Goal: Task Accomplishment & Management: Complete application form

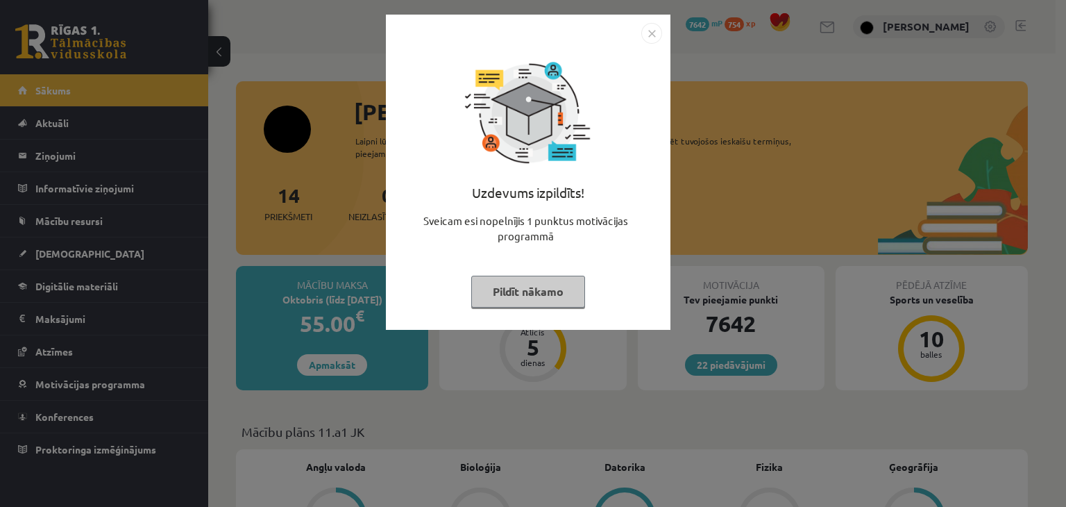
click at [486, 282] on button "Pildīt nākamo" at bounding box center [528, 291] width 114 height 32
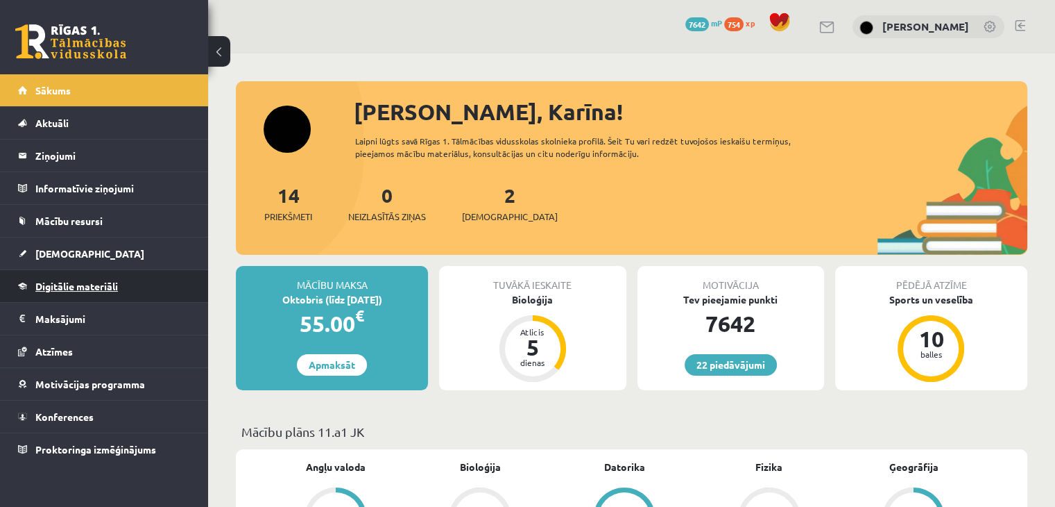
click at [69, 293] on link "Digitālie materiāli" at bounding box center [104, 286] width 173 height 32
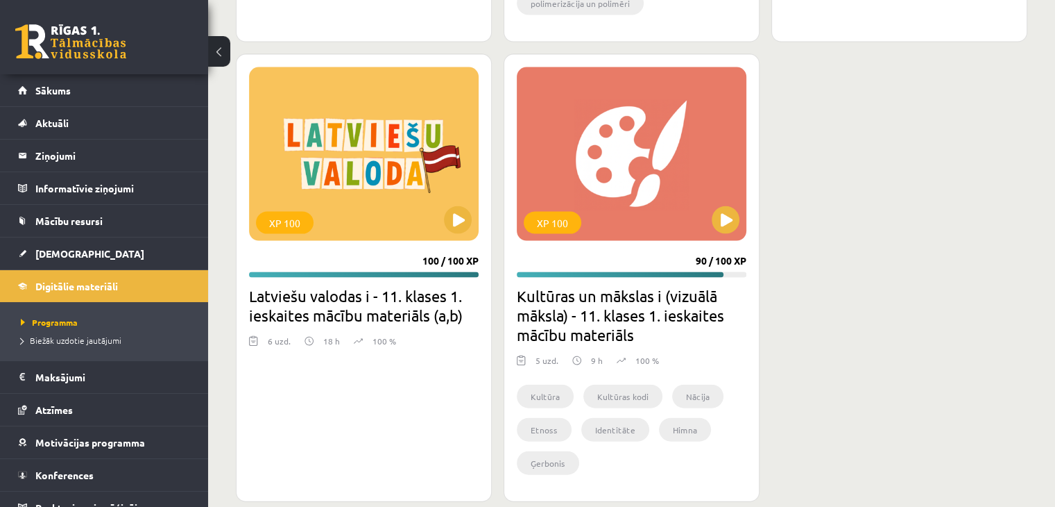
scroll to position [3004, 0]
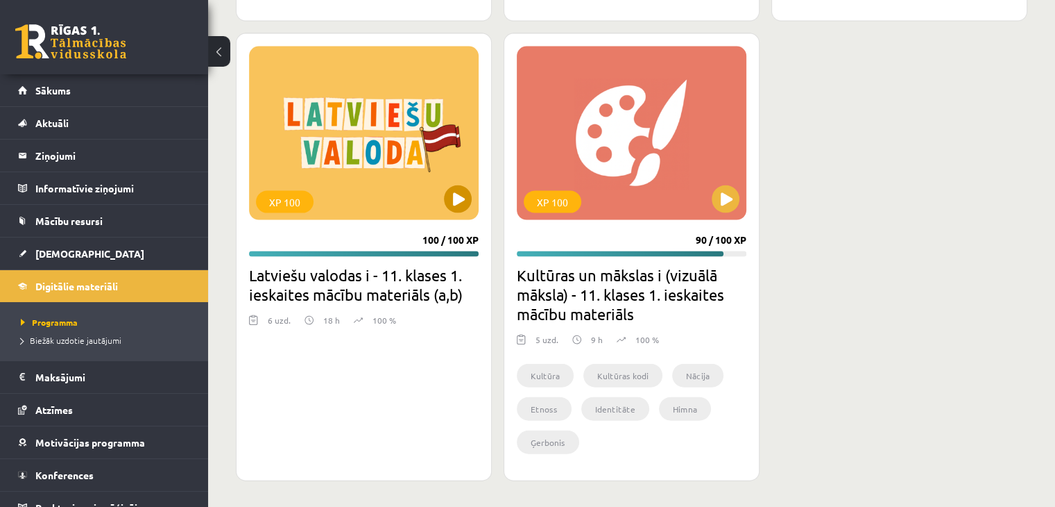
click at [386, 162] on div "XP 100" at bounding box center [364, 132] width 230 height 173
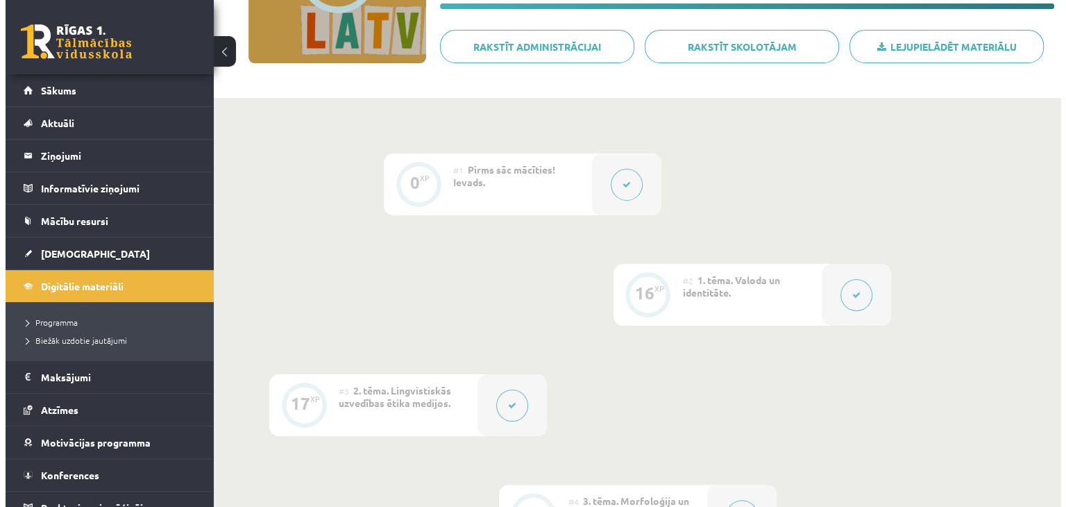
scroll to position [207, 0]
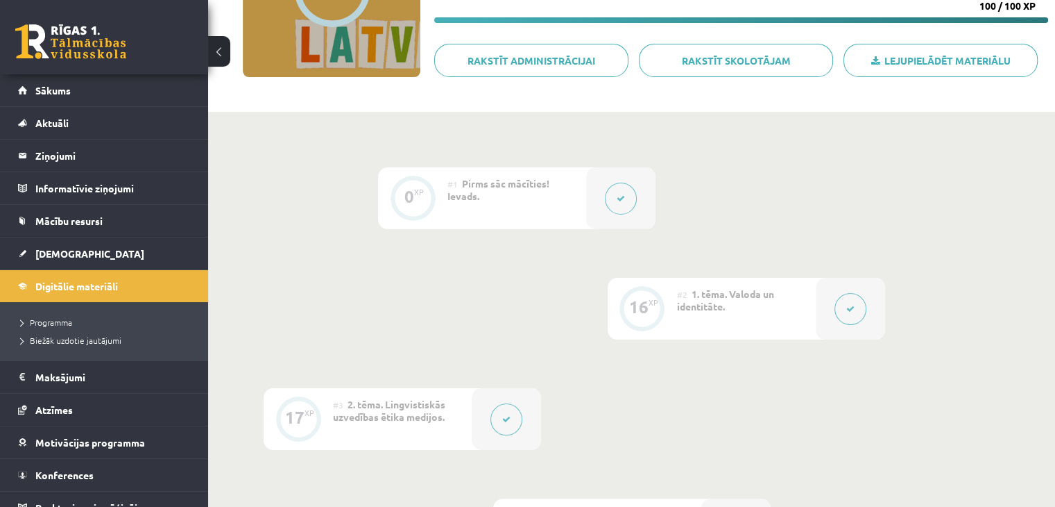
click at [618, 207] on button at bounding box center [621, 198] width 32 height 32
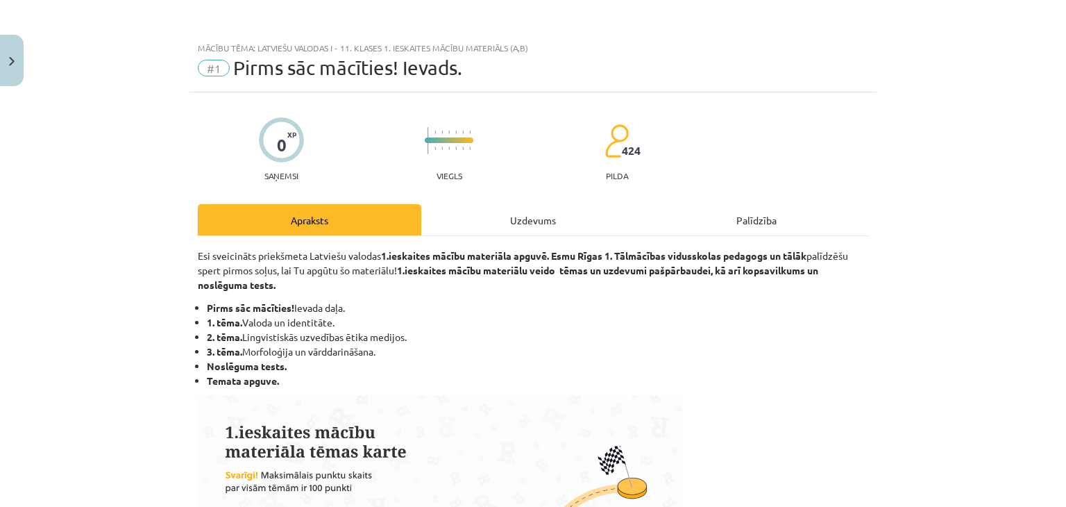
click at [513, 208] on div "Uzdevums" at bounding box center [532, 219] width 223 height 31
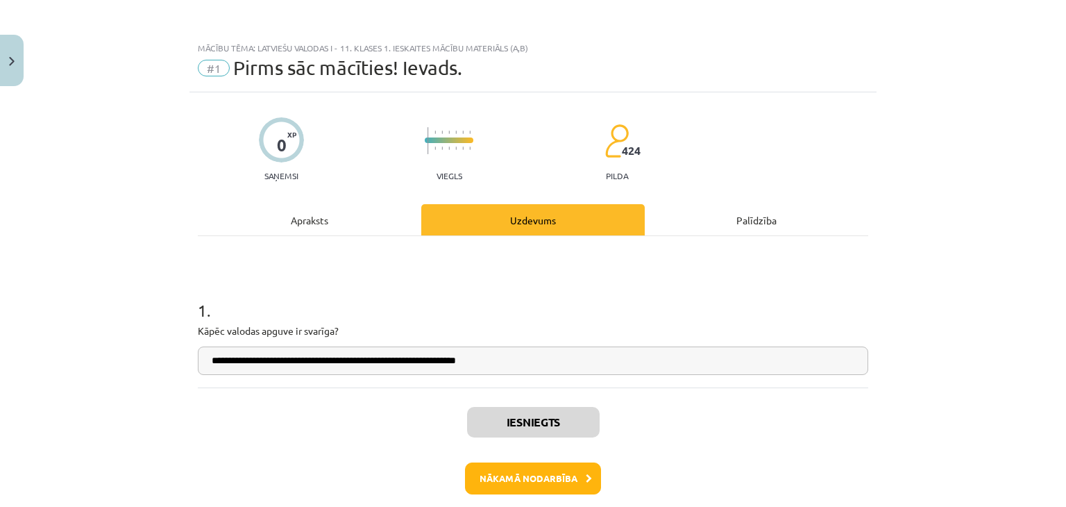
scroll to position [35, 0]
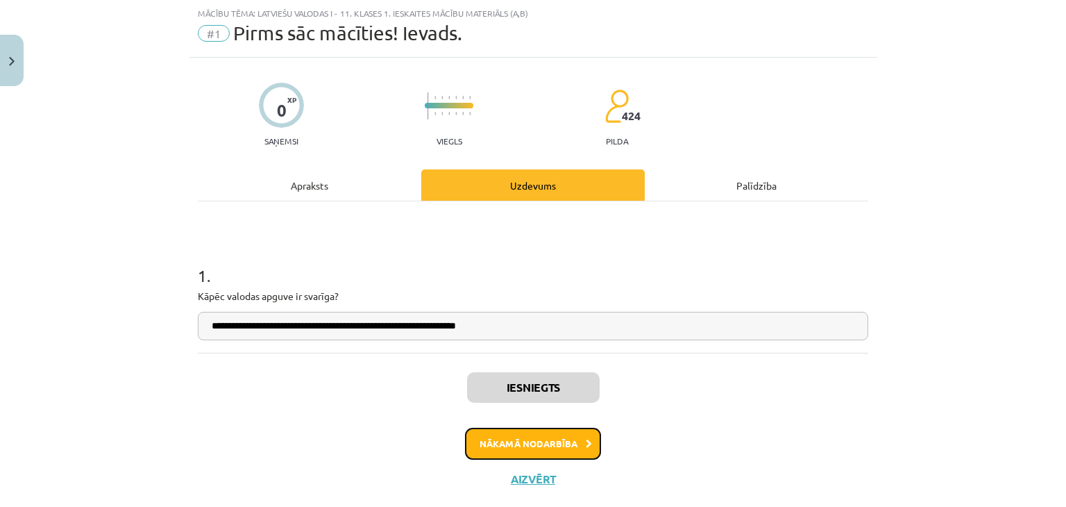
click at [545, 442] on button "Nākamā nodarbība" at bounding box center [533, 443] width 136 height 32
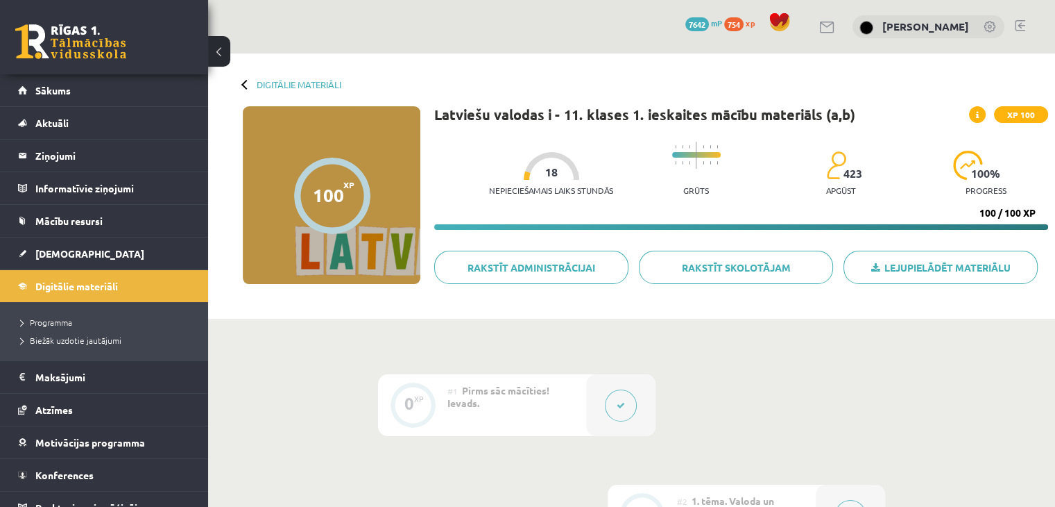
drag, startPoint x: 653, startPoint y: 401, endPoint x: 654, endPoint y: 394, distance: 7.0
click at [654, 394] on div at bounding box center [620, 405] width 69 height 62
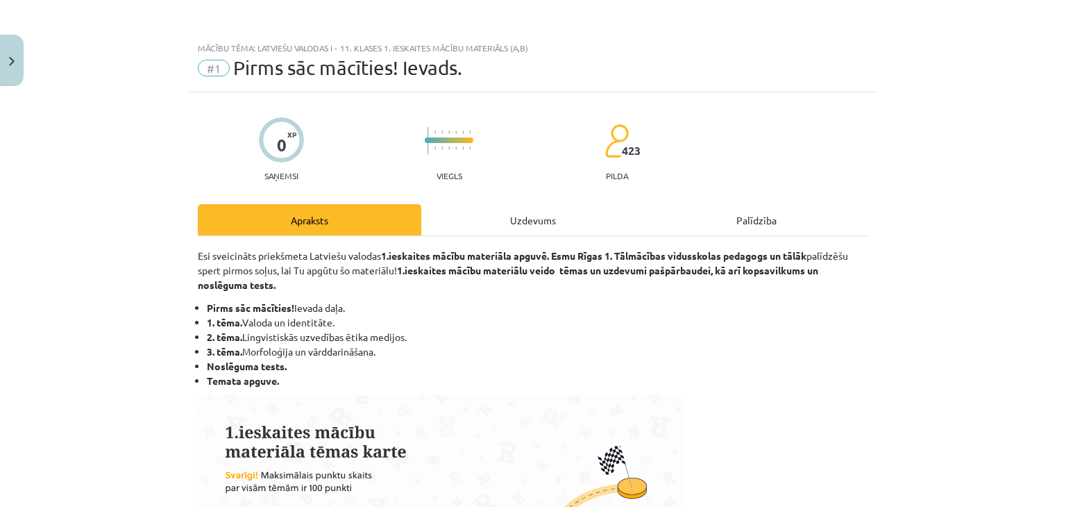
click at [511, 234] on div "Uzdevums" at bounding box center [532, 219] width 223 height 31
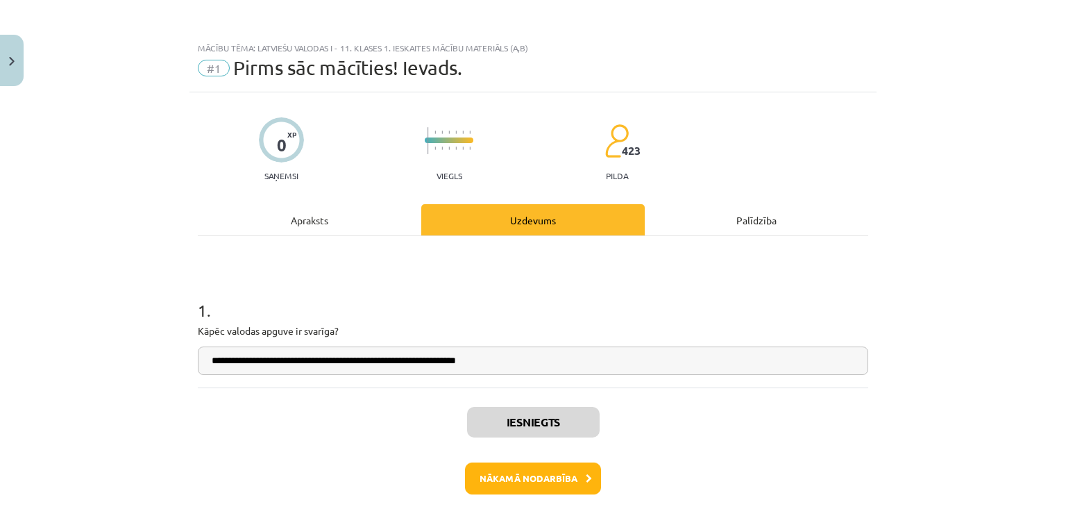
scroll to position [35, 0]
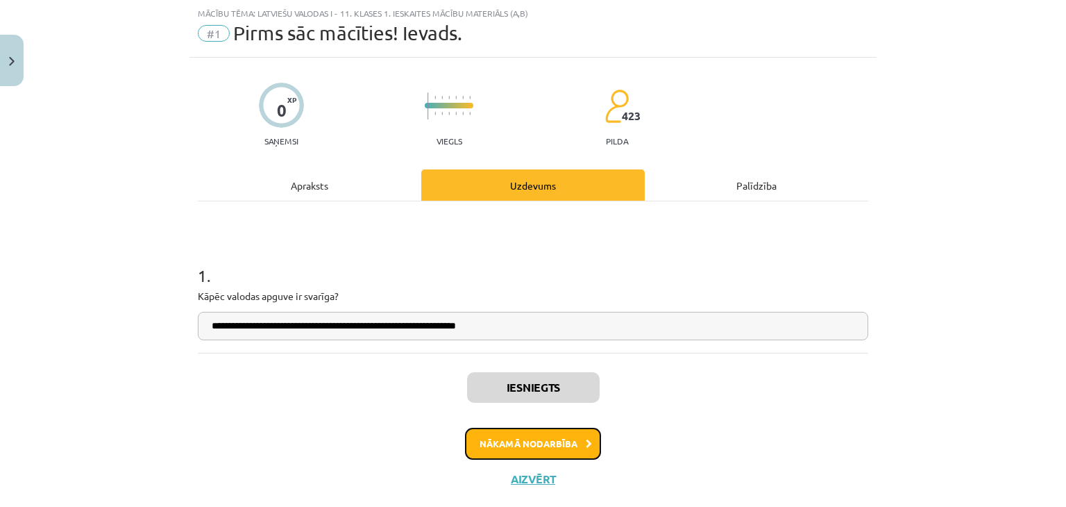
click at [561, 442] on button "Nākamā nodarbība" at bounding box center [533, 443] width 136 height 32
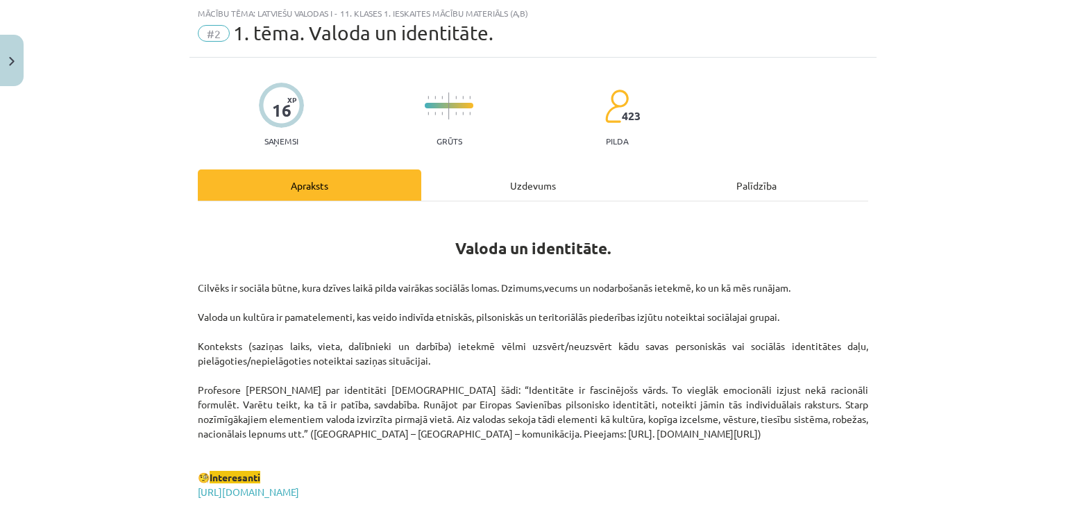
click at [552, 190] on div "Uzdevums" at bounding box center [532, 184] width 223 height 31
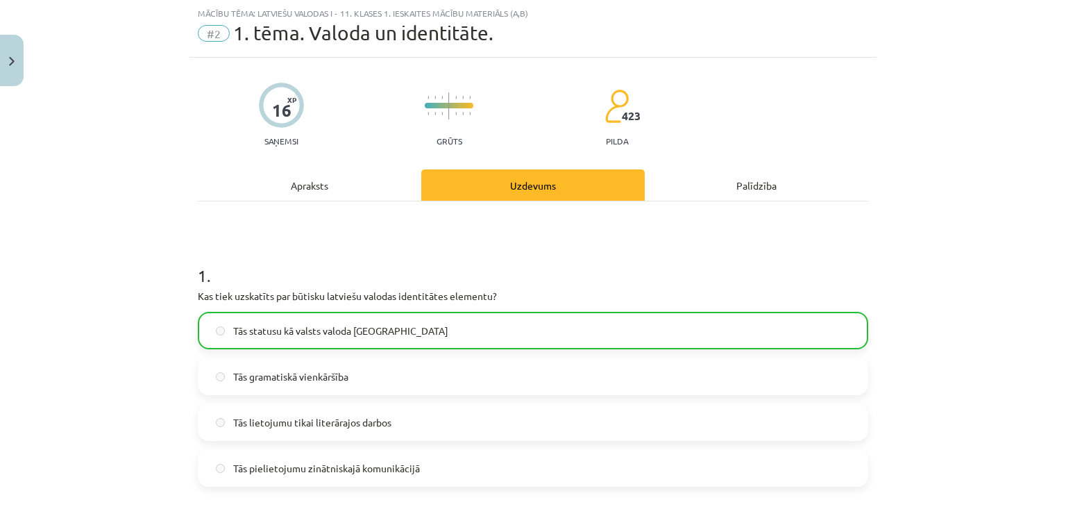
click at [339, 181] on div "Apraksts" at bounding box center [309, 184] width 223 height 31
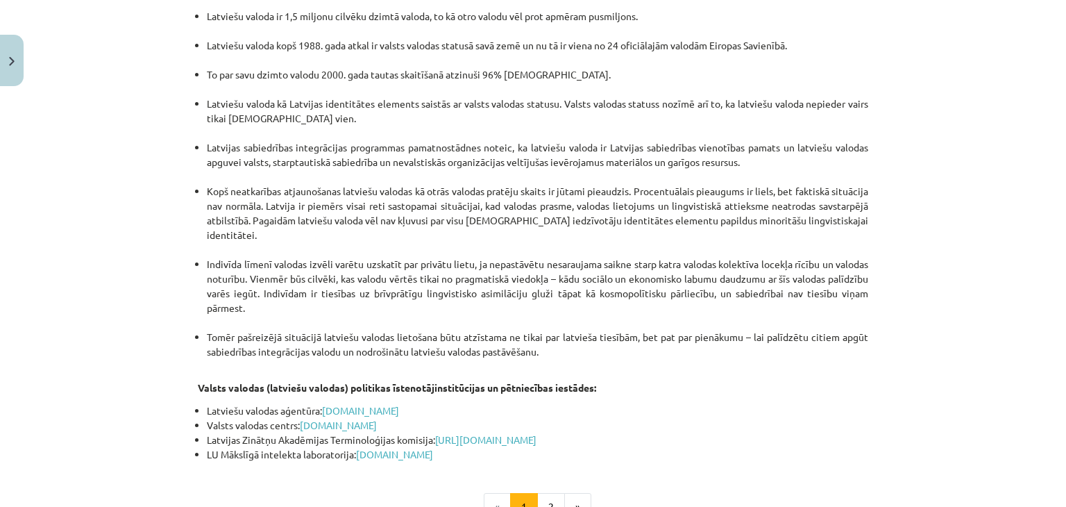
scroll to position [2965, 0]
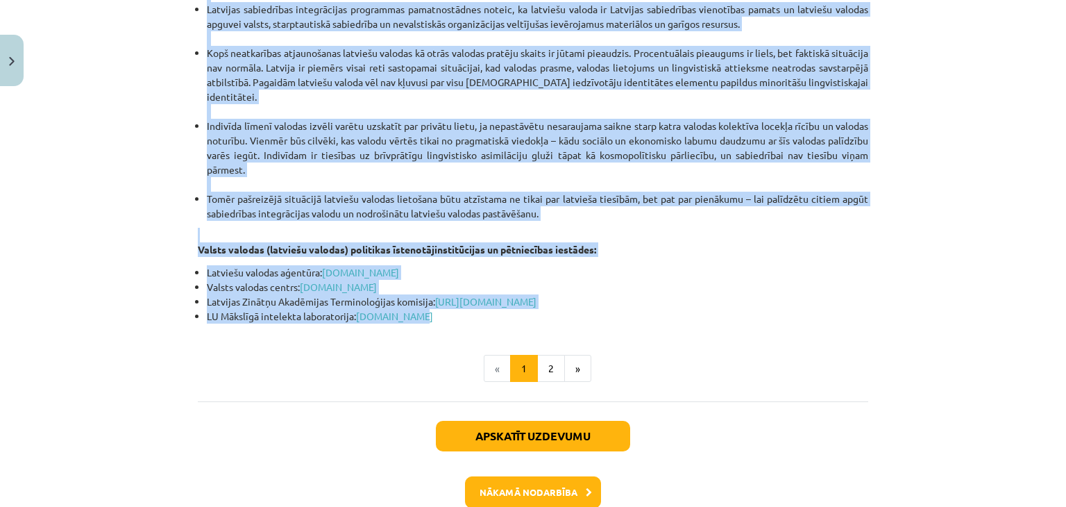
drag, startPoint x: 448, startPoint y: 126, endPoint x: 601, endPoint y: 242, distance: 192.2
copy div "Valoda un identitāte. Cilvēks ir sociāla būtne, kura dzīves laikā pilda vairāka…"
click at [548, 355] on button "2" at bounding box center [551, 369] width 28 height 28
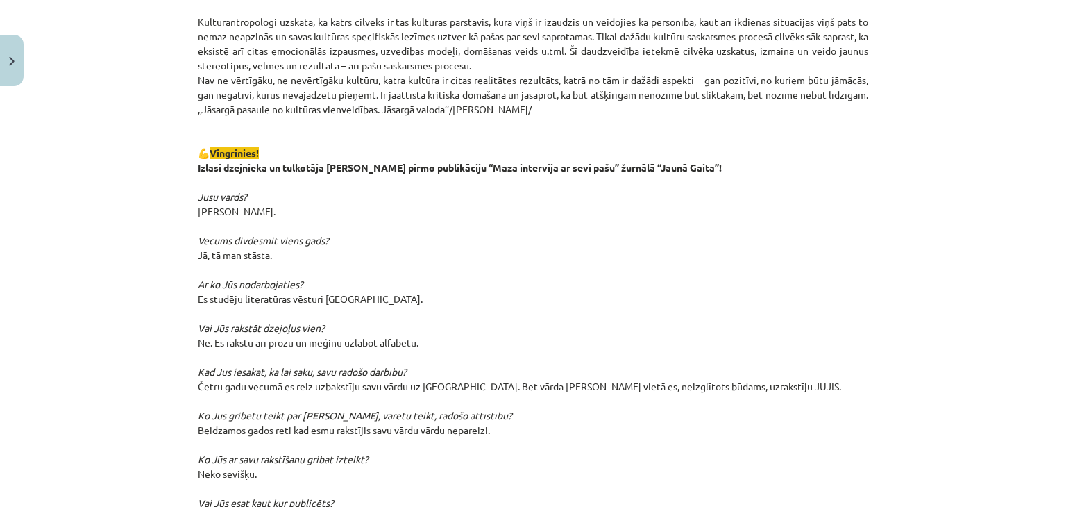
scroll to position [666, 0]
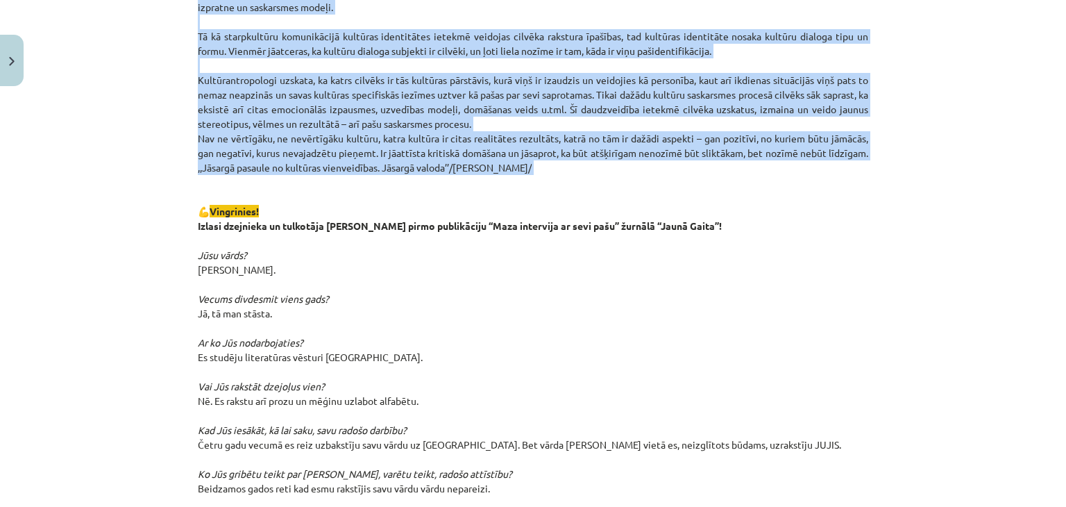
drag, startPoint x: 417, startPoint y: 180, endPoint x: 824, endPoint y: 185, distance: 406.6
click at [824, 185] on div "Valoda – cilvēces kultūras mantojums Latviešu valoda un kultūra ir pašvērtība u…" at bounding box center [533, 355] width 670 height 1547
copy div "Valoda – cilvēces kultūras mantojums Latviešu valoda un kultūra ir pašvērtība u…"
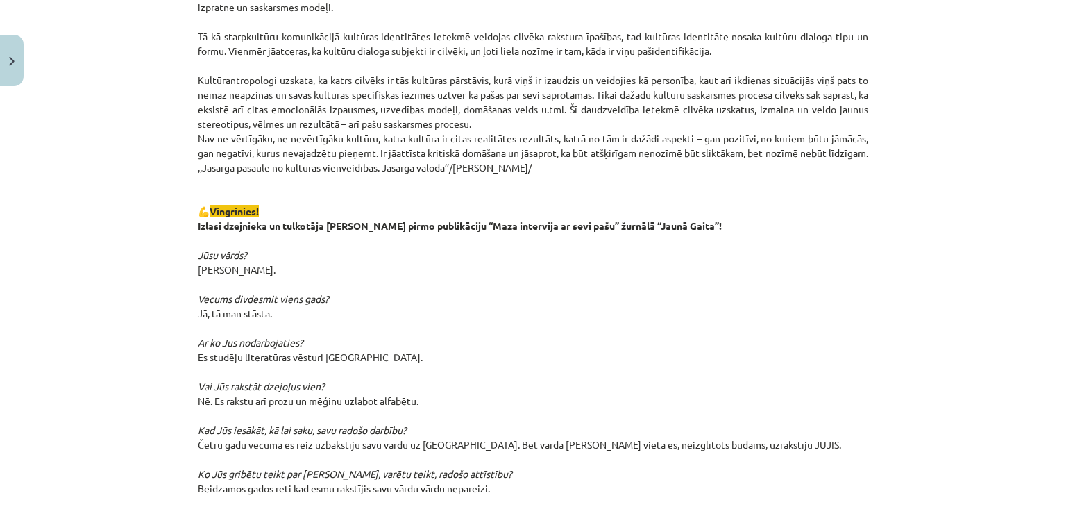
click at [511, 339] on p "Etniskā un etnokultūras piederība izpaužas ne tikai piederības atzīšanā, vērtīb…" at bounding box center [533, 277] width 670 height 758
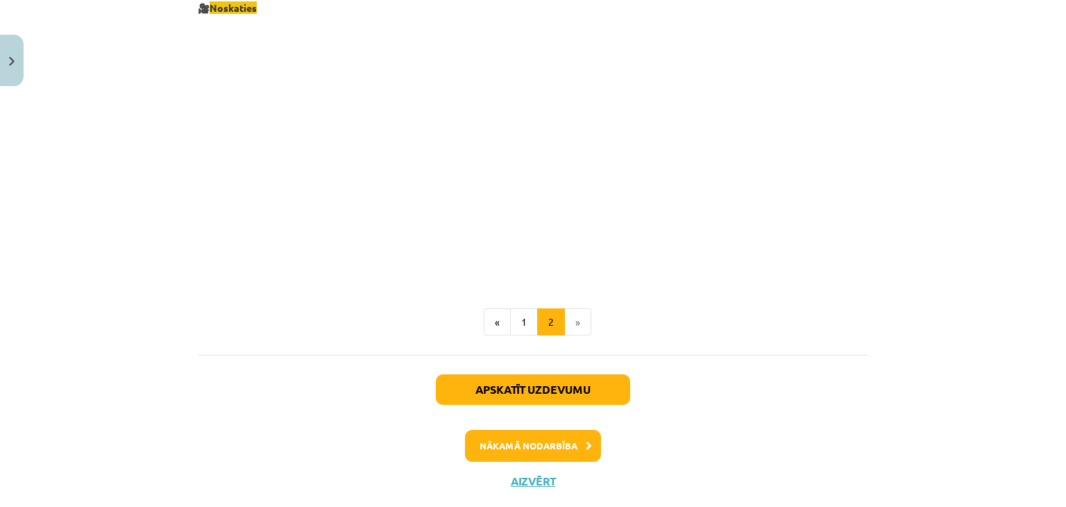
scroll to position [1551, 0]
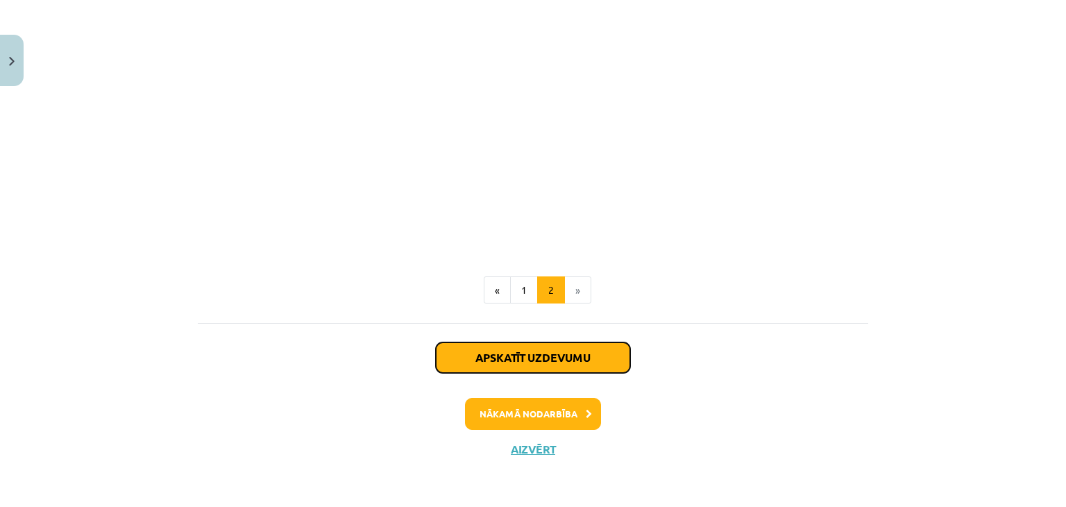
click at [569, 353] on button "Apskatīt uzdevumu" at bounding box center [533, 357] width 194 height 31
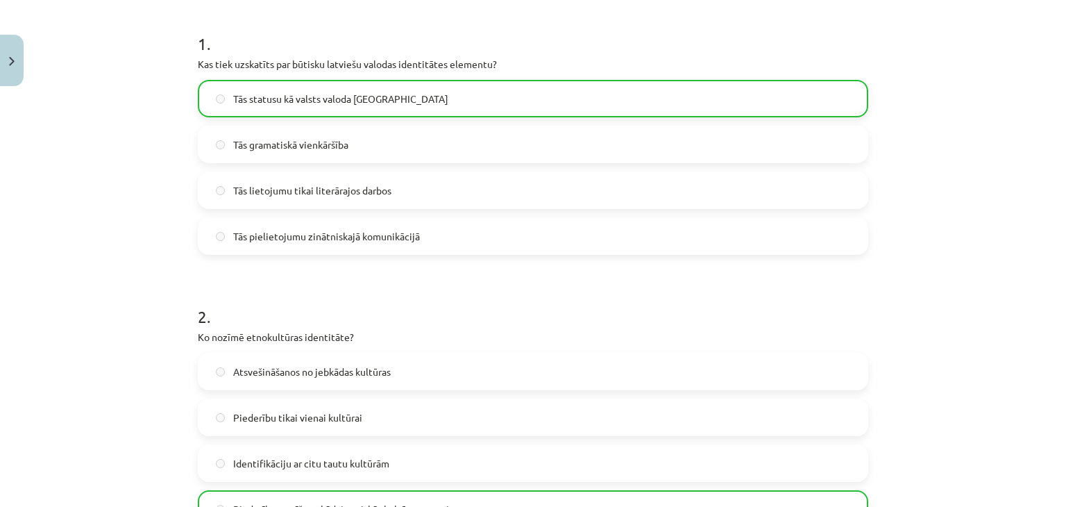
scroll to position [1310, 0]
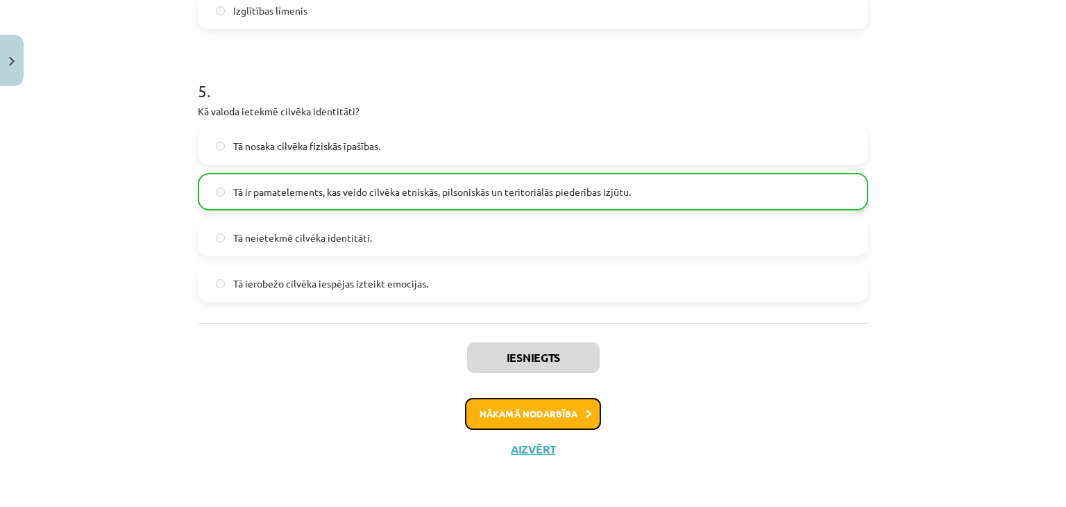
click at [516, 417] on button "Nākamā nodarbība" at bounding box center [533, 414] width 136 height 32
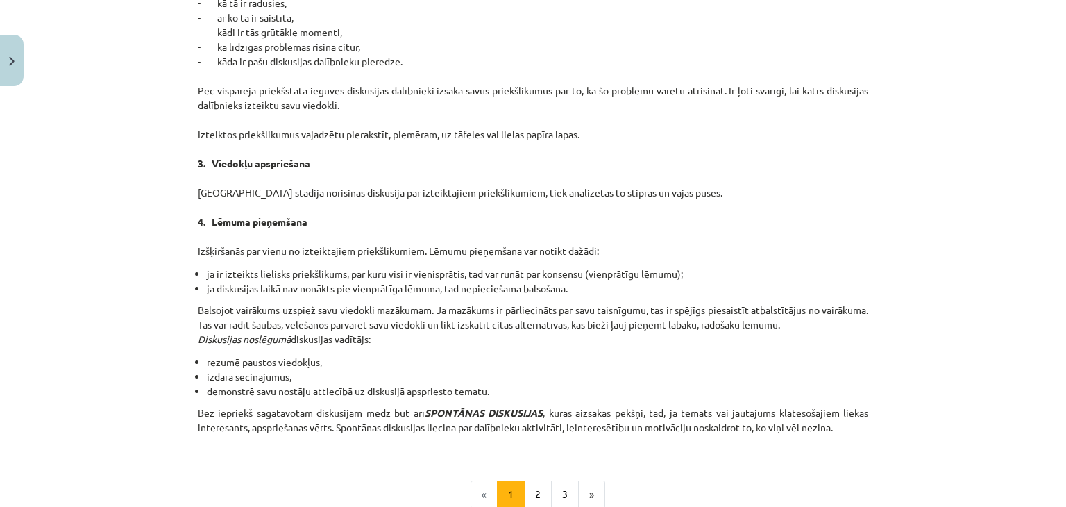
scroll to position [1301, 0]
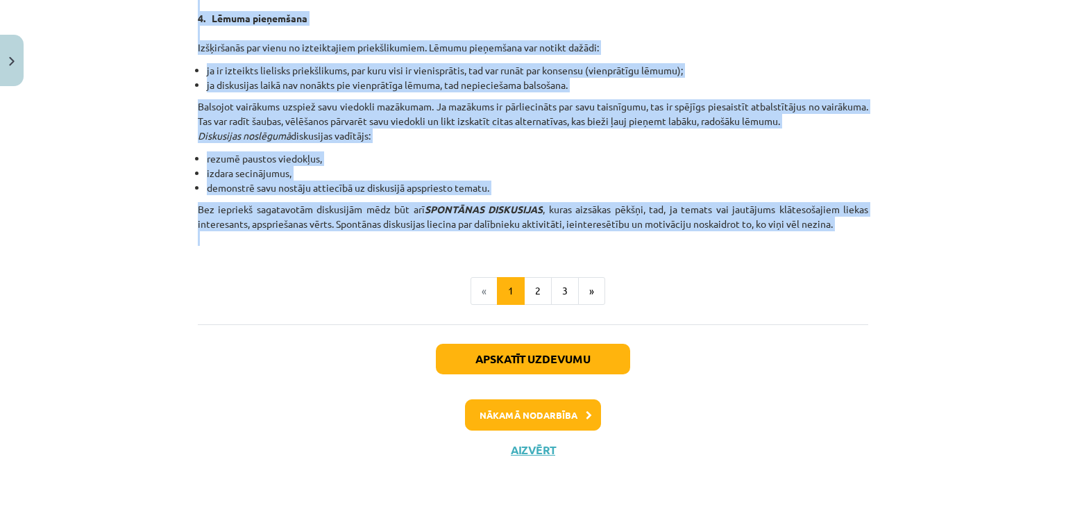
drag, startPoint x: 384, startPoint y: 87, endPoint x: 1005, endPoint y: 234, distance: 637.5
click at [1005, 234] on div "Mācību tēma: Latviešu valodas i - 11. klases 1. ieskaites mācību materiāls (a,b…" at bounding box center [533, 253] width 1066 height 507
copy div "Lingvistiskās uzvedības ētika medijos. VALODA ir galvenais sazināšanās līdzekli…"
click at [524, 280] on button "2" at bounding box center [538, 291] width 28 height 28
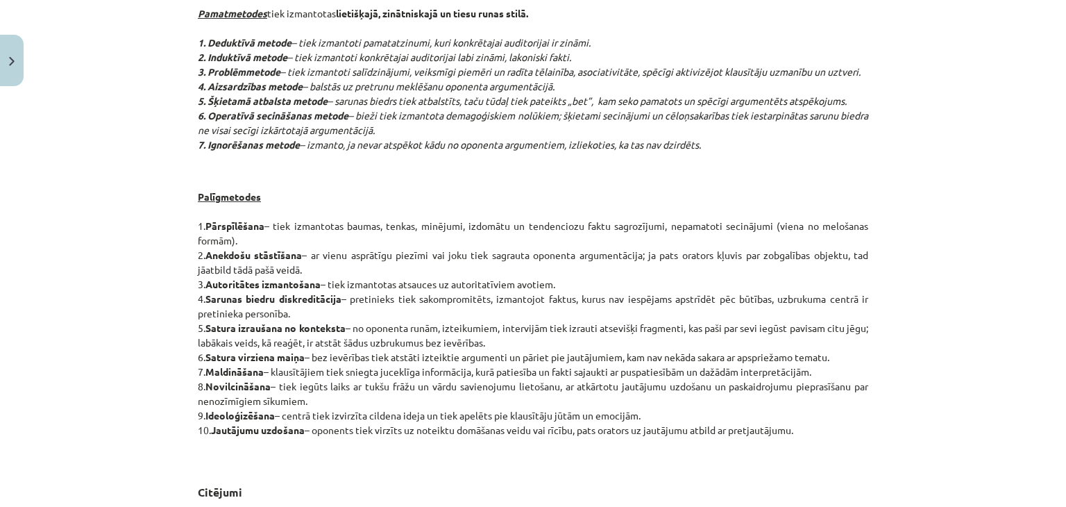
scroll to position [943, 0]
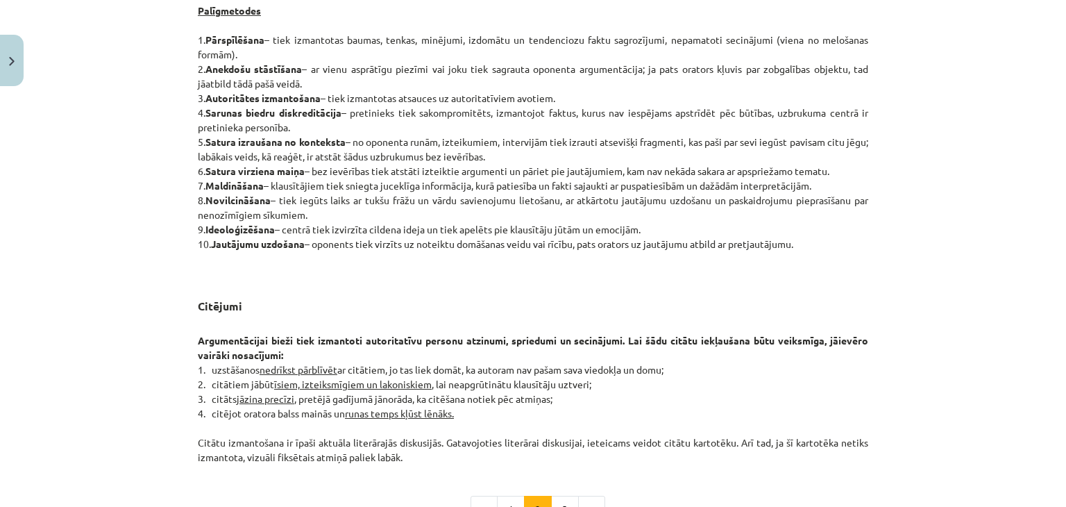
drag, startPoint x: 482, startPoint y: 40, endPoint x: 407, endPoint y: 459, distance: 425.9
copy div "Diskusiju veidi Diskusijas var būt zinātniskas, politiskas, sabiedriskas, sadzī…"
click at [694, 275] on p "Palīgmetodes 1. Pārspīlēšana – tiek izmantotas baumas, tenkas, minējumi, izdomā…" at bounding box center [533, 141] width 670 height 277
click at [680, 273] on p "Palīgmetodes 1. Pārspīlēšana – tiek izmantotas baumas, tenkas, minējumi, izdomā…" at bounding box center [533, 141] width 670 height 277
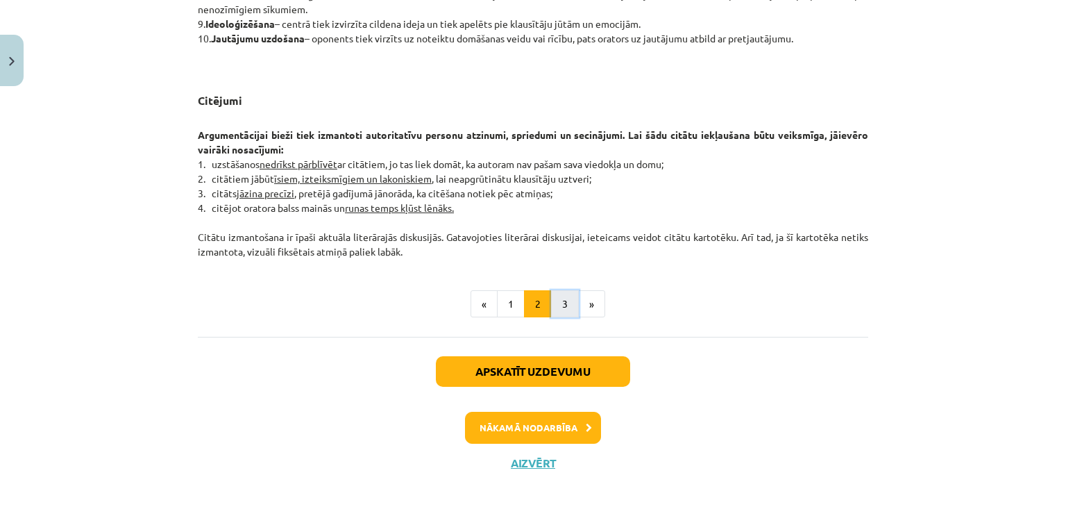
click at [565, 303] on button "3" at bounding box center [565, 304] width 28 height 28
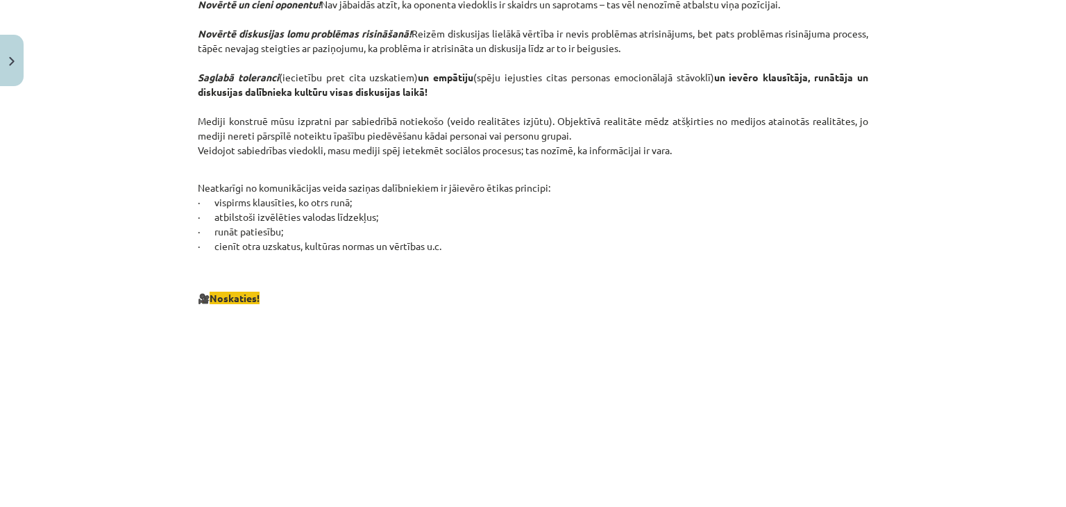
scroll to position [583, 0]
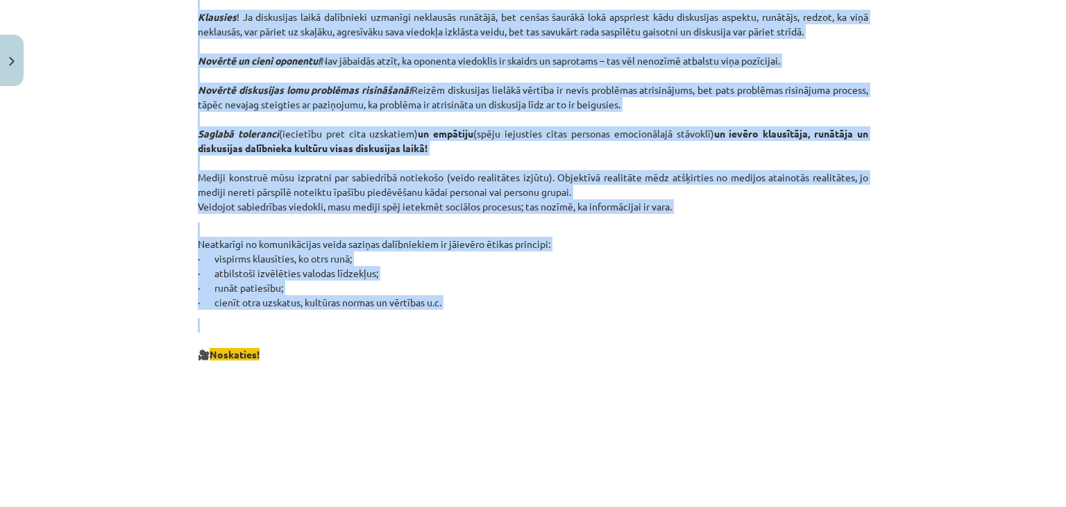
drag, startPoint x: 489, startPoint y: 26, endPoint x: 797, endPoint y: 325, distance: 428.4
copy div "Oratora ētika Lai kādi arī būtu uzstāšanās mērķi, oratoram jābūt godīgam, patie…"
click at [699, 281] on p "Neatkarīgi no komunikācijas veida saziņas dalībniekiem ir jāievēro ētikas princ…" at bounding box center [533, 265] width 670 height 87
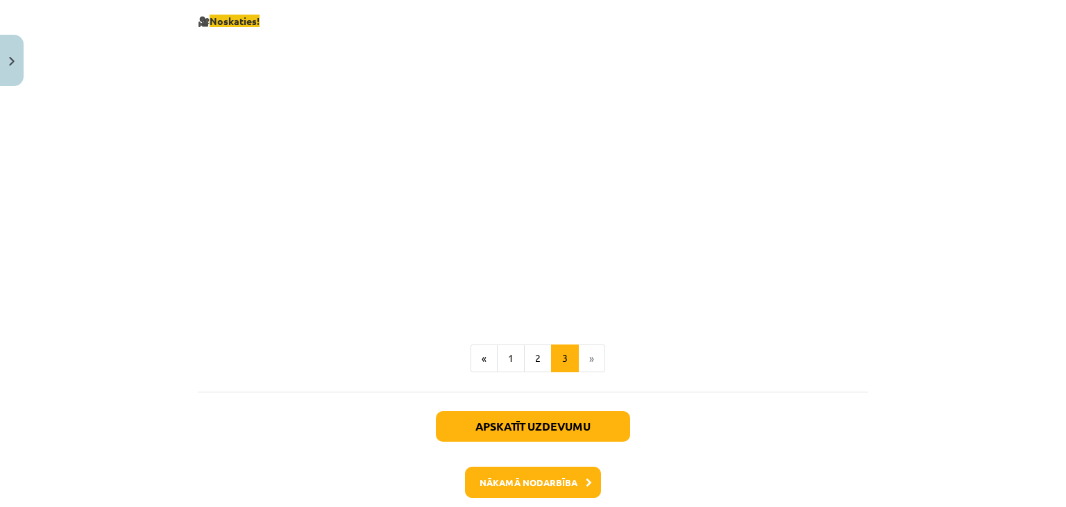
scroll to position [2627, 0]
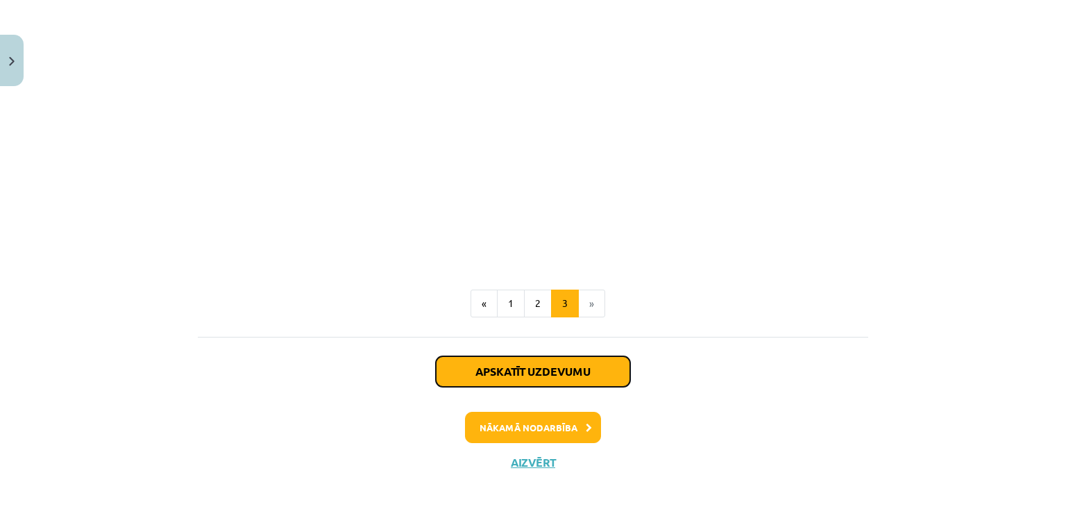
click at [513, 356] on button "Apskatīt uzdevumu" at bounding box center [533, 371] width 194 height 31
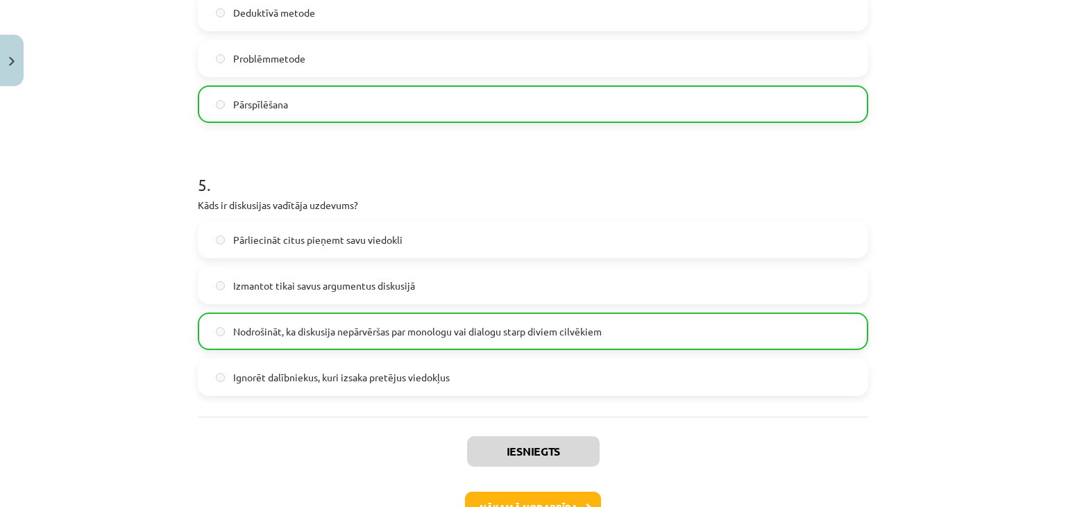
scroll to position [1310, 0]
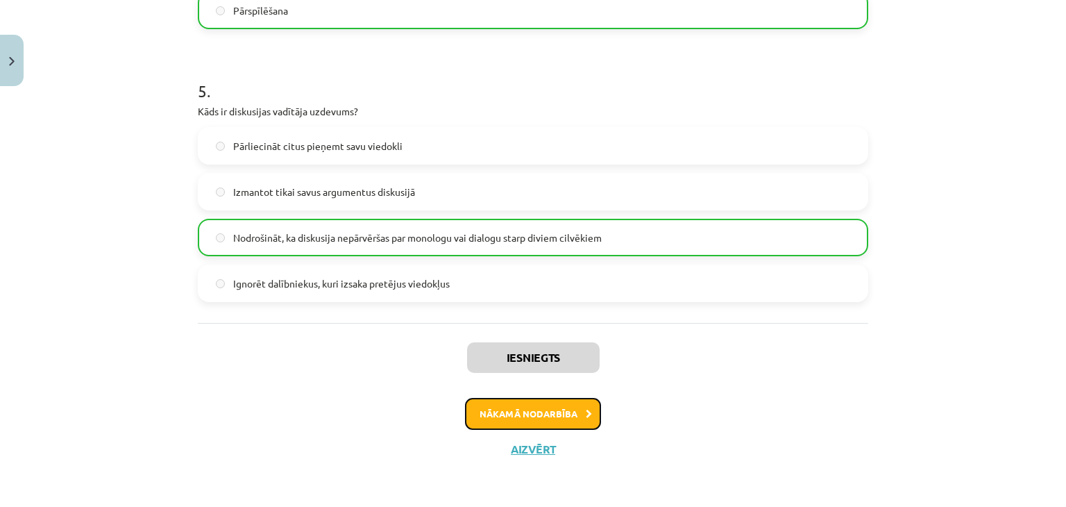
click at [586, 414] on icon at bounding box center [589, 413] width 6 height 9
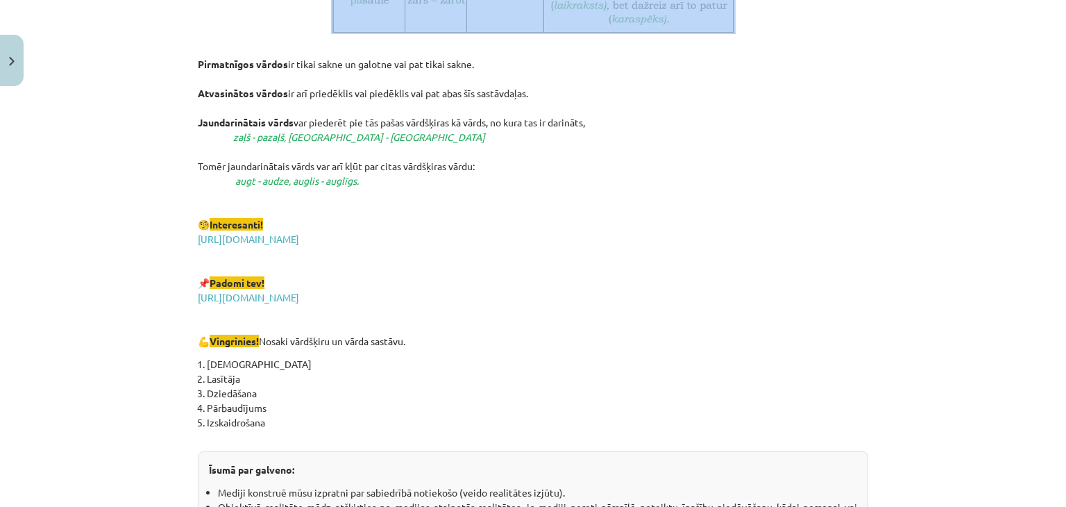
scroll to position [2124, 0]
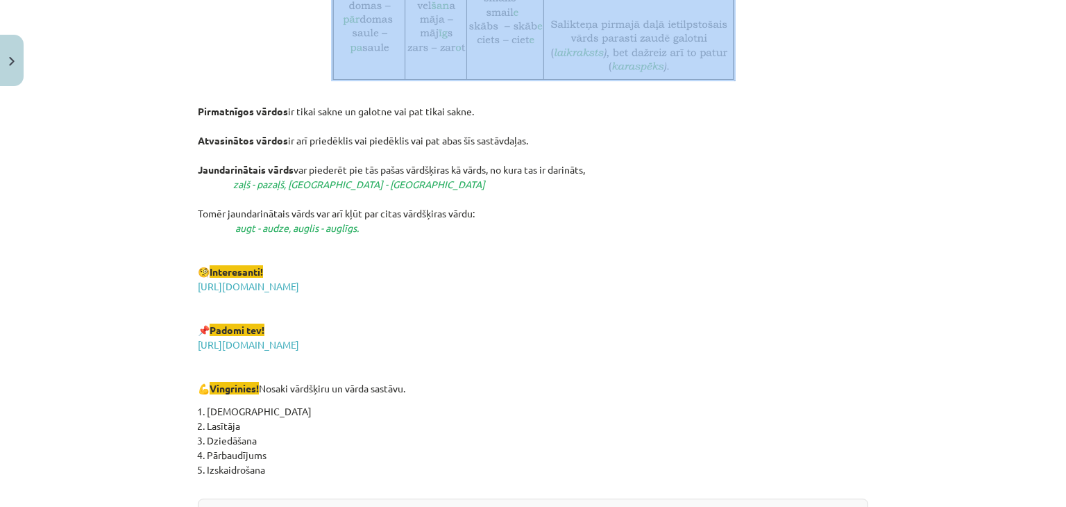
drag, startPoint x: 416, startPoint y: 250, endPoint x: 511, endPoint y: 226, distance: 97.4
copy div "Morfoloģija un vārddarināšana. Morfoloģija ir gramatikas nozare, kas apskata vā…"
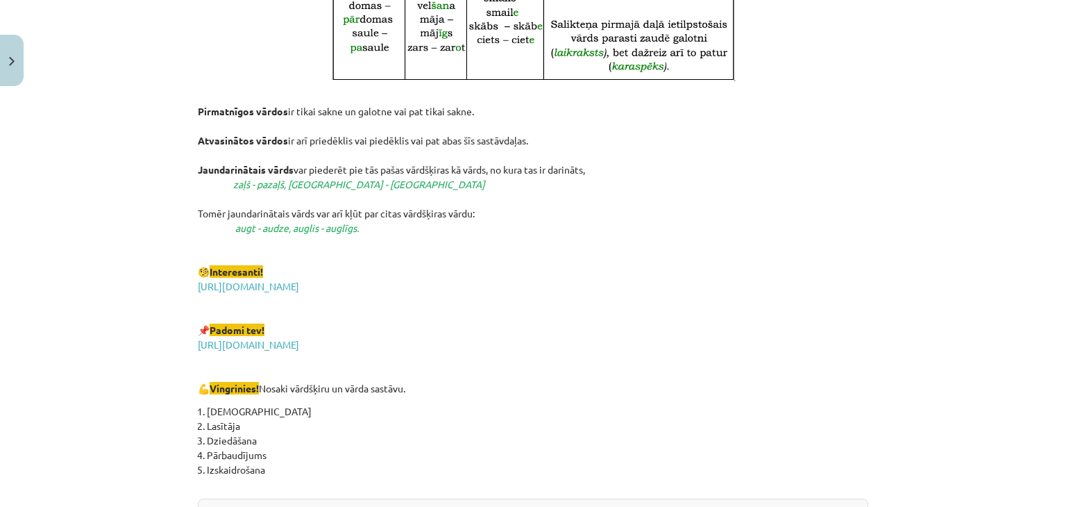
click at [824, 384] on p "Pirmatnīgos vārdos ir tikai sakne un galotne vai pat tikai sakne. Atvasinātos v…" at bounding box center [533, 243] width 670 height 306
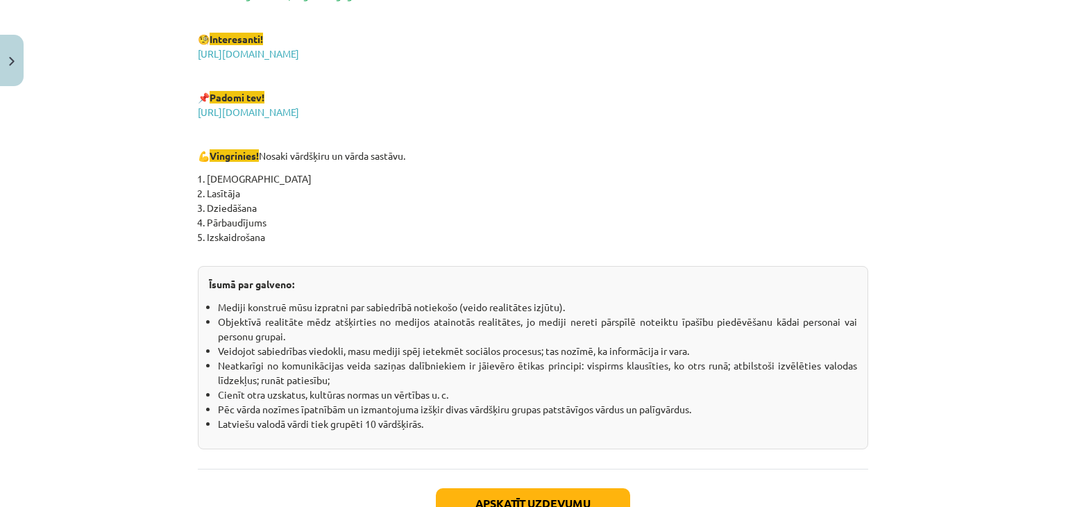
scroll to position [2501, 0]
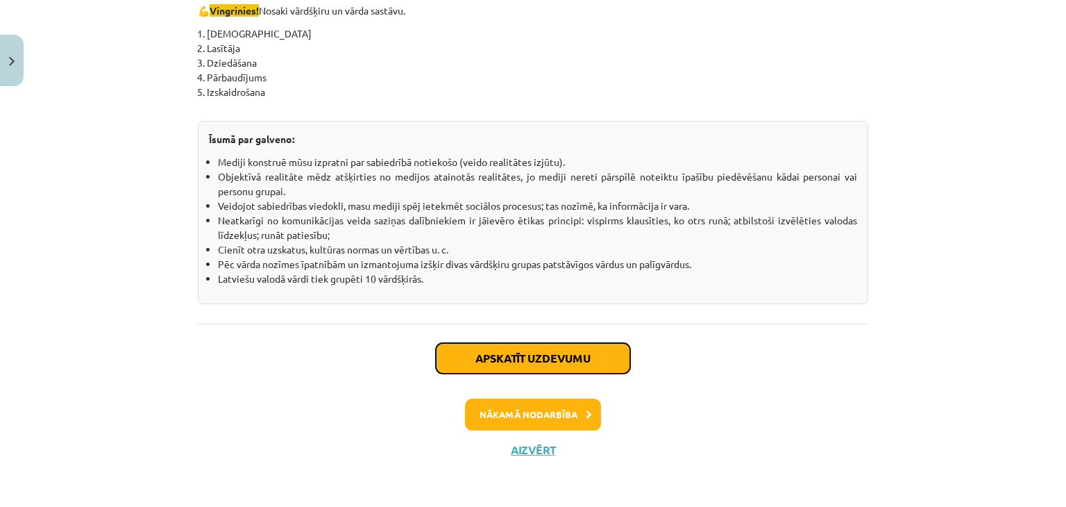
click at [547, 358] on button "Apskatīt uzdevumu" at bounding box center [533, 358] width 194 height 31
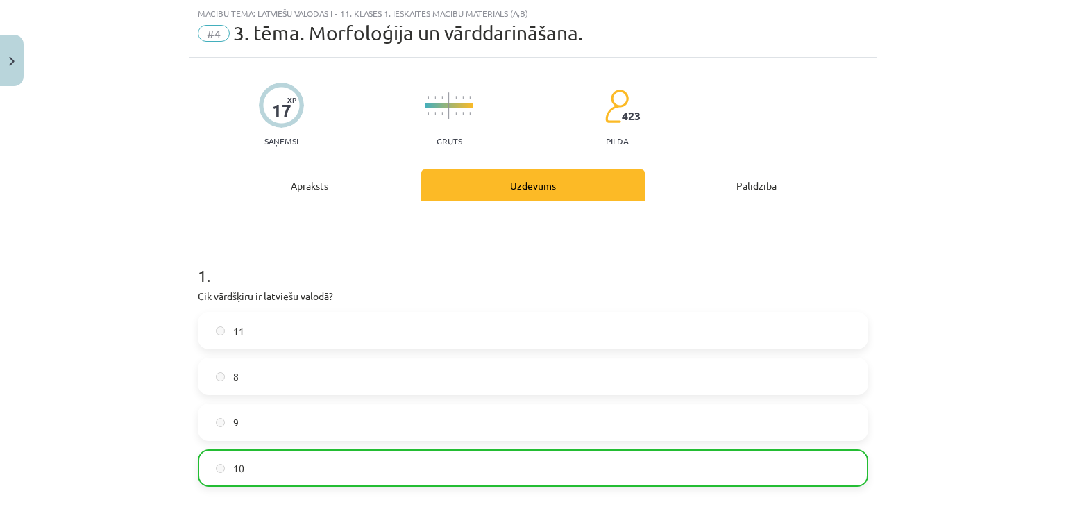
scroll to position [1310, 0]
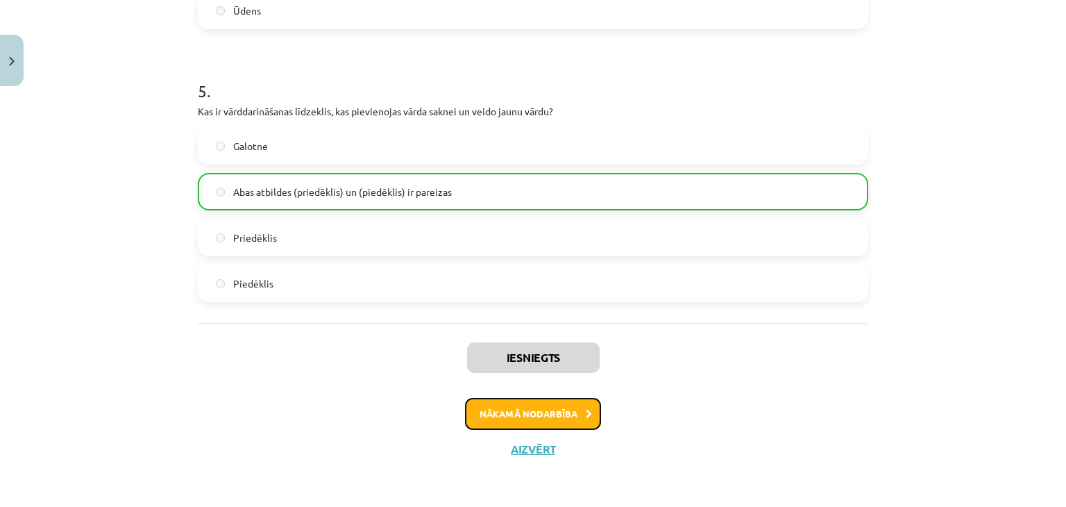
click at [559, 411] on button "Nākamā nodarbība" at bounding box center [533, 414] width 136 height 32
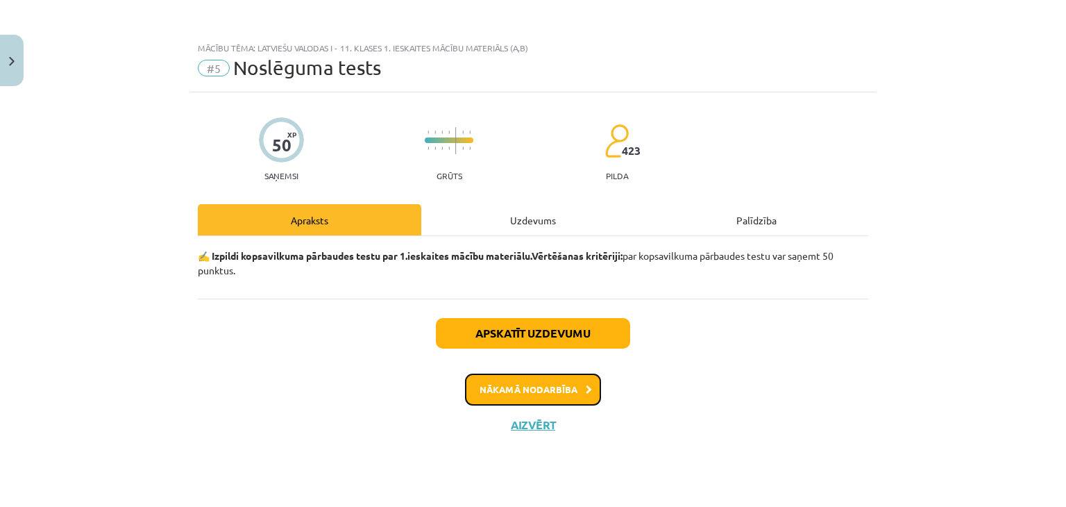
scroll to position [0, 0]
click at [510, 204] on div "Uzdevums" at bounding box center [532, 219] width 223 height 31
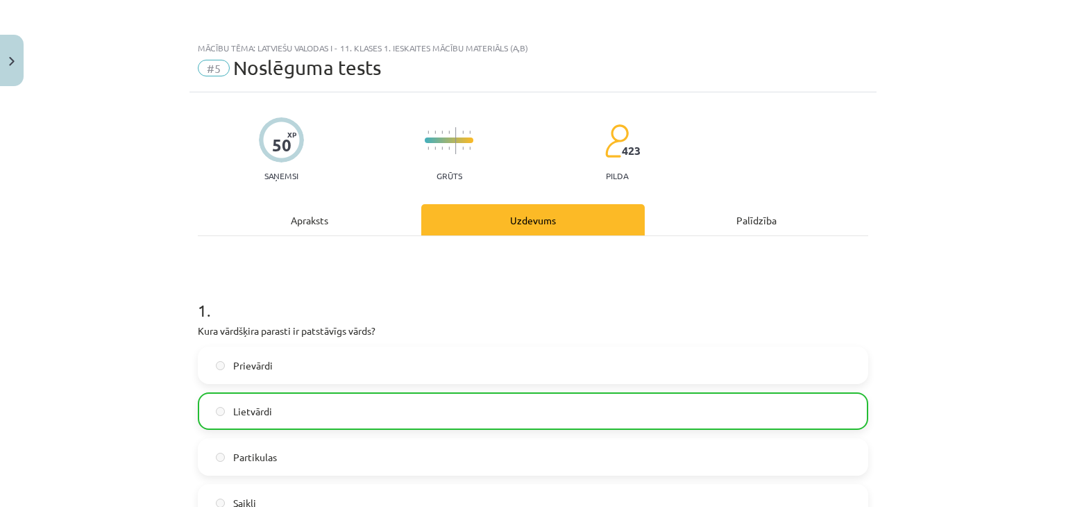
click at [358, 223] on div "Apraksts" at bounding box center [309, 219] width 223 height 31
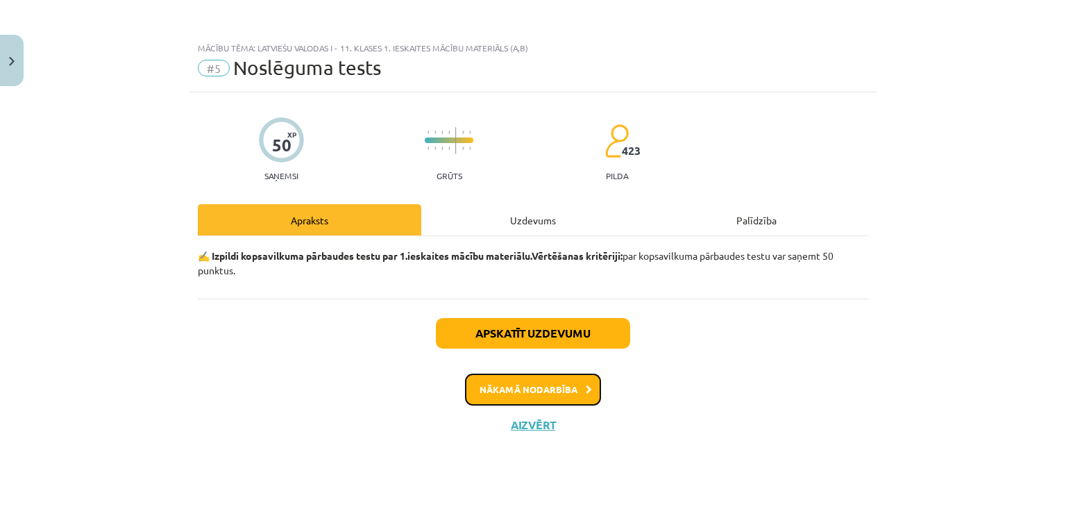
click at [565, 391] on button "Nākamā nodarbība" at bounding box center [533, 389] width 136 height 32
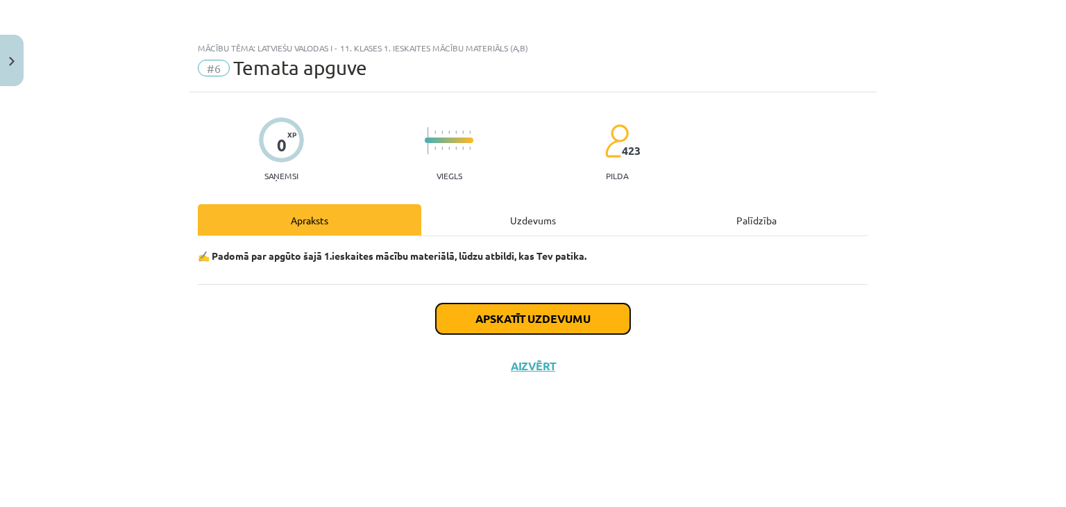
click at [581, 312] on button "Apskatīt uzdevumu" at bounding box center [533, 318] width 194 height 31
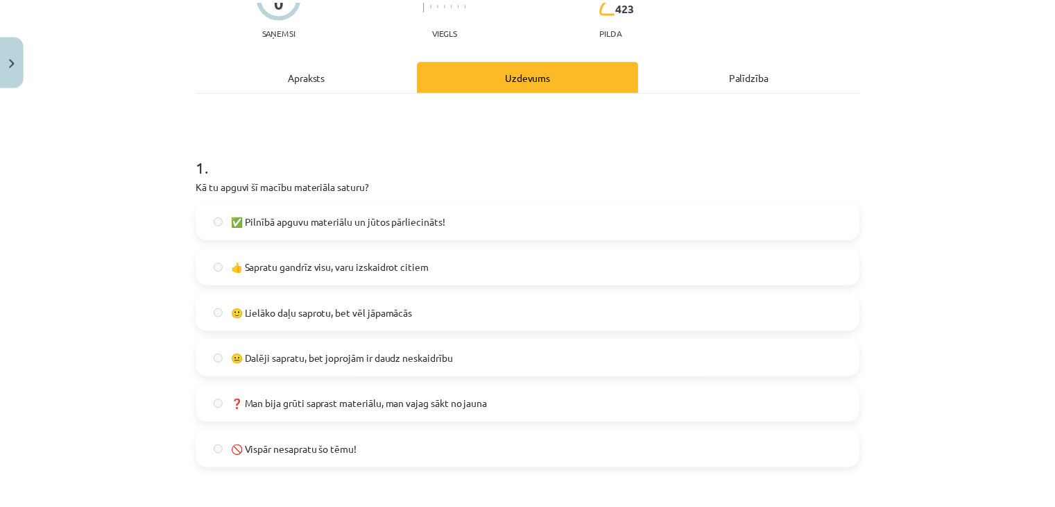
scroll to position [860, 0]
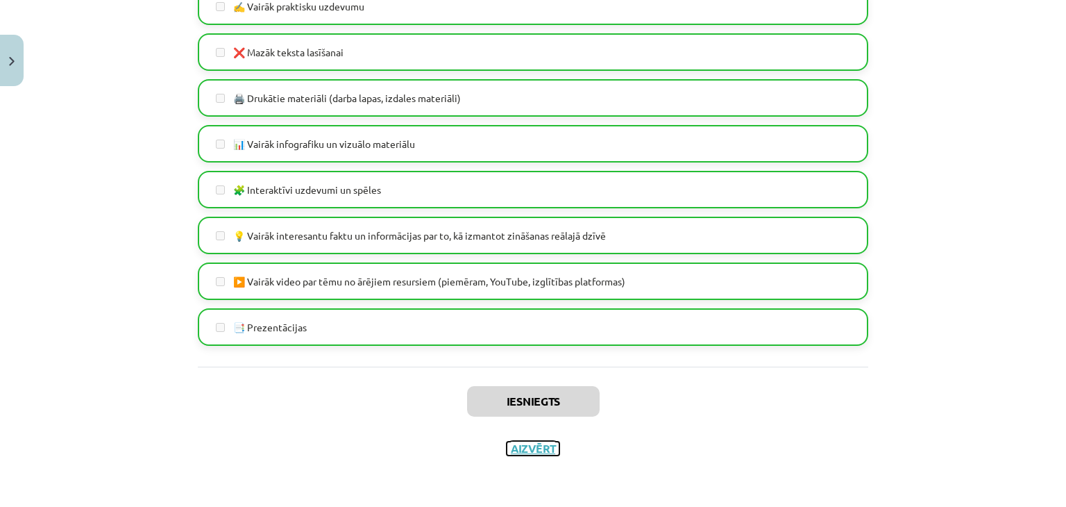
click at [525, 447] on button "Aizvērt" at bounding box center [533, 448] width 53 height 14
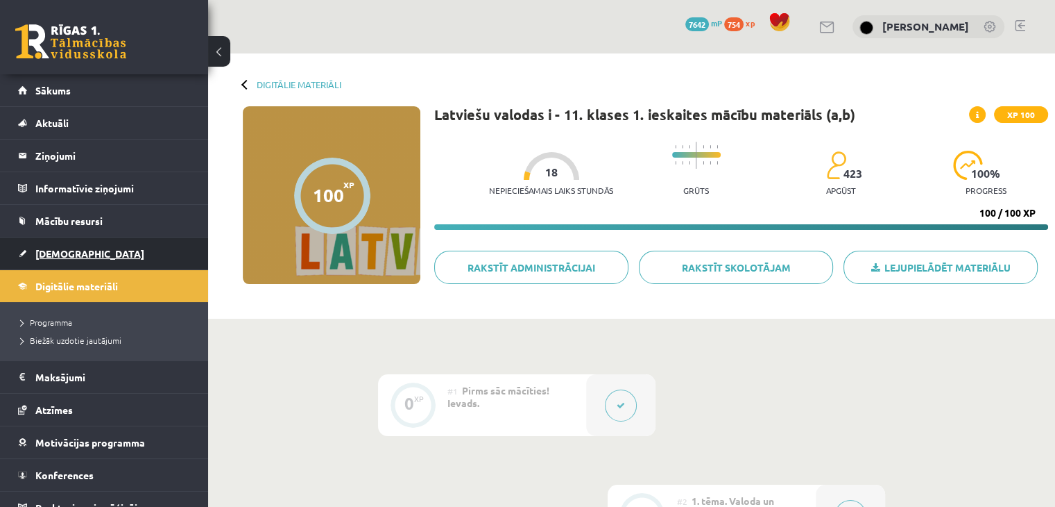
click at [74, 252] on span "[DEMOGRAPHIC_DATA]" at bounding box center [89, 253] width 109 height 12
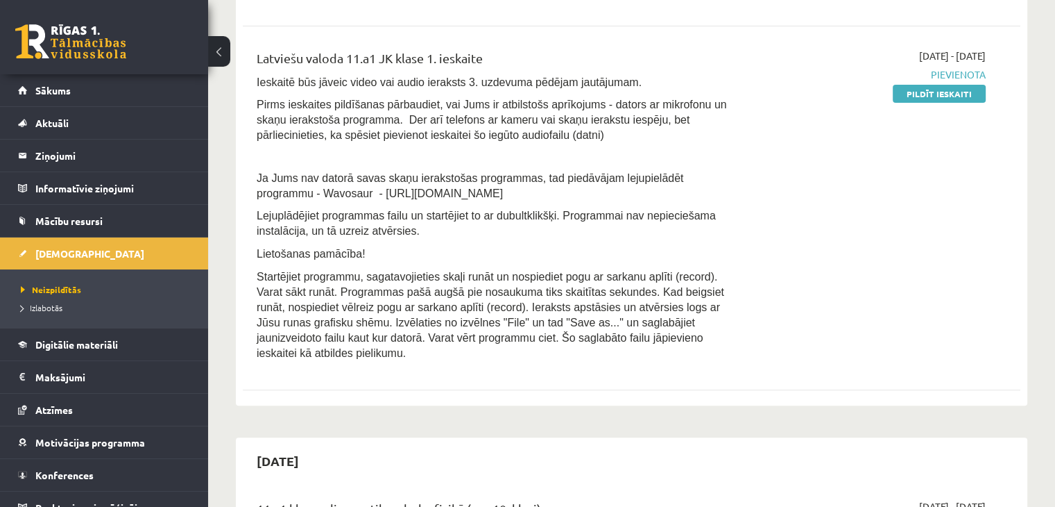
scroll to position [393, 0]
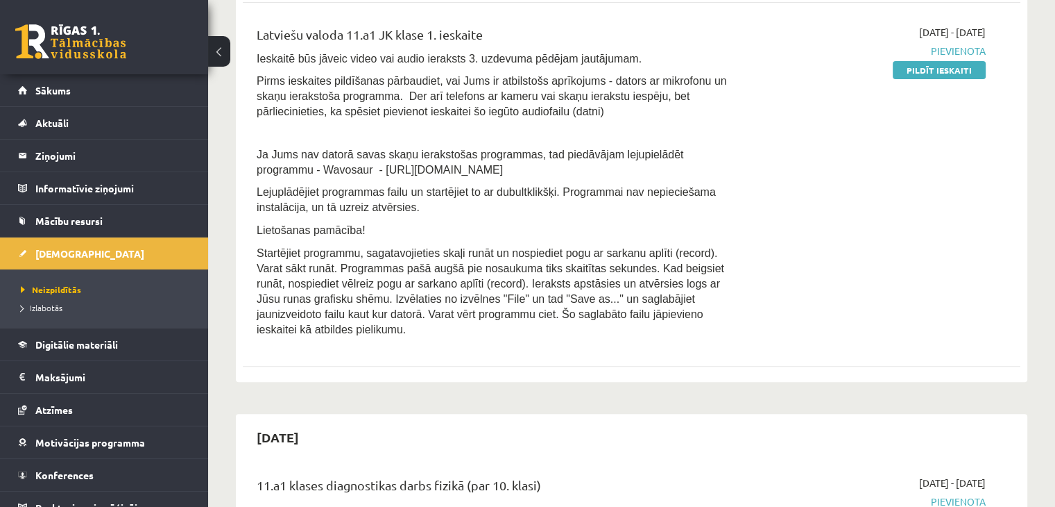
drag, startPoint x: 314, startPoint y: 170, endPoint x: 444, endPoint y: 162, distance: 130.0
click at [444, 162] on p "Ja Jums nav datorā savas skaņu ierakstošas programmas, tad piedāvājam lejupielā…" at bounding box center [496, 161] width 479 height 31
copy span "[URL][DOMAIN_NAME]"
click at [784, 280] on div "[DATE] - [DATE] [GEOGRAPHIC_DATA] Pildīt ieskaiti" at bounding box center [872, 184] width 250 height 319
click at [928, 69] on link "Pildīt ieskaiti" at bounding box center [939, 70] width 93 height 18
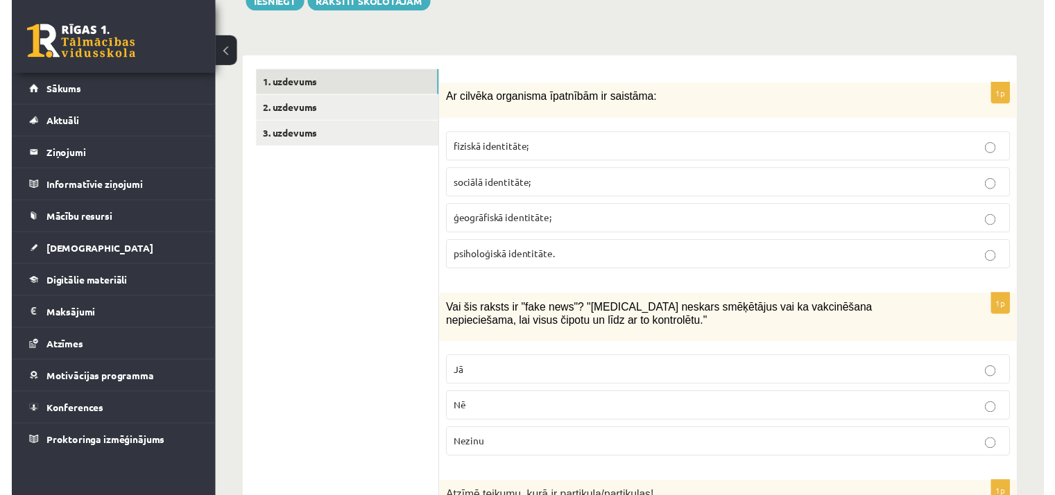
scroll to position [337, 0]
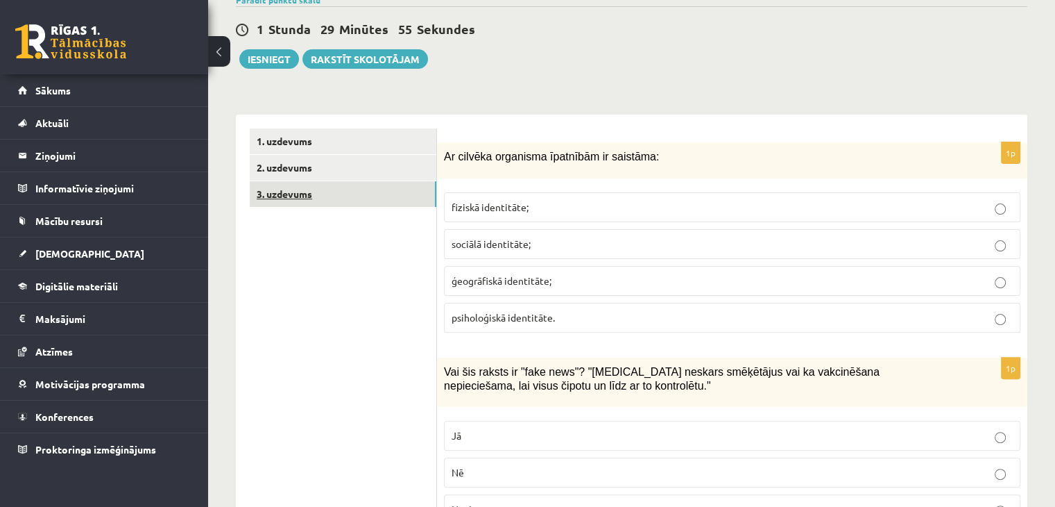
click at [329, 185] on link "3. uzdevums" at bounding box center [343, 194] width 187 height 26
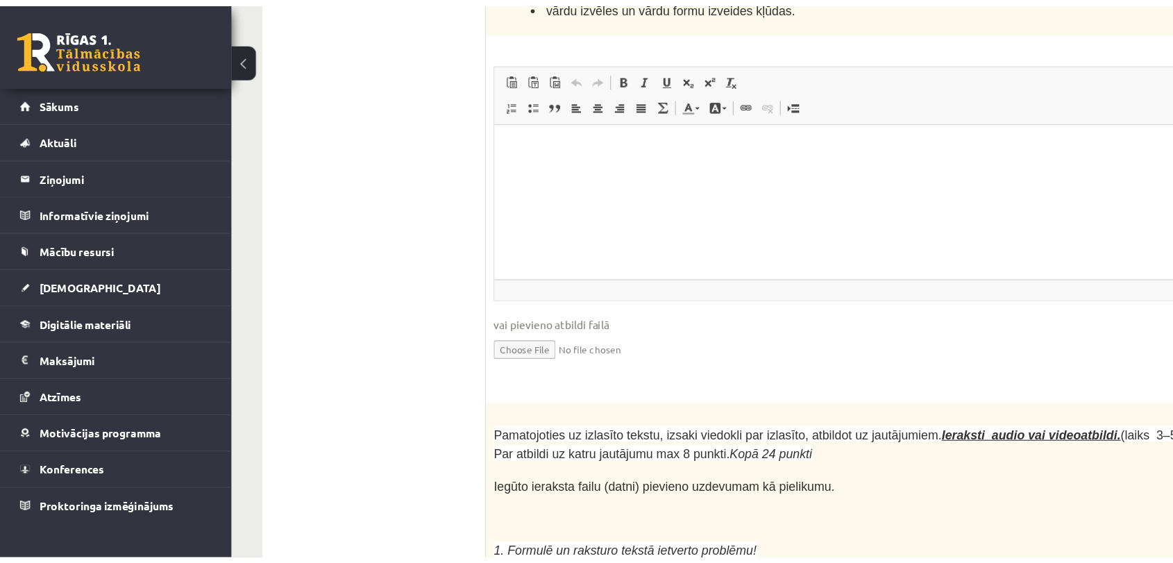
scroll to position [3624, 0]
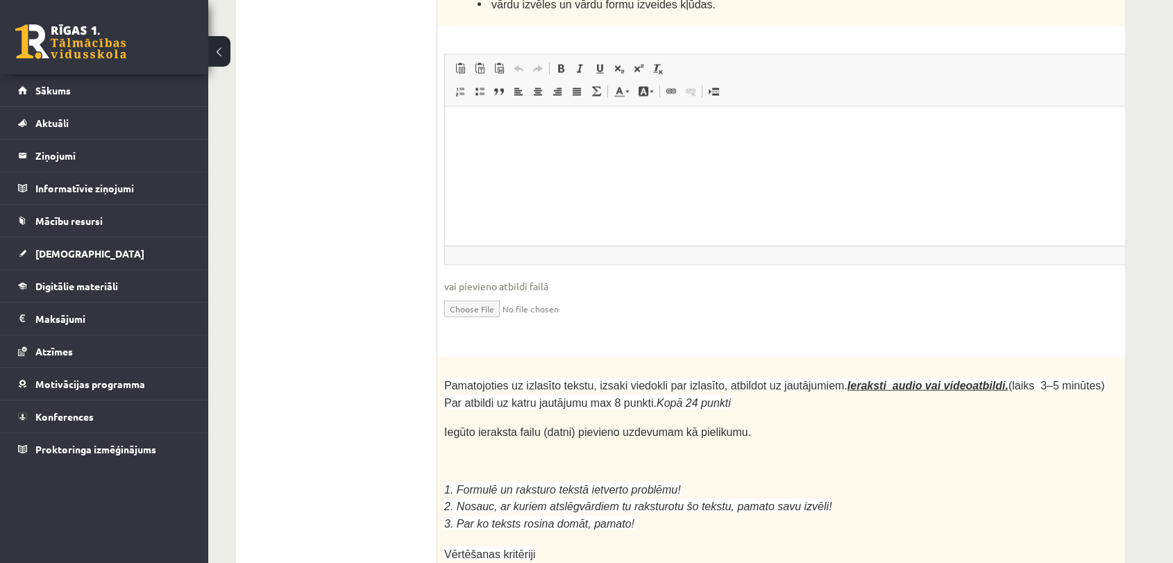
drag, startPoint x: 449, startPoint y: 51, endPoint x: 738, endPoint y: 207, distance: 327.8
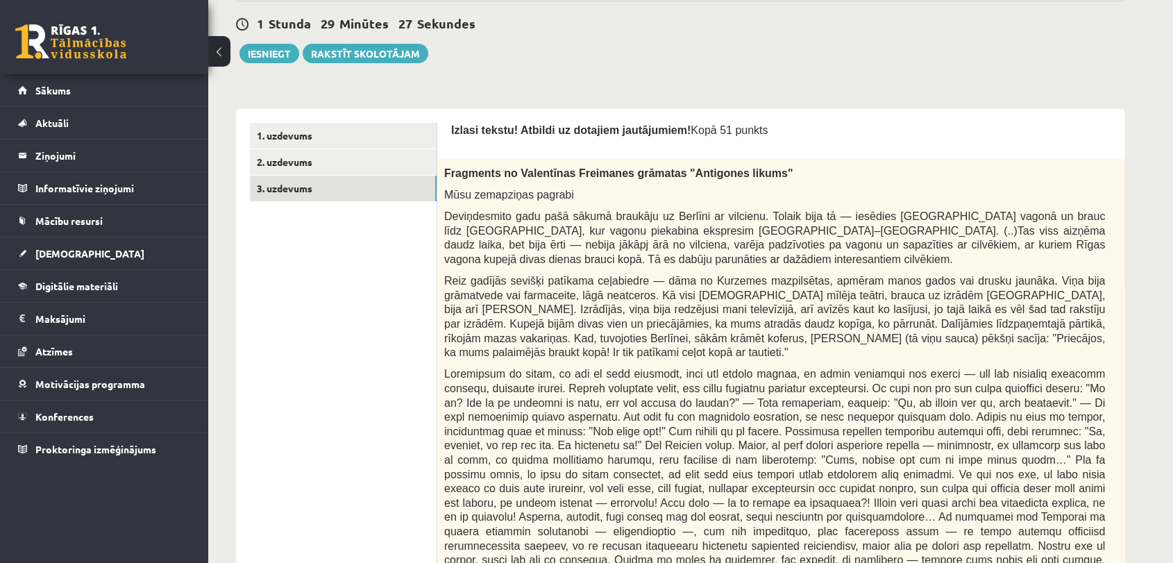
scroll to position [0, 0]
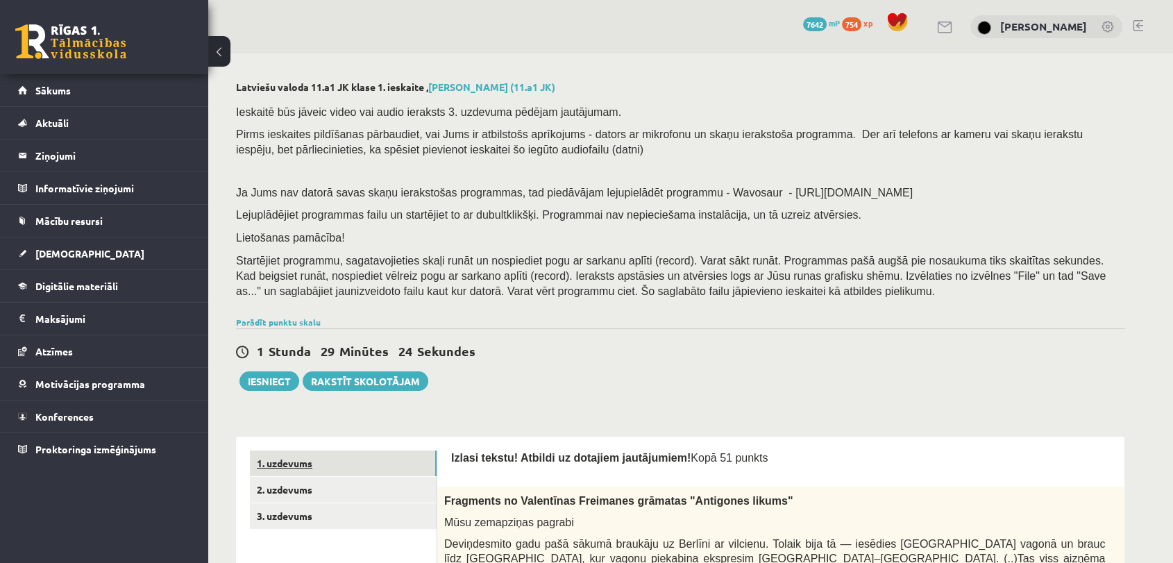
click at [372, 469] on link "1. uzdevums" at bounding box center [343, 463] width 187 height 26
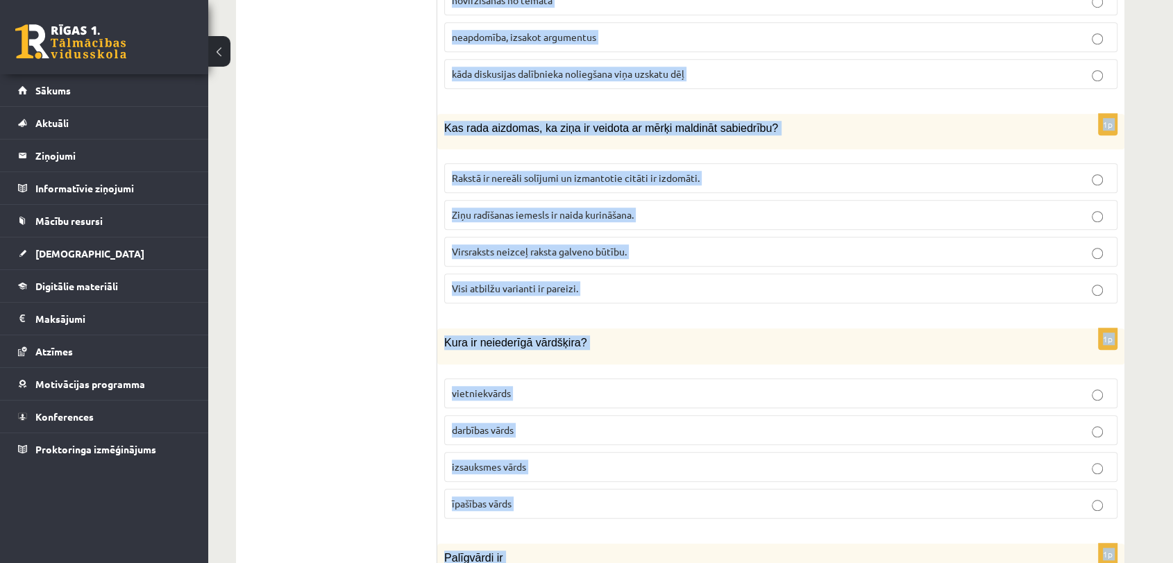
scroll to position [6606, 0]
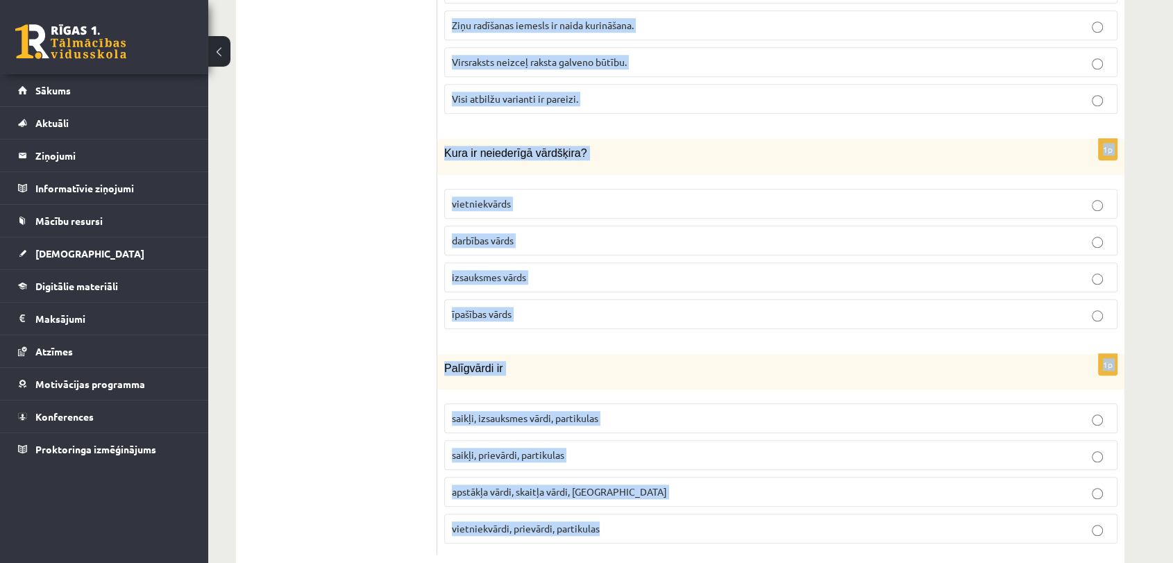
drag, startPoint x: 439, startPoint y: 132, endPoint x: 613, endPoint y: 510, distance: 416.3
copy form "Ar cilvēka organisma īpatnībām ir saistāma: fiziskā identitāte; sociālā identit…"
click at [651, 89] on div "1p Kas rada aizdomas, ka ziņa ir veidota ar mērķi maldināt sabiedrību? Rakstā i…" at bounding box center [780, 24] width 687 height 201
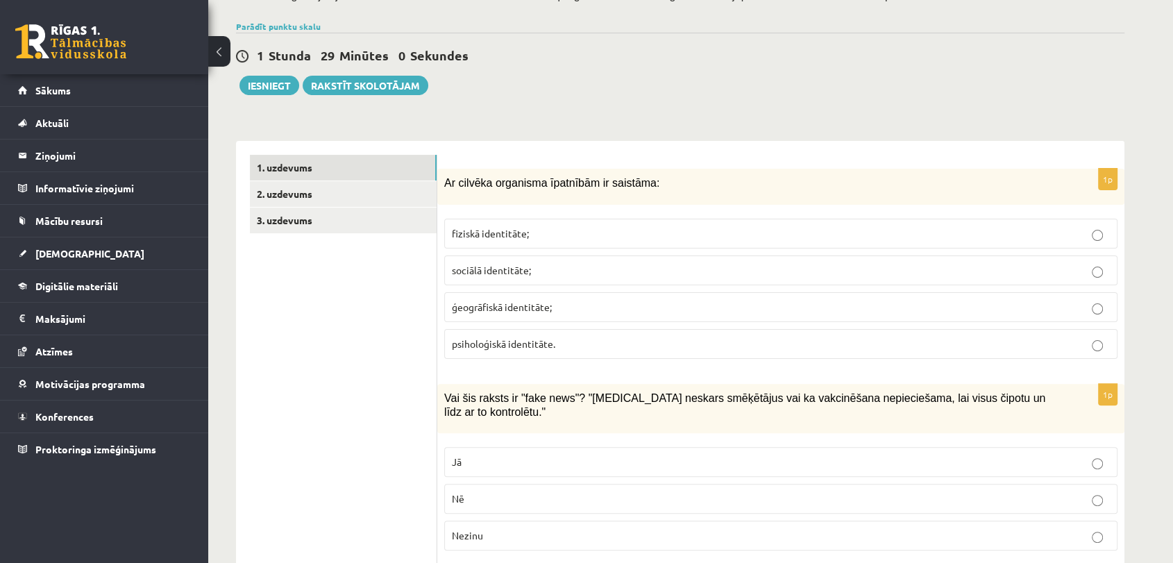
scroll to position [354, 0]
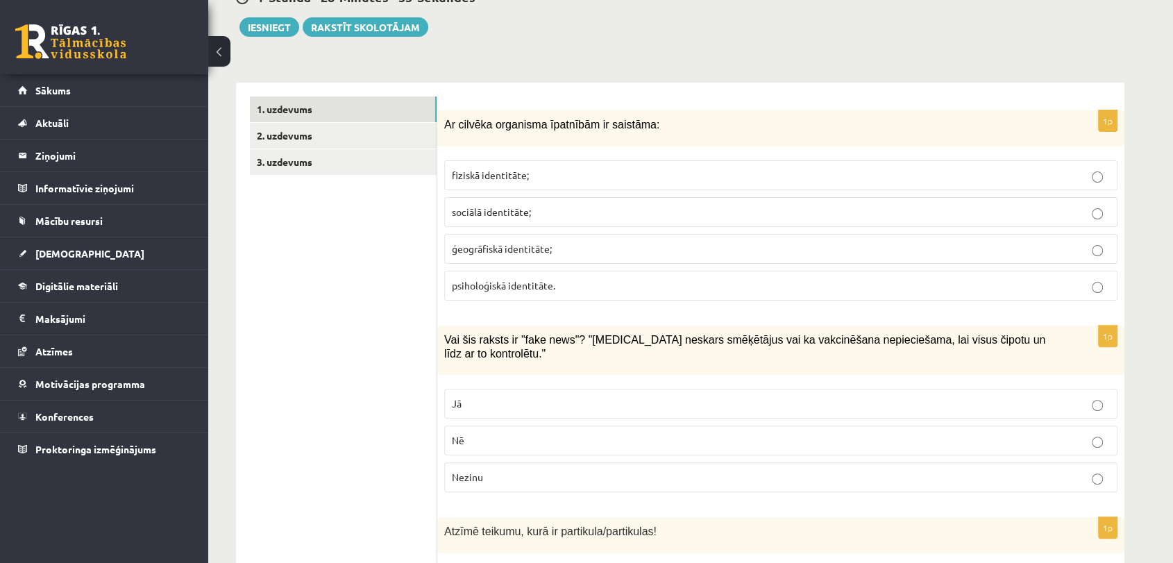
click at [524, 179] on span "fiziskā identitāte;" at bounding box center [490, 175] width 77 height 12
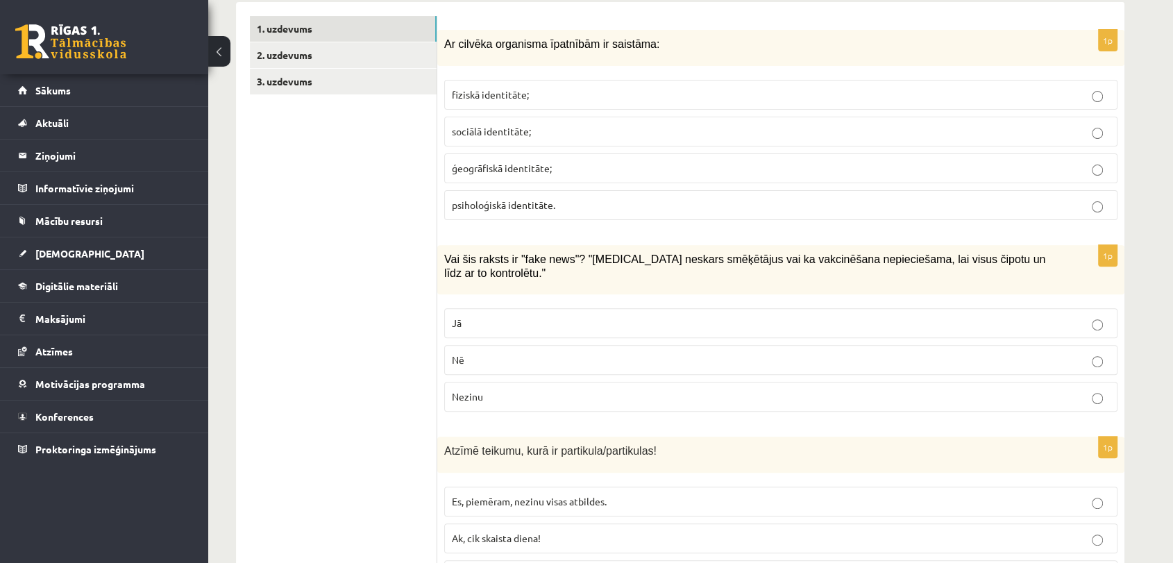
scroll to position [583, 0]
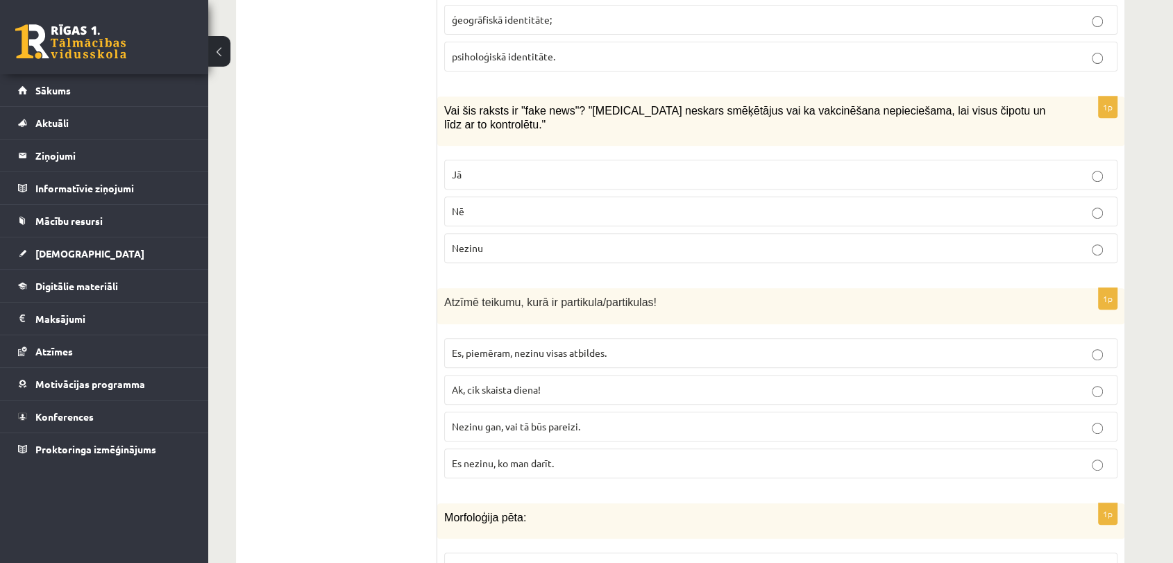
click at [527, 167] on p "Jā" at bounding box center [781, 174] width 658 height 15
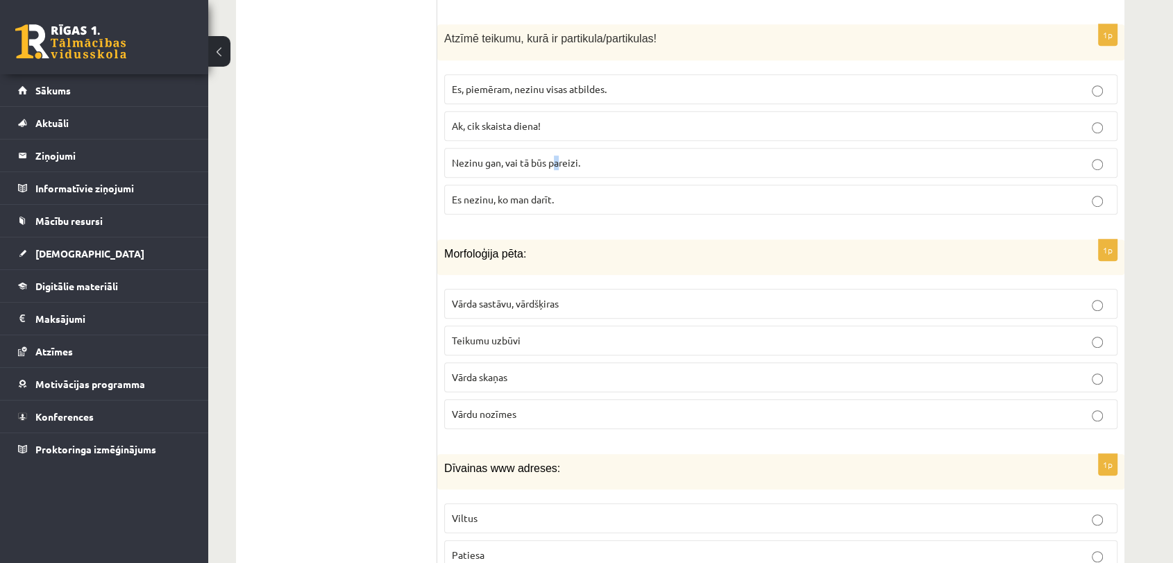
click at [557, 155] on p "Nezinu gan, vai tā būs pareizi." at bounding box center [781, 162] width 658 height 15
click at [711, 155] on p "Nezinu gan, vai tā būs pareizi." at bounding box center [781, 162] width 658 height 15
click at [637, 296] on p "Vārda sastāvu, vārdšķiras" at bounding box center [781, 303] width 658 height 15
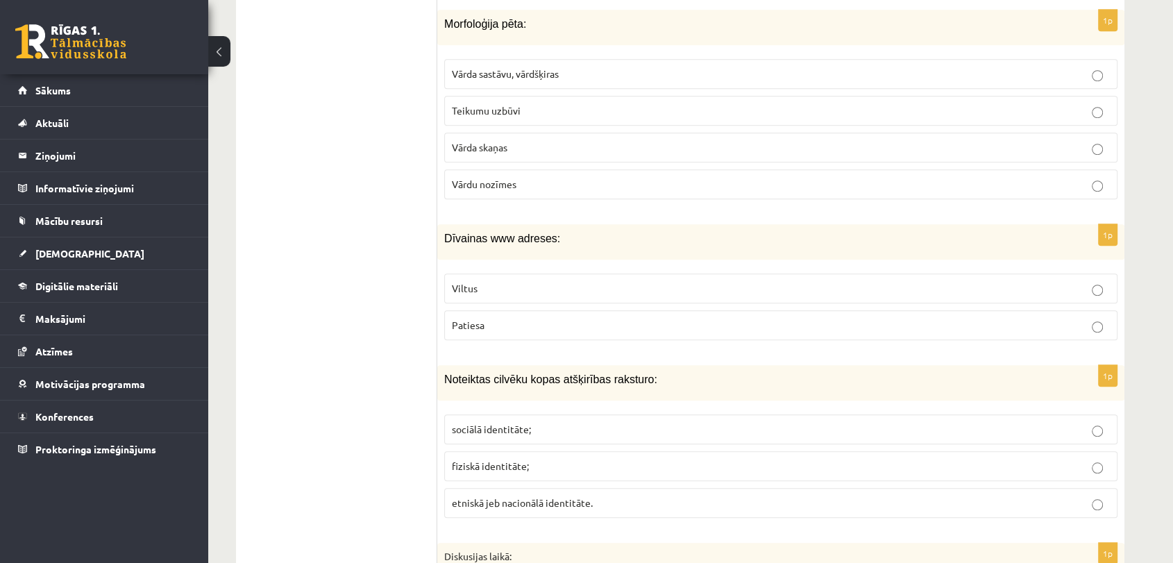
scroll to position [1134, 0]
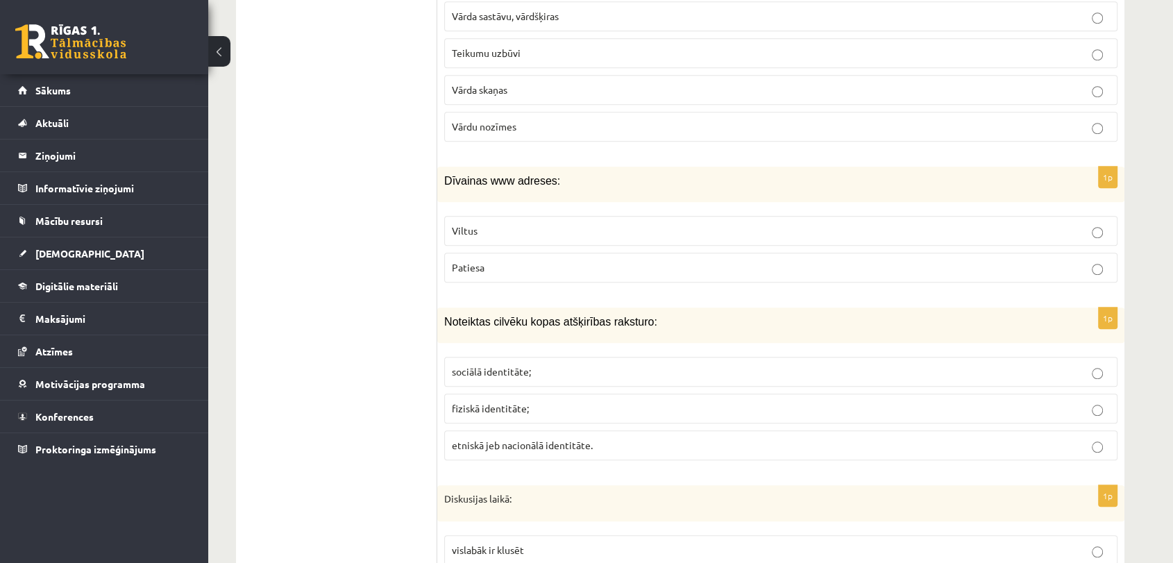
click at [506, 223] on p "Viltus" at bounding box center [781, 230] width 658 height 15
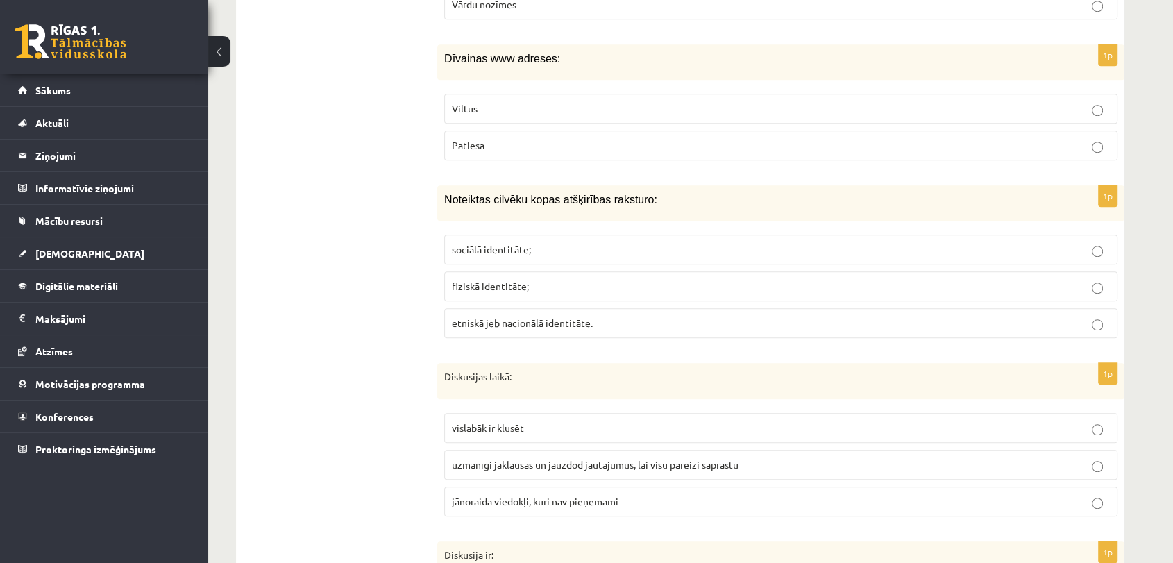
scroll to position [1314, 0]
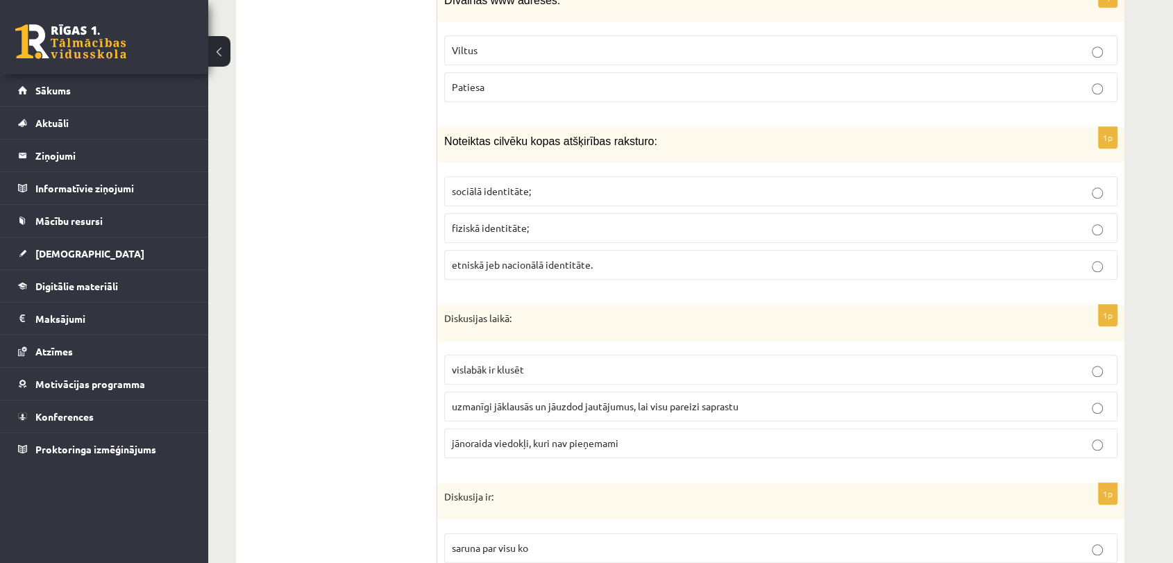
click at [595, 257] on p "etniskā jeb nacionālā identitāte." at bounding box center [781, 264] width 658 height 15
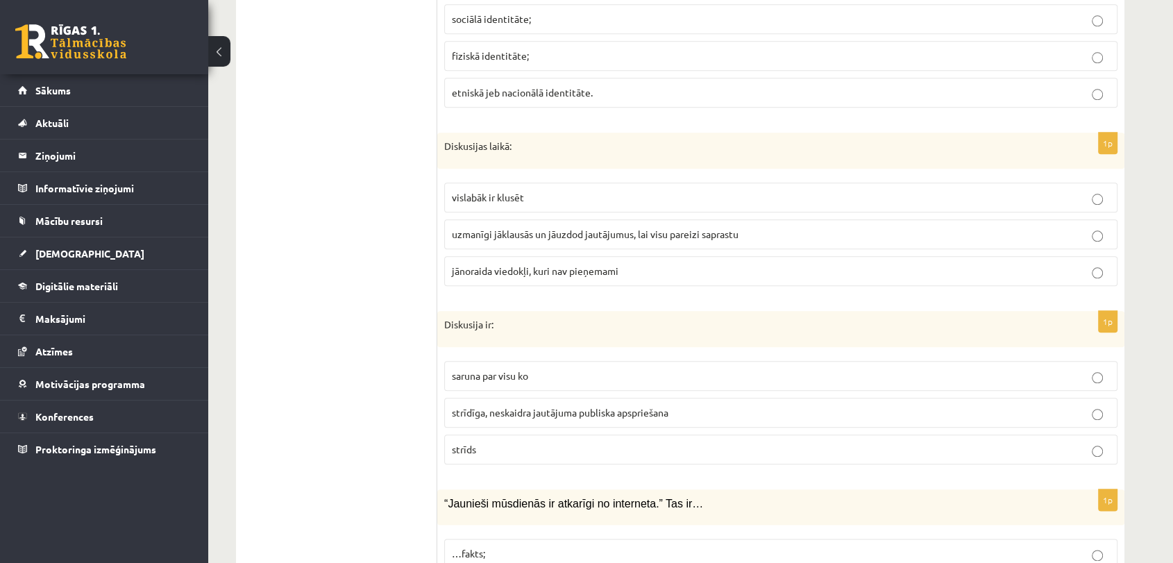
scroll to position [1511, 0]
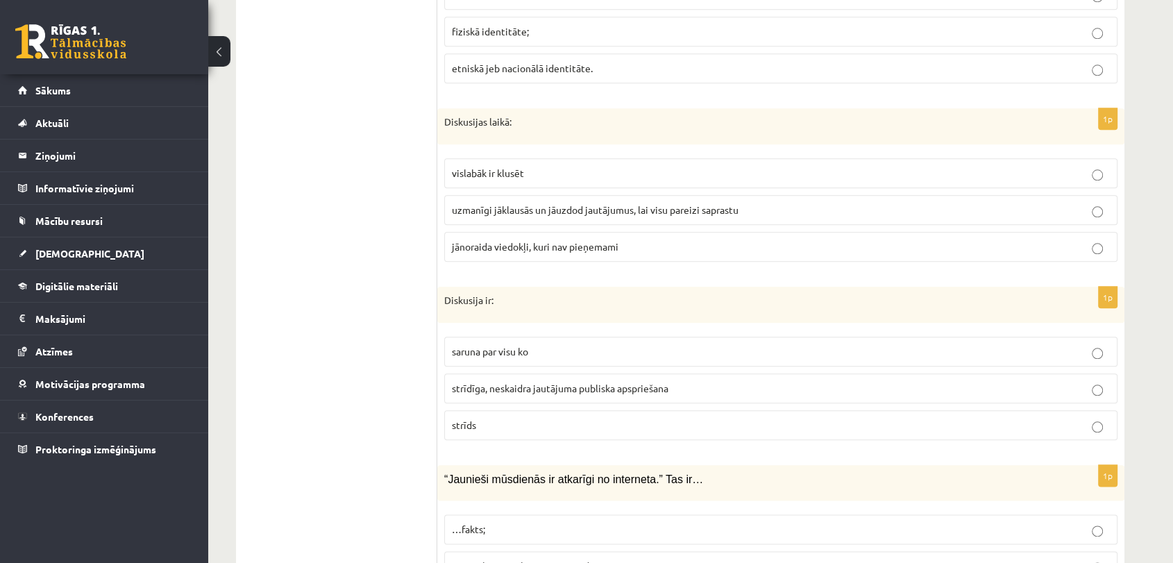
click at [555, 203] on span "uzmanīgi jāklausās un jāuzdod jautājumus, lai visu pareizi saprastu" at bounding box center [595, 209] width 287 height 12
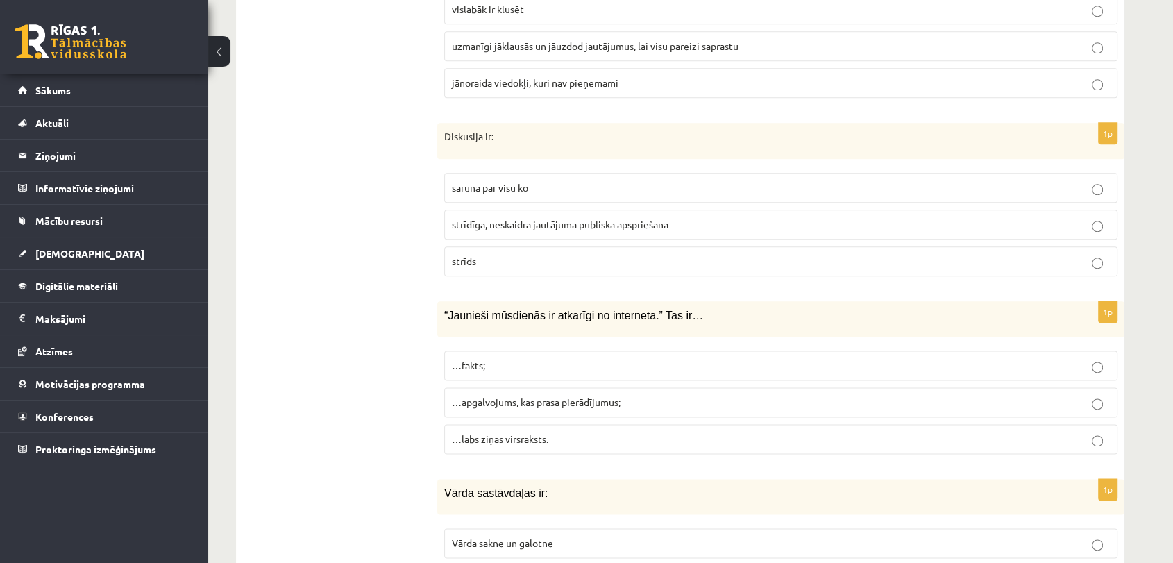
scroll to position [1708, 0]
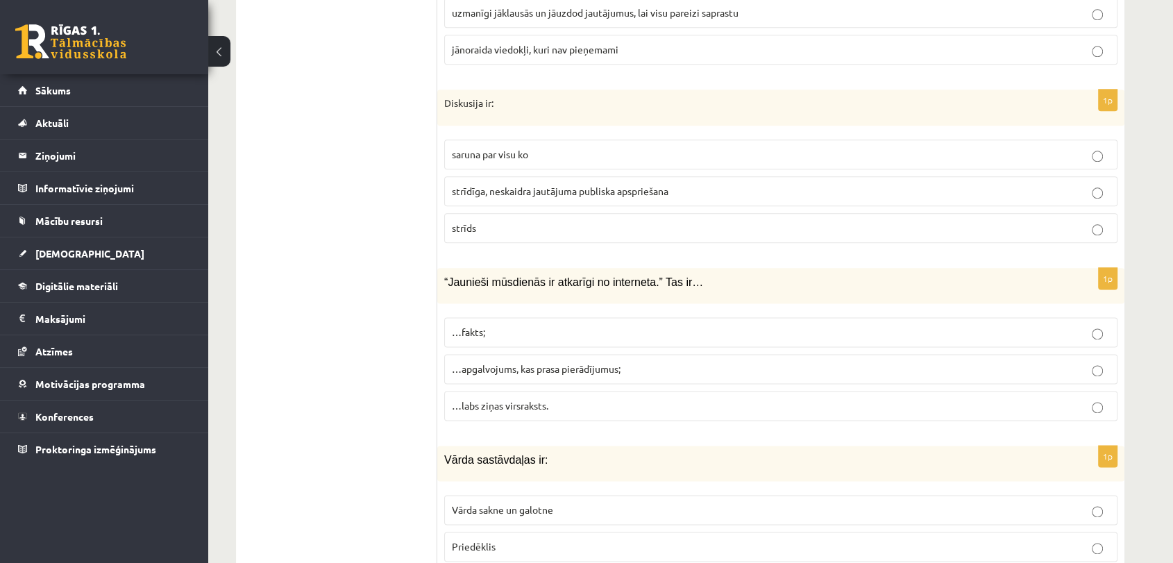
click at [519, 180] on label "strīdīga, neskaidra jautājuma publiska apspriešana" at bounding box center [780, 191] width 673 height 30
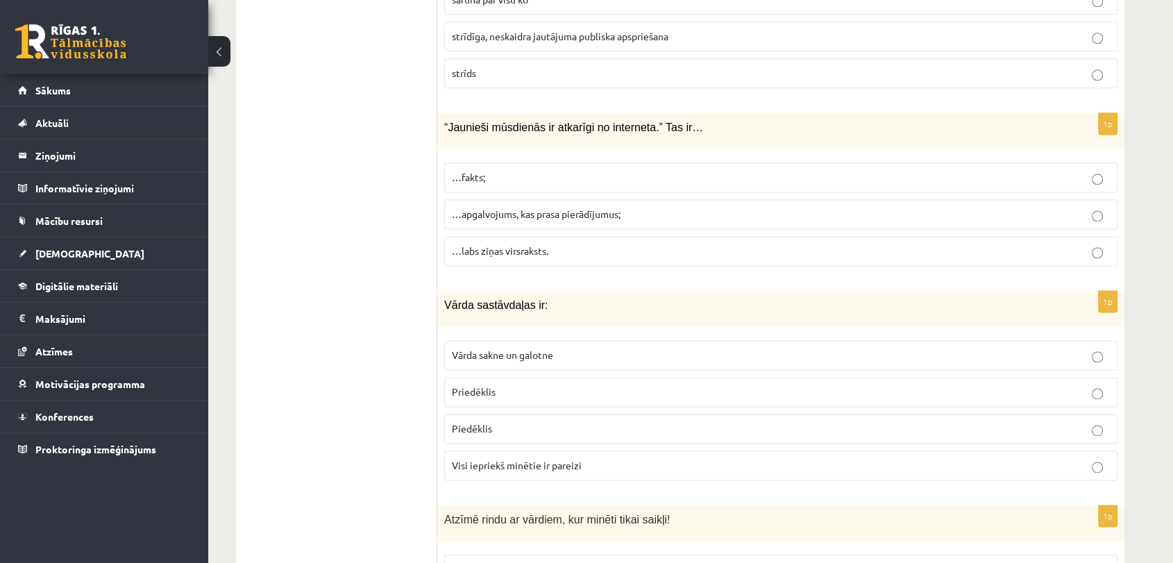
scroll to position [1871, 0]
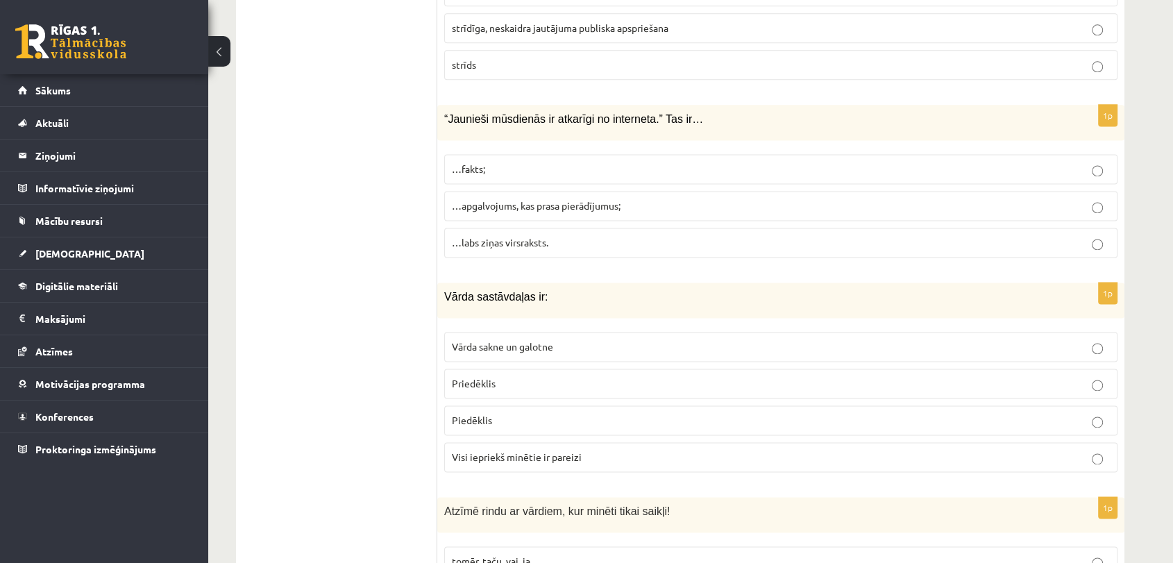
click at [616, 199] on span "…apgalvojums, kas prasa pierādījumus;" at bounding box center [536, 205] width 169 height 12
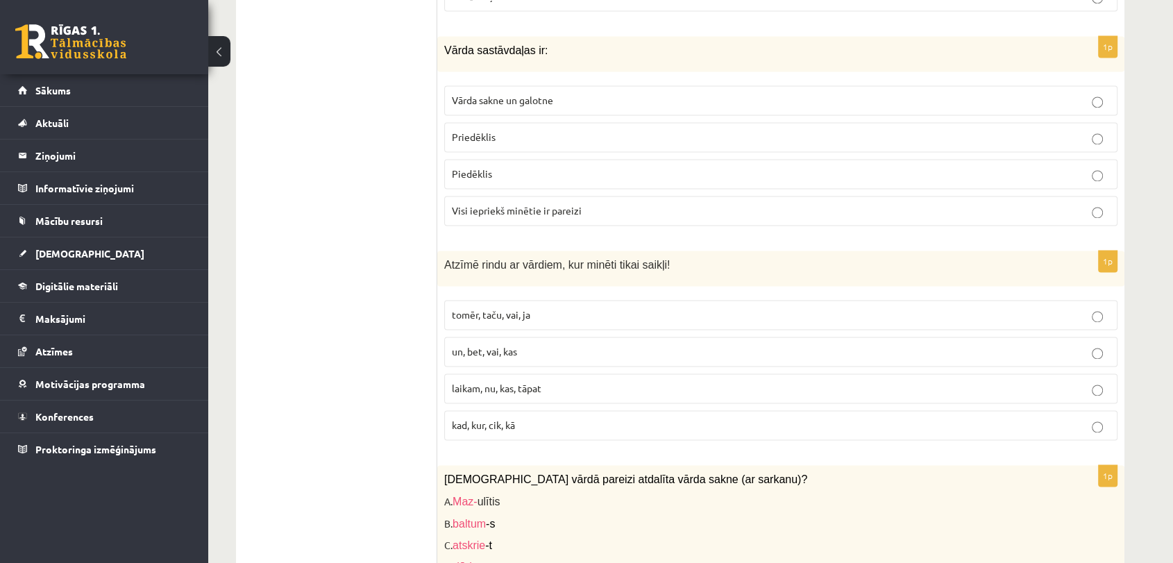
scroll to position [2125, 0]
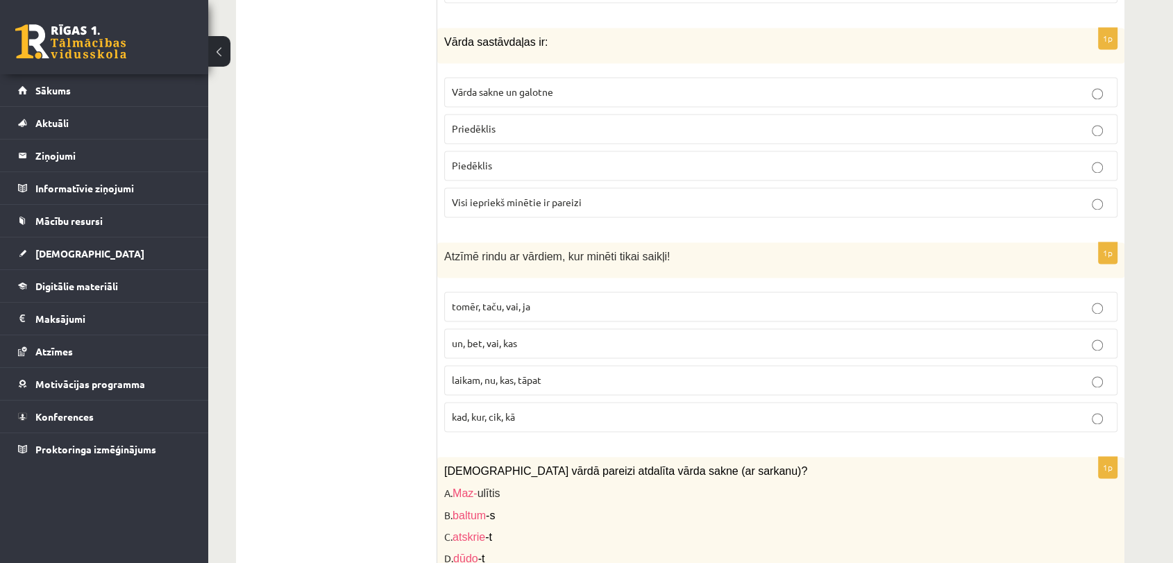
click at [522, 196] on span "Visi iepriekš minētie ir pareizi" at bounding box center [517, 202] width 130 height 12
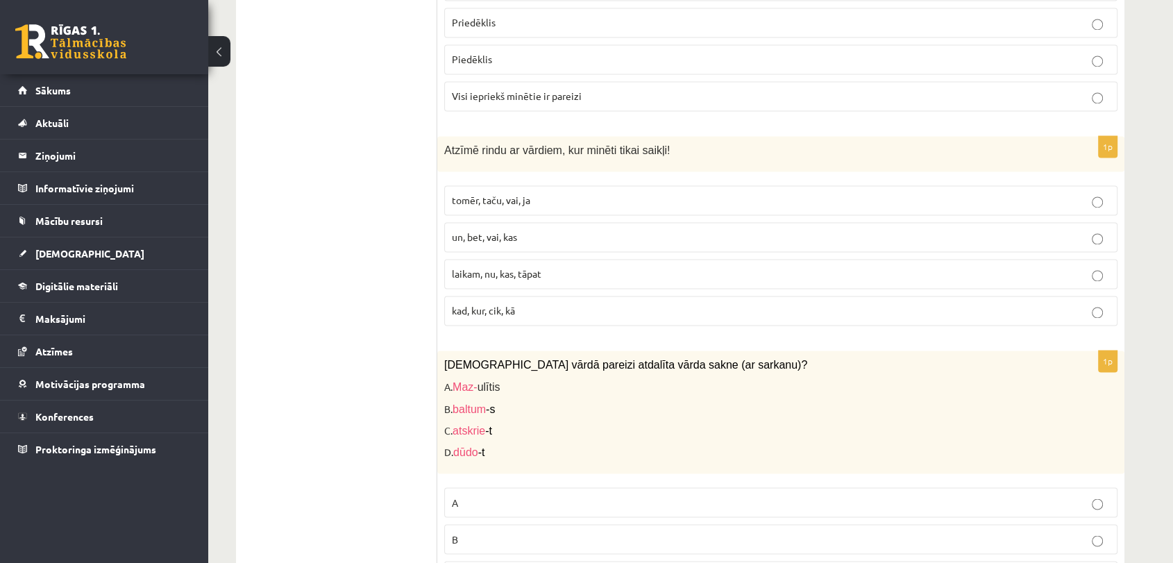
scroll to position [2272, 0]
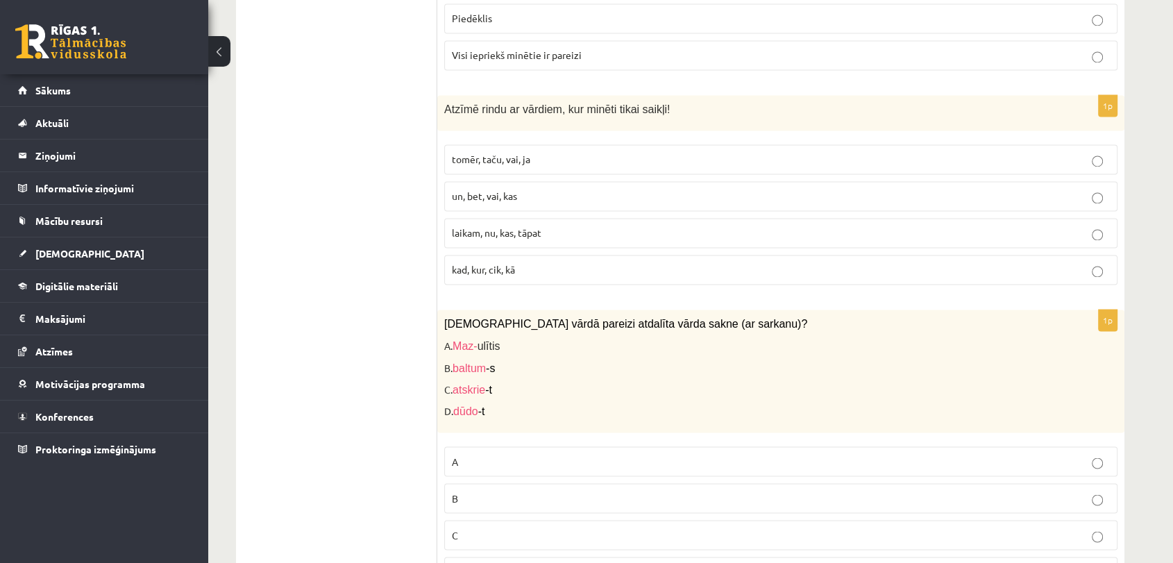
click at [552, 152] on p "tomēr, taču, vai, ja" at bounding box center [781, 159] width 658 height 15
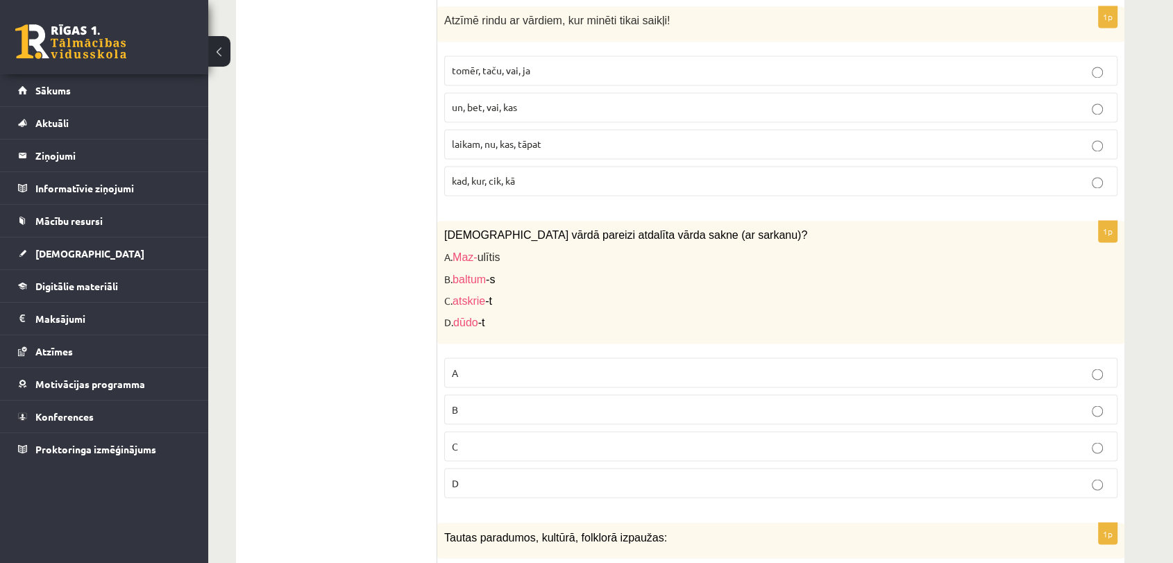
scroll to position [2477, 0]
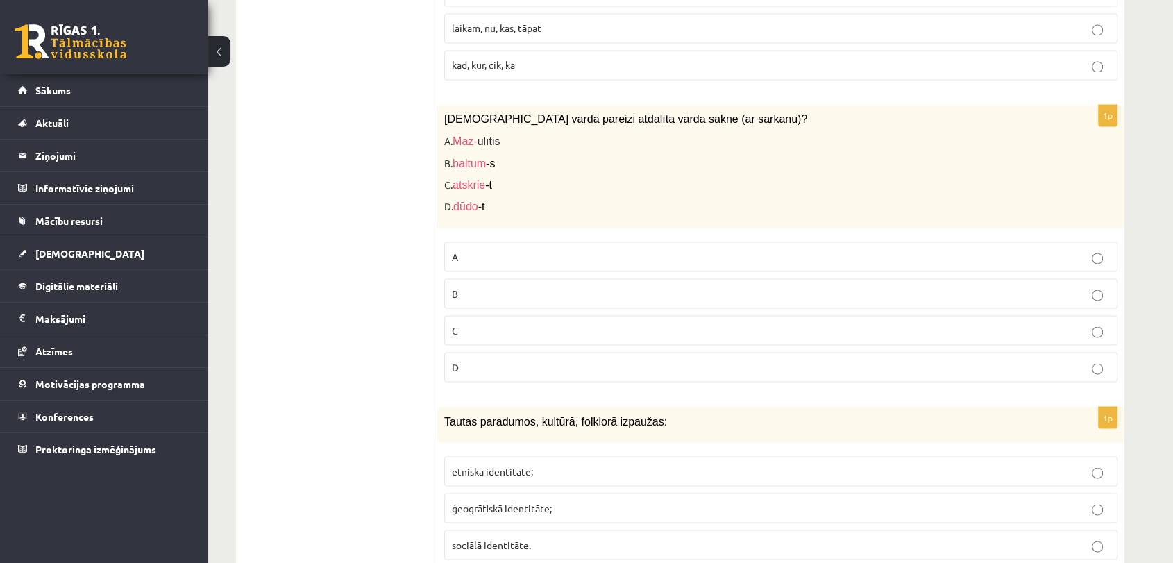
click at [467, 359] on p "D" at bounding box center [781, 366] width 658 height 15
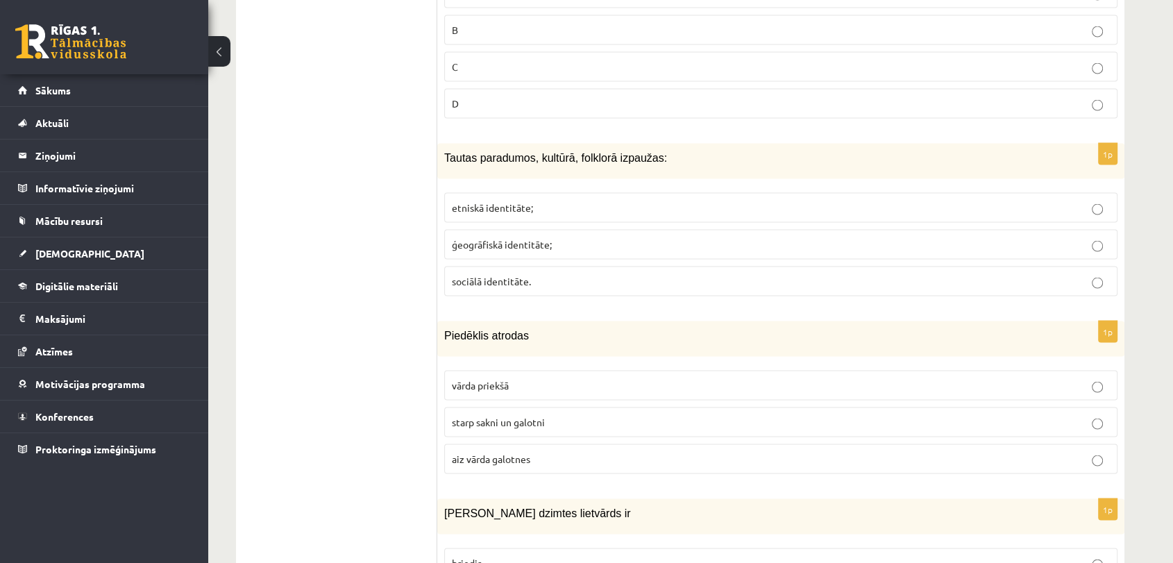
scroll to position [2757, 0]
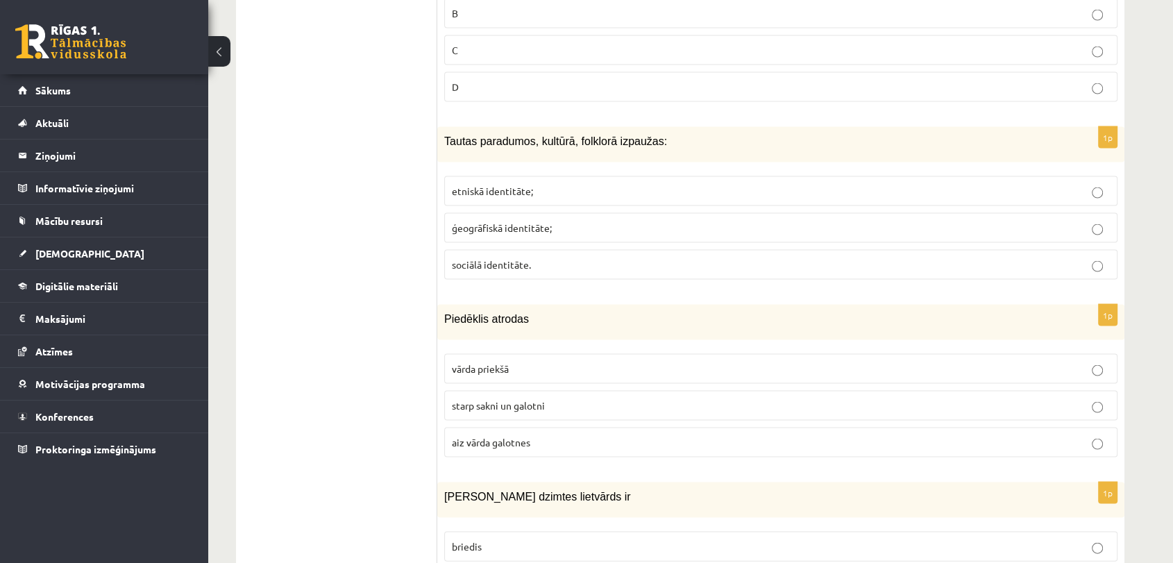
click at [508, 185] on span "etniskā identitāte;" at bounding box center [492, 191] width 81 height 12
click at [579, 398] on p "starp sakni un galotni" at bounding box center [781, 405] width 658 height 15
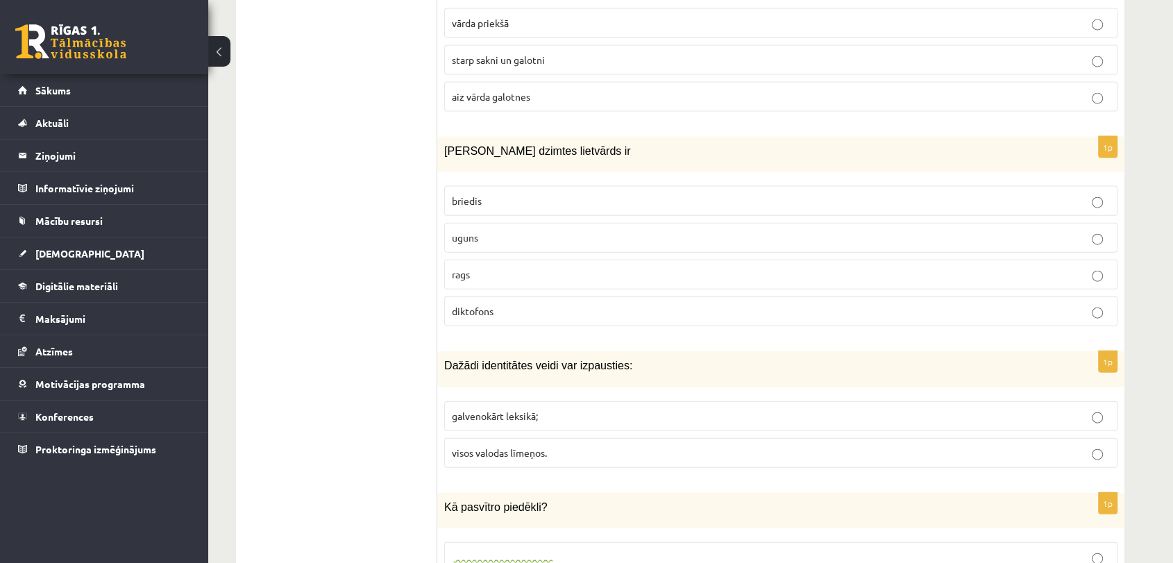
scroll to position [3111, 0]
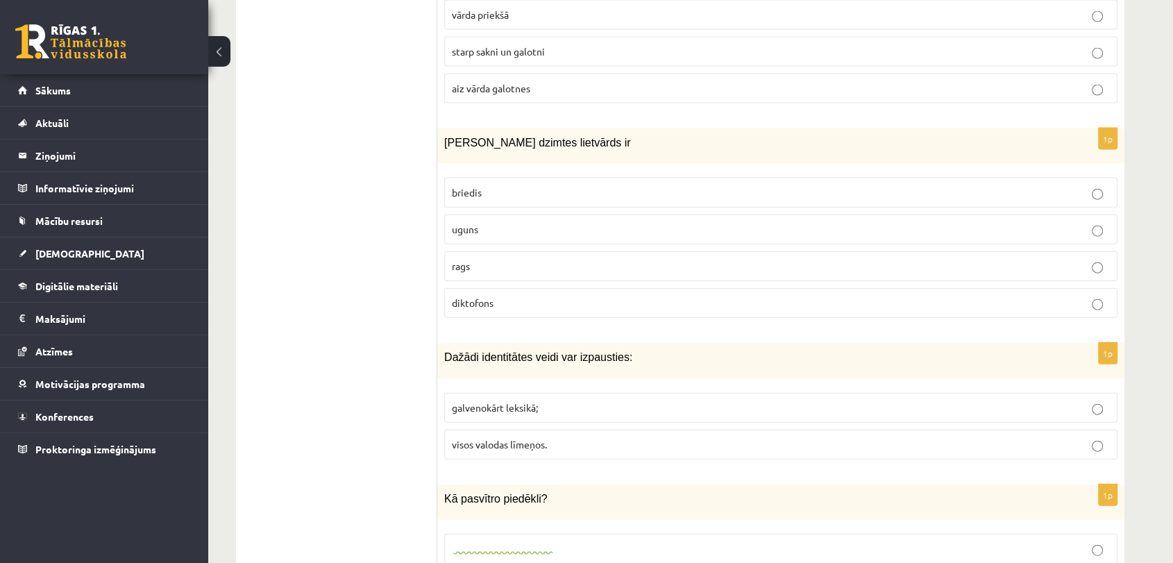
click at [473, 223] on span "uguns" at bounding box center [465, 229] width 26 height 12
click at [550, 437] on p "visos valodas līmeņos." at bounding box center [781, 444] width 658 height 15
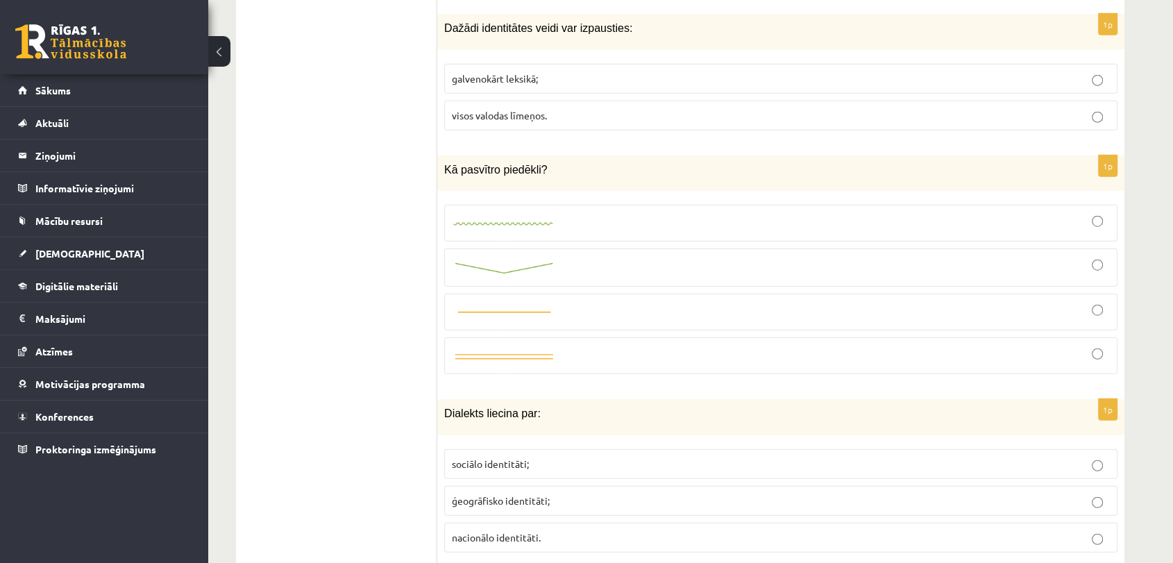
scroll to position [3448, 0]
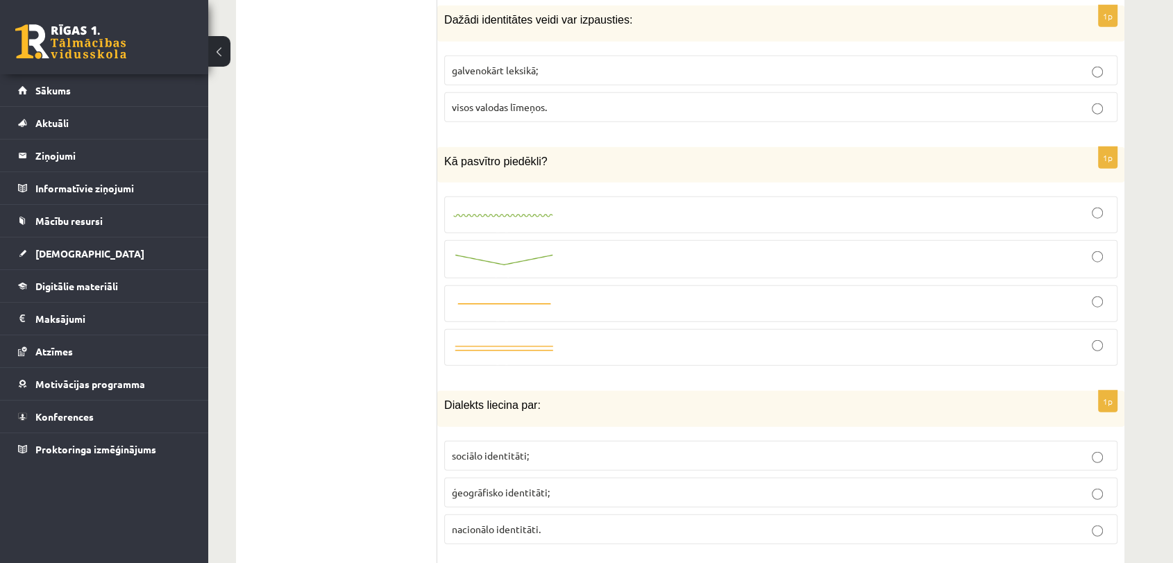
click at [652, 293] on div at bounding box center [781, 304] width 658 height 22
click at [671, 248] on div at bounding box center [781, 259] width 658 height 23
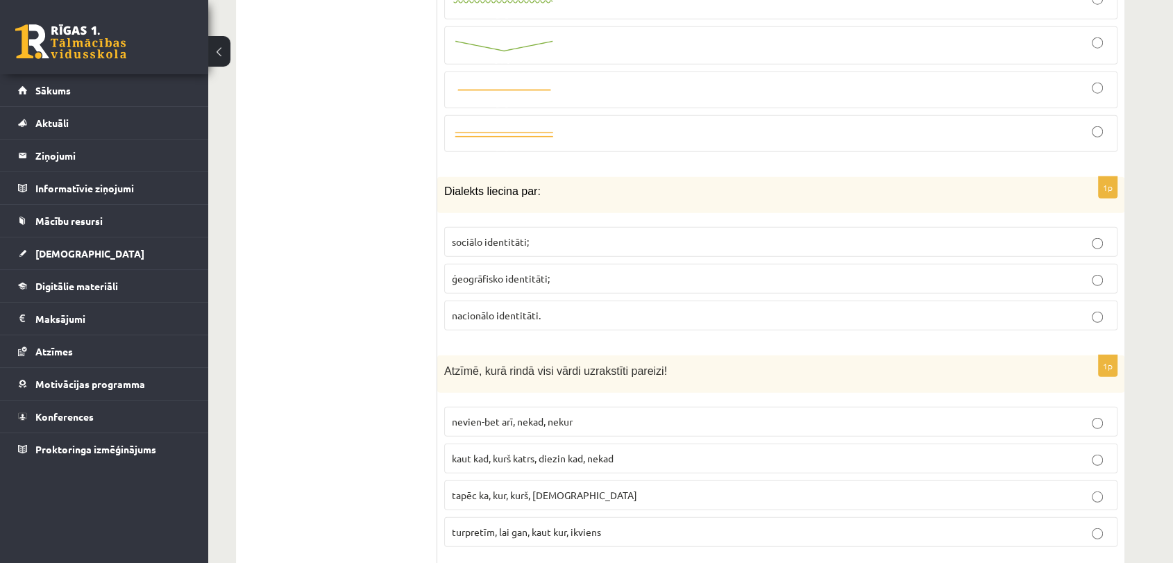
scroll to position [3669, 0]
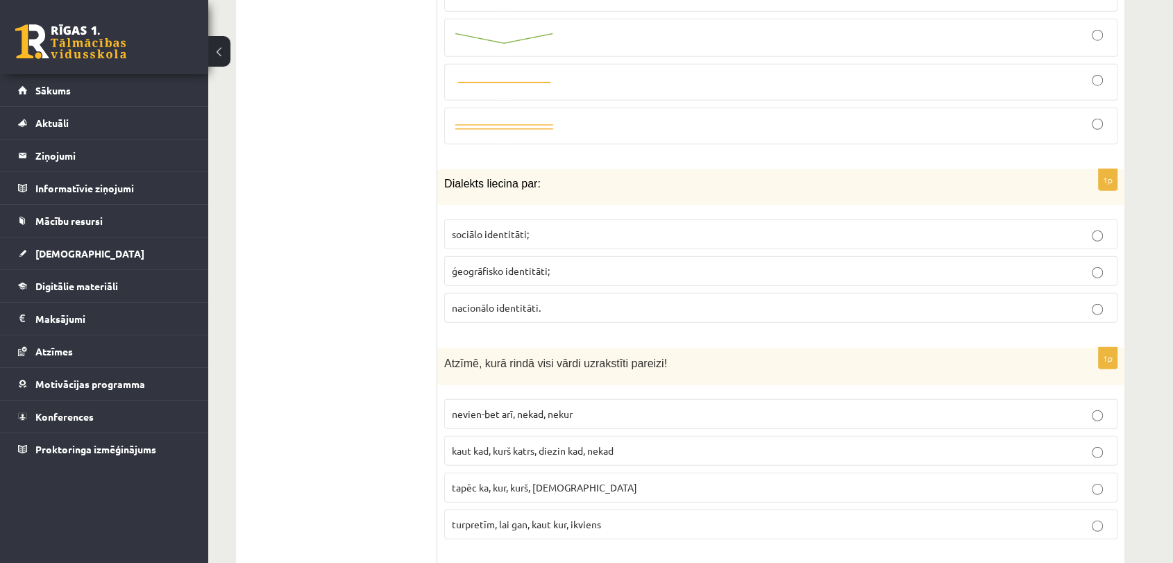
click at [579, 256] on label "ģeogrāfisko identitāti;" at bounding box center [780, 271] width 673 height 30
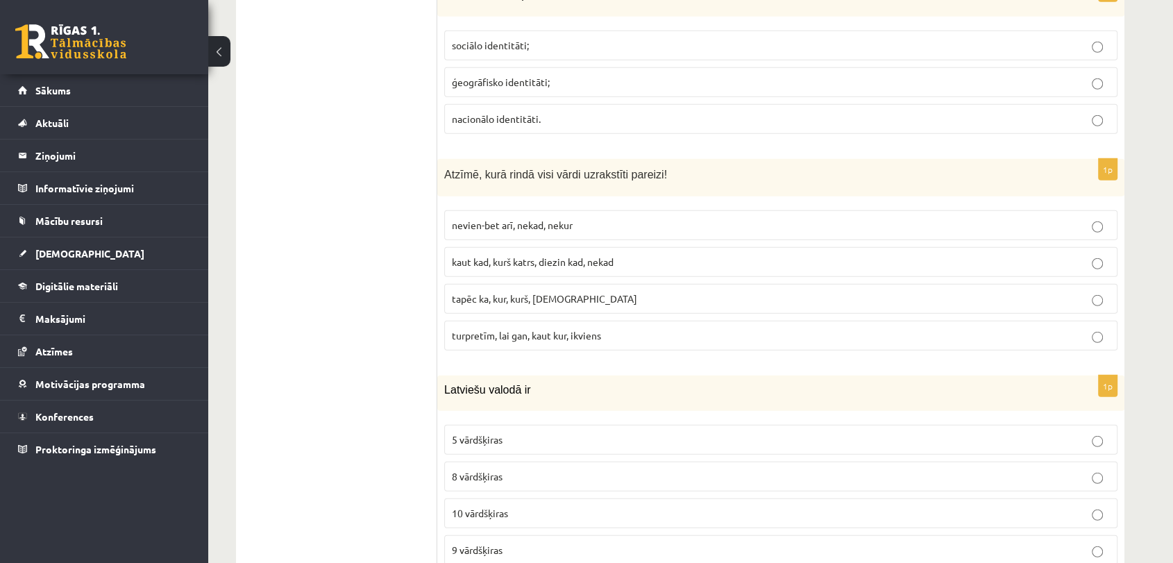
scroll to position [3908, 0]
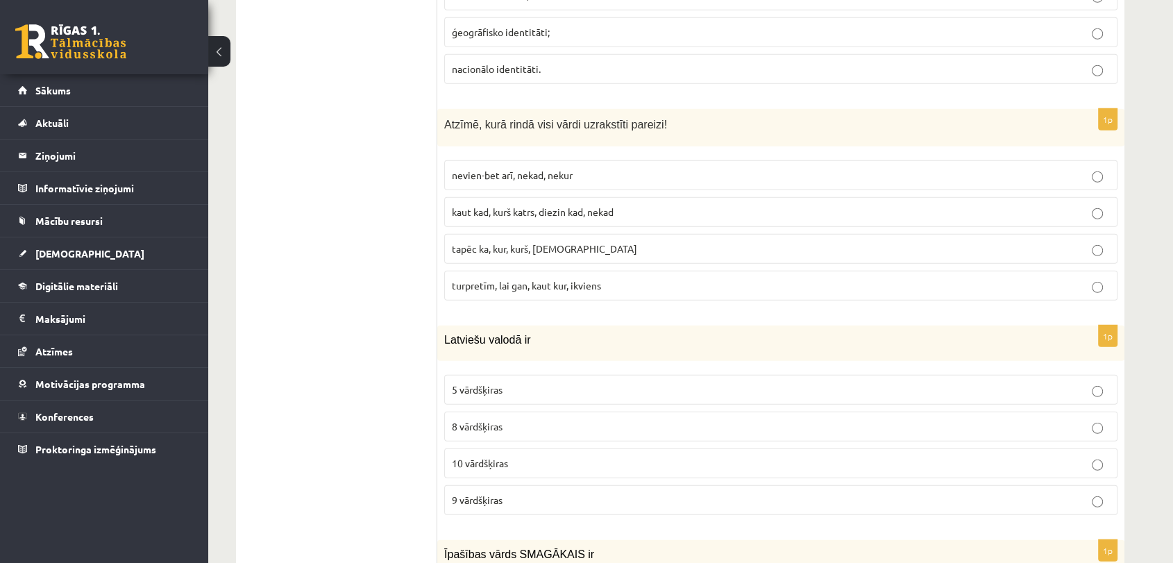
click at [586, 278] on p "turpretīm, lai gan, kaut kur, ikviens" at bounding box center [781, 285] width 658 height 15
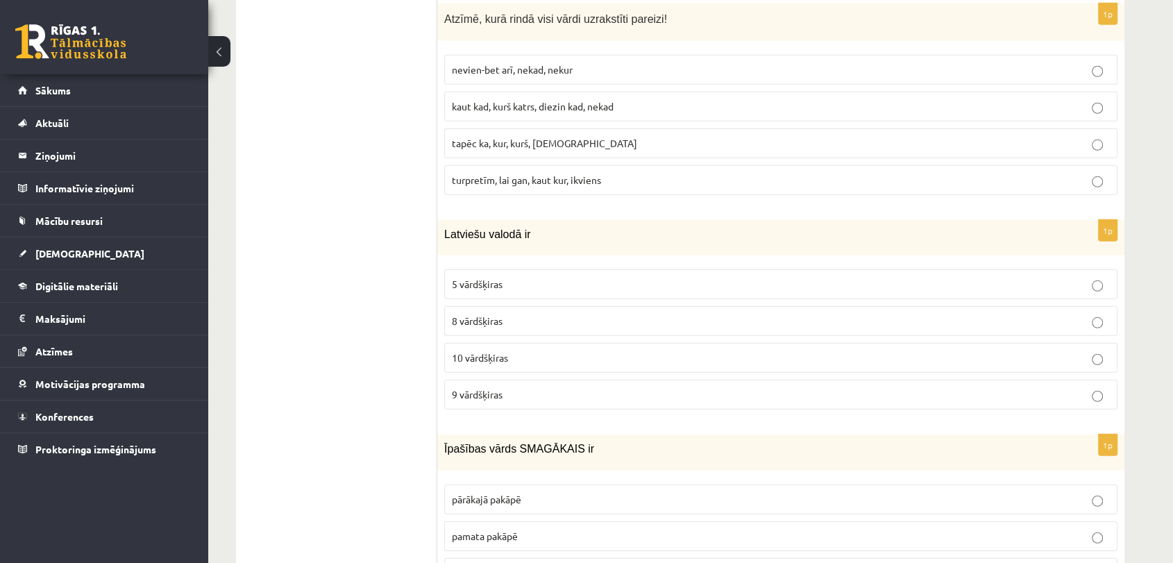
scroll to position [4079, 0]
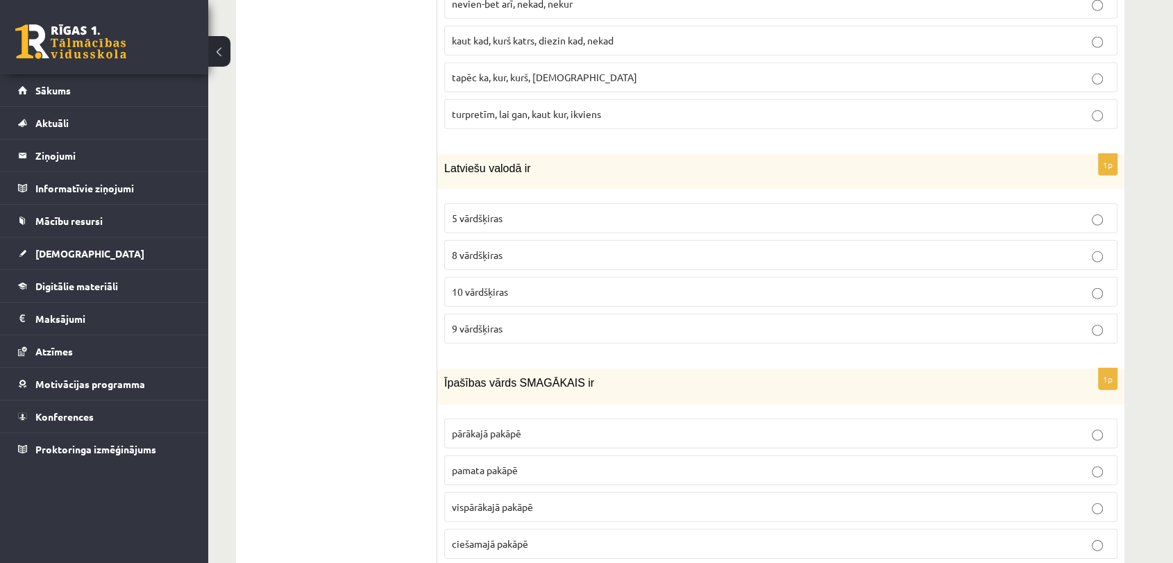
click at [496, 285] on span "10 vārdšķiras" at bounding box center [480, 291] width 56 height 12
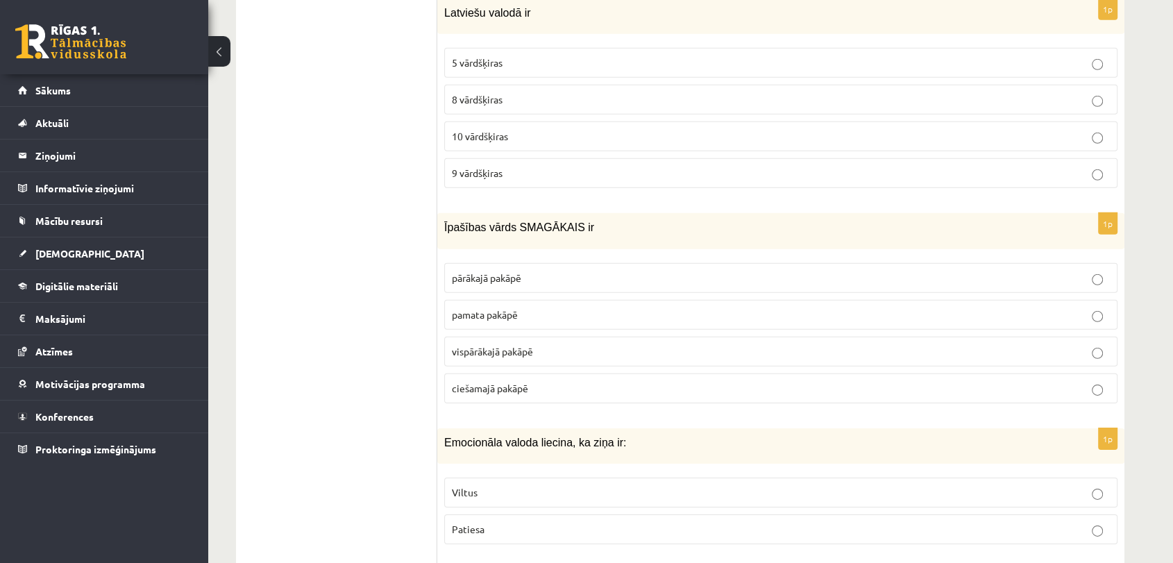
scroll to position [4268, 0]
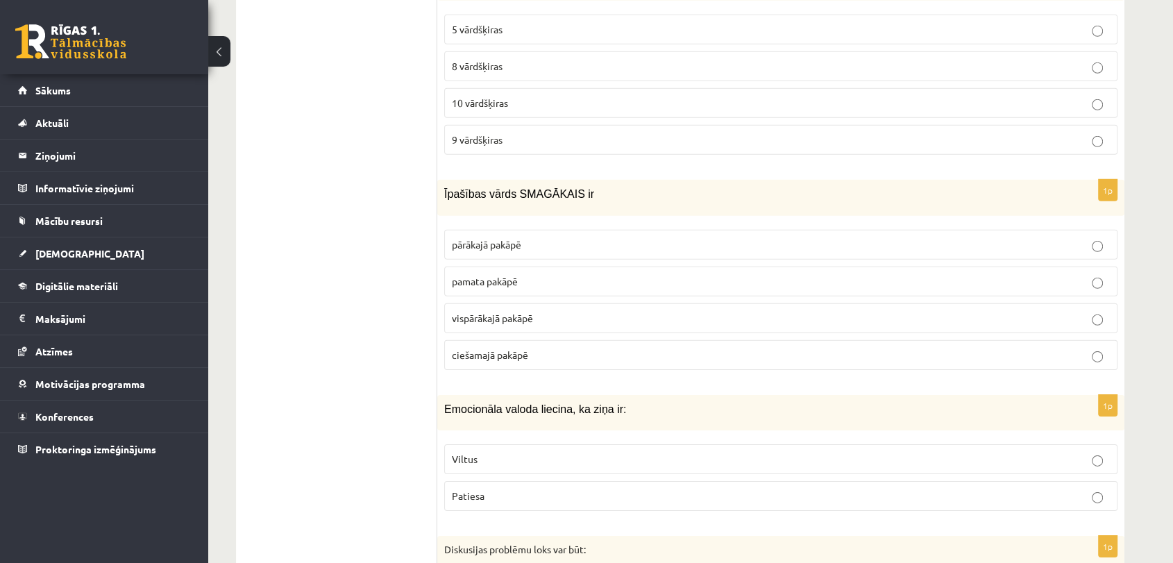
click at [513, 312] on span "vispārākajā pakāpē" at bounding box center [492, 318] width 81 height 12
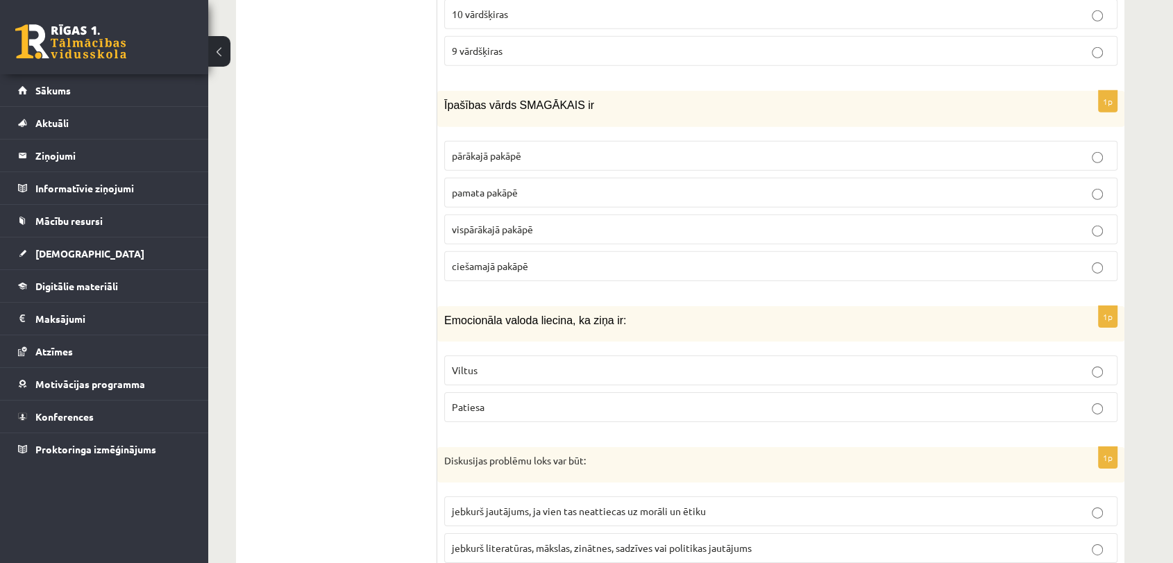
scroll to position [4464, 0]
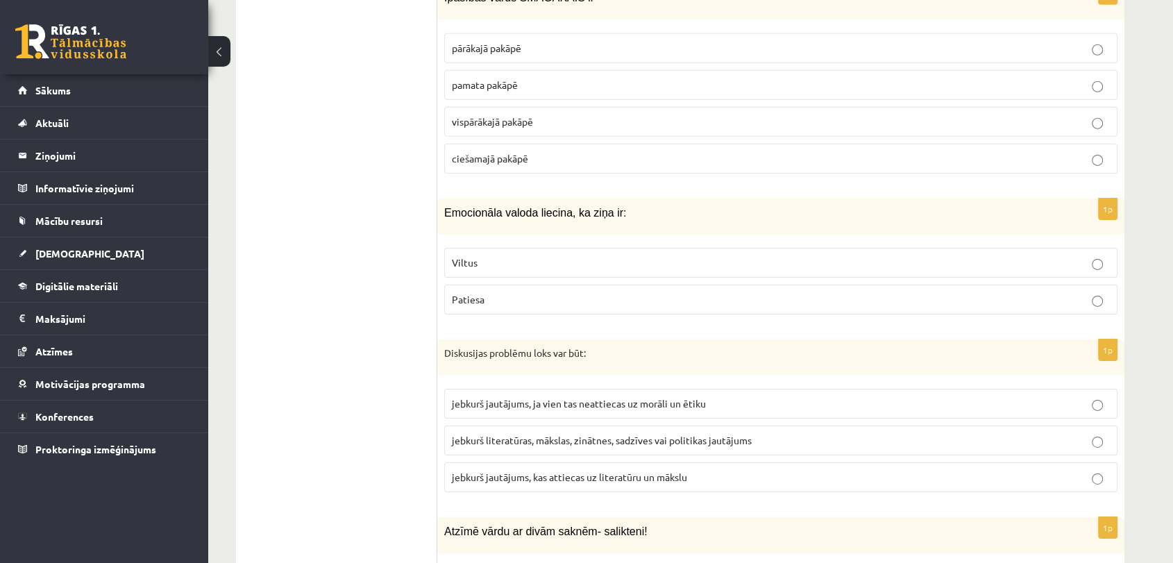
click at [540, 255] on p "Viltus" at bounding box center [781, 262] width 658 height 15
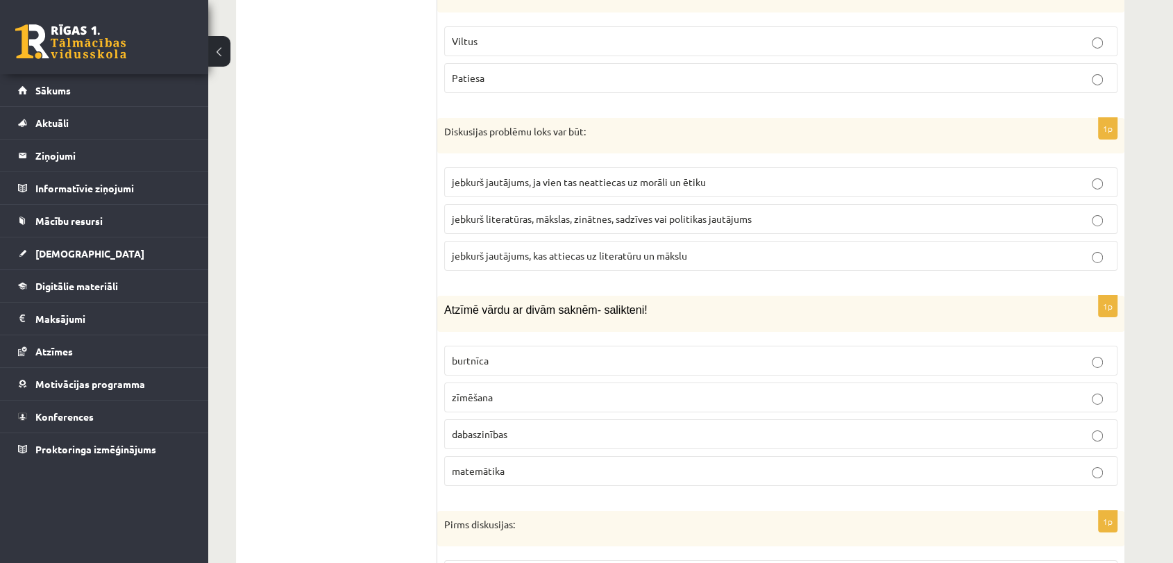
scroll to position [4702, 0]
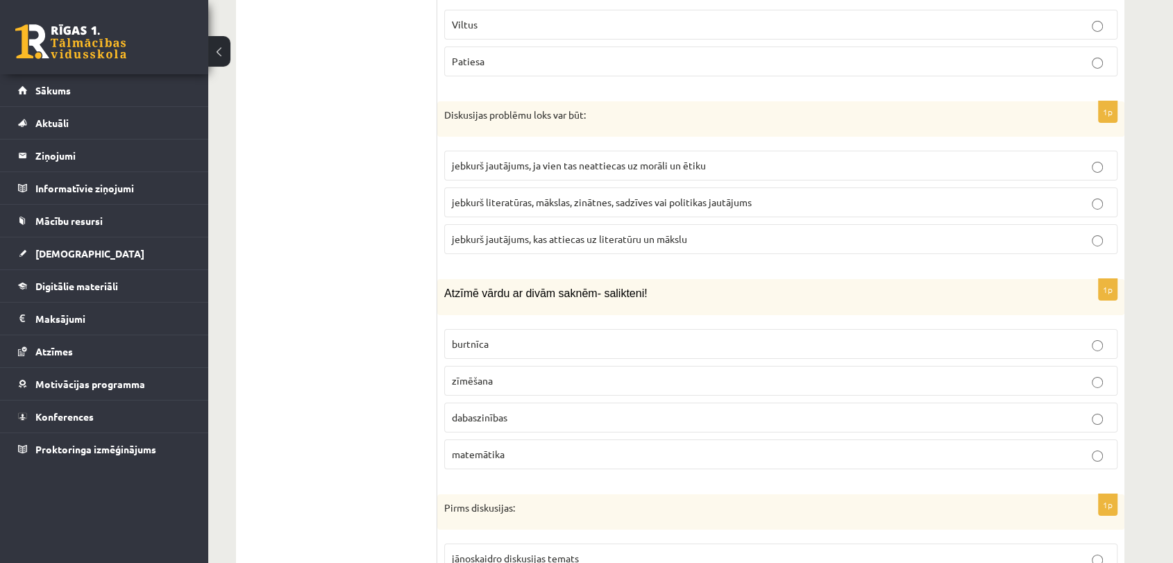
click at [495, 196] on span "jebkurš literatūras, mākslas, zinātnes, sadzīves vai politikas jautājums" at bounding box center [602, 202] width 300 height 12
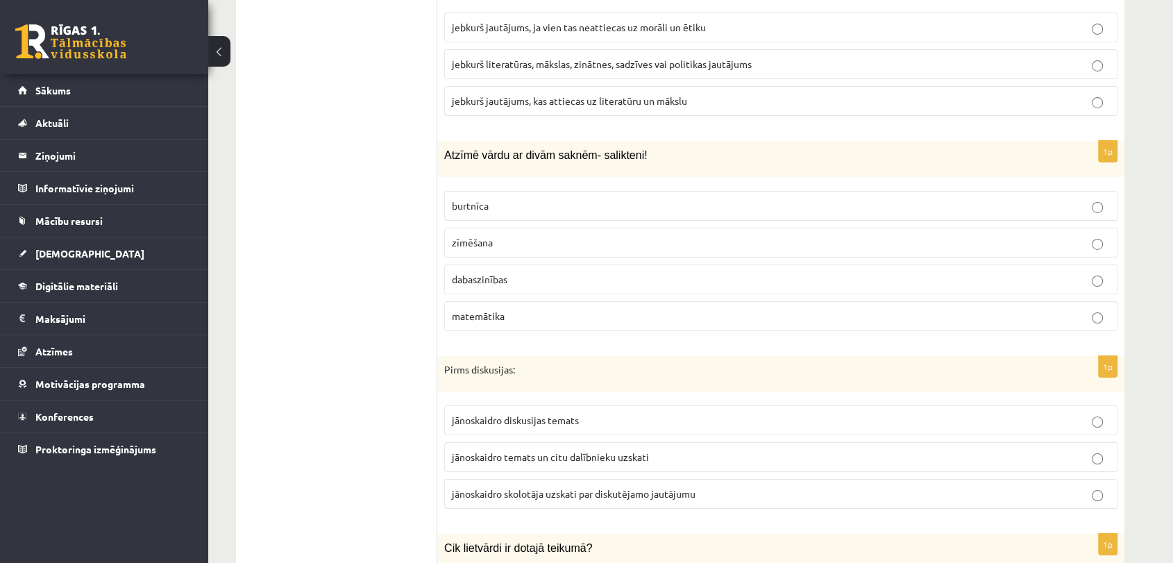
scroll to position [4857, 0]
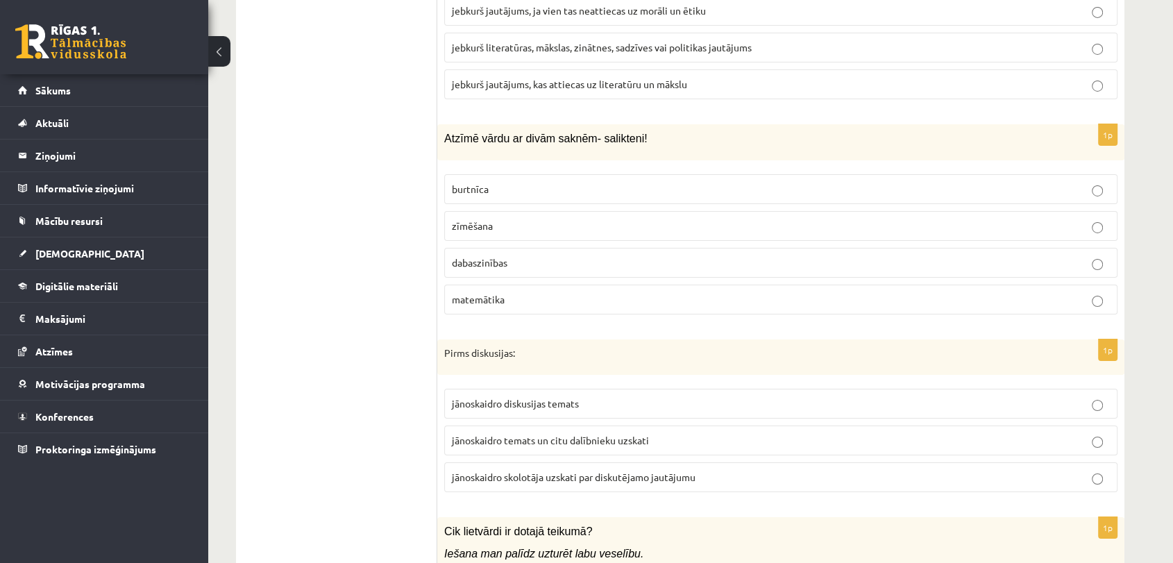
drag, startPoint x: 555, startPoint y: 234, endPoint x: 648, endPoint y: 256, distance: 95.6
click at [556, 255] on p "dabaszinības" at bounding box center [781, 262] width 658 height 15
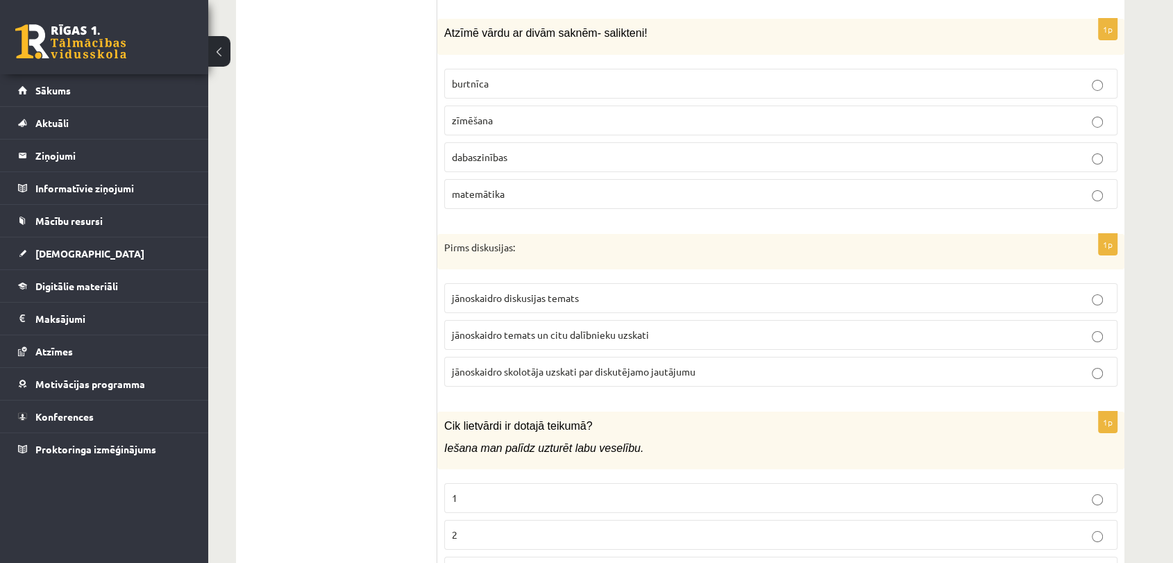
scroll to position [4996, 0]
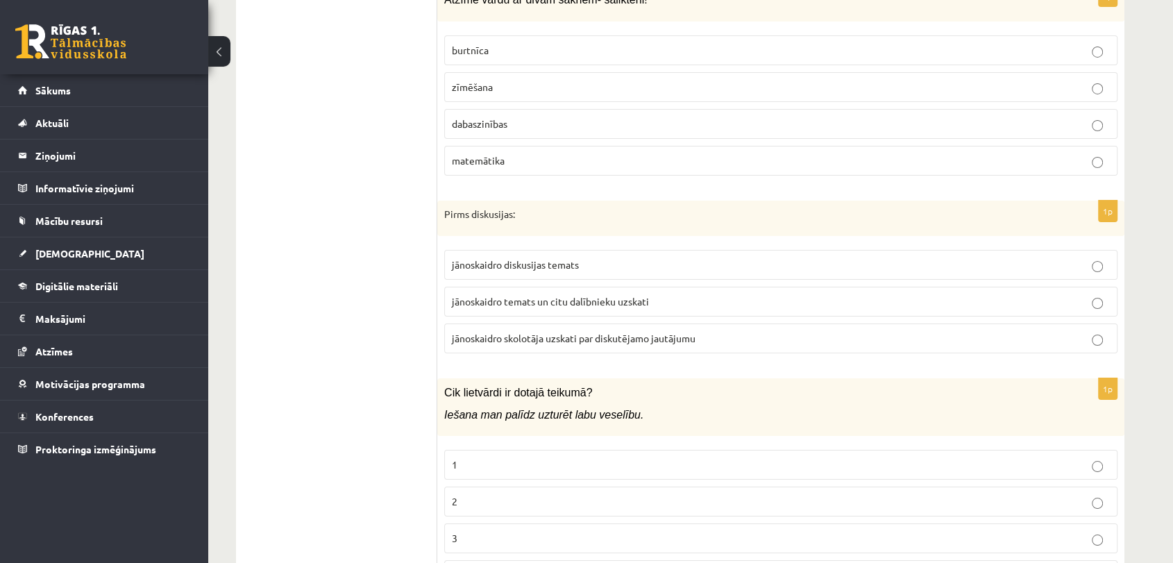
click at [610, 295] on span "jānoskaidro temats un citu dalībnieku uzskati" at bounding box center [550, 301] width 197 height 12
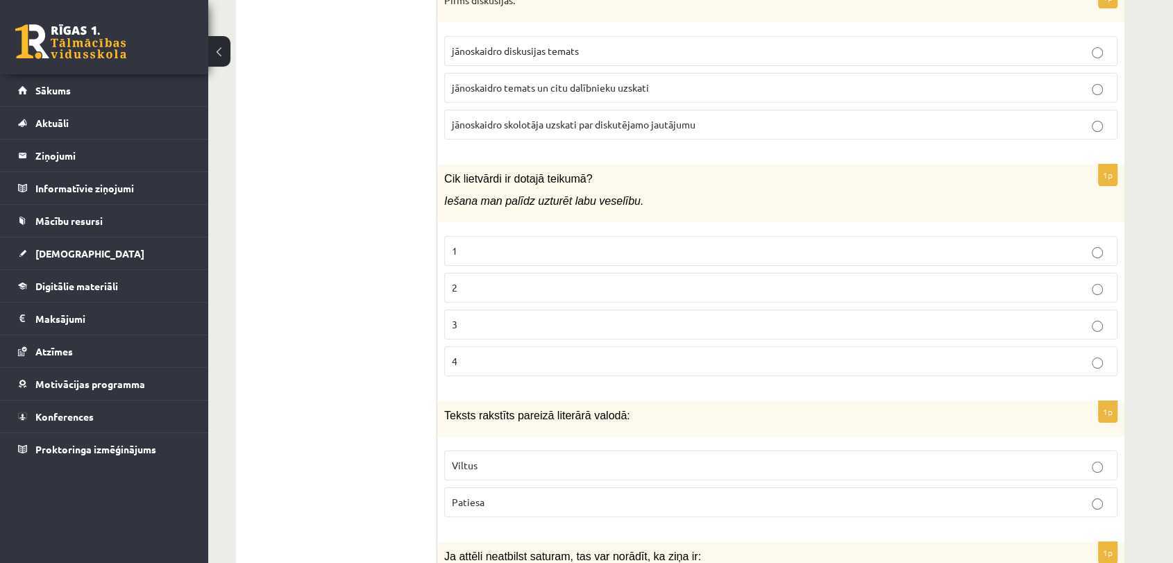
scroll to position [5185, 0]
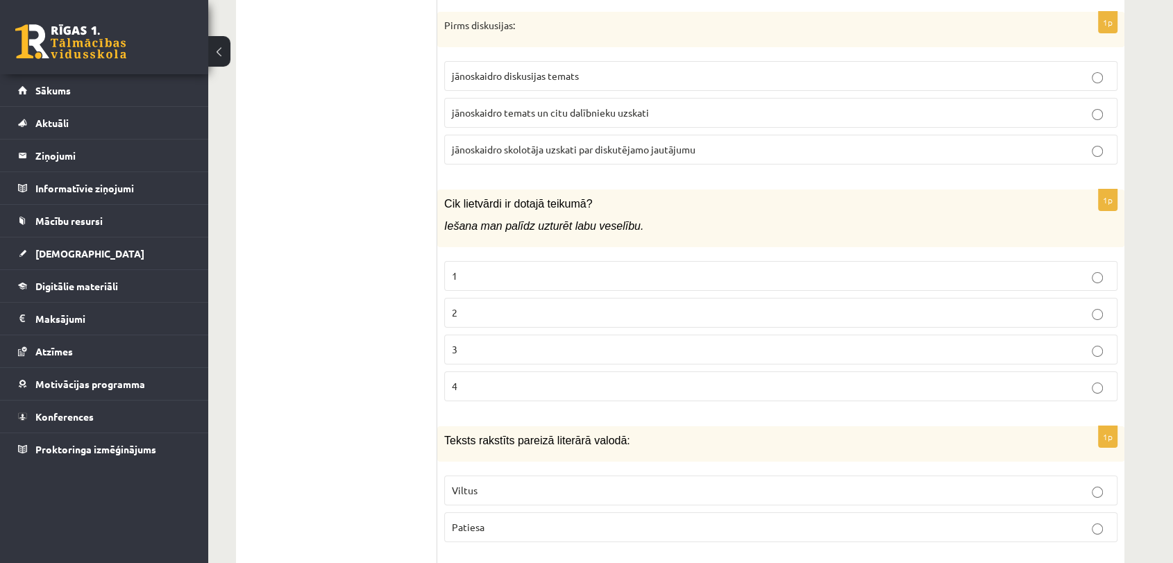
click at [551, 269] on p "1" at bounding box center [781, 276] width 658 height 15
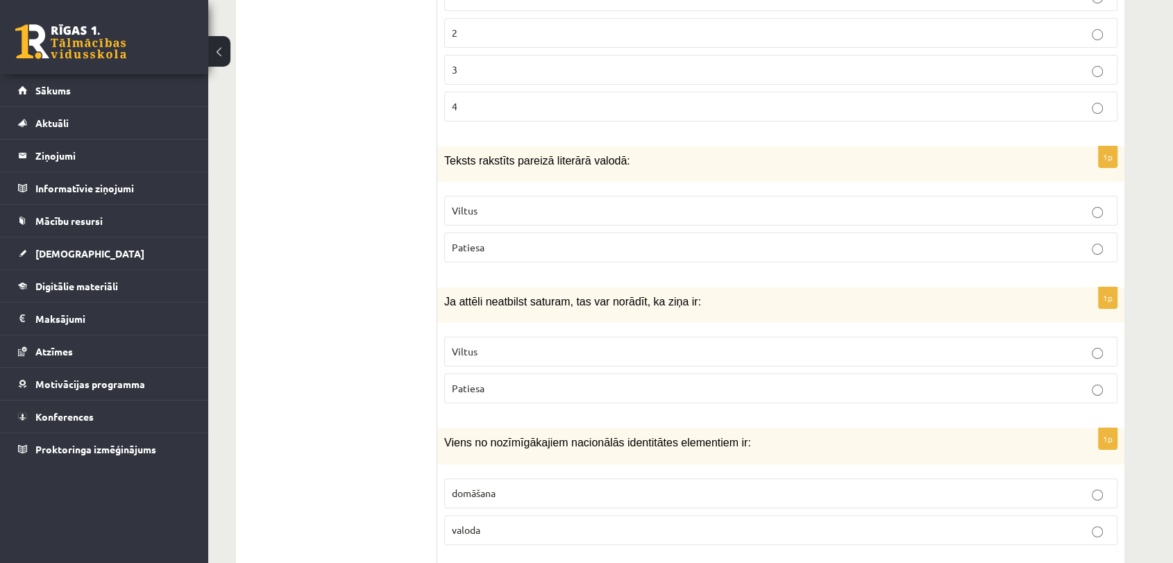
scroll to position [5480, 0]
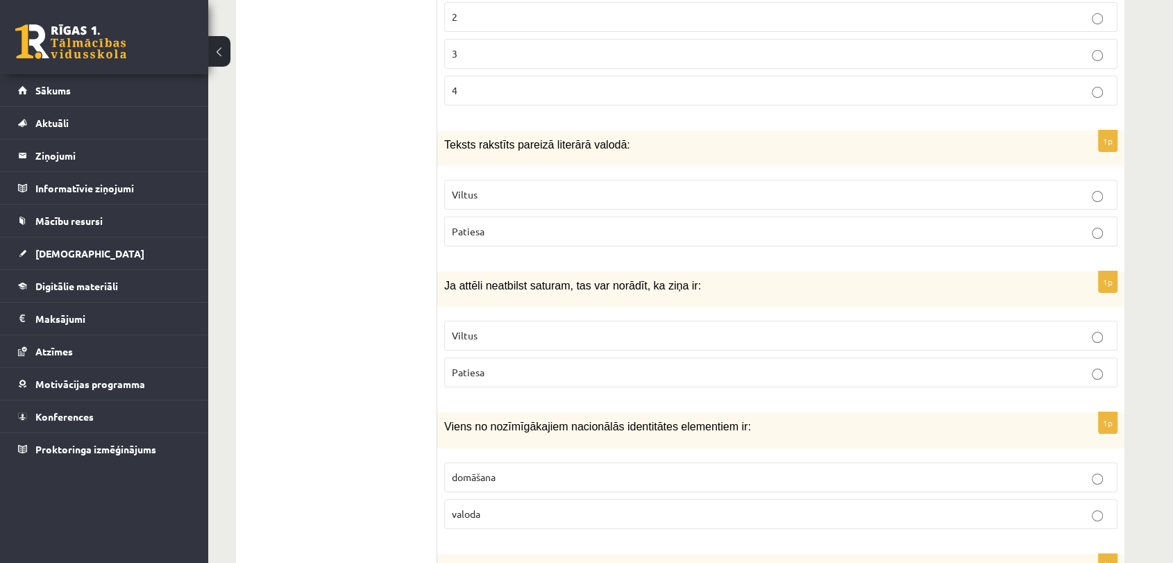
click at [522, 365] on p "Patiesa" at bounding box center [781, 372] width 658 height 15
click at [498, 224] on p "Patiesa" at bounding box center [781, 231] width 658 height 15
click at [578, 328] on p "Viltus" at bounding box center [781, 335] width 658 height 15
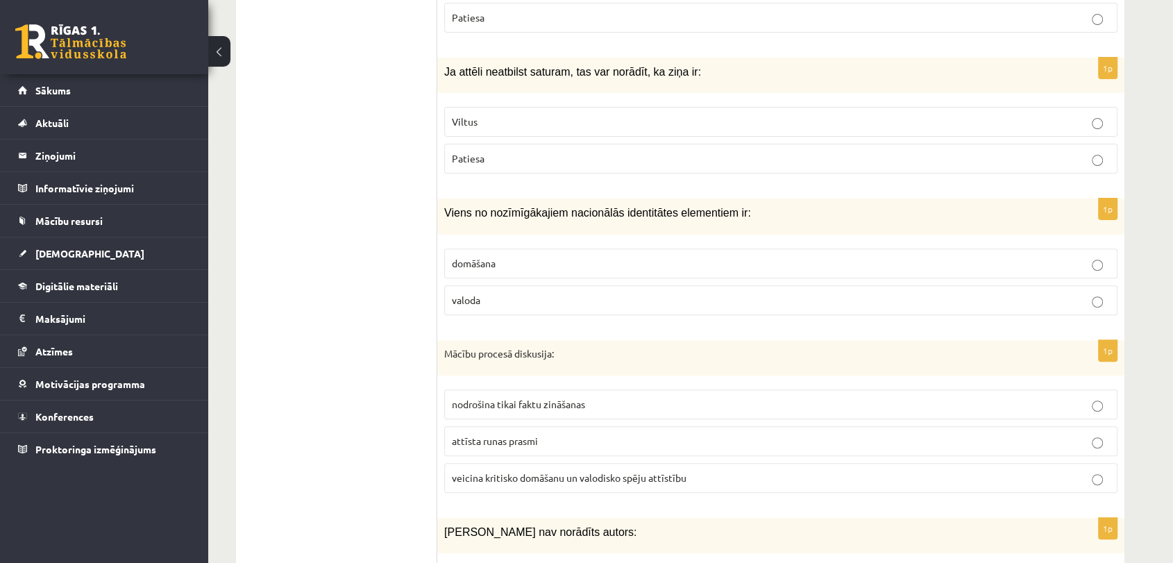
click at [495, 293] on p "valoda" at bounding box center [781, 300] width 658 height 15
click at [535, 471] on span "veicina kritisko domāšanu un valodisko spēju attīstību" at bounding box center [569, 477] width 235 height 12
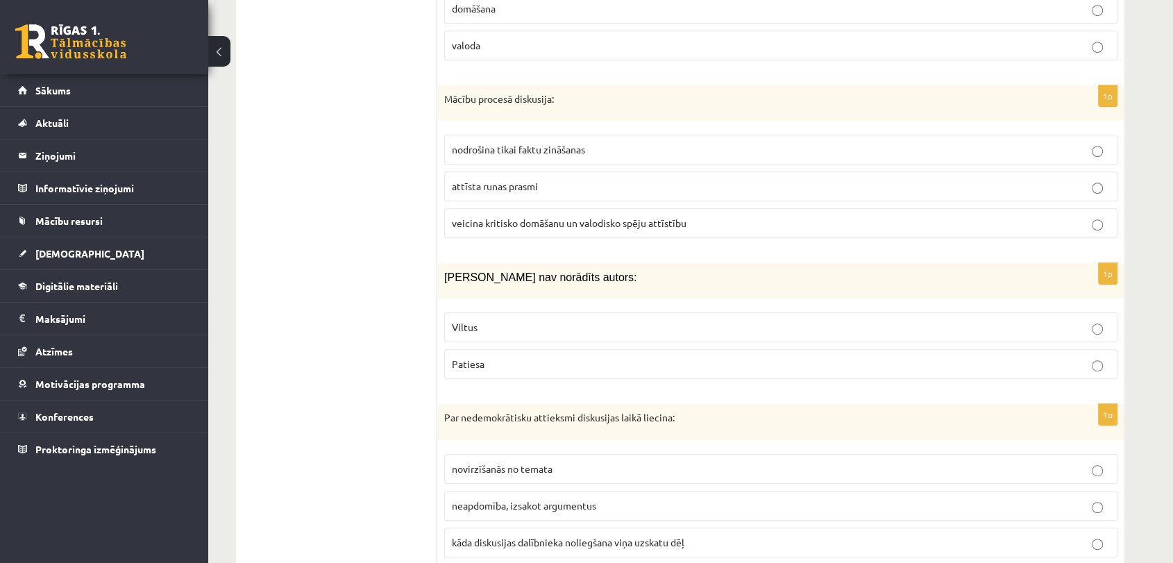
scroll to position [5982, 0]
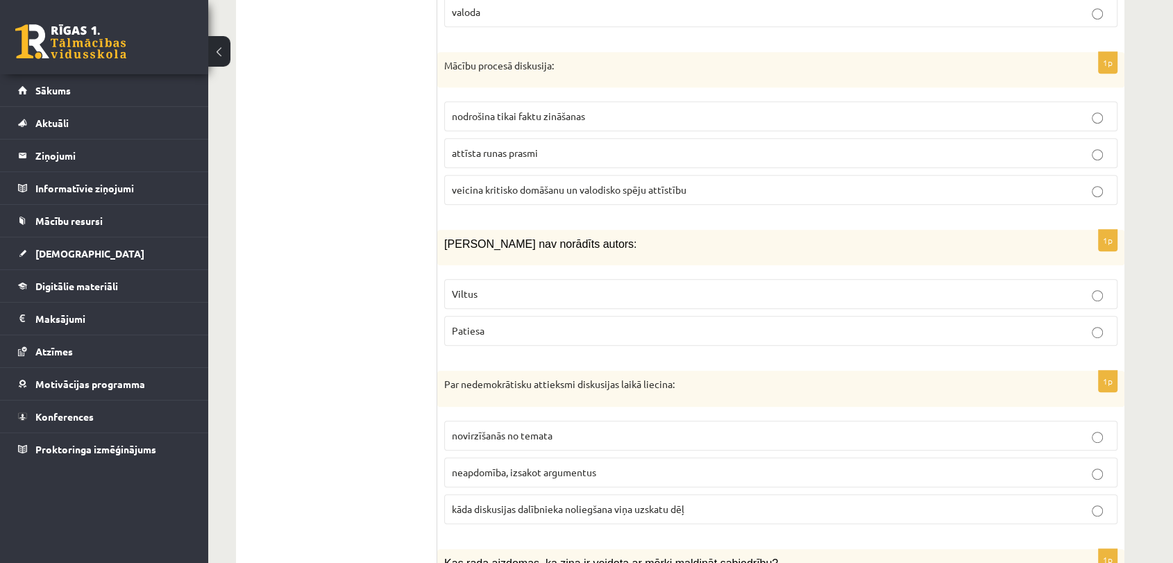
click at [561, 287] on p "Viltus" at bounding box center [781, 294] width 658 height 15
click at [620, 502] on span "kāda diskusijas dalībnieka noliegšana viņa uzskatu dēļ" at bounding box center [568, 508] width 232 height 12
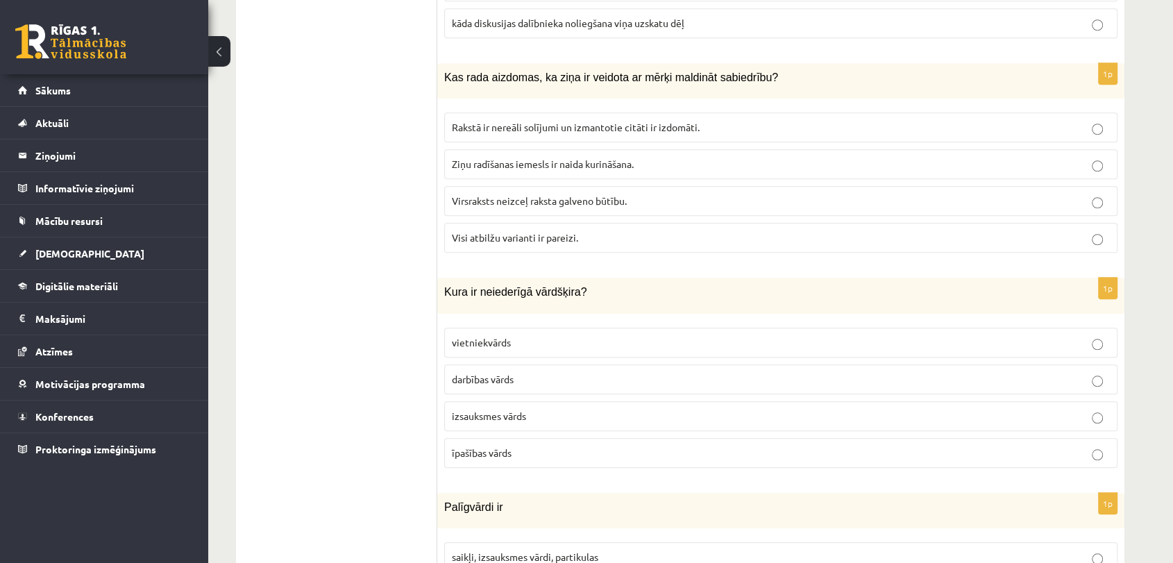
scroll to position [6501, 0]
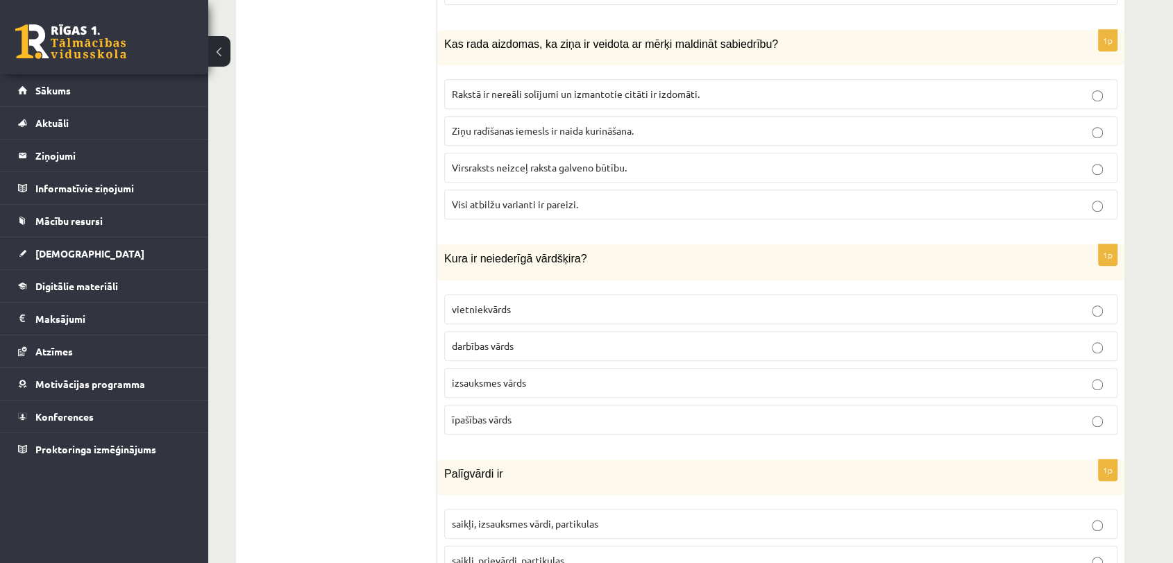
click at [579, 79] on label "Rakstā ir nereāli solījumi un izmantotie citāti ir izdomāti." at bounding box center [780, 94] width 673 height 30
click at [520, 198] on span "Visi atbilžu varianti ir pareizi." at bounding box center [515, 204] width 126 height 12
click at [543, 375] on p "izsauksmes vārds" at bounding box center [781, 382] width 658 height 15
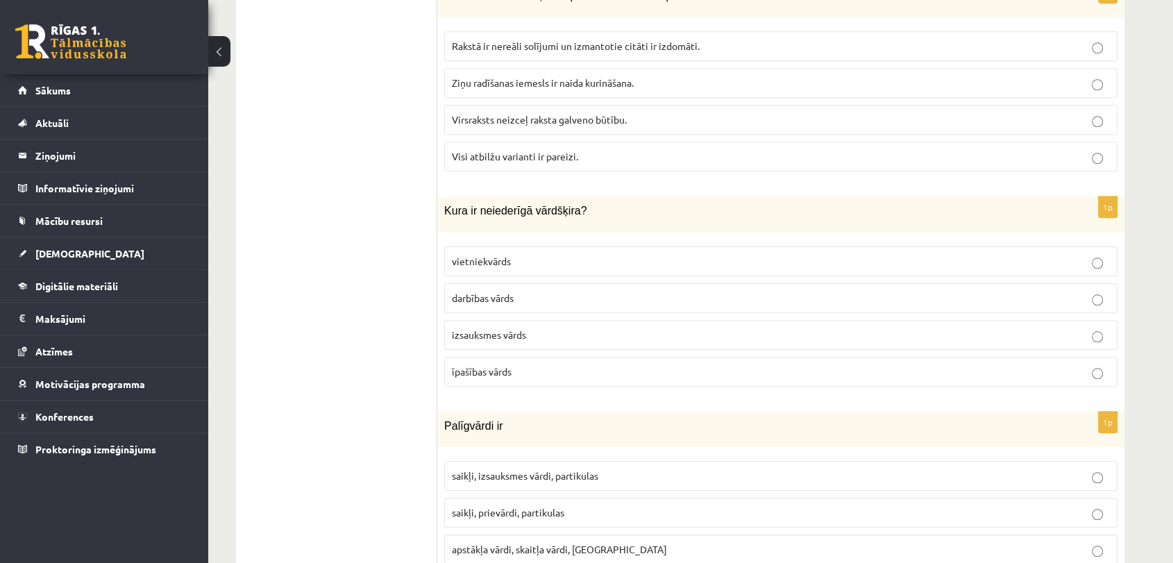
scroll to position [6606, 0]
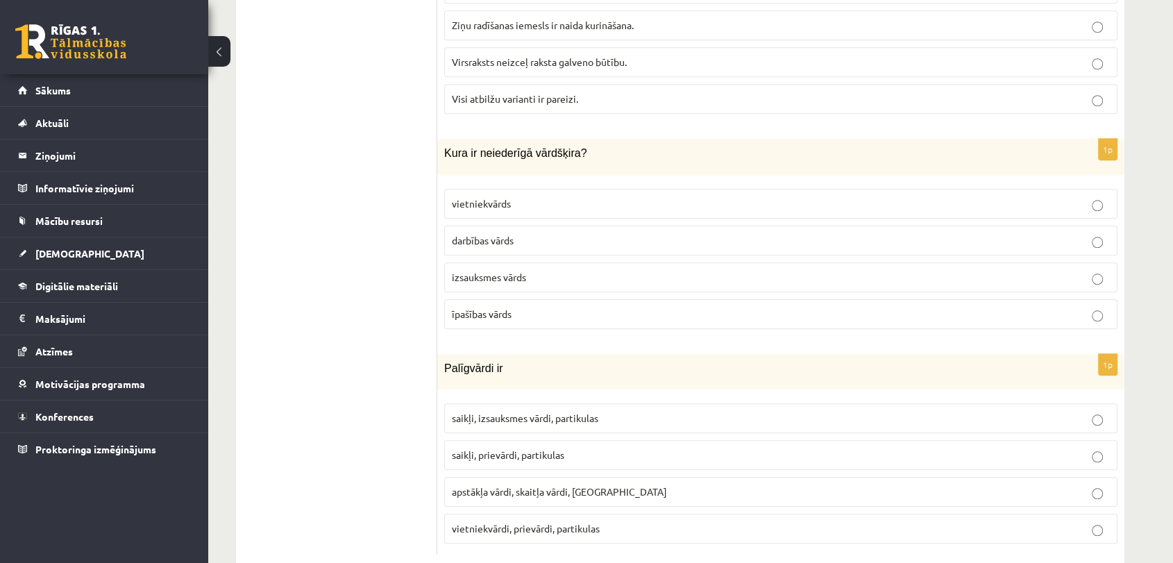
click at [531, 440] on label "saikļi, prievārdi, partikulas" at bounding box center [780, 455] width 673 height 30
click at [781, 484] on p "apstākļa vārdi, skaitļa vārdi, [GEOGRAPHIC_DATA]" at bounding box center [781, 491] width 658 height 15
click at [792, 448] on p "saikļi, prievārdi, partikulas" at bounding box center [781, 455] width 658 height 15
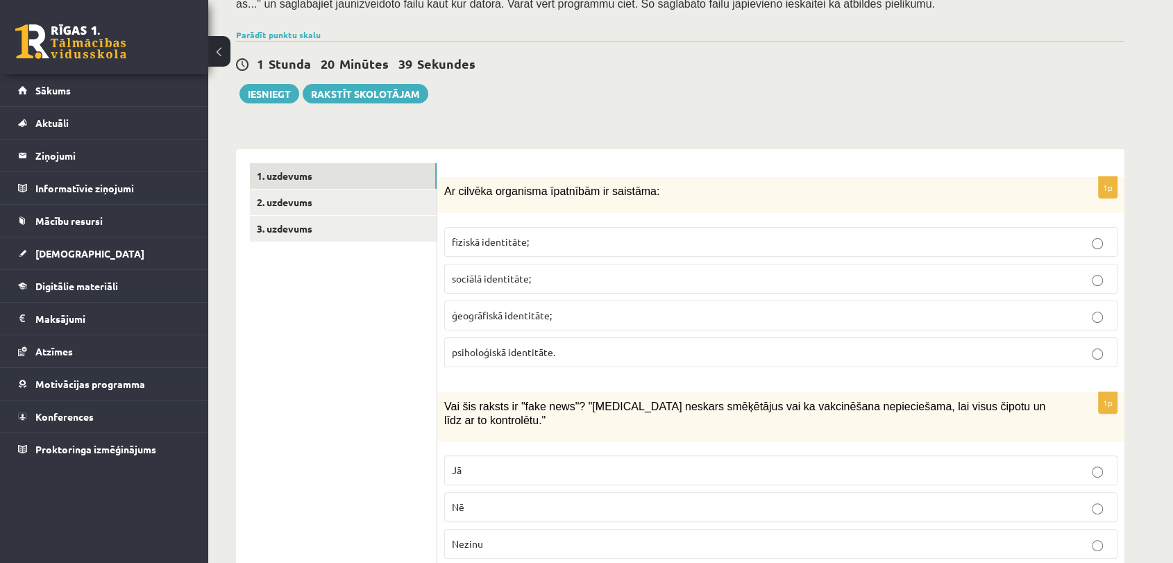
scroll to position [271, 0]
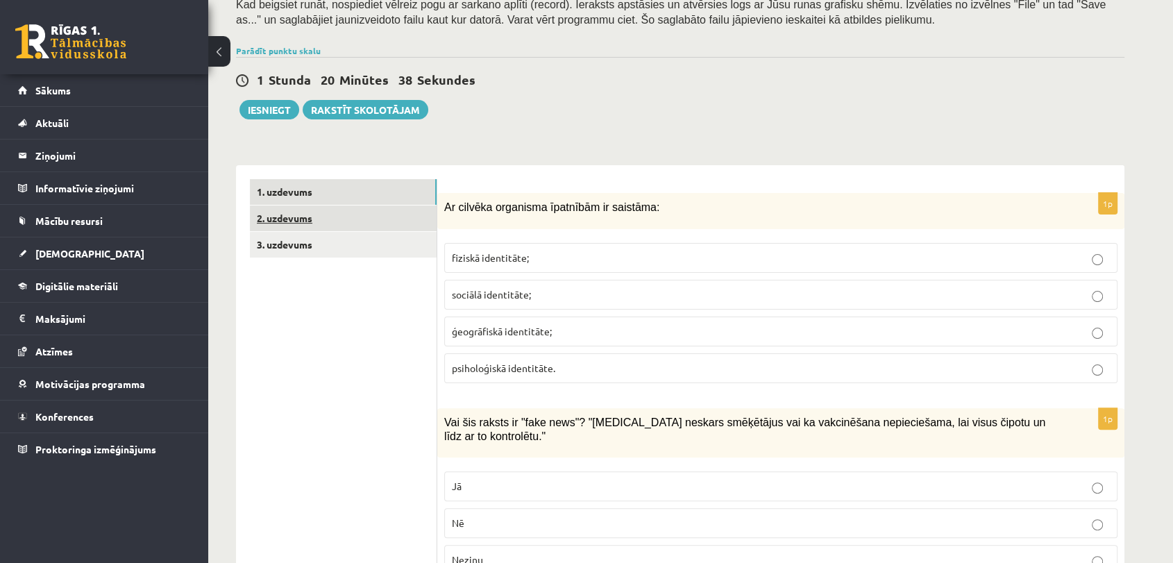
click at [328, 219] on link "2. uzdevums" at bounding box center [343, 218] width 187 height 26
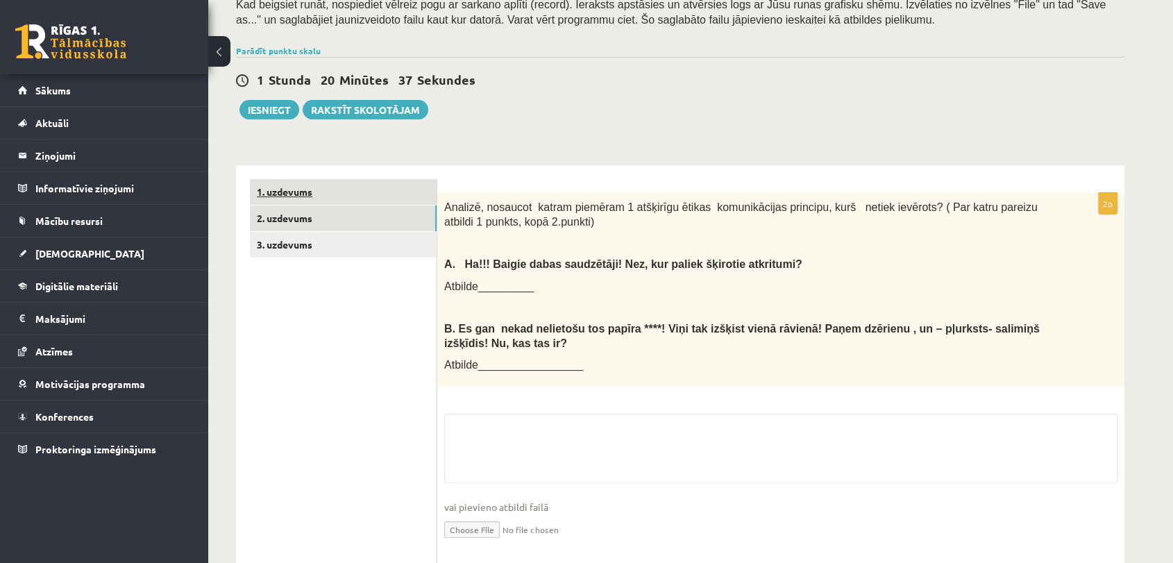
click at [317, 193] on link "1. uzdevums" at bounding box center [343, 192] width 187 height 26
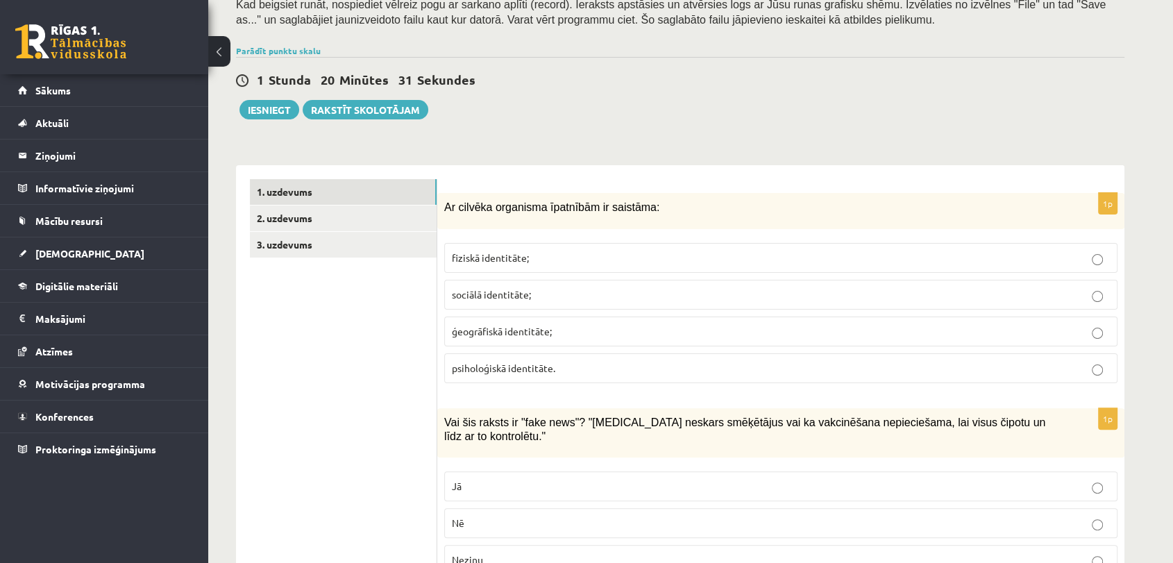
click at [556, 257] on p "fiziskā identitāte;" at bounding box center [781, 257] width 658 height 15
click at [490, 479] on p "Jā" at bounding box center [781, 486] width 658 height 15
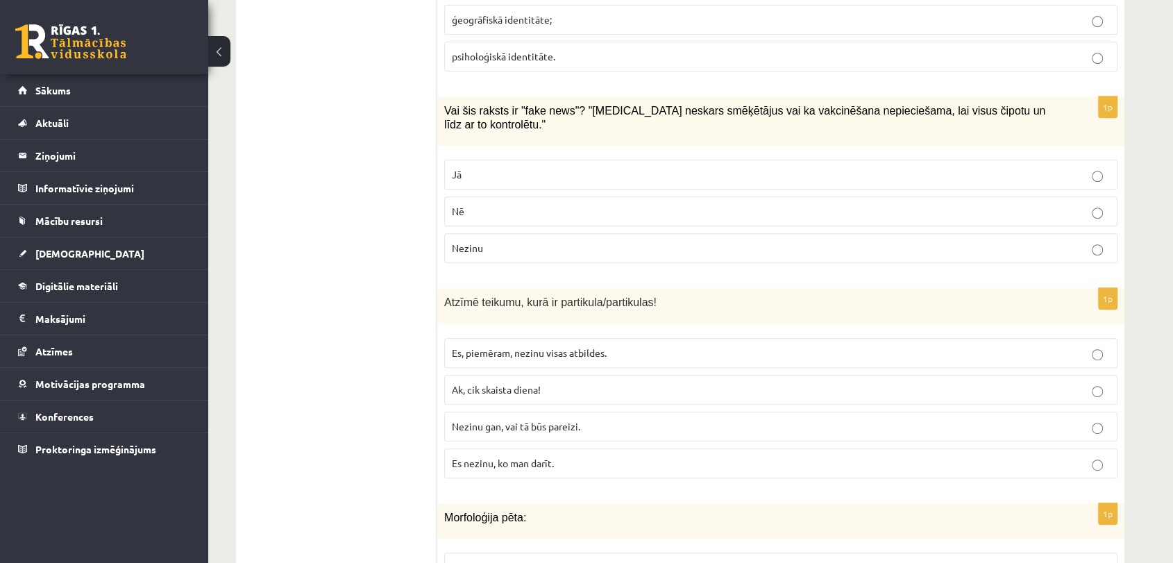
scroll to position [724, 0]
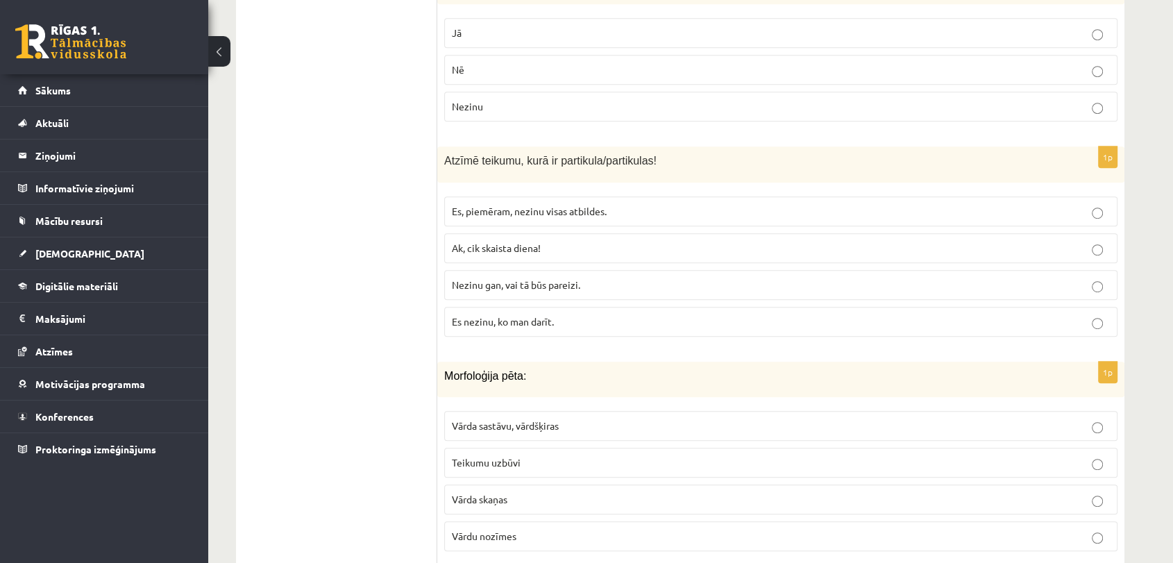
click at [550, 278] on span "Nezinu gan, vai tā būs pareizi." at bounding box center [516, 284] width 128 height 12
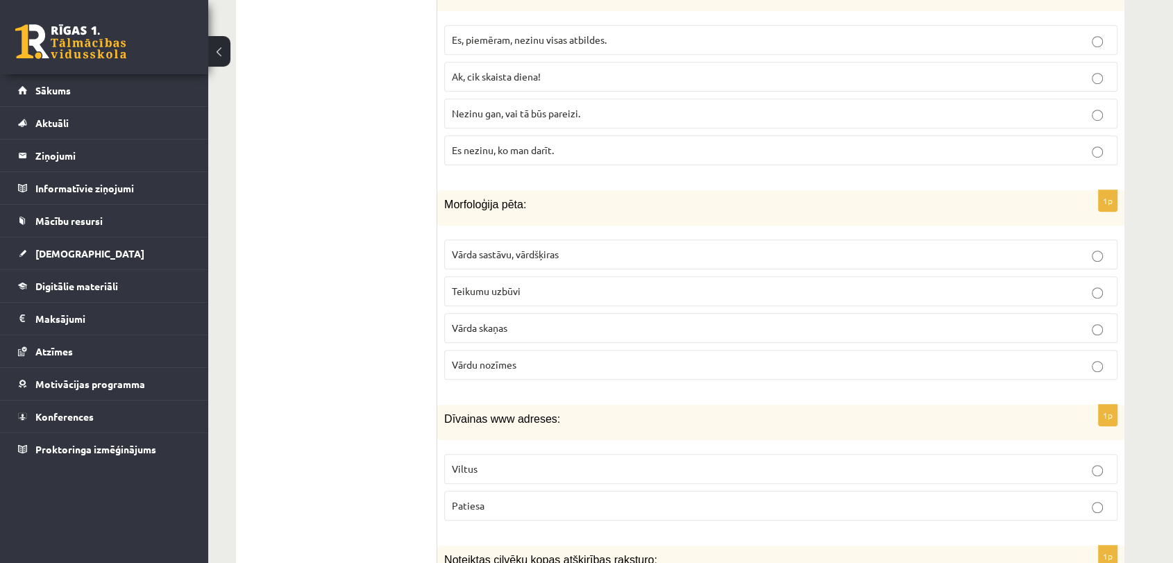
scroll to position [971, 0]
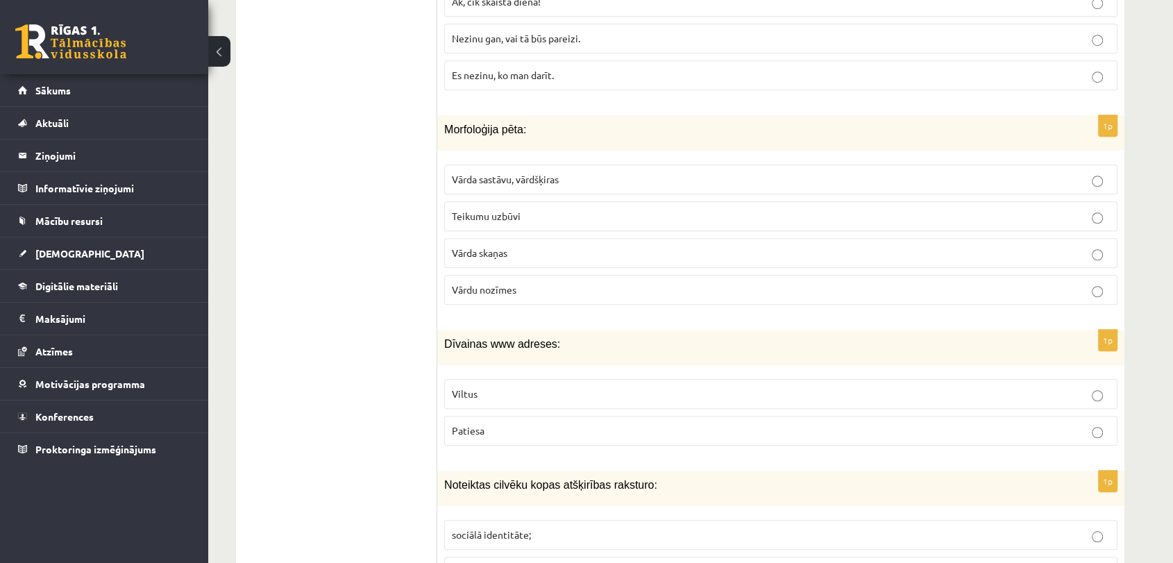
click at [613, 172] on p "Vārda sastāvu, vārdšķiras" at bounding box center [781, 179] width 658 height 15
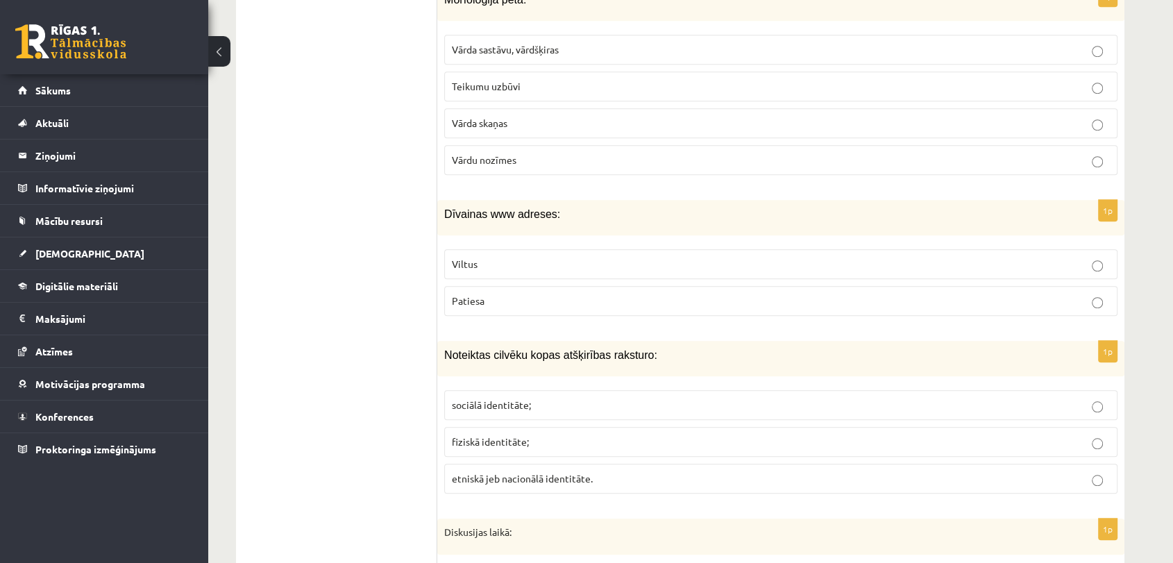
scroll to position [1150, 0]
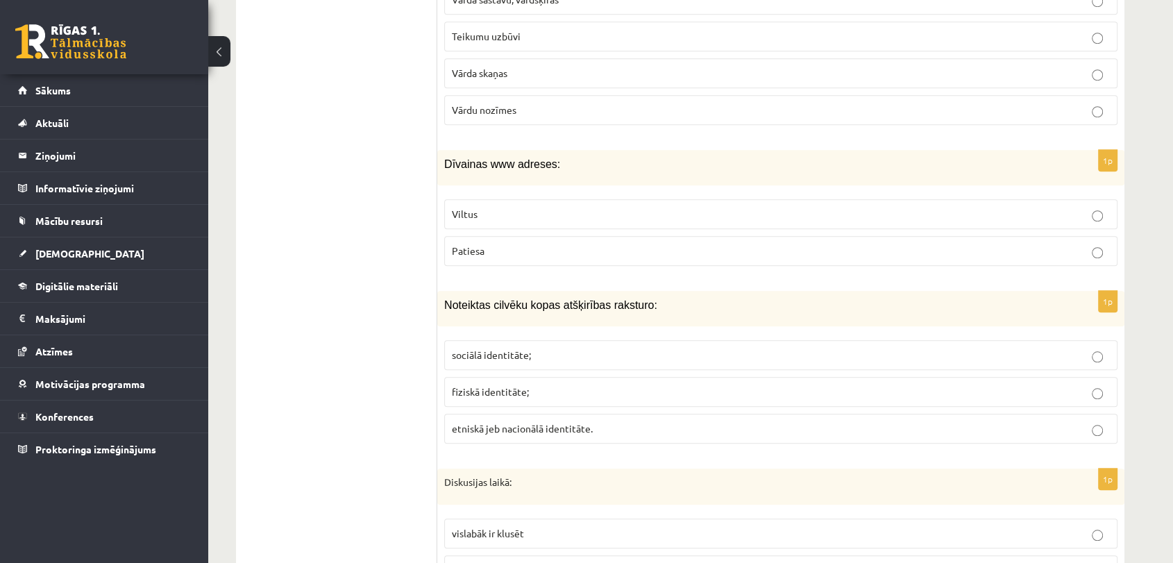
click at [507, 207] on p "Viltus" at bounding box center [781, 214] width 658 height 15
click at [532, 422] on span "etniskā jeb nacionālā identitāte." at bounding box center [522, 428] width 141 height 12
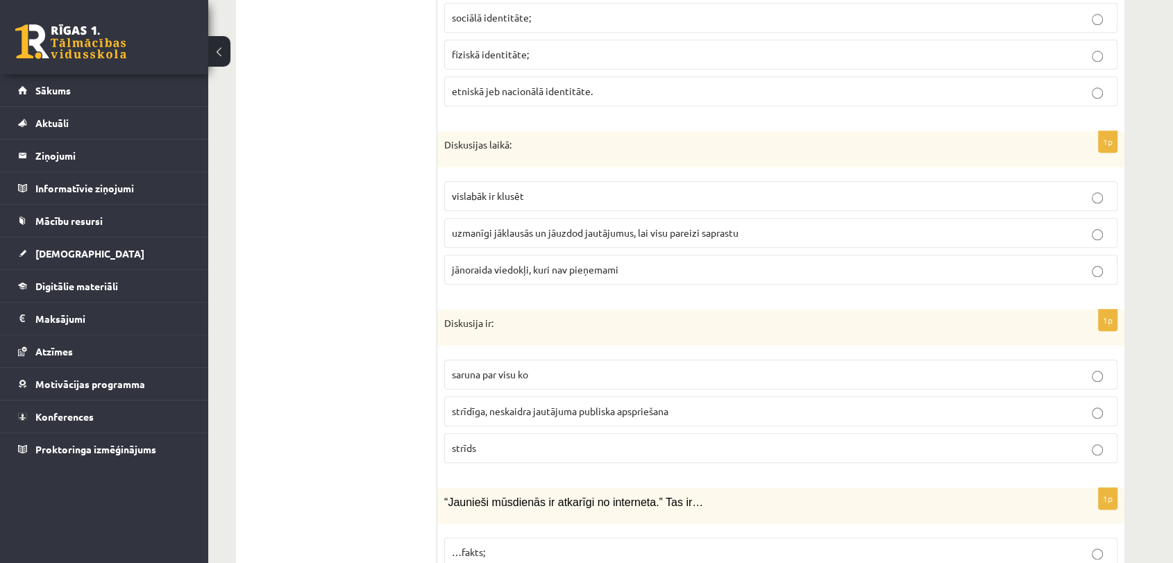
scroll to position [1496, 0]
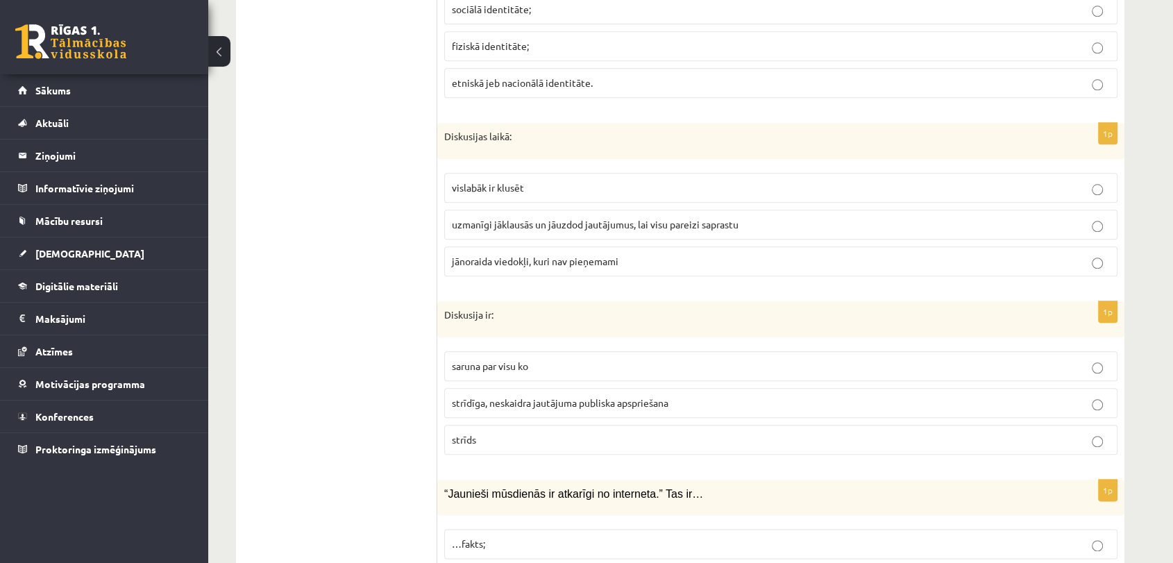
click at [580, 214] on label "uzmanīgi jāklausās un jāuzdod jautājumus, lai visu pareizi saprastu" at bounding box center [780, 225] width 673 height 30
click at [557, 396] on span "strīdīga, neskaidra jautājuma publiska apspriešana" at bounding box center [560, 402] width 216 height 12
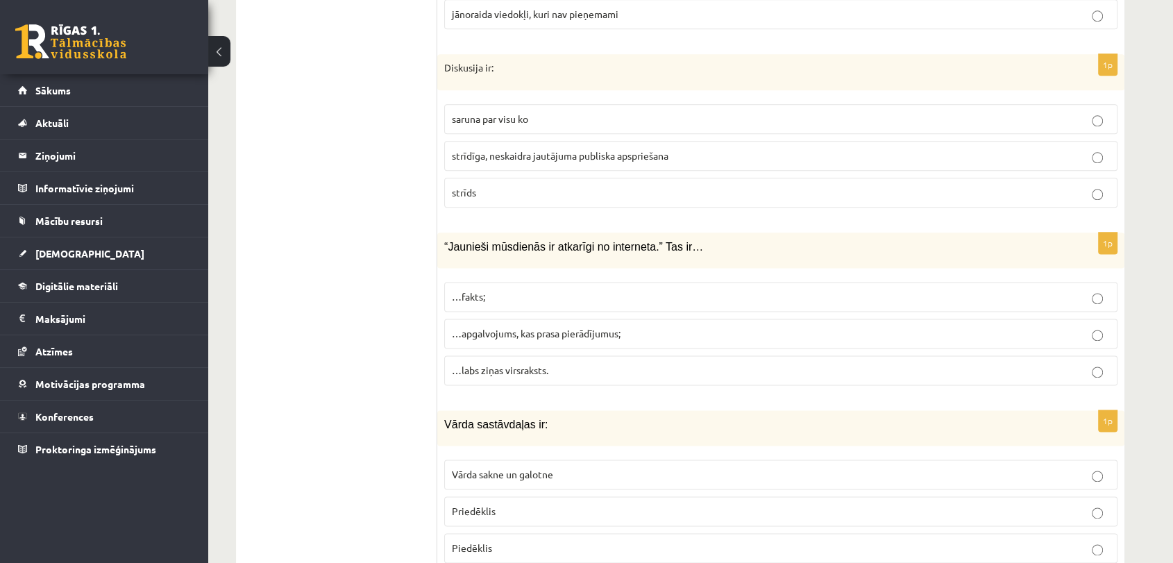
scroll to position [1760, 0]
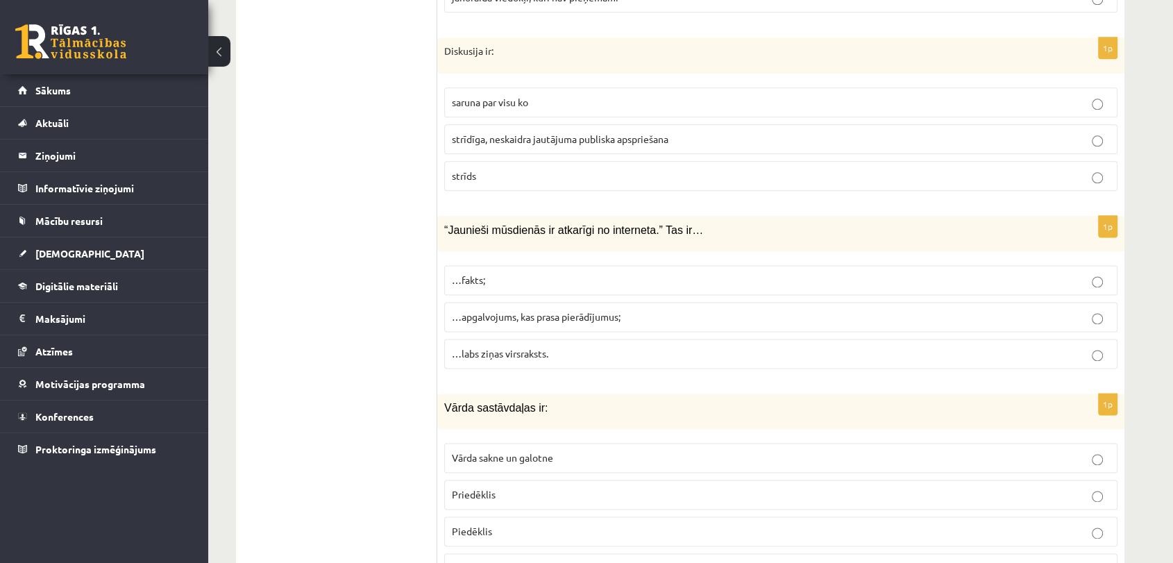
click at [586, 310] on span "…apgalvojums, kas prasa pierādījumus;" at bounding box center [536, 316] width 169 height 12
click at [566, 506] on span "Visi iepriekš minētie ir pareizi" at bounding box center [517, 567] width 130 height 12
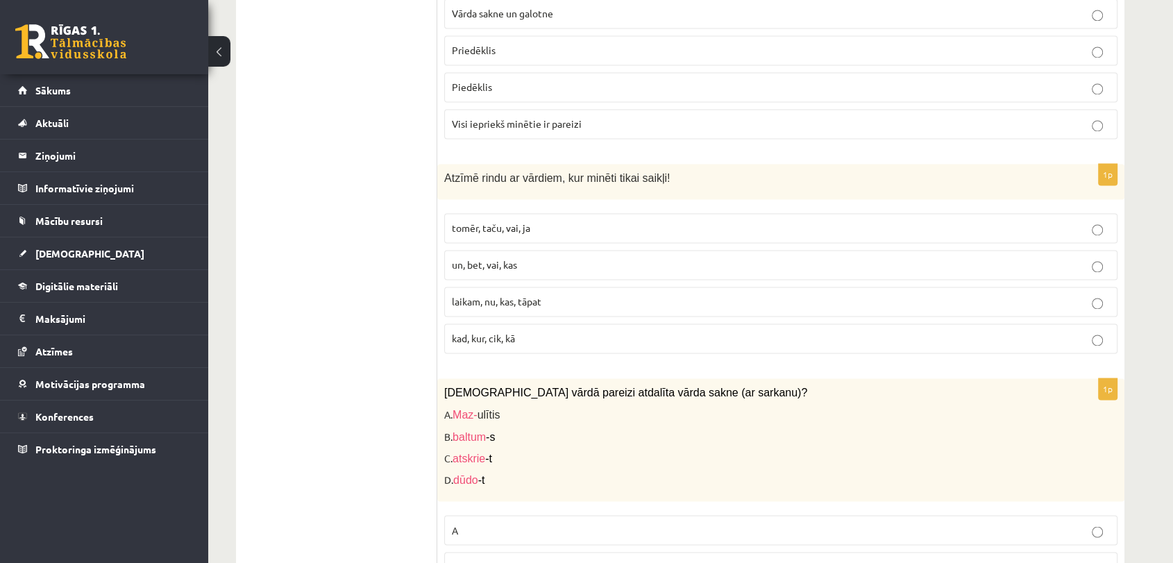
scroll to position [2237, 0]
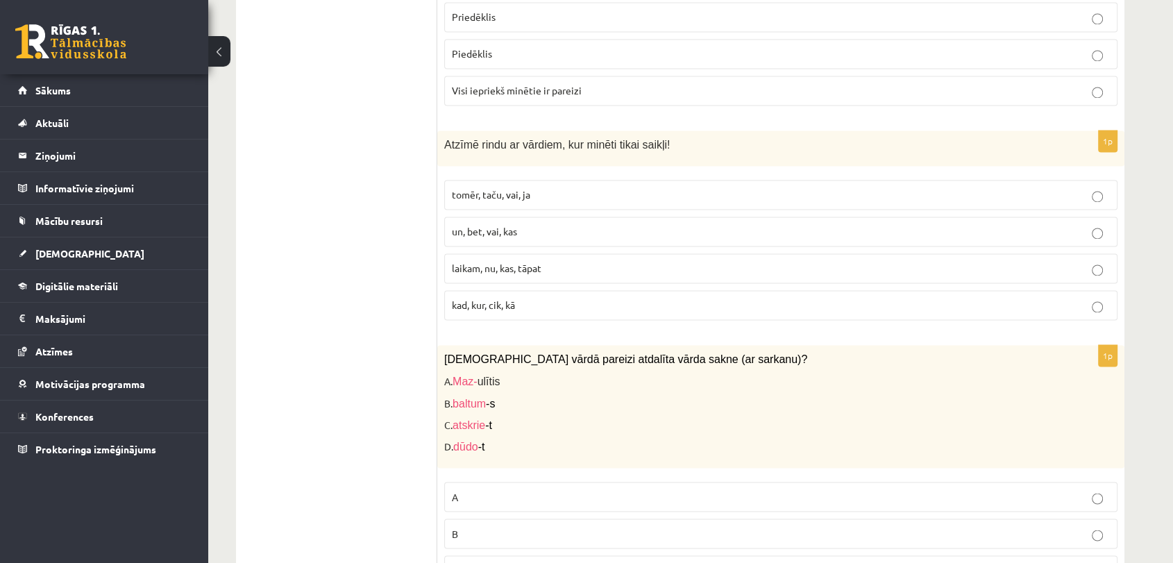
click at [562, 187] on p "tomēr, taču, vai, ja" at bounding box center [781, 194] width 658 height 15
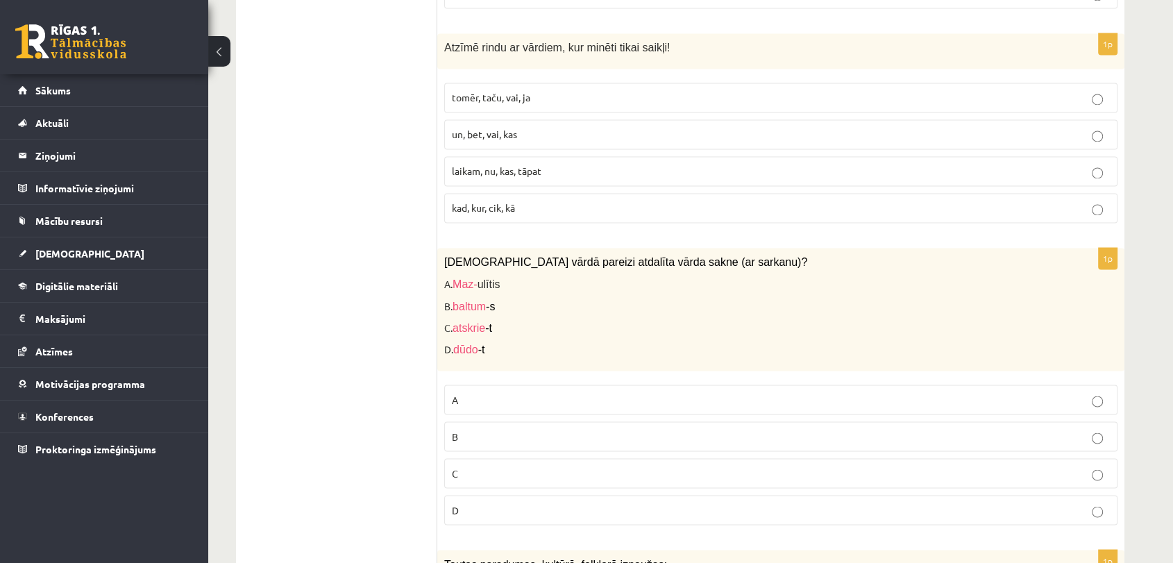
scroll to position [2459, 0]
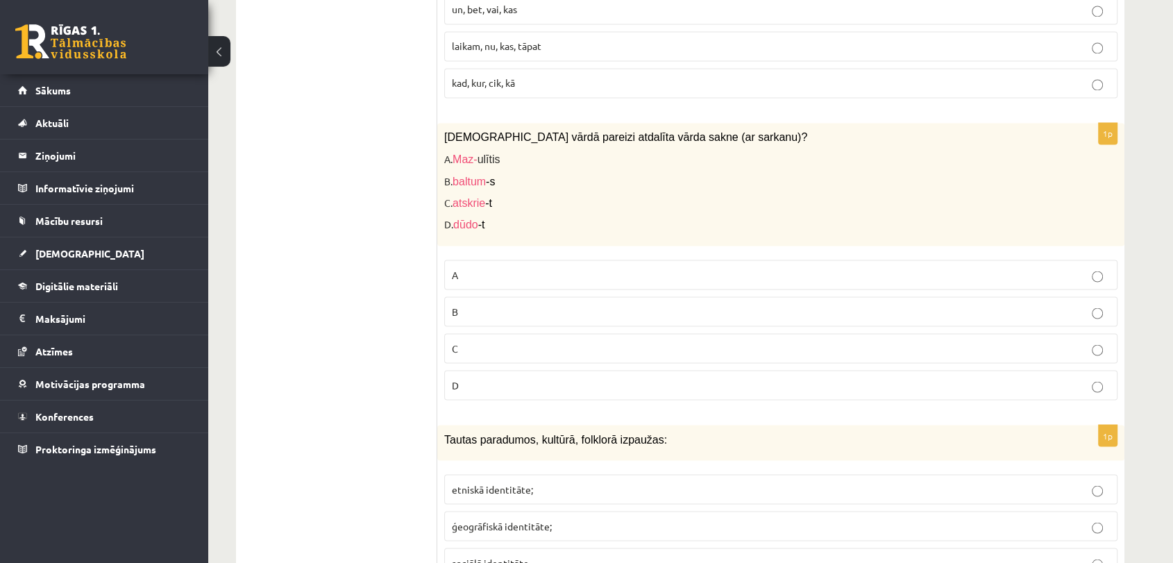
click at [518, 377] on p "D" at bounding box center [781, 384] width 658 height 15
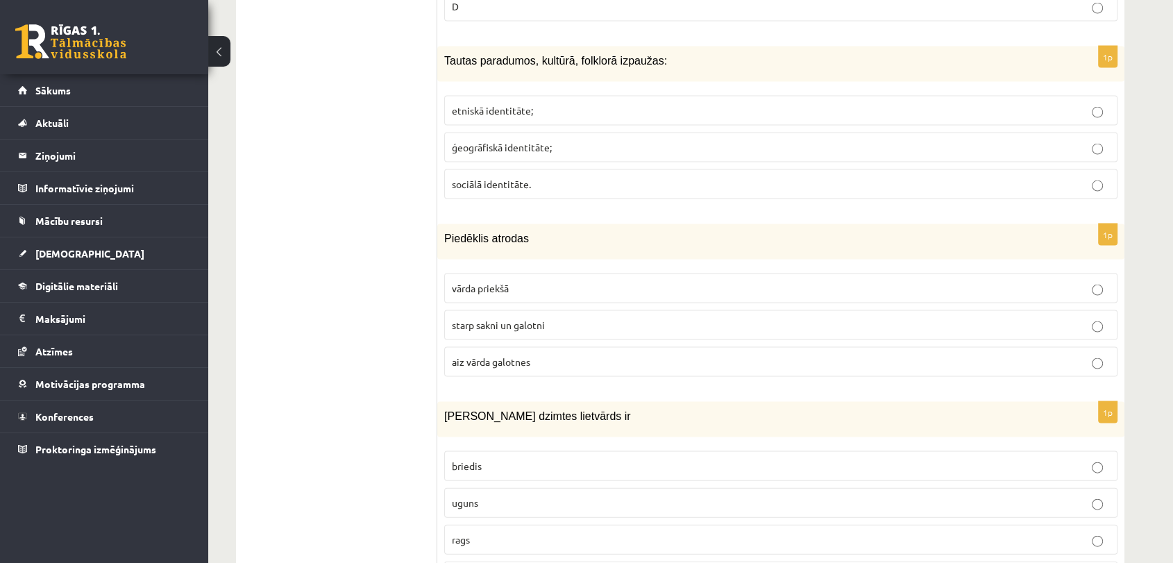
scroll to position [2755, 0]
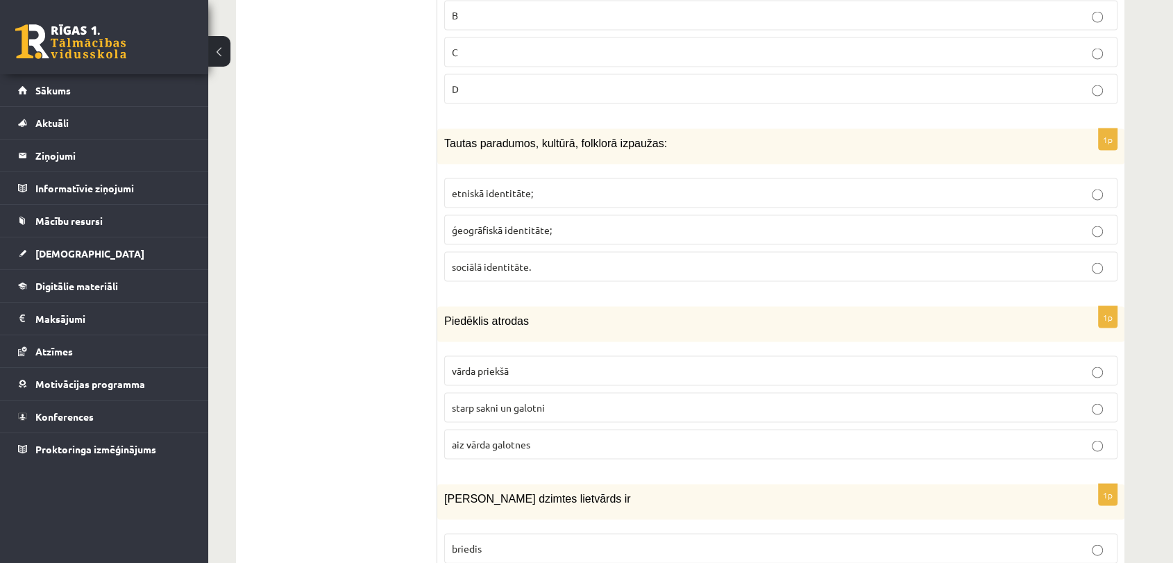
click at [511, 187] on span "etniskā identitāte;" at bounding box center [492, 193] width 81 height 12
click at [547, 400] on p "starp sakni un galotni" at bounding box center [781, 407] width 658 height 15
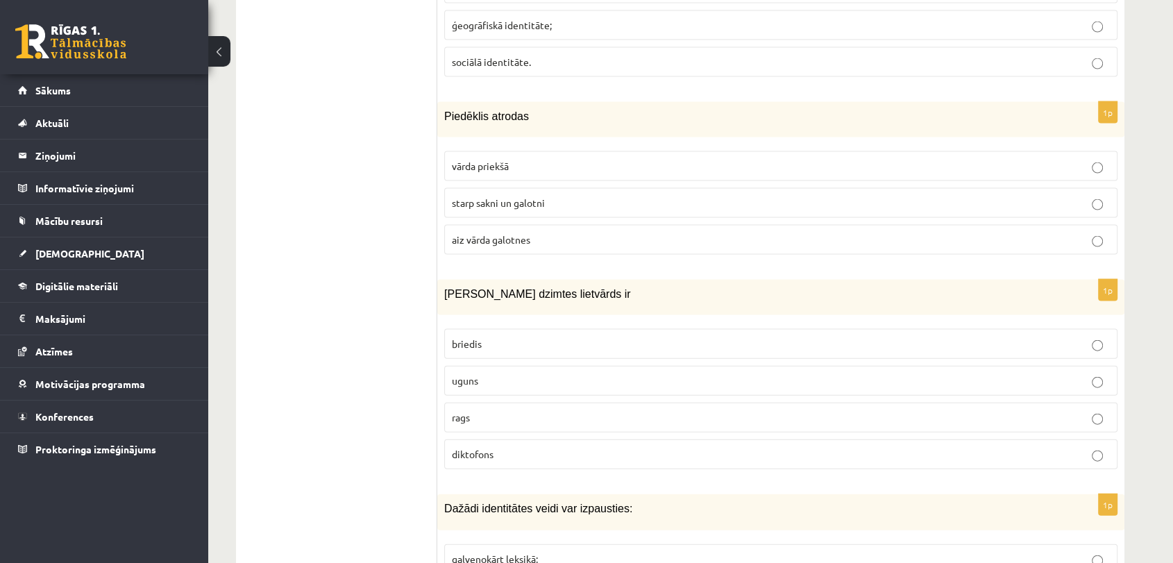
scroll to position [3025, 0]
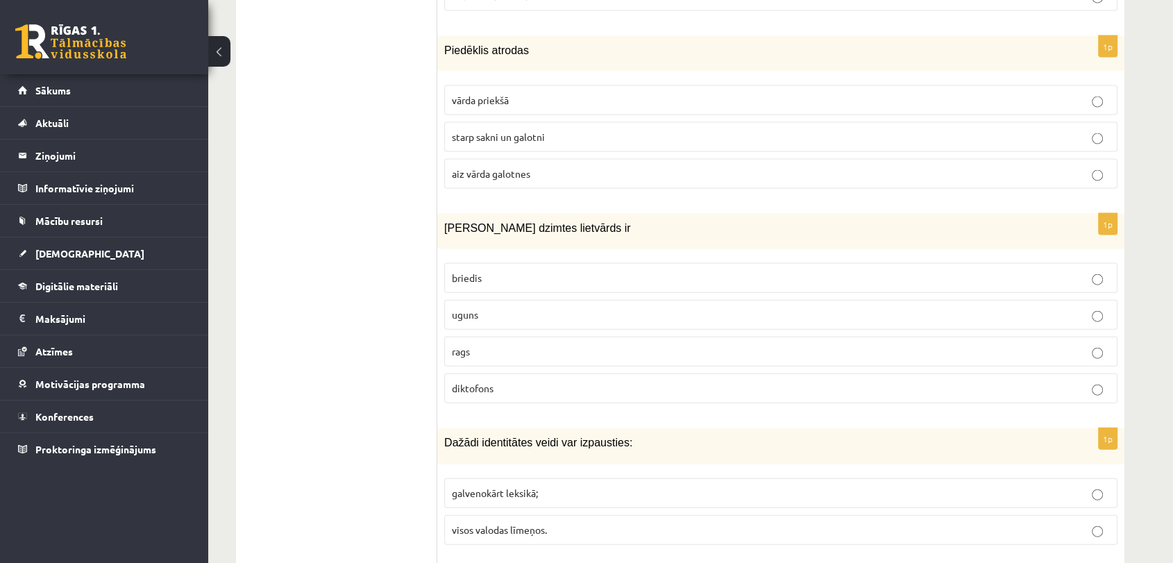
click at [508, 307] on p "uguns" at bounding box center [781, 314] width 658 height 15
click at [547, 506] on span "visos valodas līmeņos." at bounding box center [499, 529] width 95 height 12
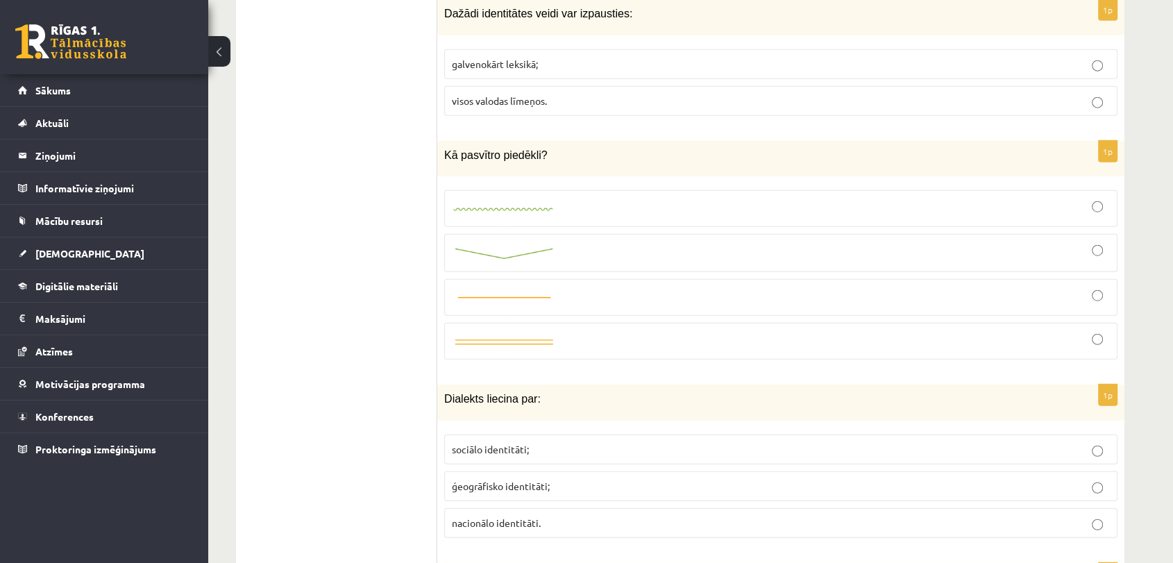
scroll to position [3529, 0]
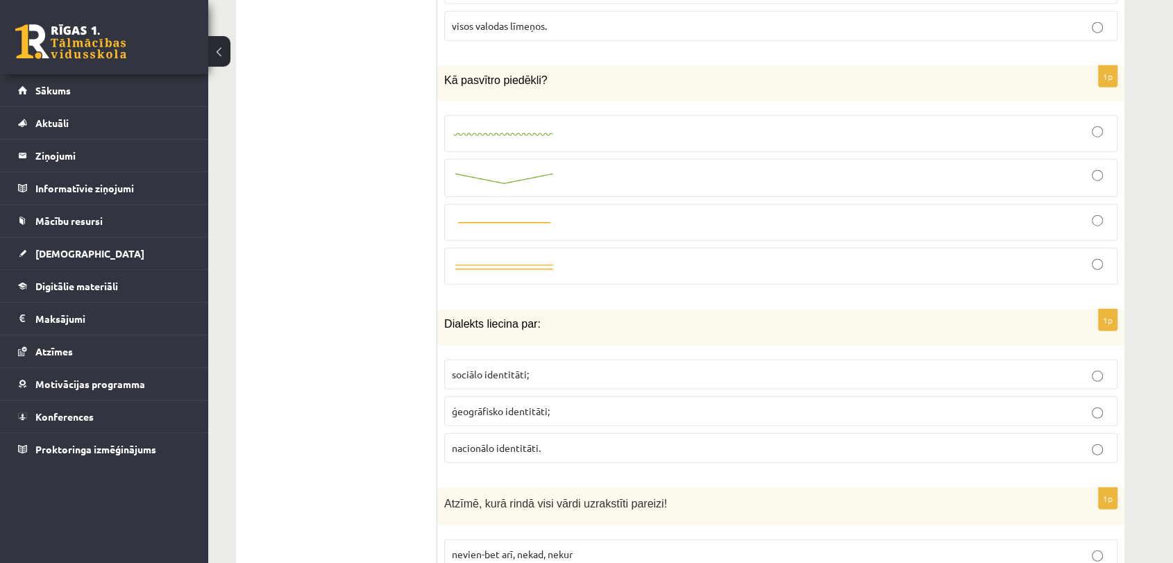
click at [615, 167] on div at bounding box center [781, 178] width 658 height 23
click at [536, 441] on span "nacionālo identitāti." at bounding box center [496, 447] width 89 height 12
click at [568, 404] on p "ģeogrāfisko identitāti;" at bounding box center [781, 411] width 658 height 15
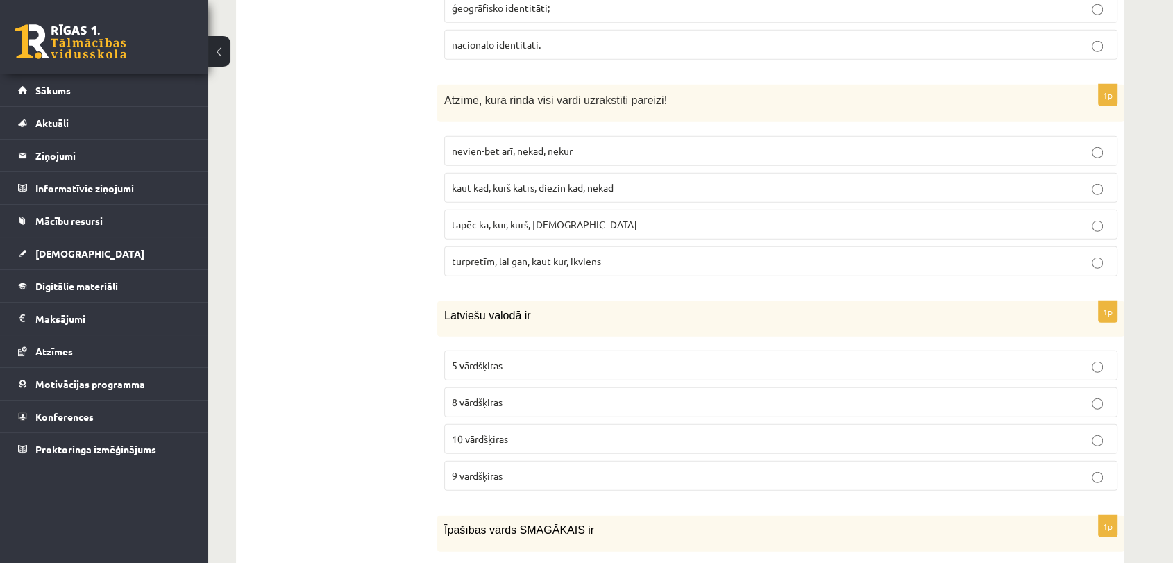
scroll to position [3965, 0]
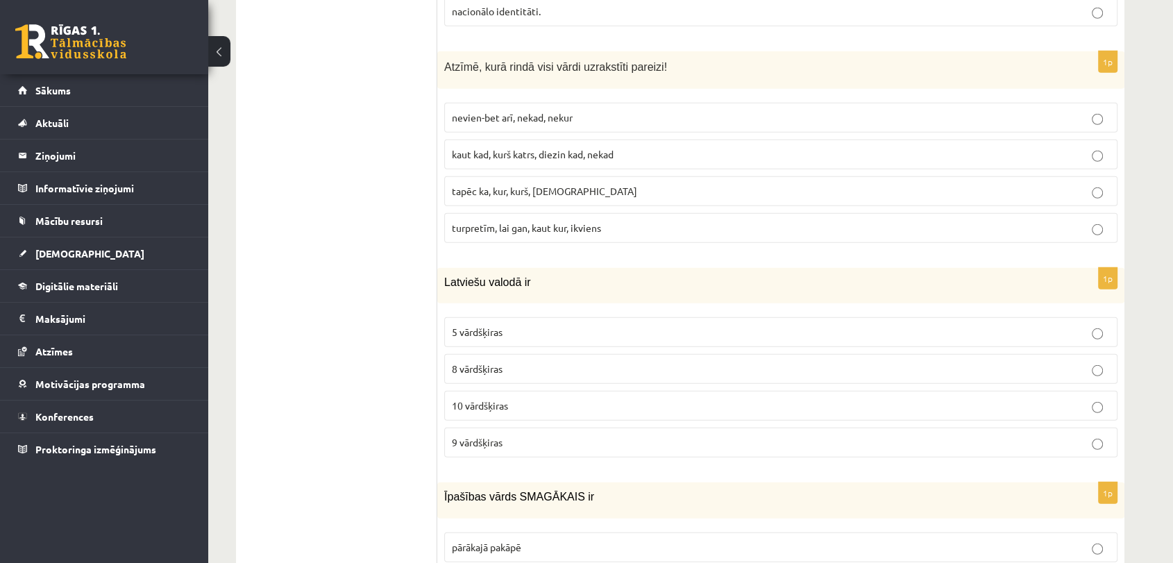
click at [550, 213] on label "turpretīm, lai gan, kaut kur, ikviens" at bounding box center [780, 228] width 673 height 30
drag, startPoint x: 511, startPoint y: 386, endPoint x: 522, endPoint y: 383, distance: 11.6
click at [512, 398] on p "10 vārdšķiras" at bounding box center [781, 405] width 658 height 15
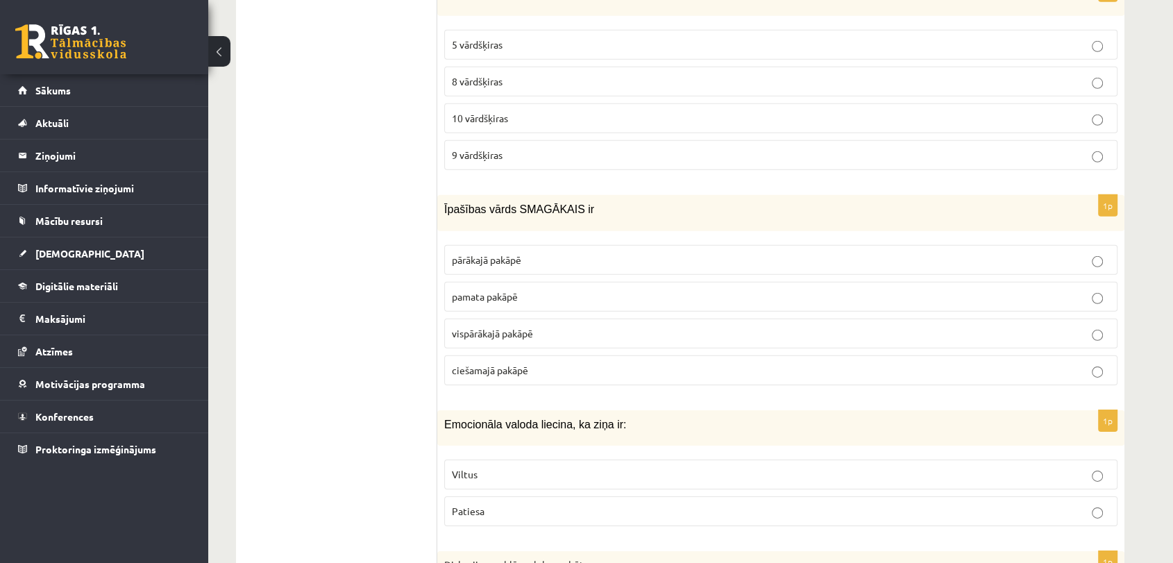
scroll to position [4269, 0]
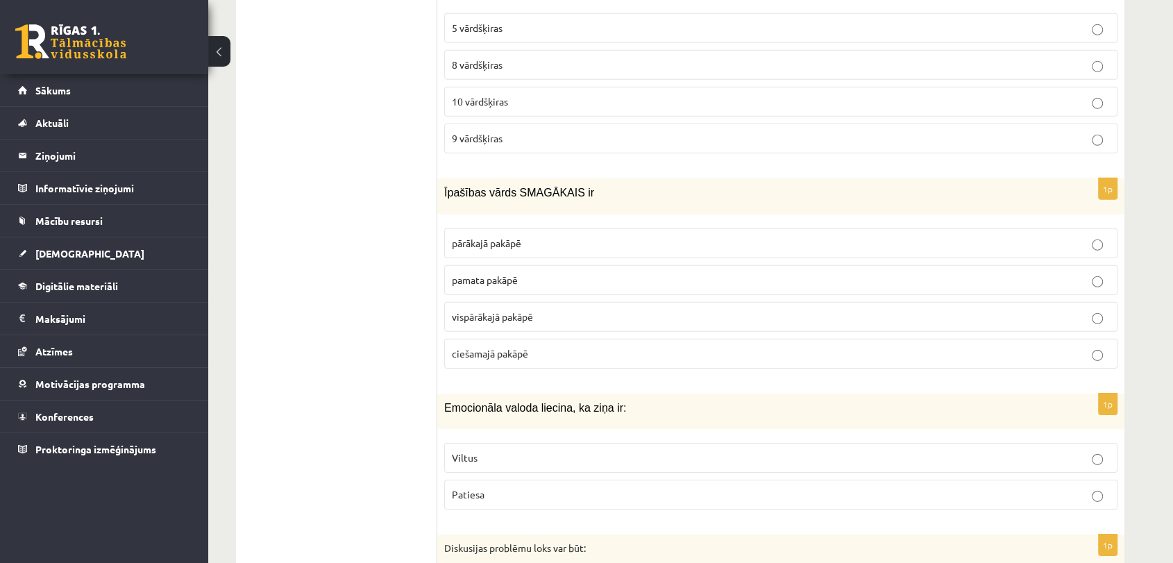
drag, startPoint x: 507, startPoint y: 294, endPoint x: 520, endPoint y: 293, distance: 13.2
click at [509, 310] on span "vispārākajā pakāpē" at bounding box center [492, 316] width 81 height 12
click at [500, 450] on p "Viltus" at bounding box center [781, 457] width 658 height 15
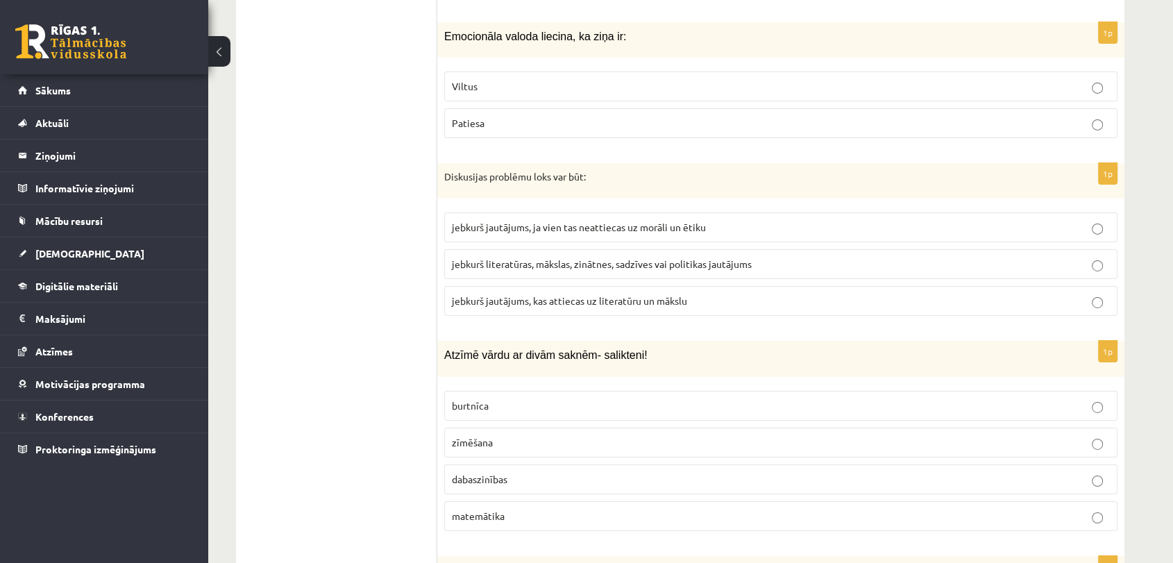
scroll to position [4648, 0]
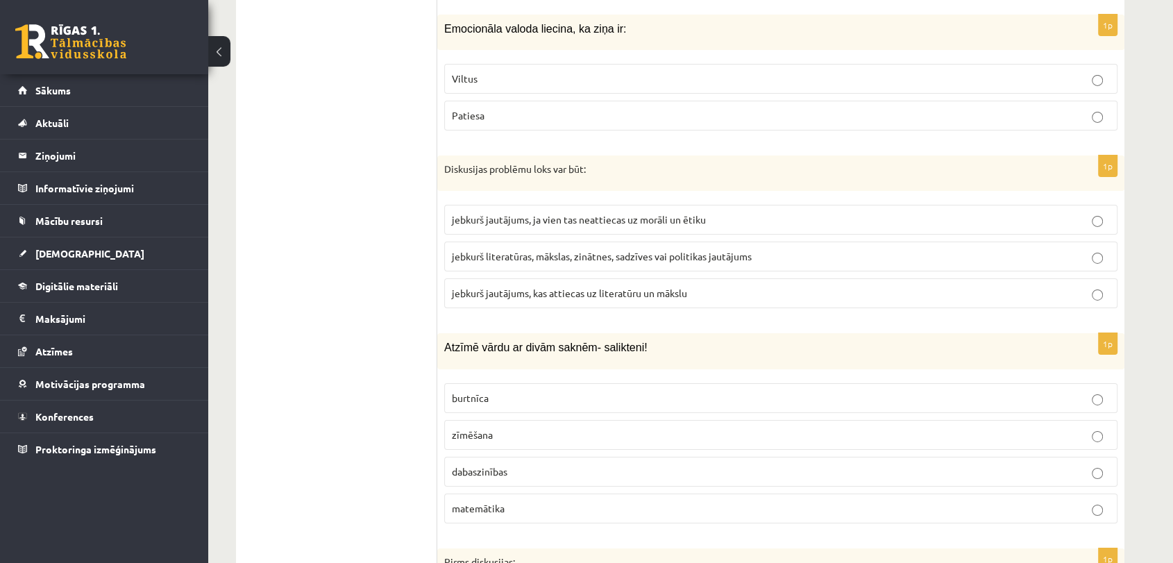
click at [572, 250] on span "jebkurš literatūras, mākslas, zinātnes, sadzīves vai politikas jautājums" at bounding box center [602, 256] width 300 height 12
click at [547, 464] on p "dabaszinības" at bounding box center [781, 471] width 658 height 15
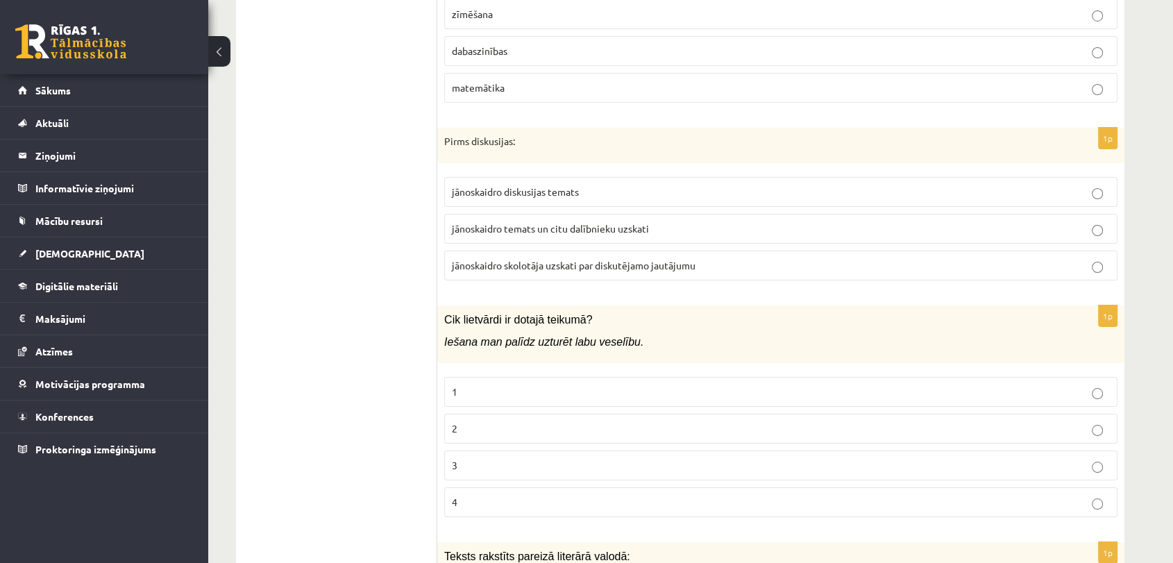
scroll to position [5094, 0]
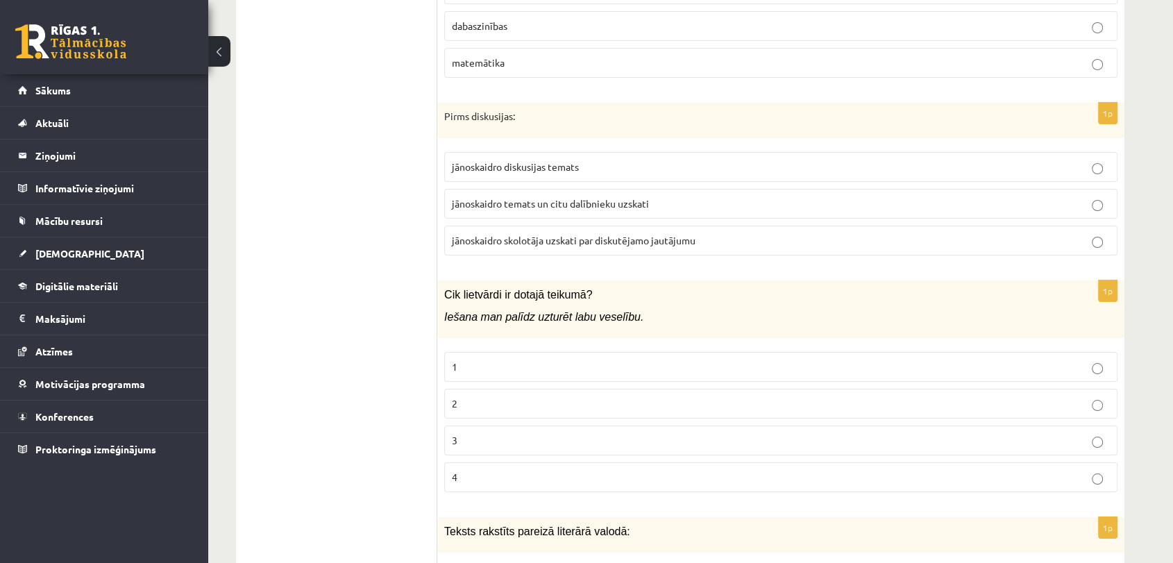
click at [575, 197] on span "jānoskaidro temats un citu dalībnieku uzskati" at bounding box center [550, 203] width 197 height 12
click at [522, 359] on p "1" at bounding box center [781, 366] width 658 height 15
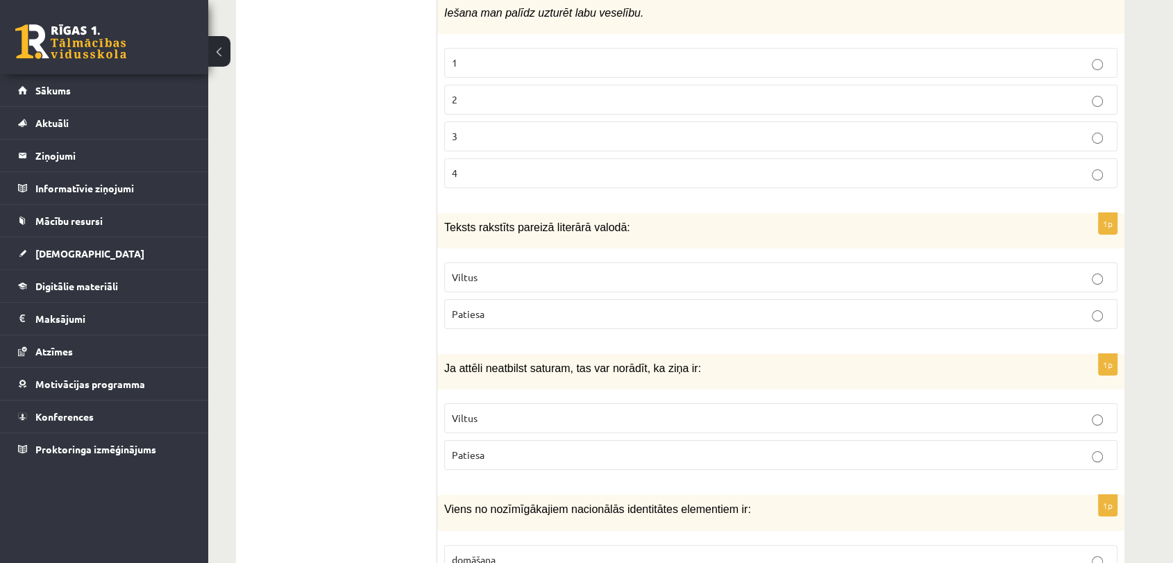
scroll to position [5407, 0]
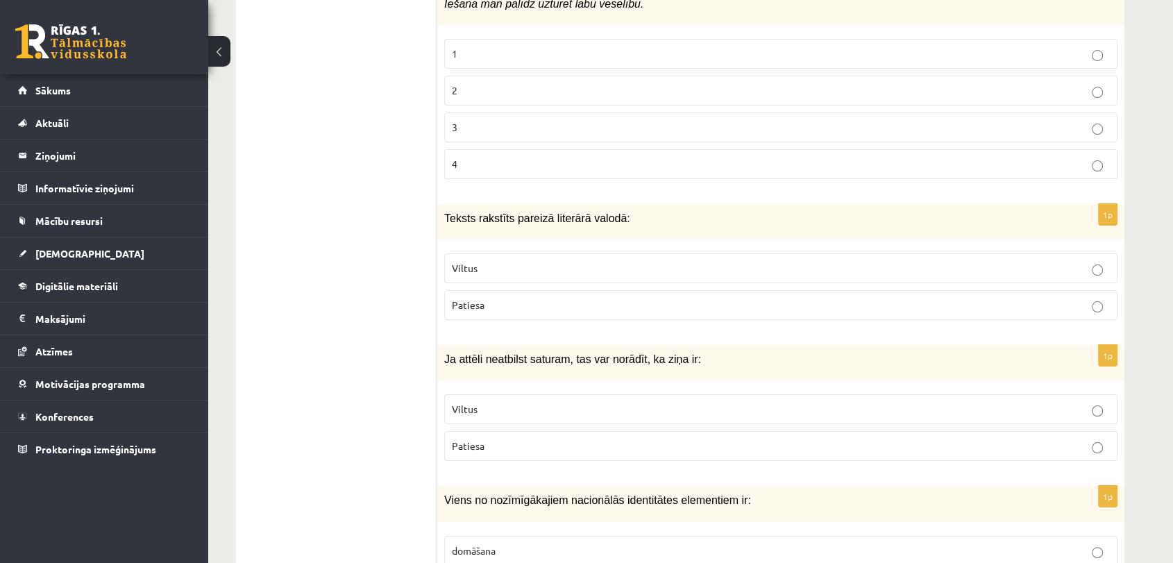
click at [502, 298] on p "Patiesa" at bounding box center [781, 305] width 658 height 15
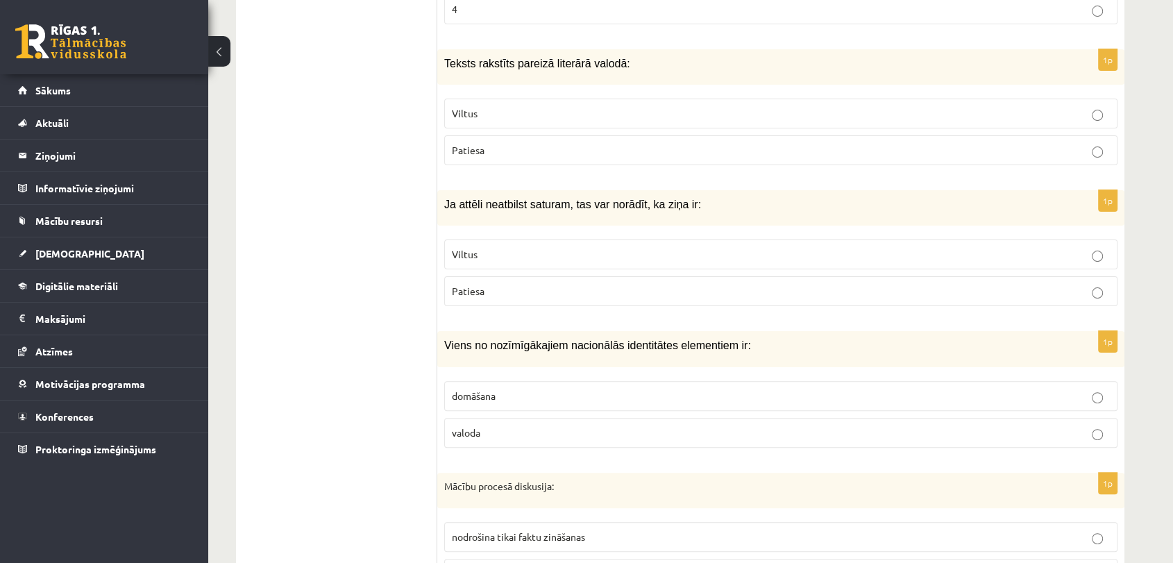
scroll to position [5586, 0]
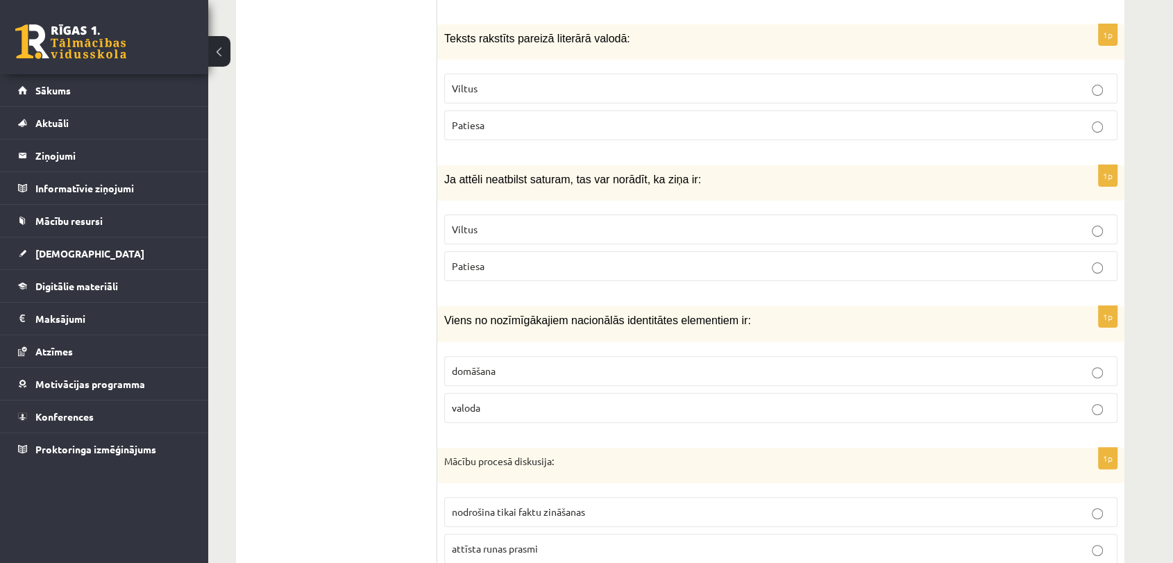
click at [500, 222] on p "Viltus" at bounding box center [781, 229] width 658 height 15
click at [511, 393] on label "valoda" at bounding box center [780, 408] width 673 height 30
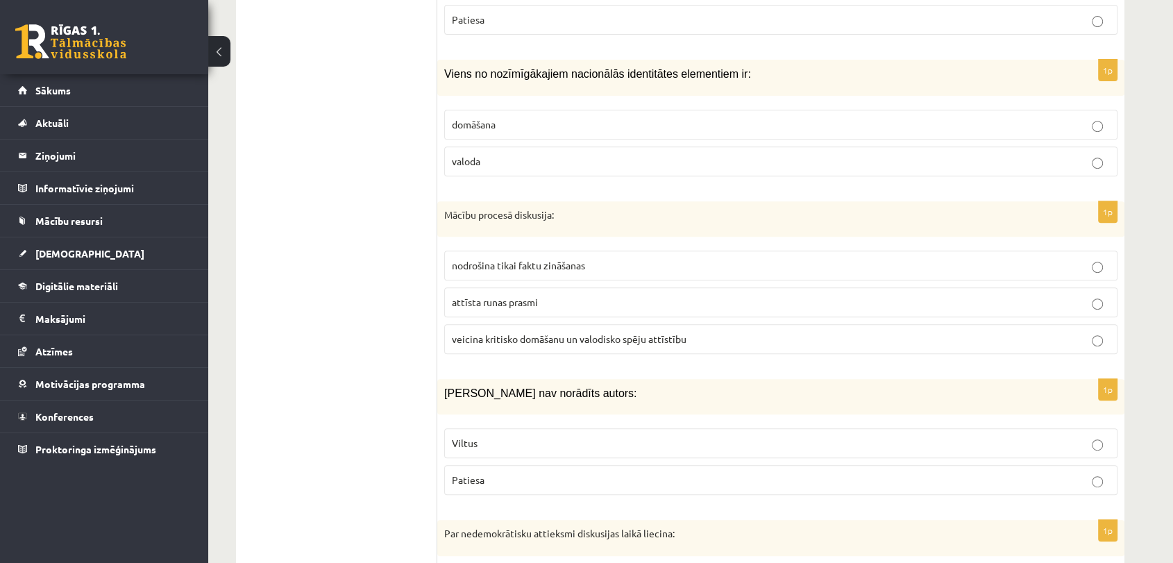
scroll to position [5849, 0]
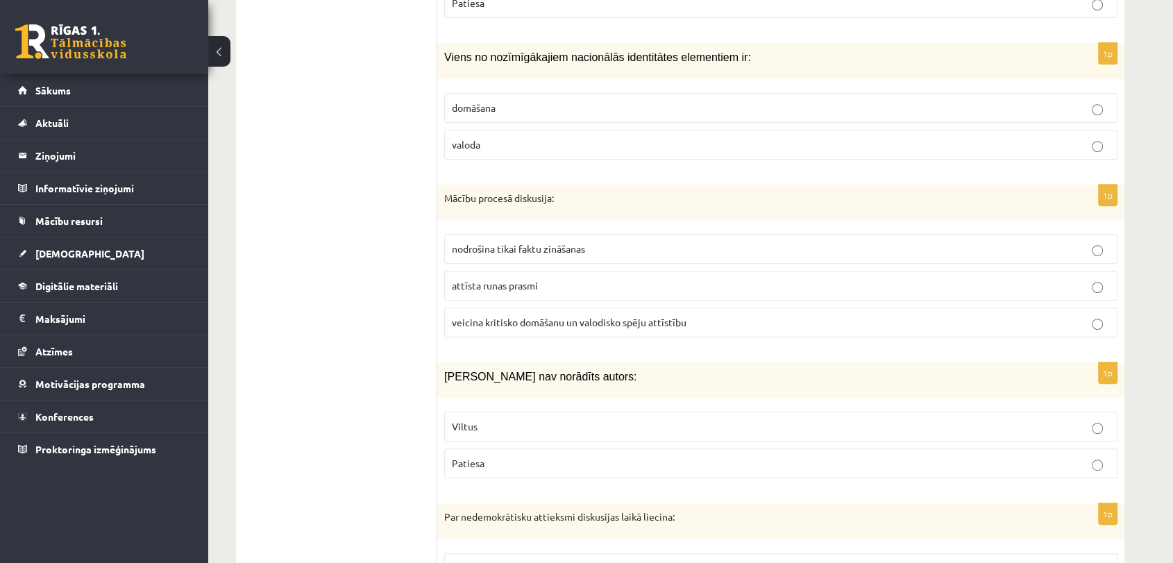
click at [559, 315] on p "veicina kritisko domāšanu un valodisko spēju attīstību" at bounding box center [781, 322] width 658 height 15
click at [534, 419] on p "Viltus" at bounding box center [781, 426] width 658 height 15
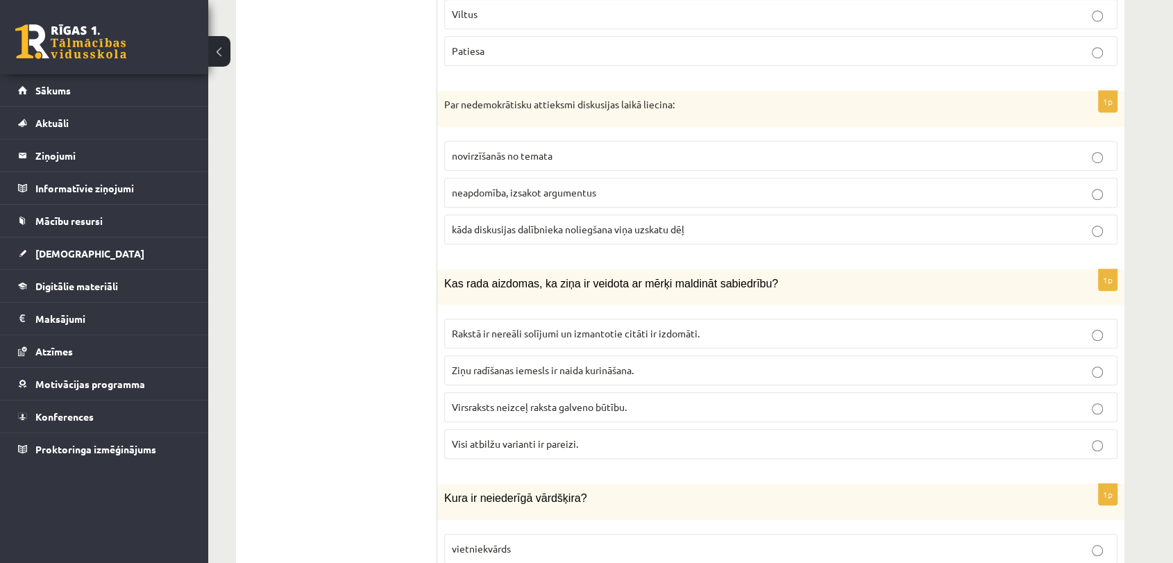
scroll to position [6269, 0]
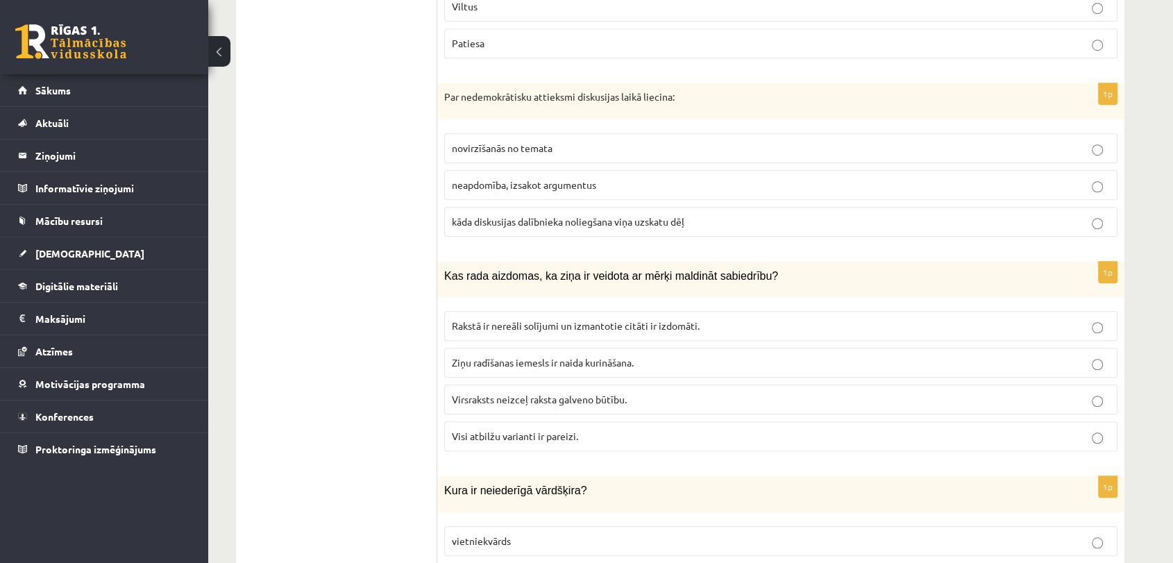
click at [607, 215] on span "kāda diskusijas dalībnieka noliegšana viņa uzskatu dēļ" at bounding box center [568, 221] width 232 height 12
click at [608, 429] on p "Visi atbilžu varianti ir pareizi." at bounding box center [781, 436] width 658 height 15
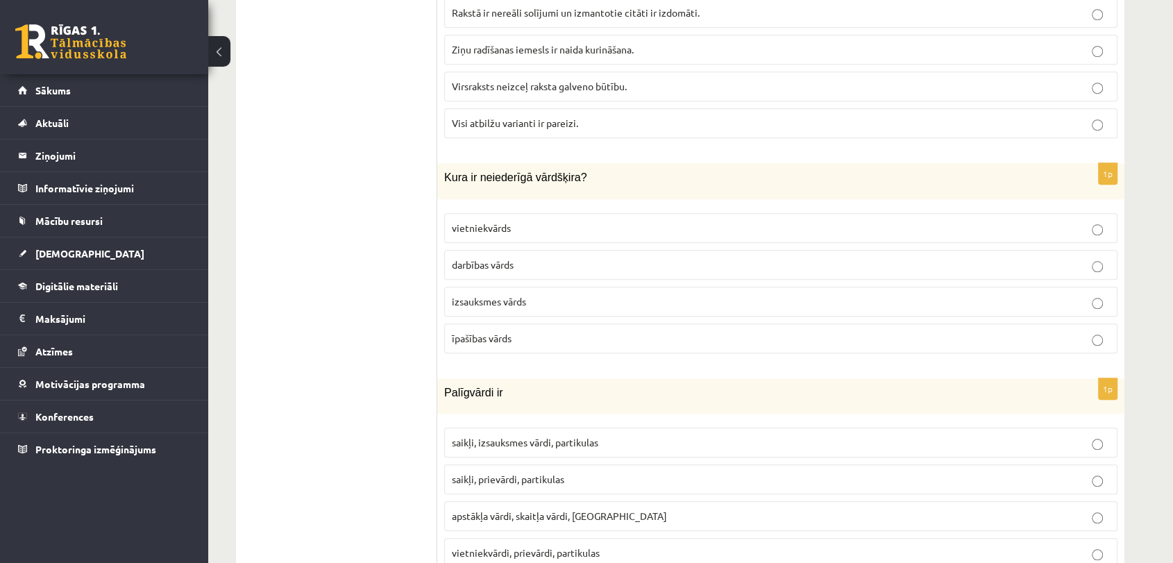
scroll to position [6599, 0]
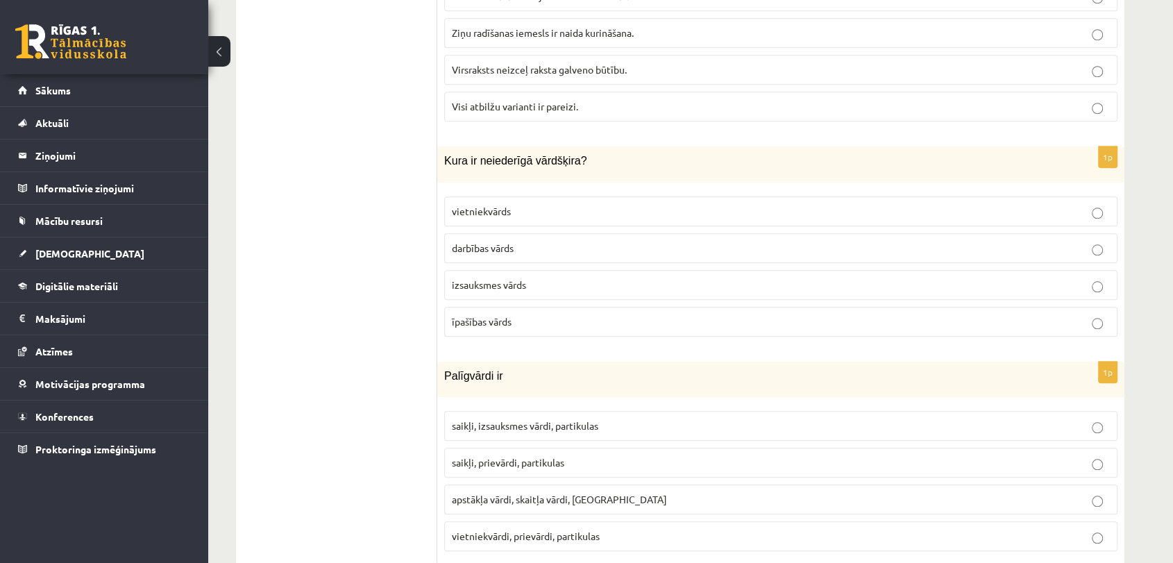
click at [483, 278] on span "izsauksmes vārds" at bounding box center [489, 284] width 74 height 12
click at [540, 455] on p "saikļi, prievārdi, partikulas" at bounding box center [781, 462] width 658 height 15
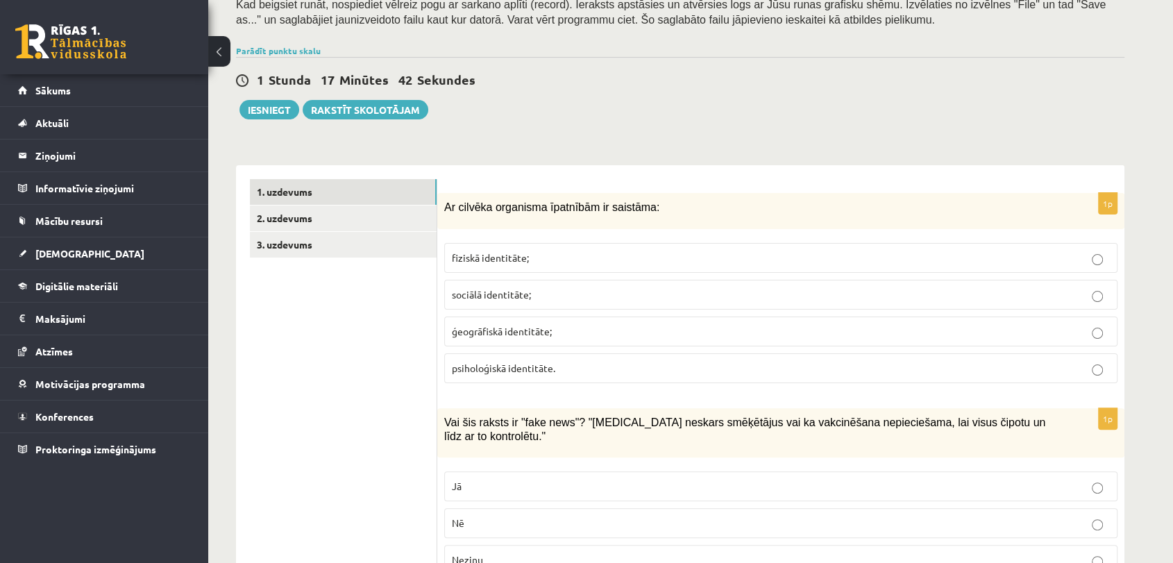
scroll to position [279, 0]
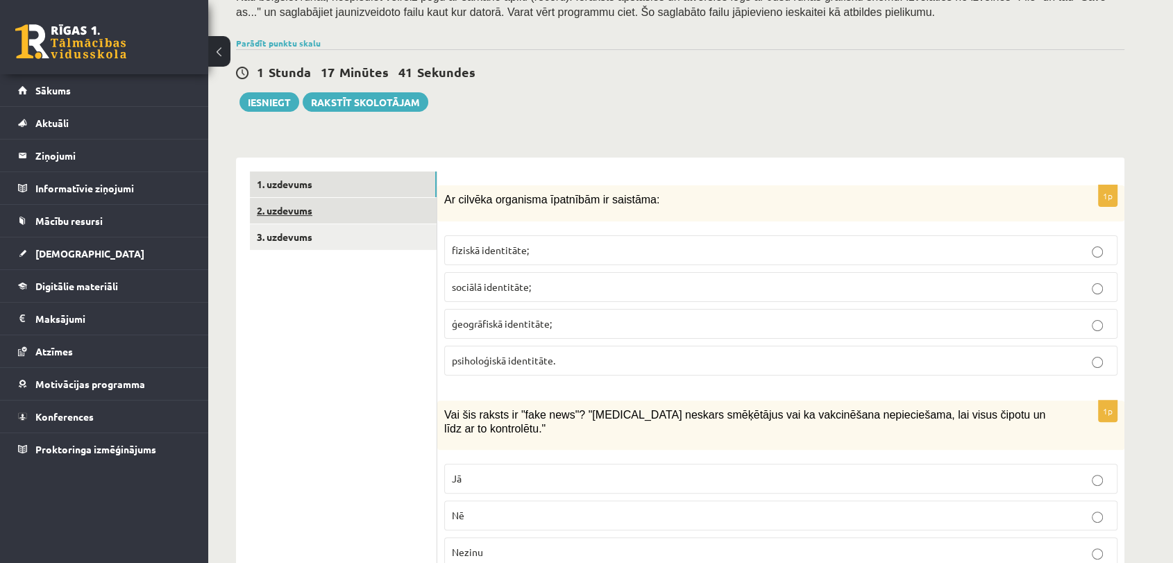
click at [335, 210] on link "2. uzdevums" at bounding box center [343, 211] width 187 height 26
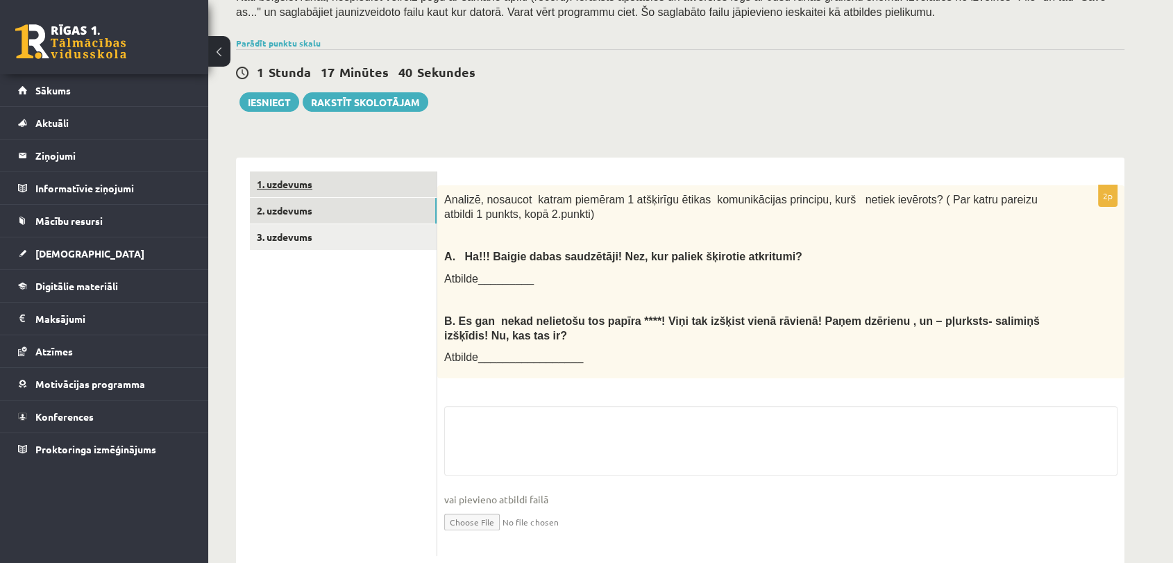
click at [335, 179] on link "1. uzdevums" at bounding box center [343, 184] width 187 height 26
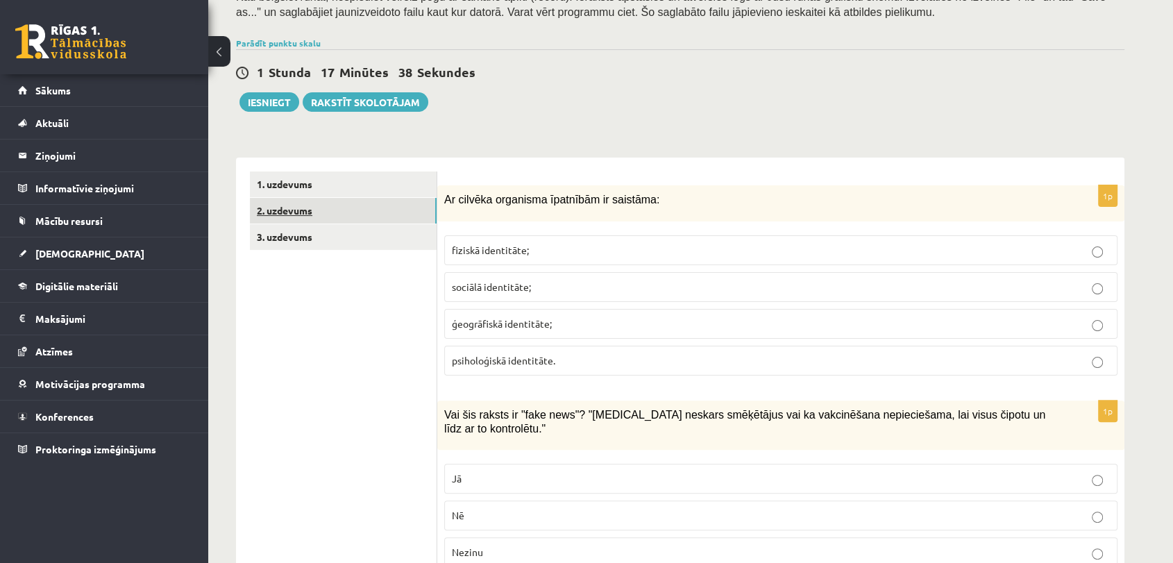
click at [324, 218] on link "2. uzdevums" at bounding box center [343, 211] width 187 height 26
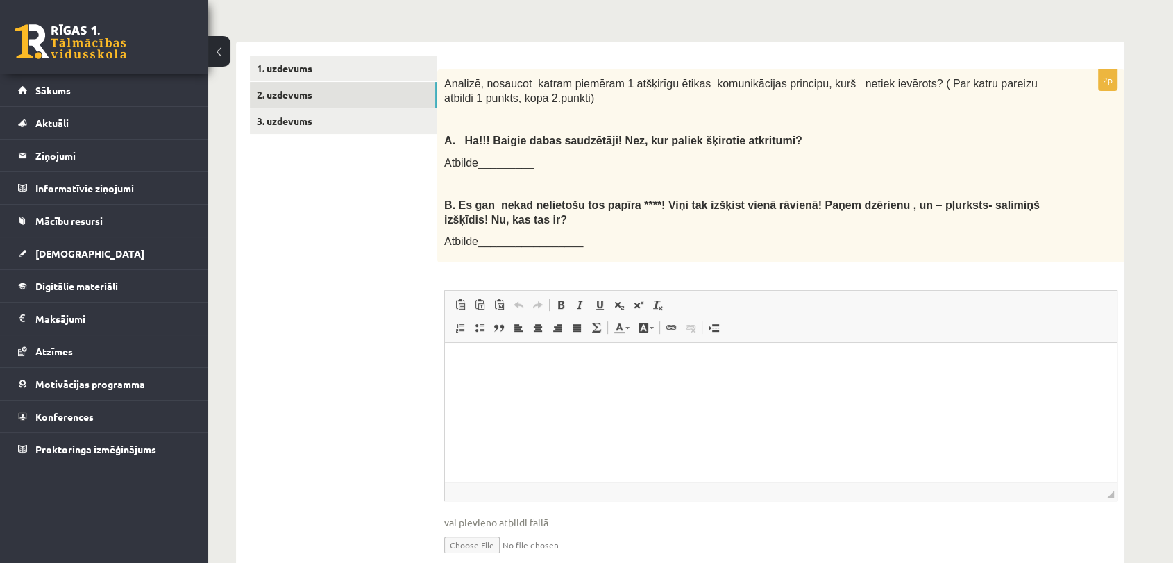
scroll to position [394, 0]
click at [516, 386] on html at bounding box center [781, 364] width 672 height 42
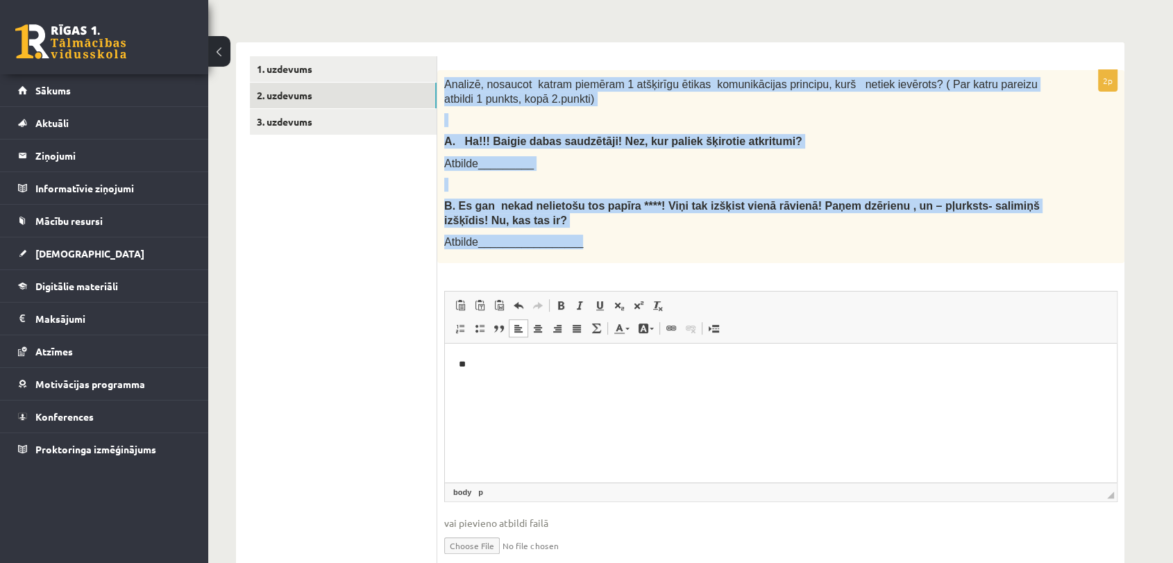
drag, startPoint x: 444, startPoint y: 85, endPoint x: 577, endPoint y: 243, distance: 206.8
click at [577, 243] on div "Analizē, nosaucot katram piemēram 1 atšķirīgu ētikas komunikācijas principu, ku…" at bounding box center [780, 166] width 687 height 193
copy div "Analizē, nosaucot katram piemēram 1 atšķirīgu ētikas komunikācijas principu, ku…"
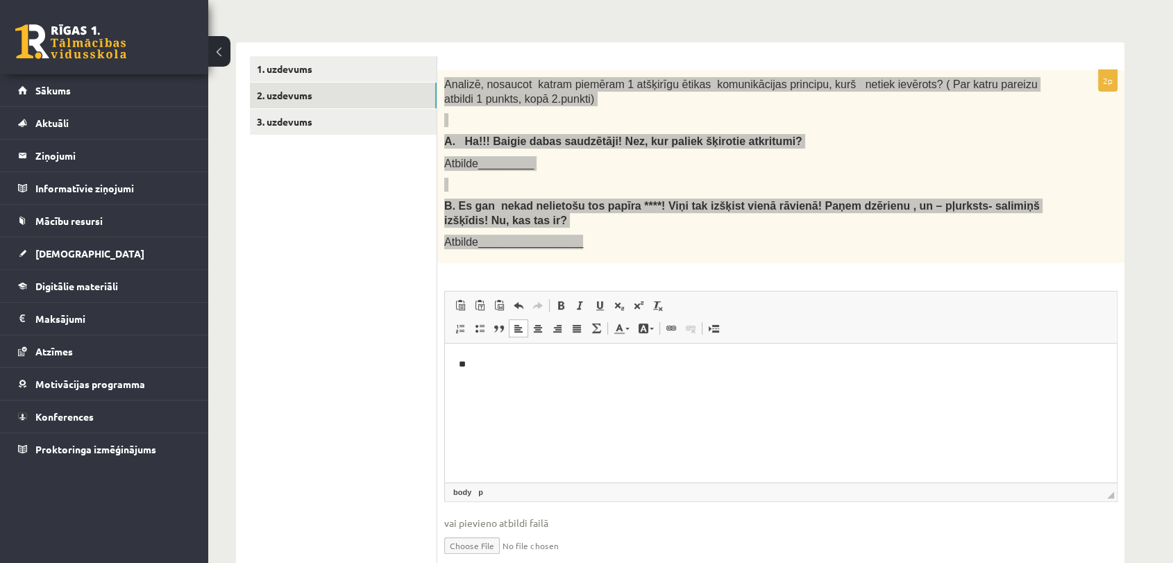
click at [561, 384] on html "**" at bounding box center [781, 364] width 672 height 42
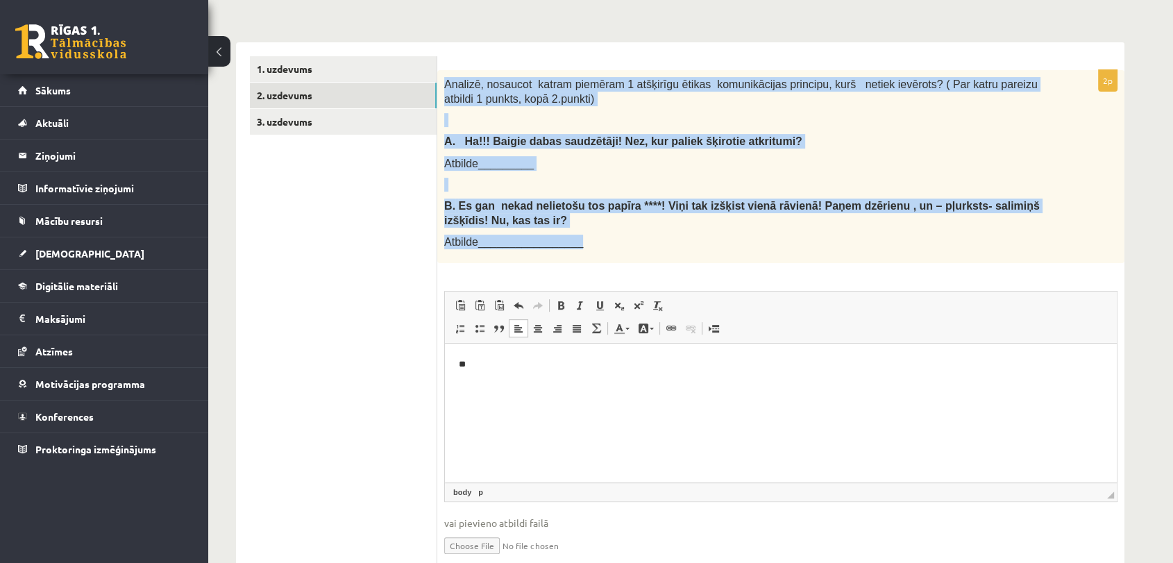
click at [665, 147] on span "A. Ha!!! Baigie dabas saudzētāji! Nez, kur paliek šķirotie atkritumi?" at bounding box center [623, 141] width 358 height 12
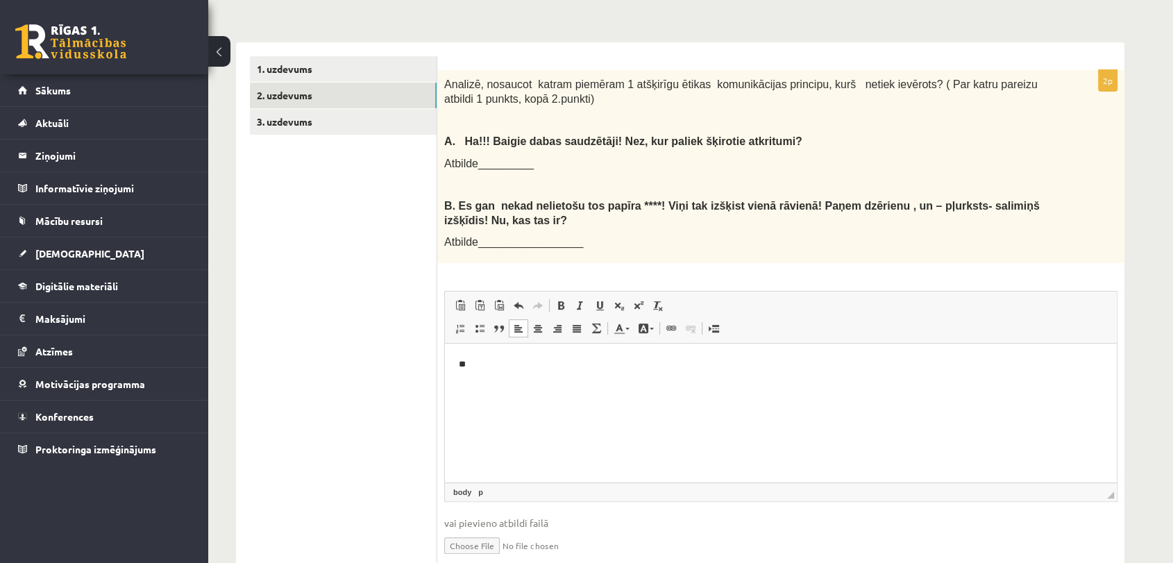
click at [534, 382] on html "**" at bounding box center [781, 364] width 672 height 42
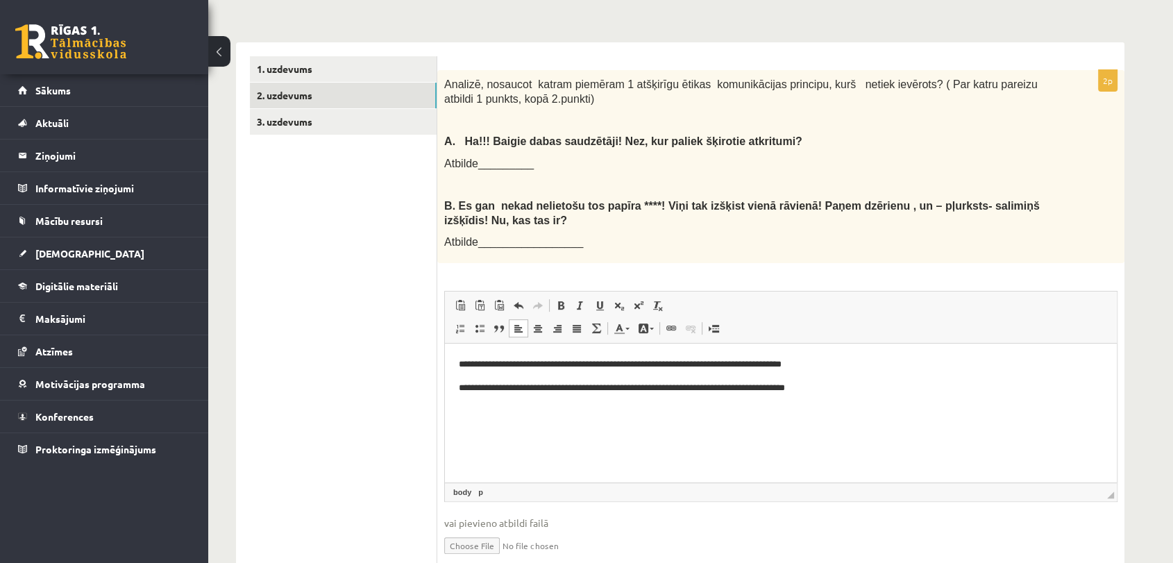
click at [547, 363] on p "**********" at bounding box center [781, 364] width 644 height 15
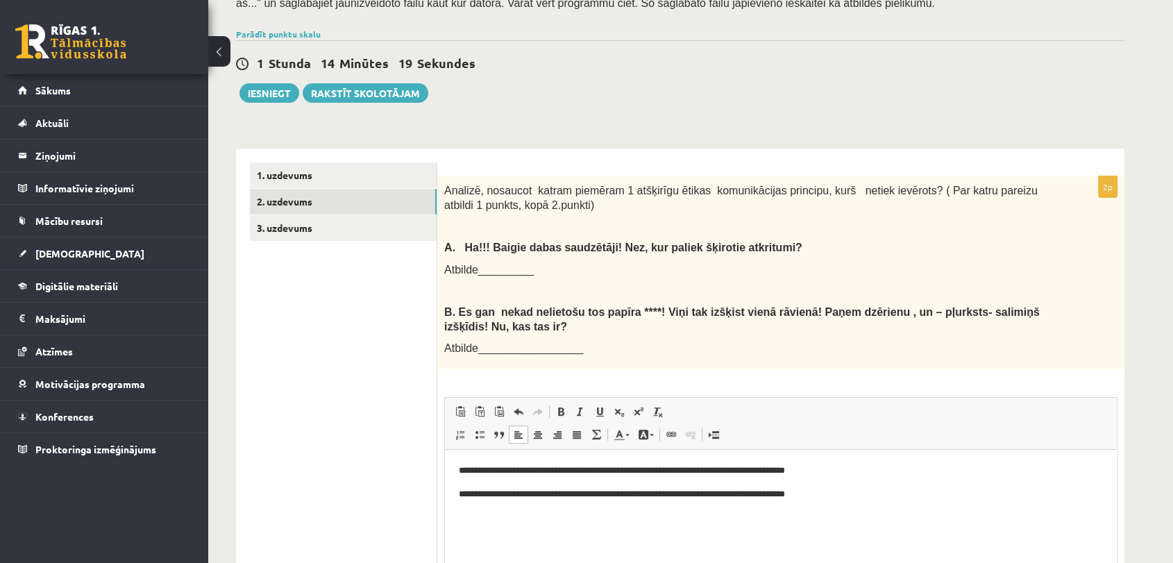
scroll to position [286, 0]
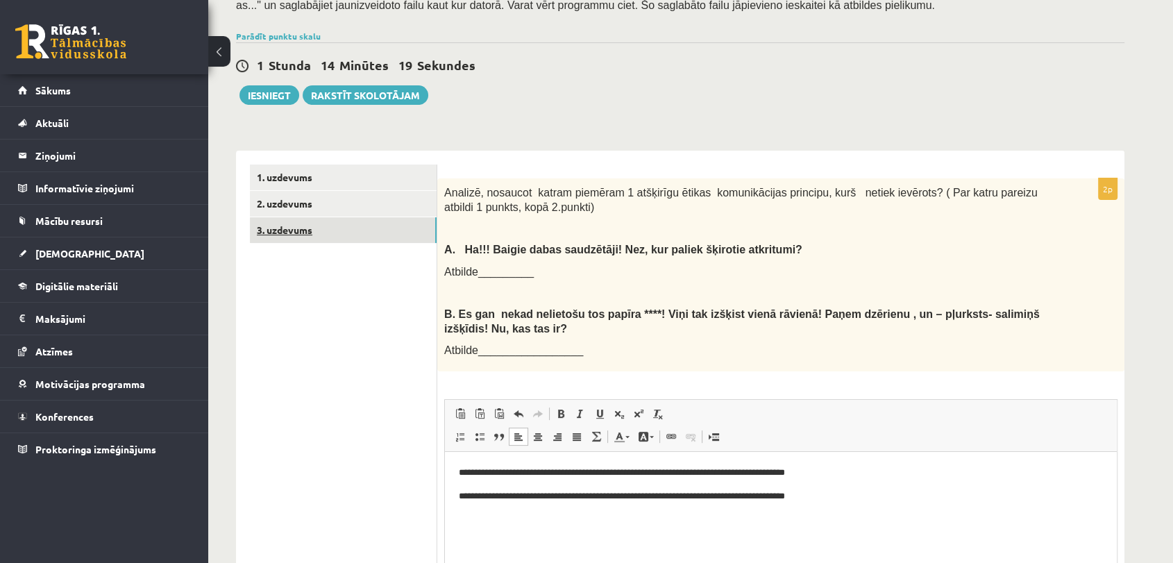
click at [316, 235] on link "3. uzdevums" at bounding box center [343, 230] width 187 height 26
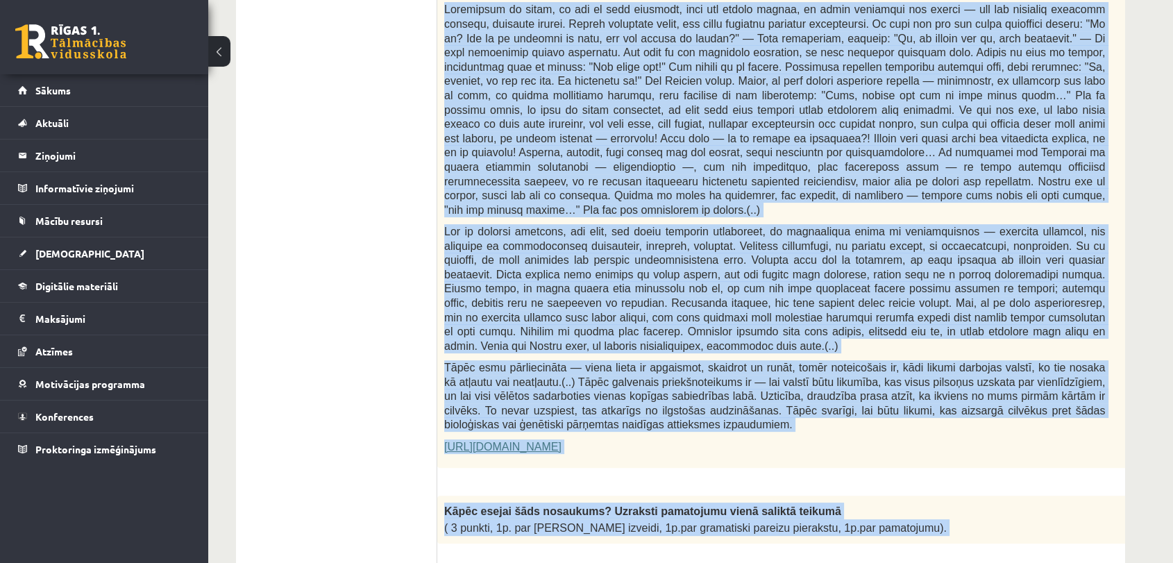
scroll to position [869, 0]
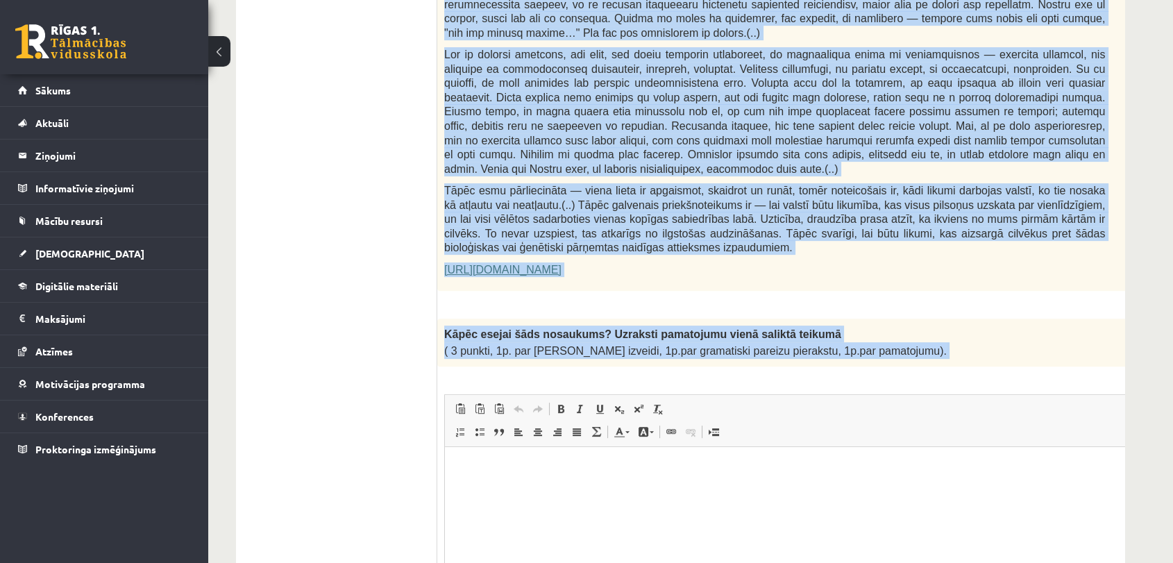
drag, startPoint x: 451, startPoint y: 139, endPoint x: 924, endPoint y: 302, distance: 500.3
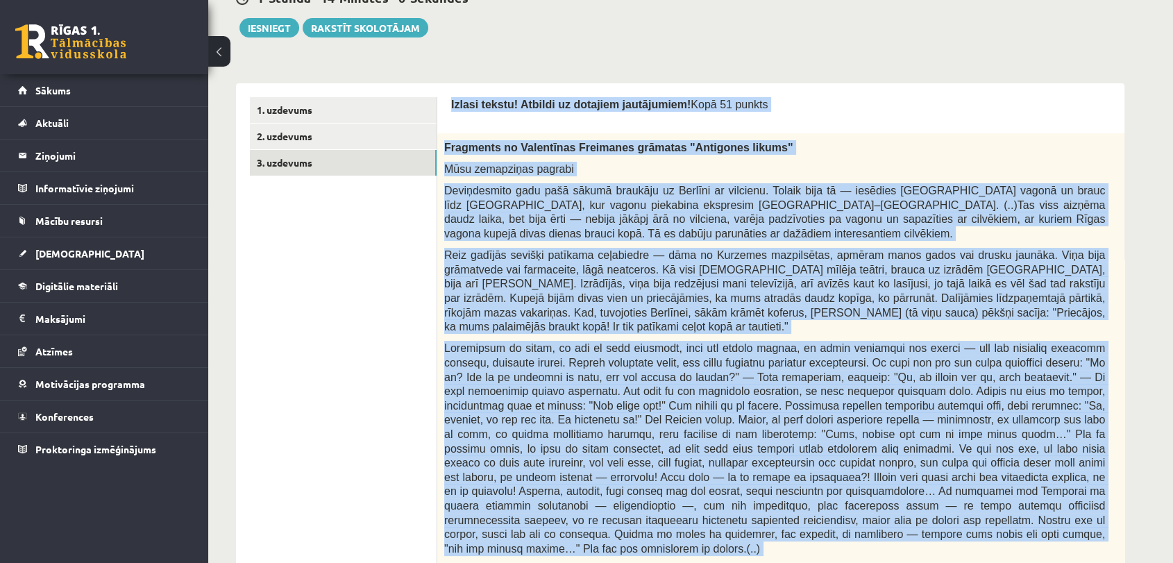
scroll to position [348, 0]
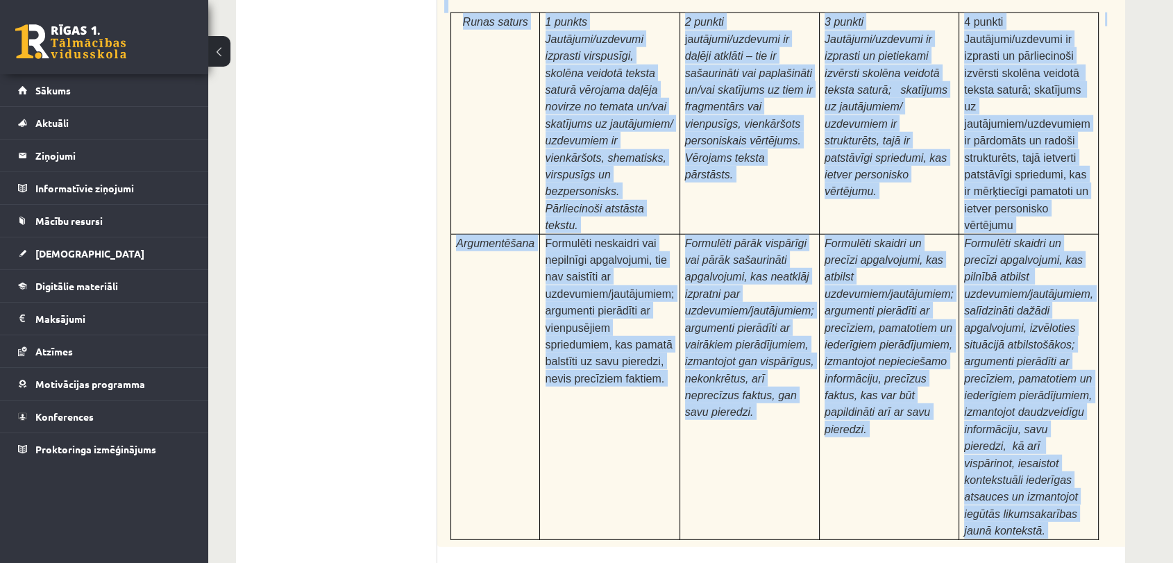
scroll to position [4328, 0]
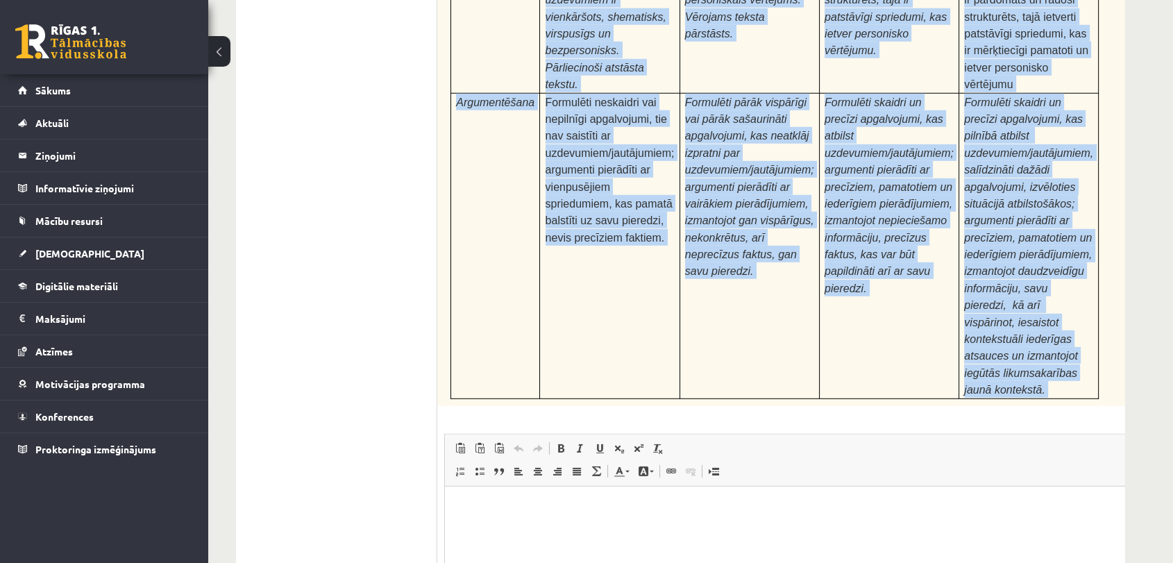
drag, startPoint x: 894, startPoint y: 593, endPoint x: 787, endPoint y: 542, distance: 119.2
copy form "Izlasi tekstu! Atbildi uz dotajiem jautājumiem! Kopā 51 punkts 0p Fragments no …"
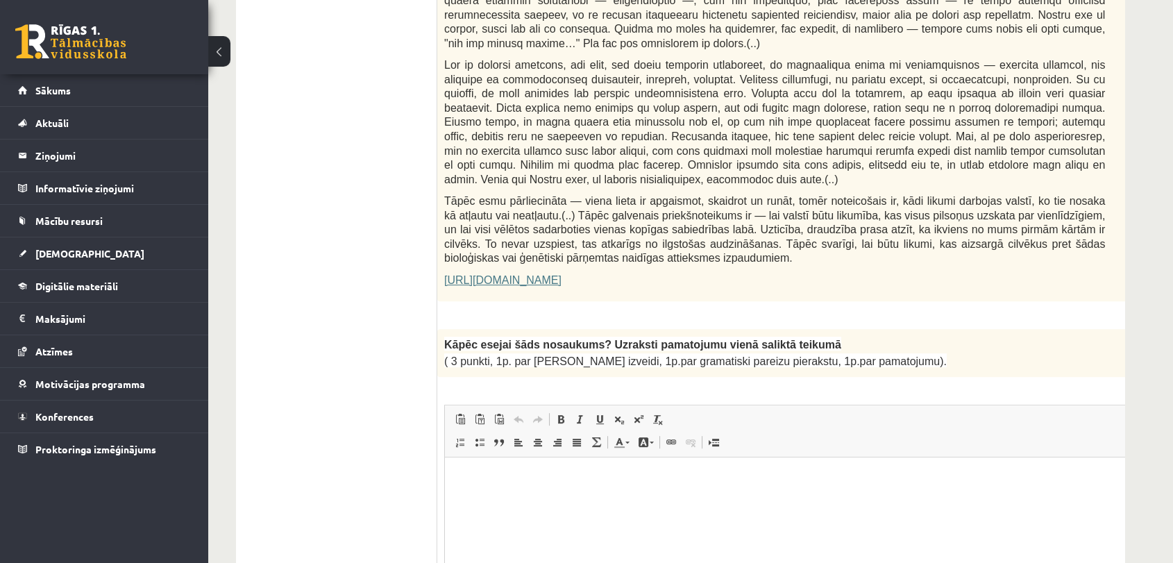
scroll to position [870, 0]
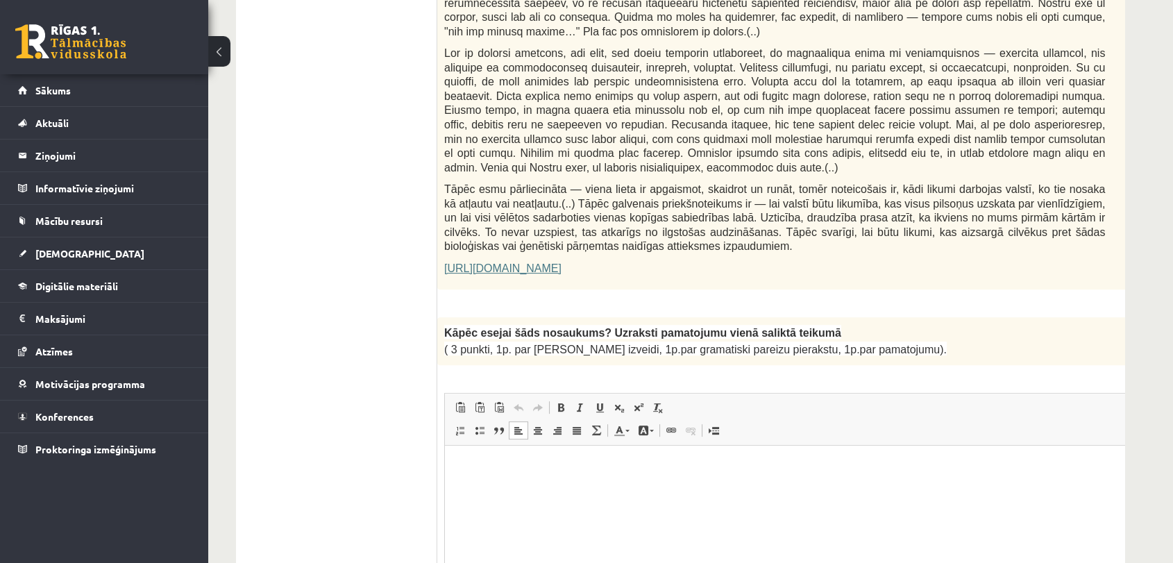
click at [500, 482] on html at bounding box center [809, 466] width 729 height 42
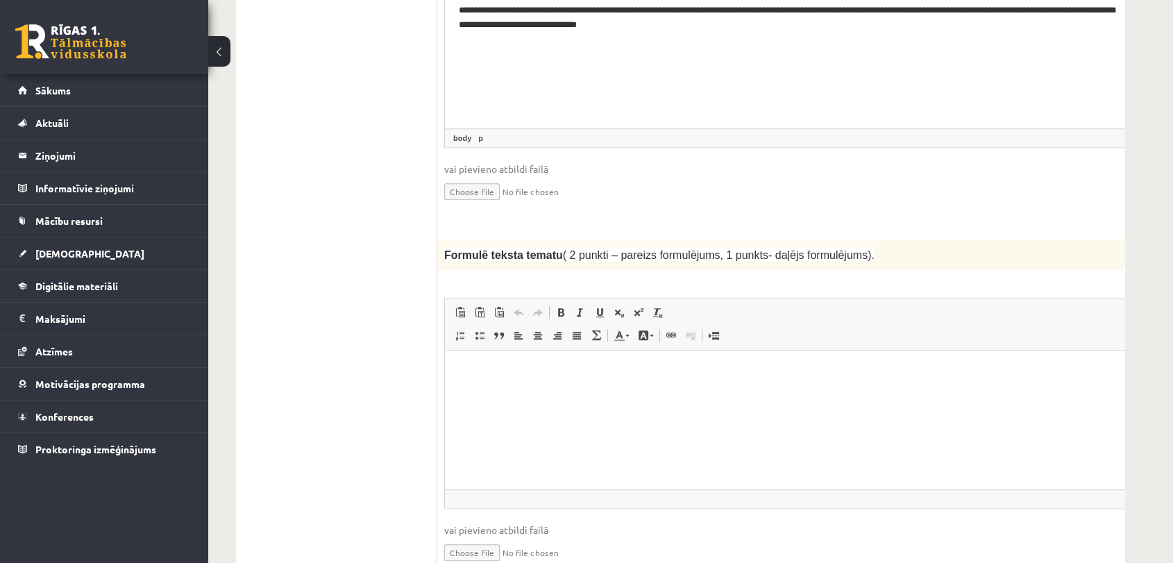
scroll to position [1332, 0]
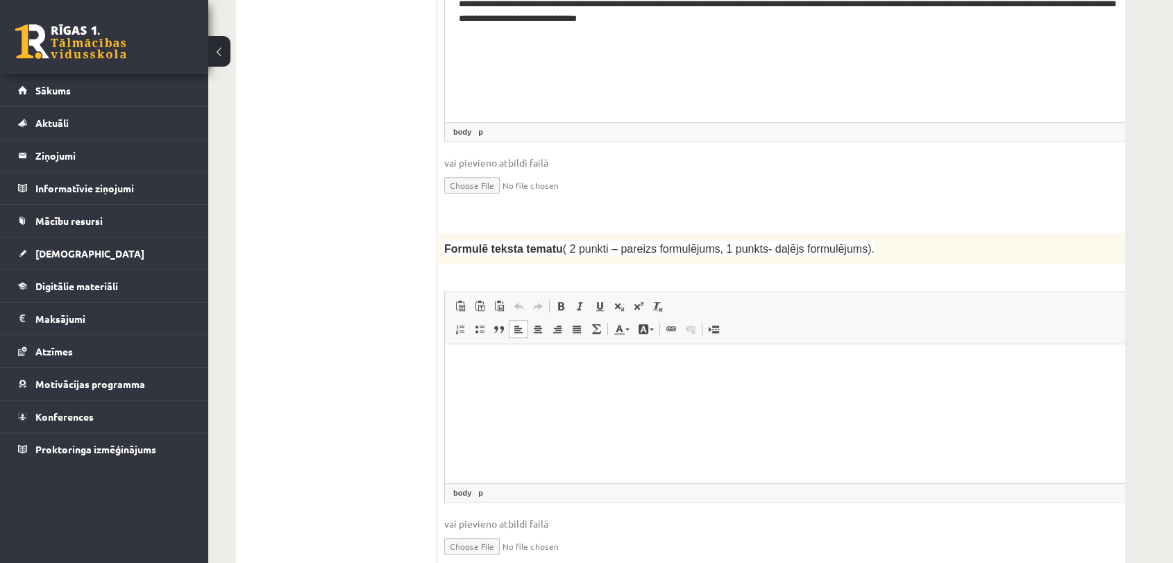
click at [486, 383] on html at bounding box center [809, 365] width 729 height 42
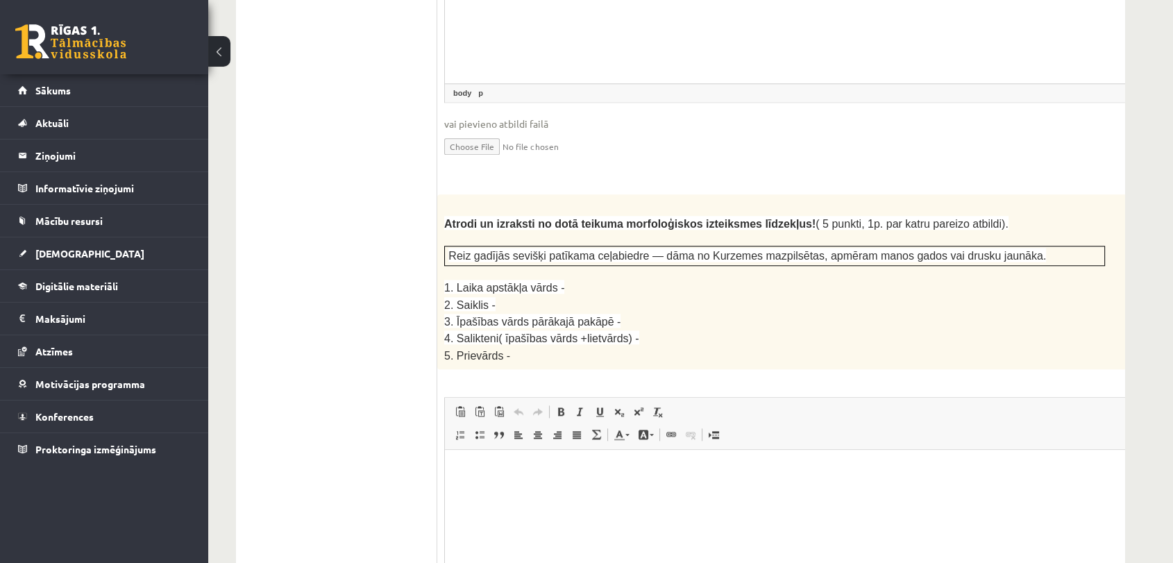
scroll to position [1749, 0]
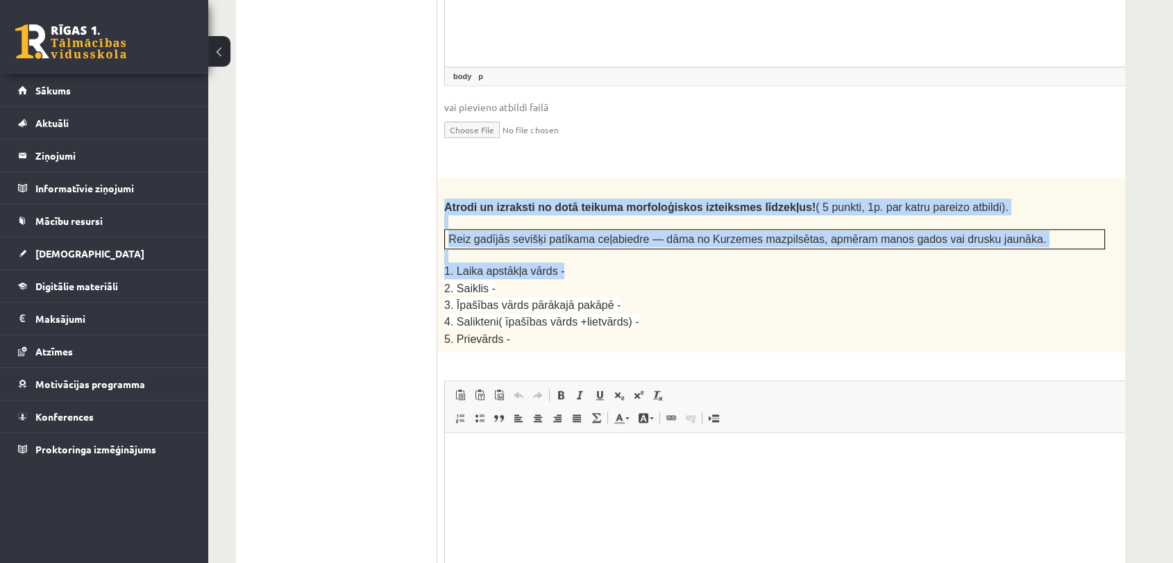
drag, startPoint x: 445, startPoint y: 157, endPoint x: 655, endPoint y: 224, distance: 220.8
click at [655, 224] on div "Atrodi un izraksti no dotā teikuma morfoloģiskos izteiksmes līdzekļus! ( 5 punk…" at bounding box center [809, 265] width 744 height 175
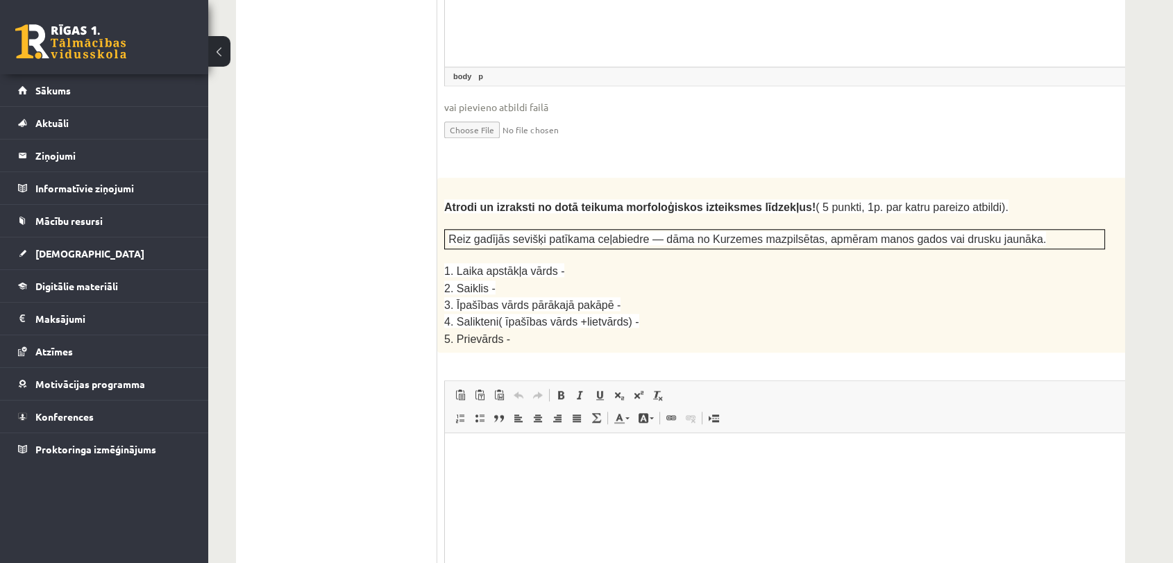
click at [686, 296] on p "3. Īpašības vārds pārākajā pakāpē -" at bounding box center [774, 304] width 661 height 17
click at [482, 461] on p "Bagātinātā teksta redaktors, wiswyg-editor-user-answer-47433917053860" at bounding box center [809, 454] width 701 height 15
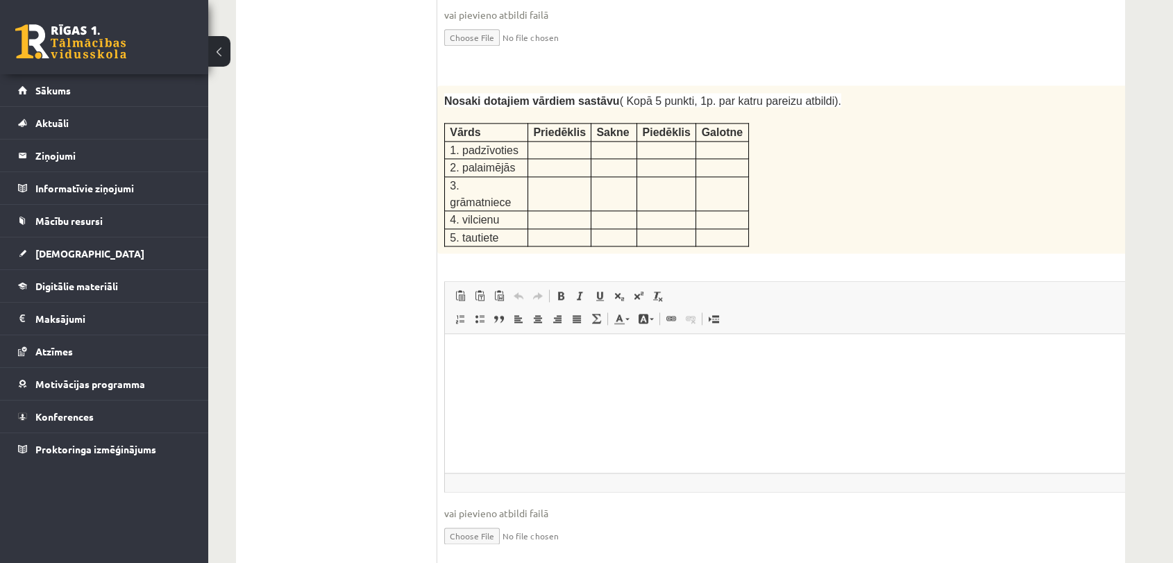
scroll to position [2352, 0]
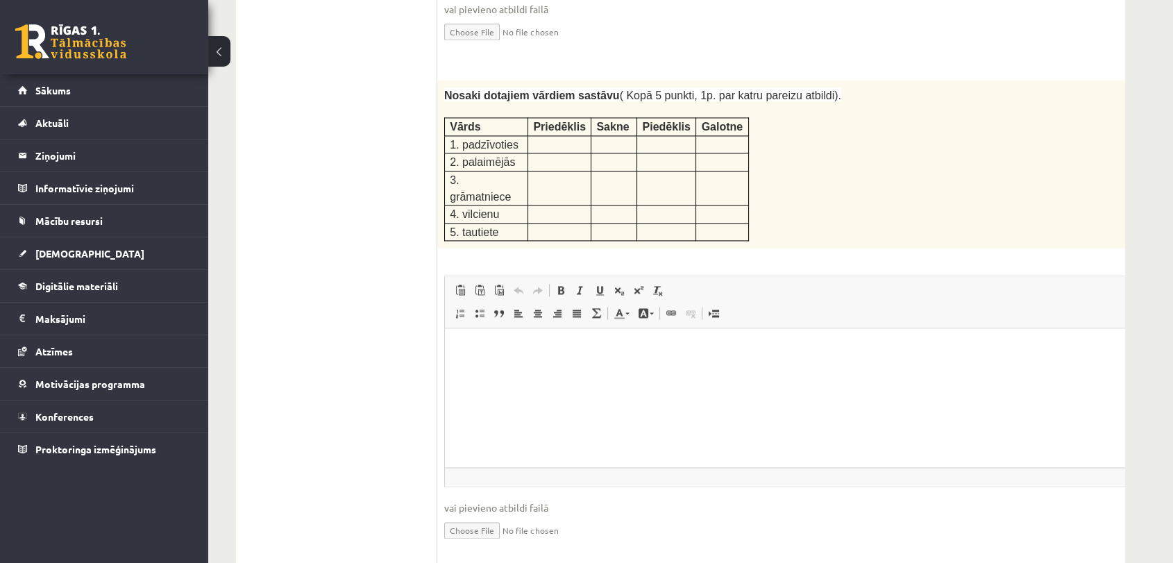
click at [520, 367] on html at bounding box center [809, 349] width 729 height 42
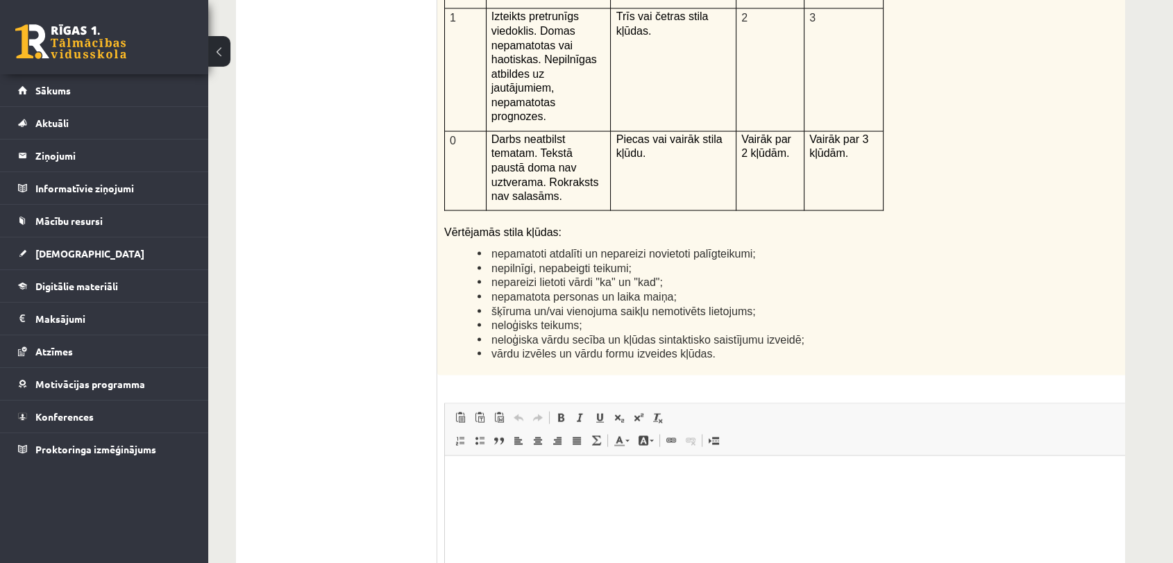
scroll to position [3253, 0]
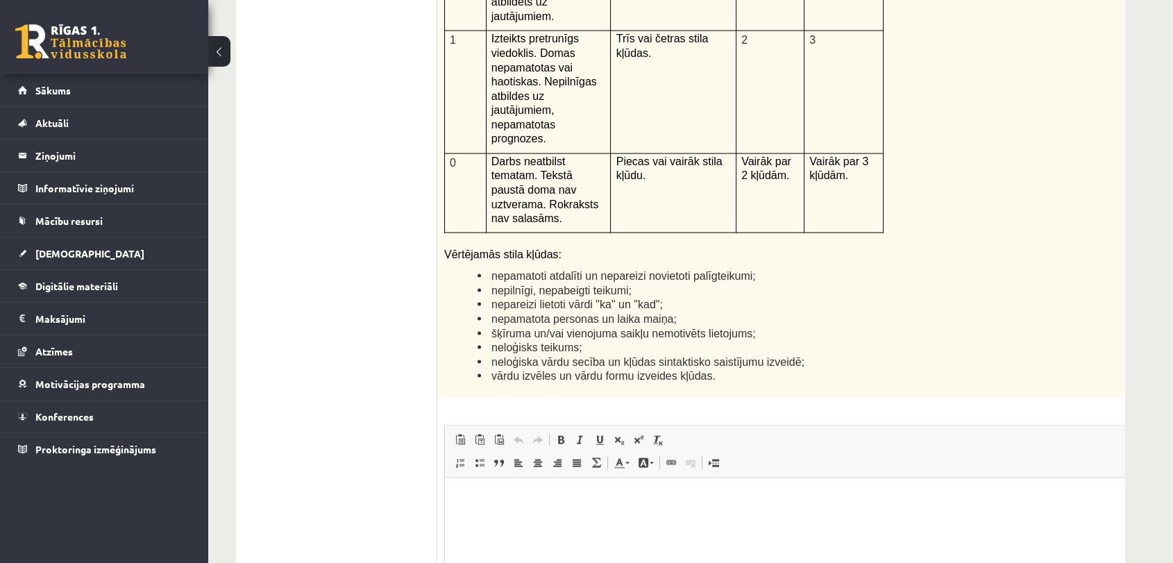
click at [579, 506] on html at bounding box center [809, 498] width 729 height 42
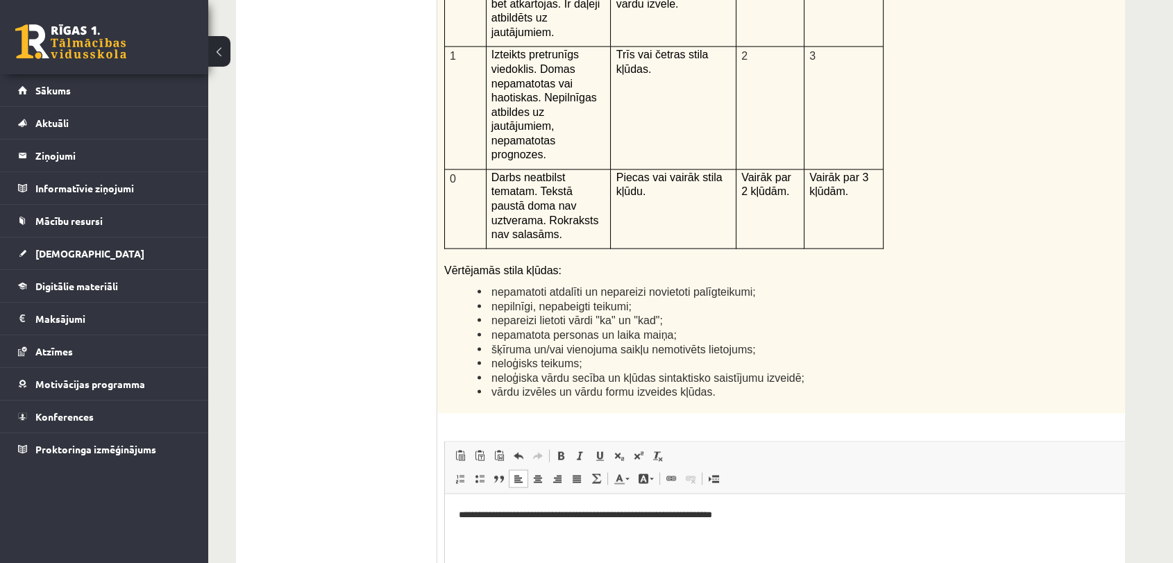
scroll to position [3265, 0]
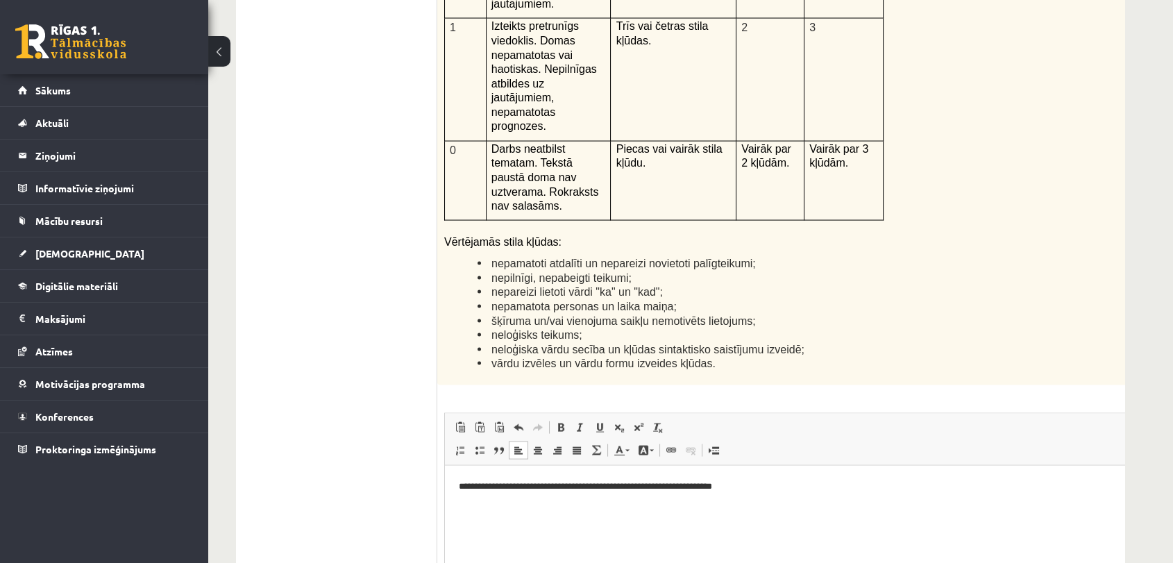
click at [729, 490] on p "**********" at bounding box center [791, 486] width 664 height 15
click at [778, 491] on p "**********" at bounding box center [791, 486] width 664 height 15
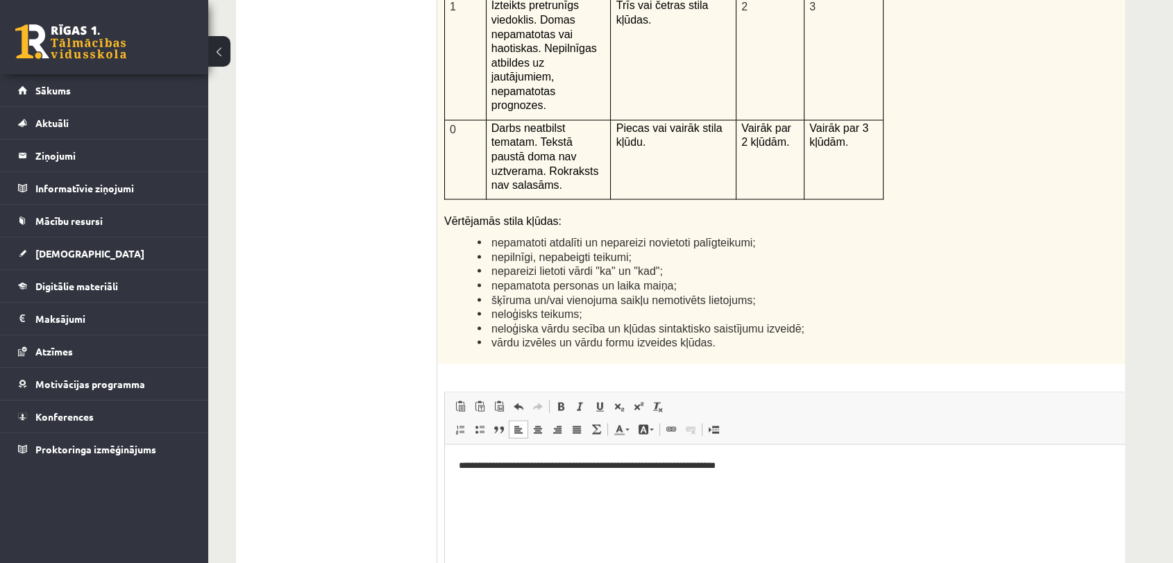
scroll to position [3338, 0]
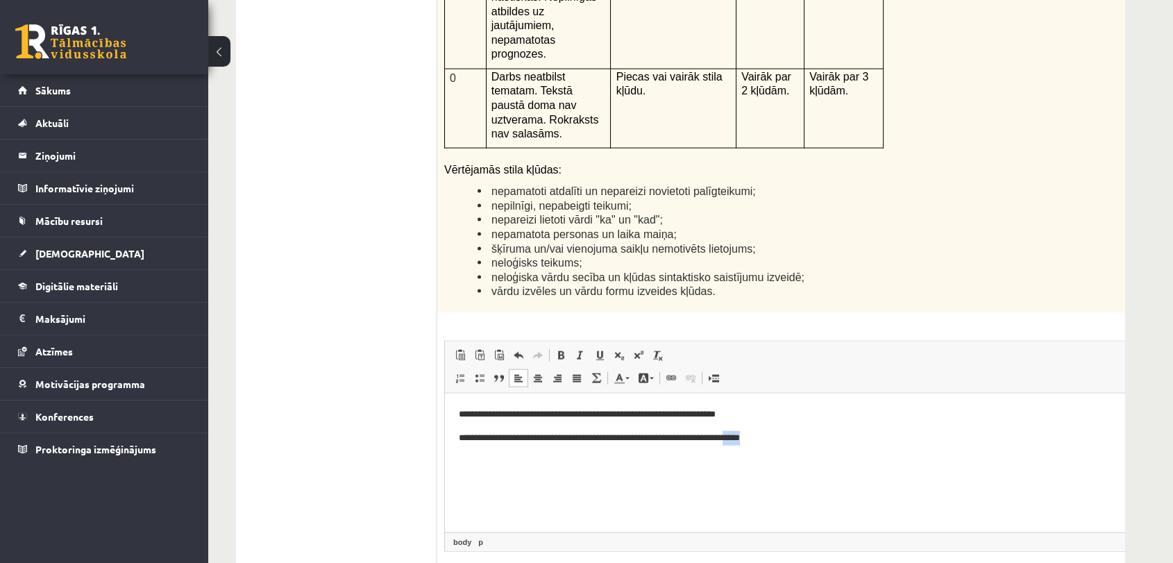
drag, startPoint x: 754, startPoint y: 437, endPoint x: 777, endPoint y: 439, distance: 22.9
click at [777, 439] on p "**********" at bounding box center [791, 437] width 664 height 15
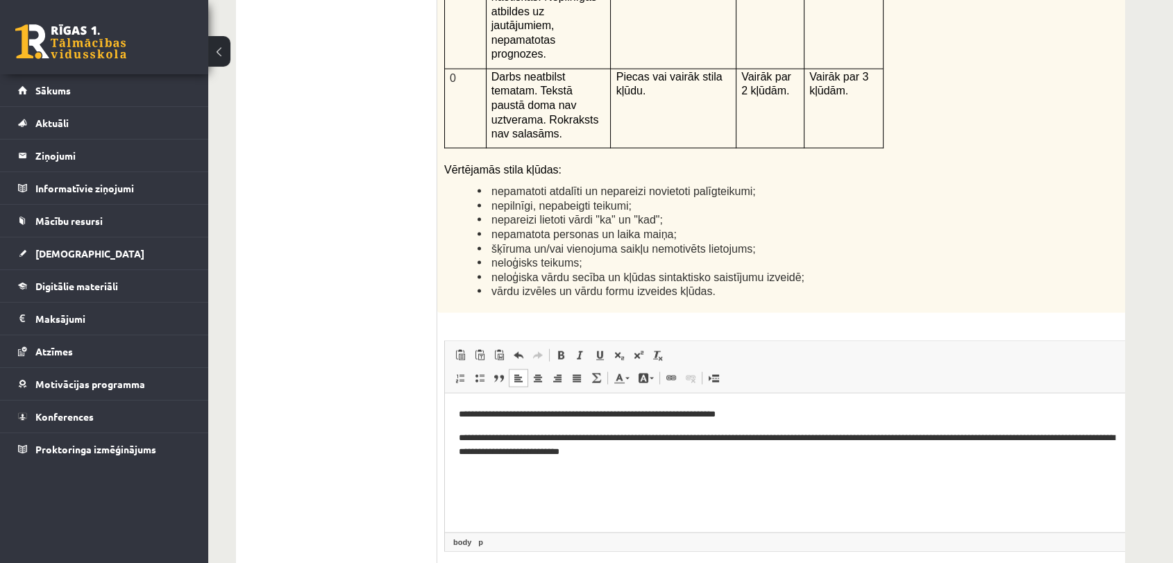
click at [1036, 438] on p "**********" at bounding box center [791, 444] width 664 height 29
click at [733, 443] on p "**********" at bounding box center [791, 444] width 664 height 29
click at [706, 451] on p "**********" at bounding box center [791, 444] width 664 height 29
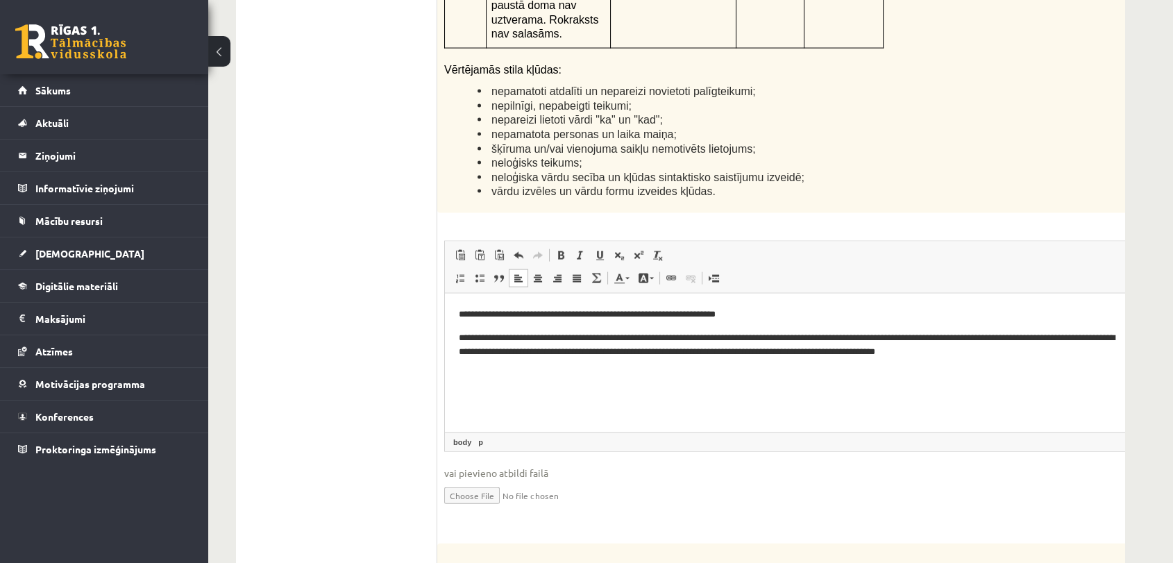
scroll to position [3415, 0]
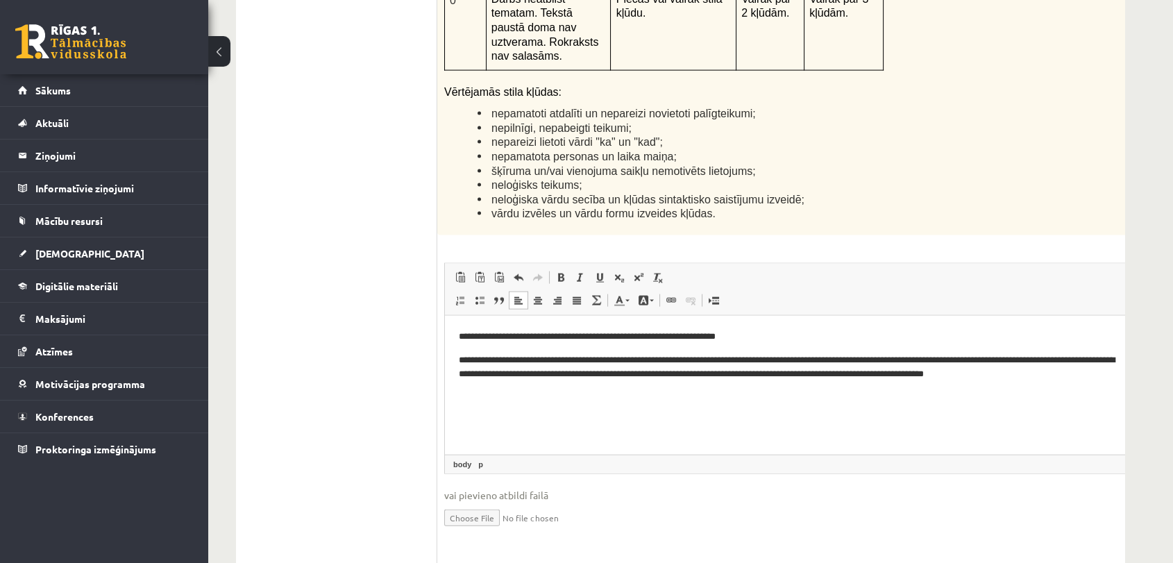
click at [1028, 370] on p "**********" at bounding box center [791, 366] width 664 height 29
click at [496, 390] on p "**********" at bounding box center [791, 373] width 664 height 43
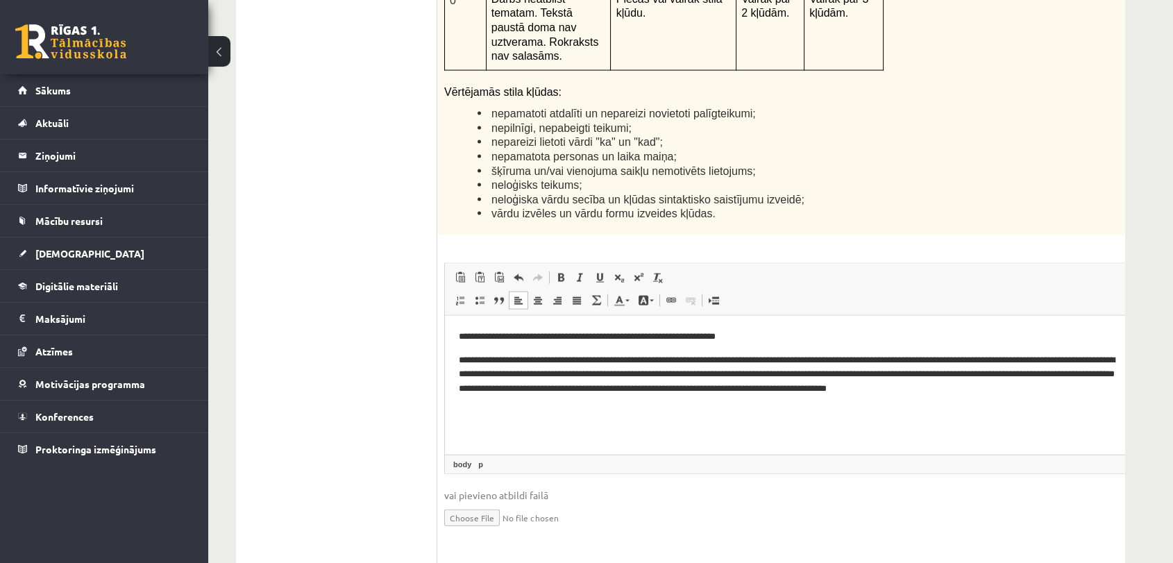
click at [907, 357] on p "**********" at bounding box center [791, 373] width 664 height 43
click at [1030, 388] on p "**********" at bounding box center [791, 373] width 664 height 43
drag, startPoint x: 905, startPoint y: 387, endPoint x: 917, endPoint y: 387, distance: 11.1
click at [917, 387] on p "**********" at bounding box center [791, 381] width 664 height 58
click at [976, 388] on p "**********" at bounding box center [791, 381] width 664 height 58
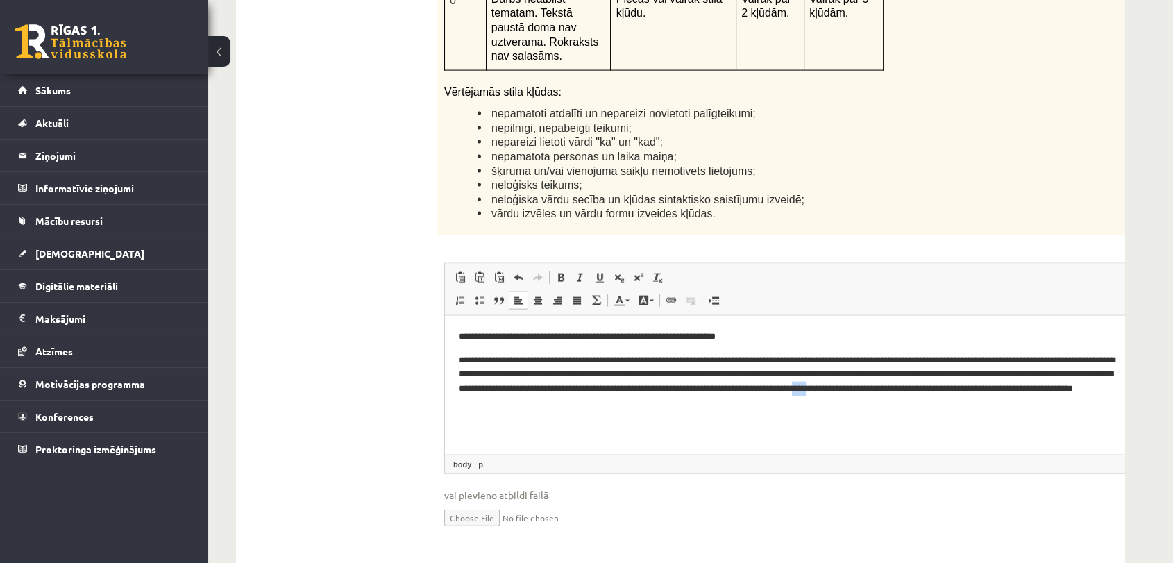
click at [976, 388] on p "**********" at bounding box center [791, 381] width 664 height 58
click at [919, 391] on p "**********" at bounding box center [791, 381] width 664 height 58
click at [510, 405] on p "**********" at bounding box center [791, 381] width 664 height 58
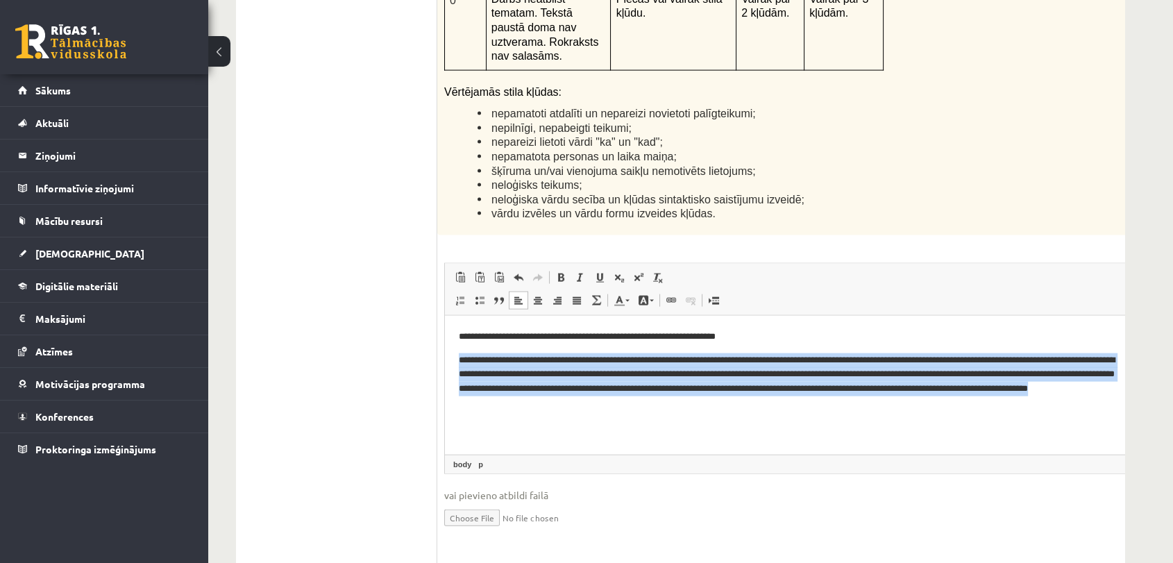
drag, startPoint x: 459, startPoint y: 360, endPoint x: 600, endPoint y: 402, distance: 147.7
click at [602, 402] on html "**********" at bounding box center [809, 369] width 729 height 109
copy p "**********"
click at [1000, 387] on p "**********" at bounding box center [791, 381] width 664 height 58
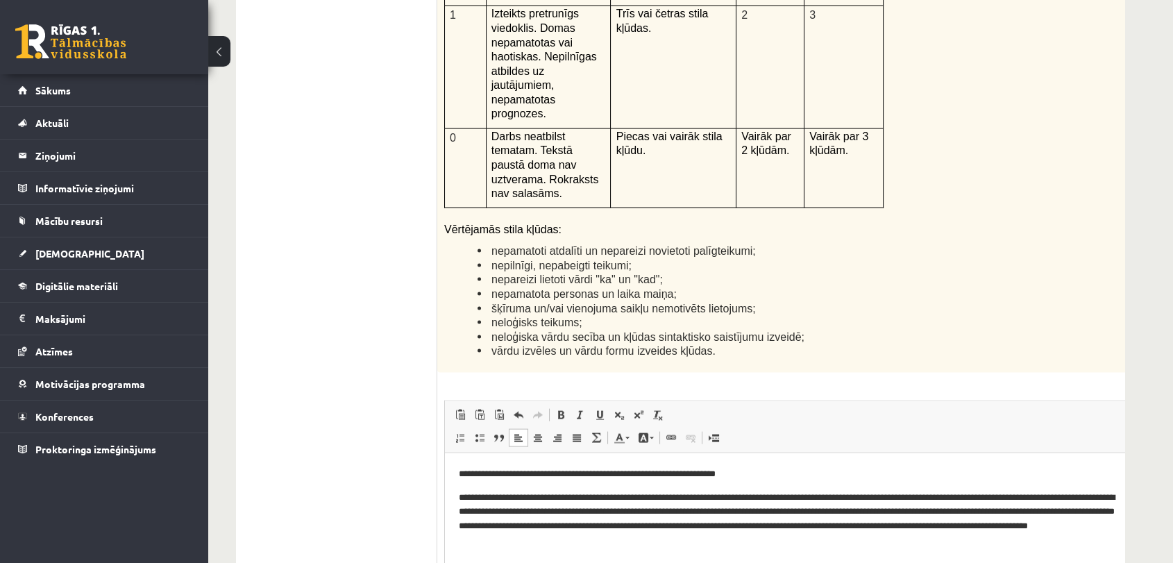
scroll to position [3358, 0]
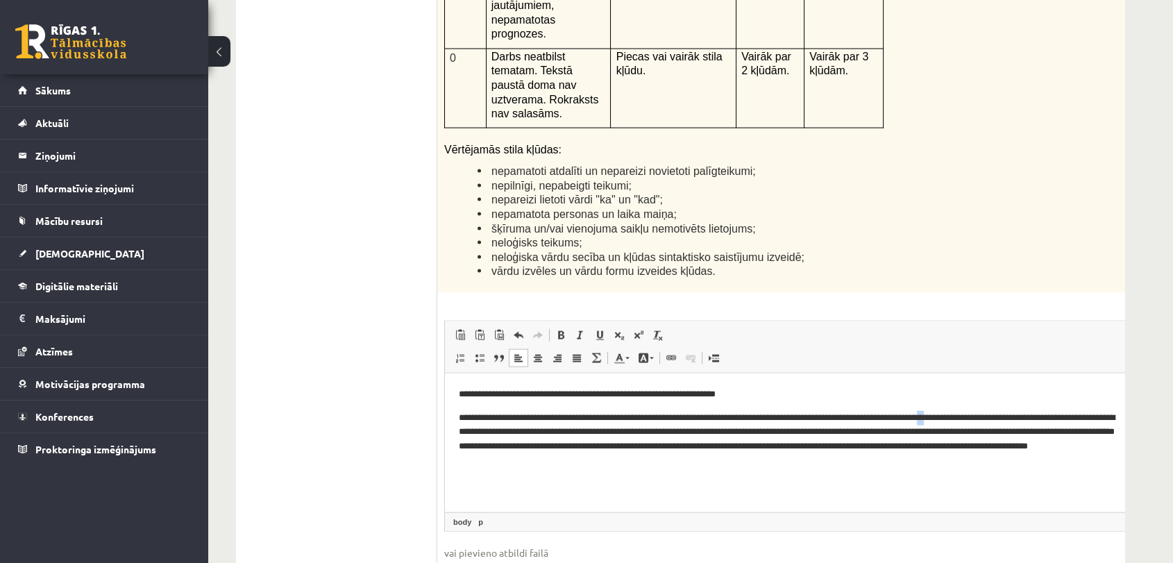
drag, startPoint x: 976, startPoint y: 418, endPoint x: 985, endPoint y: 413, distance: 9.6
click at [985, 413] on p "**********" at bounding box center [791, 439] width 664 height 58
click at [991, 402] on body "**********" at bounding box center [809, 426] width 701 height 81
click at [584, 461] on p "**********" at bounding box center [791, 439] width 664 height 58
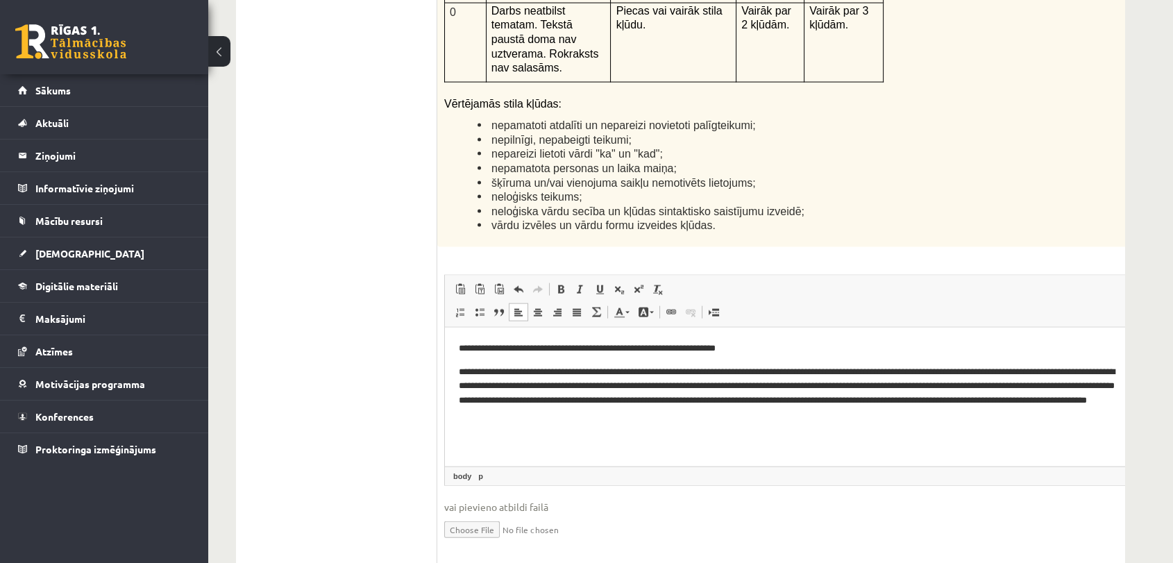
scroll to position [3398, 0]
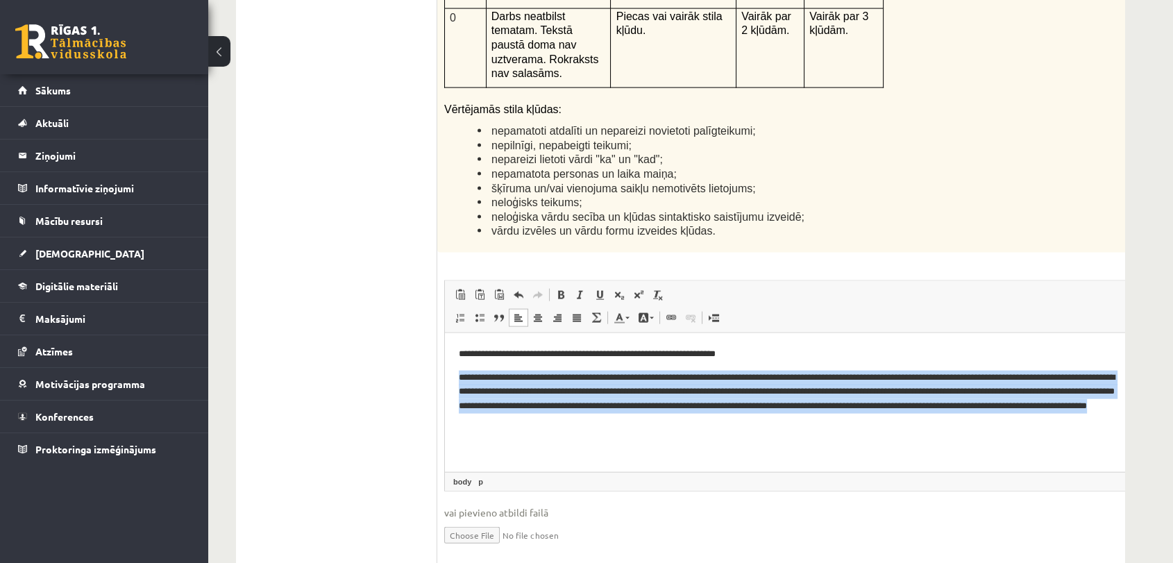
drag, startPoint x: 457, startPoint y: 376, endPoint x: 722, endPoint y: 464, distance: 279.3
click at [722, 441] on html "**********" at bounding box center [809, 386] width 729 height 109
copy p "**********"
click at [589, 432] on html "**********" at bounding box center [809, 386] width 729 height 109
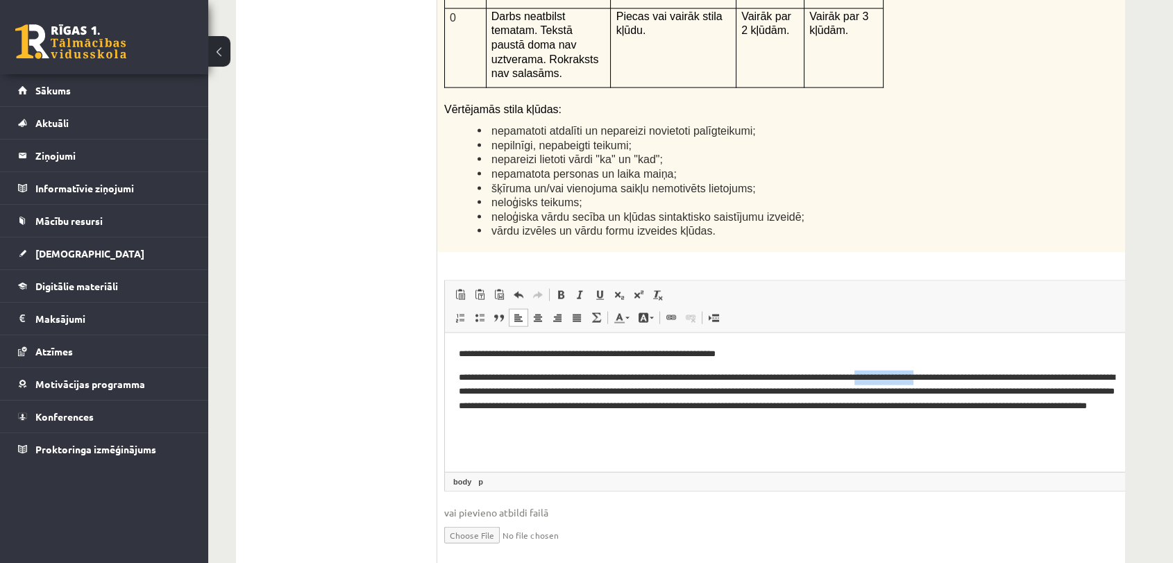
drag, startPoint x: 910, startPoint y: 377, endPoint x: 972, endPoint y: 383, distance: 62.8
click at [972, 383] on p "**********" at bounding box center [791, 399] width 664 height 58
drag, startPoint x: 994, startPoint y: 377, endPoint x: 1037, endPoint y: 377, distance: 43.0
click at [1037, 377] on p "**********" at bounding box center [791, 399] width 664 height 58
click at [1039, 372] on p "**********" at bounding box center [791, 399] width 664 height 58
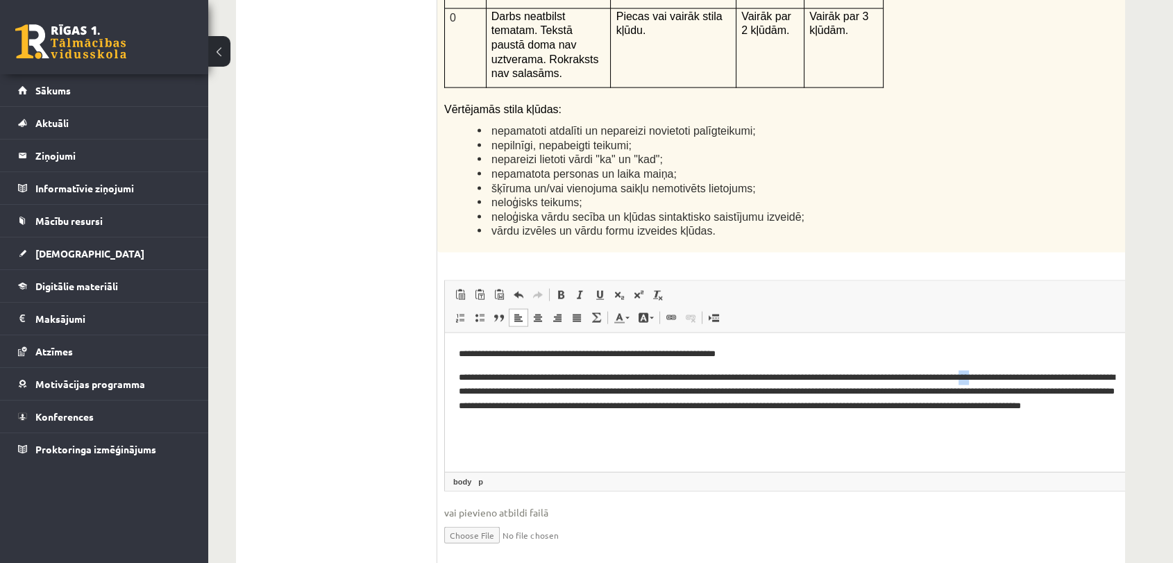
click at [1039, 372] on p "**********" at bounding box center [791, 399] width 664 height 58
drag, startPoint x: 651, startPoint y: 389, endPoint x: 751, endPoint y: 393, distance: 100.7
click at [751, 393] on p "**********" at bounding box center [791, 399] width 664 height 58
click at [710, 391] on p "**********" at bounding box center [791, 399] width 664 height 58
click at [711, 391] on p "**********" at bounding box center [791, 399] width 664 height 58
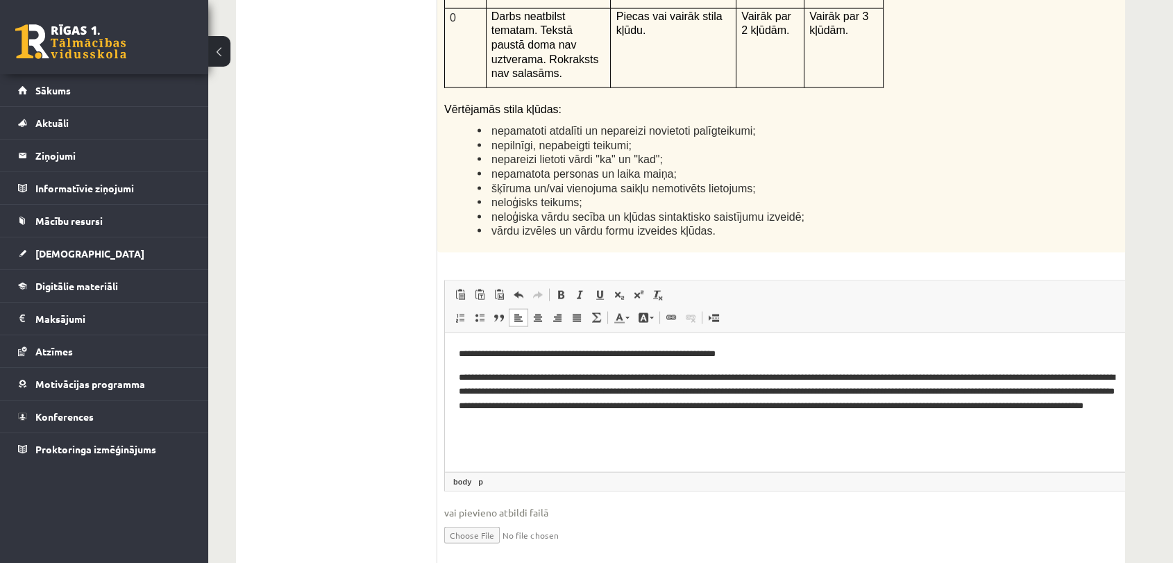
click at [872, 391] on p "**********" at bounding box center [791, 399] width 664 height 58
drag, startPoint x: 1012, startPoint y: 391, endPoint x: 1031, endPoint y: 391, distance: 18.7
click at [1031, 391] on p "**********" at bounding box center [791, 399] width 664 height 58
click at [1055, 391] on p "**********" at bounding box center [791, 399] width 664 height 58
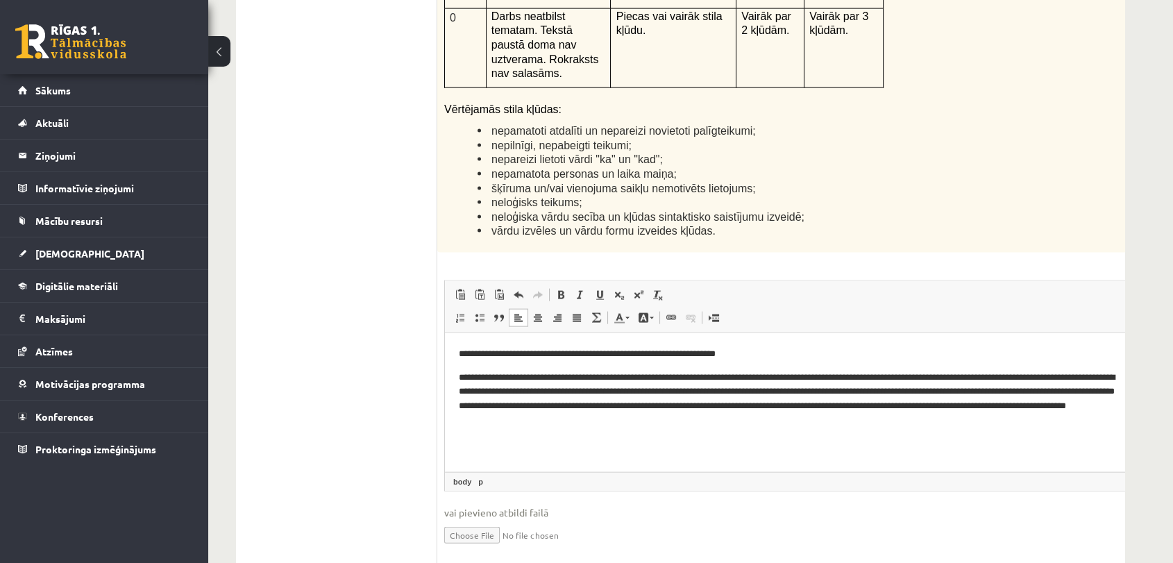
click at [1051, 394] on p "**********" at bounding box center [791, 399] width 664 height 58
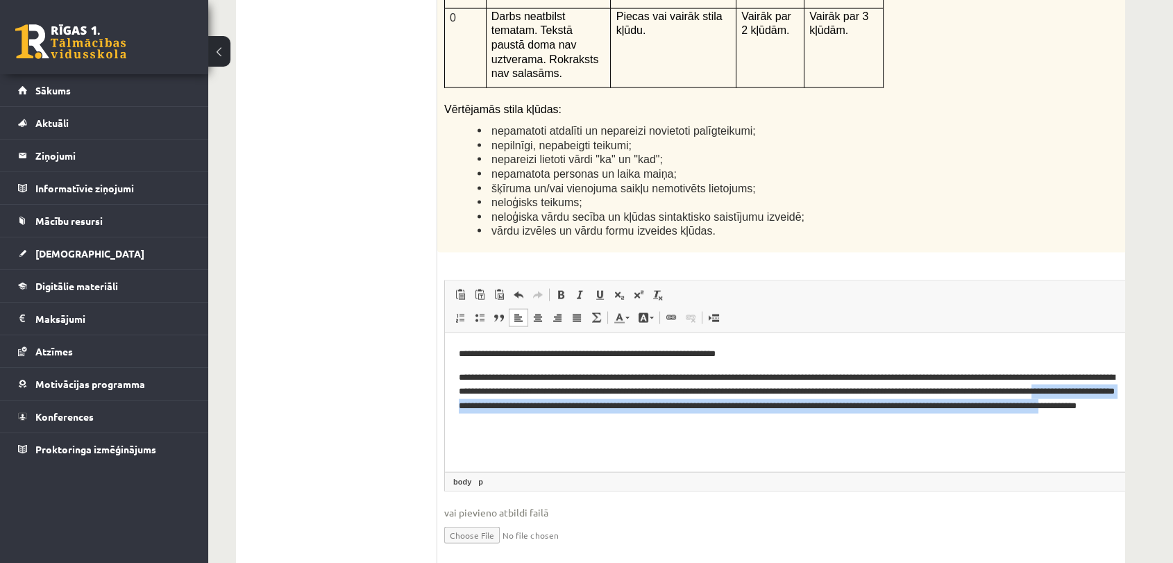
drag, startPoint x: 497, startPoint y: 405, endPoint x: 545, endPoint y: 409, distance: 48.1
click at [556, 414] on p "**********" at bounding box center [791, 399] width 664 height 58
click at [527, 407] on p "**********" at bounding box center [791, 399] width 664 height 58
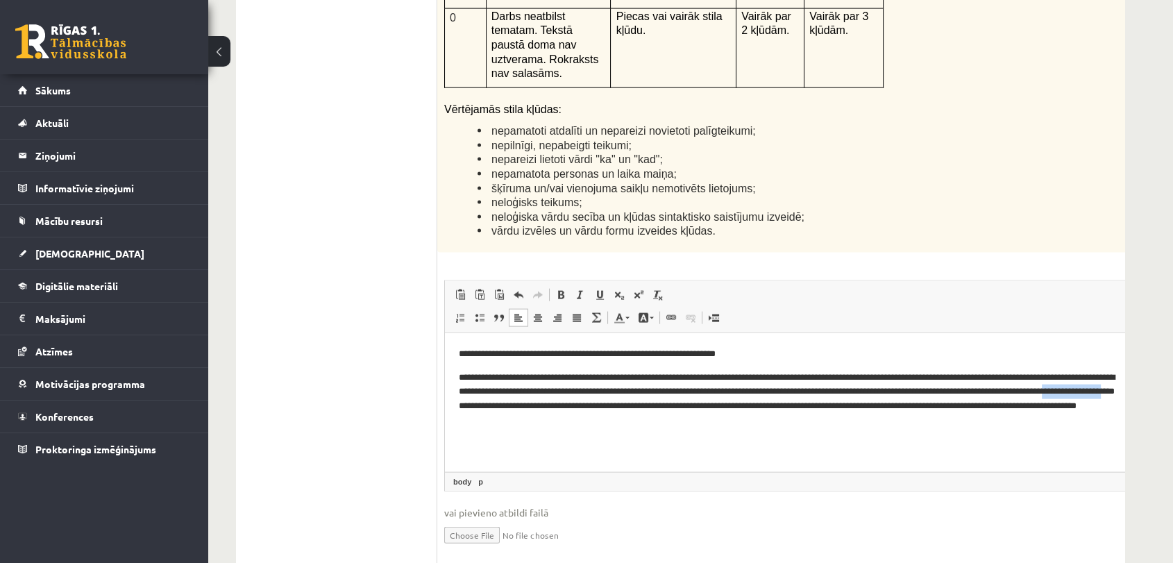
drag, startPoint x: 510, startPoint y: 407, endPoint x: 581, endPoint y: 407, distance: 71.5
click at [581, 407] on p "**********" at bounding box center [791, 399] width 664 height 58
click at [648, 409] on p "**********" at bounding box center [791, 399] width 664 height 58
click at [649, 407] on p "**********" at bounding box center [791, 399] width 664 height 58
click at [681, 407] on p "**********" at bounding box center [791, 399] width 664 height 58
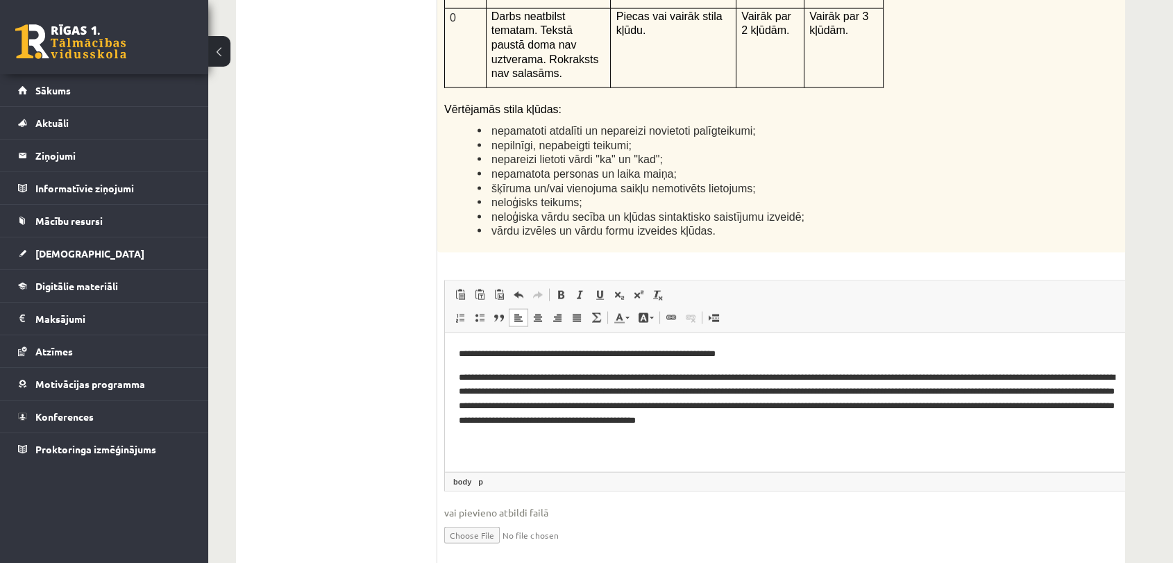
click at [1055, 407] on p "**********" at bounding box center [791, 399] width 664 height 58
click at [534, 420] on p "**********" at bounding box center [791, 399] width 664 height 58
click at [539, 420] on p "**********" at bounding box center [791, 399] width 664 height 58
click at [534, 422] on p "**********" at bounding box center [791, 399] width 664 height 58
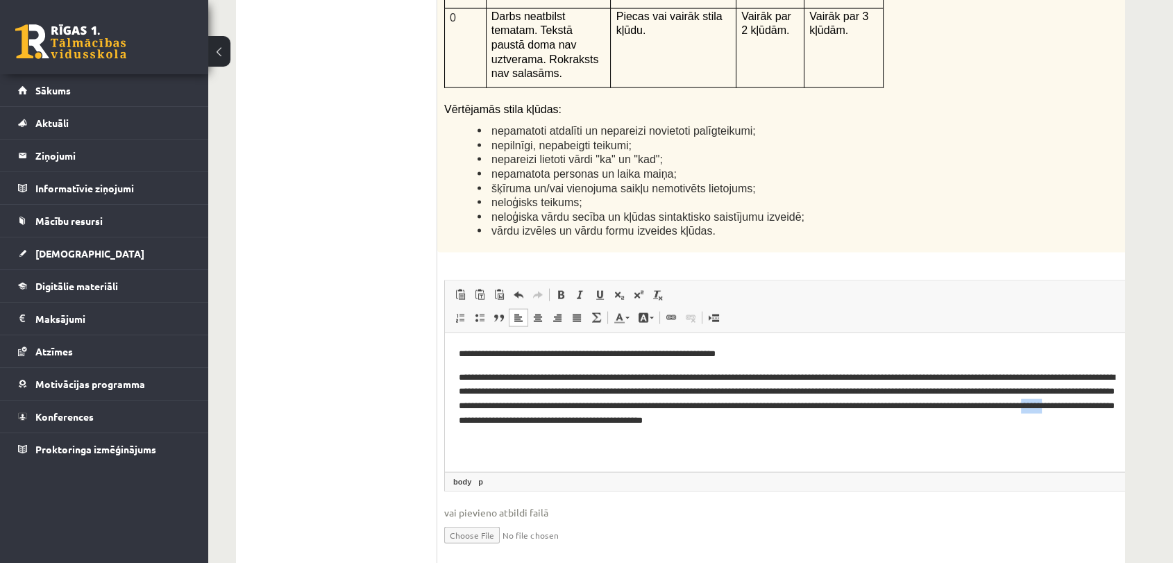
drag, startPoint x: 537, startPoint y: 421, endPoint x: 554, endPoint y: 421, distance: 17.3
click at [554, 421] on p "**********" at bounding box center [791, 399] width 664 height 58
click at [757, 419] on p "**********" at bounding box center [791, 399] width 664 height 58
drag, startPoint x: 710, startPoint y: 421, endPoint x: 726, endPoint y: 422, distance: 16.0
click at [726, 422] on p "**********" at bounding box center [791, 399] width 664 height 58
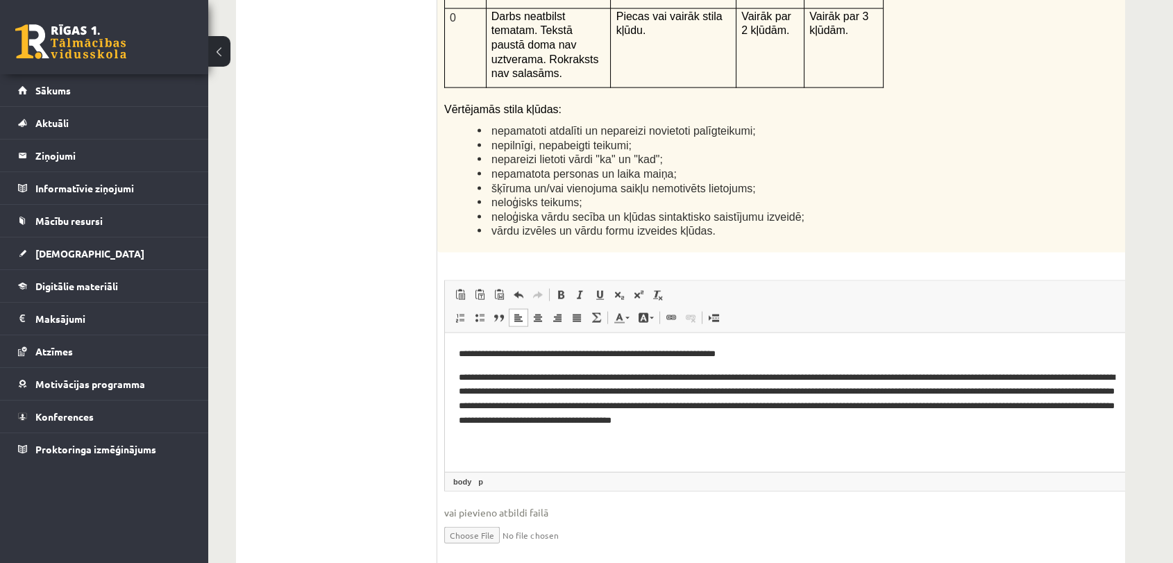
click at [828, 427] on p "**********" at bounding box center [791, 399] width 664 height 58
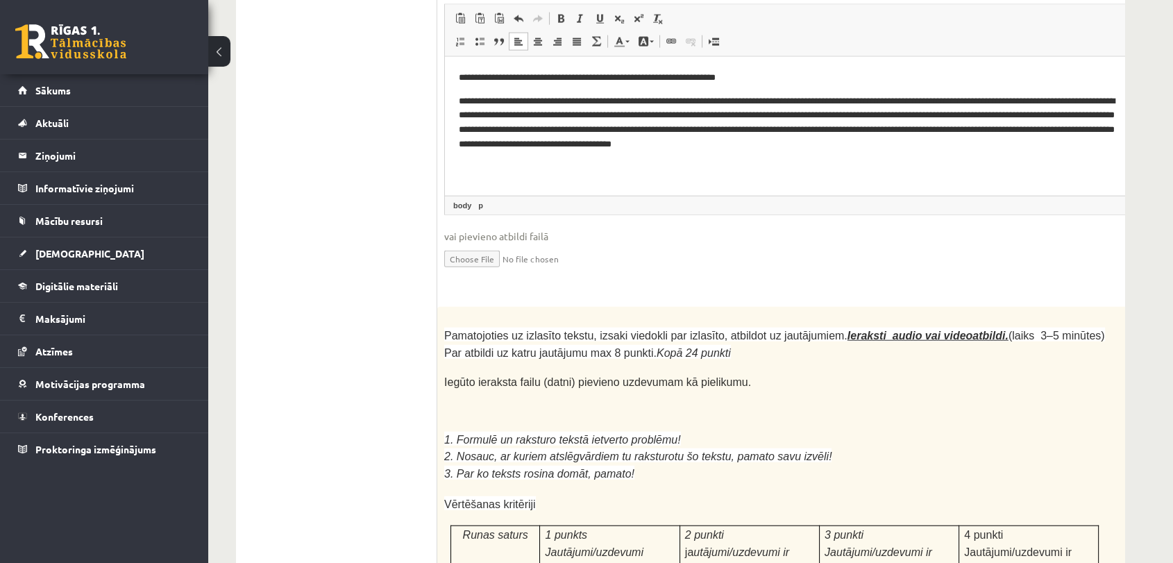
scroll to position [3436, 0]
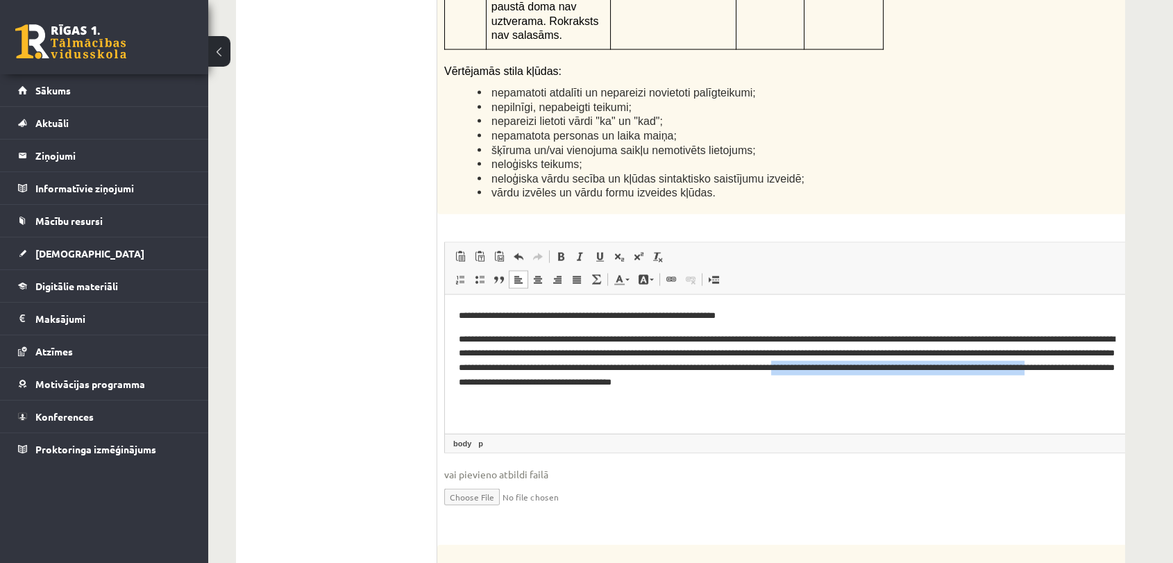
drag, startPoint x: 934, startPoint y: 368, endPoint x: 541, endPoint y: 384, distance: 393.8
click at [540, 384] on p "**********" at bounding box center [791, 361] width 664 height 58
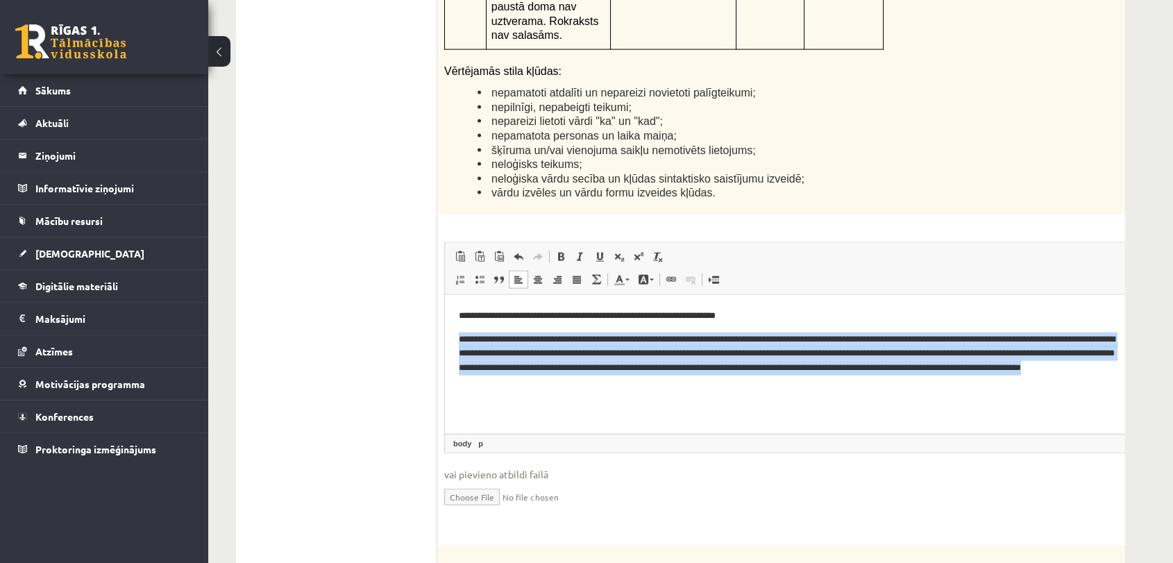
drag, startPoint x: 457, startPoint y: 340, endPoint x: 572, endPoint y: 382, distance: 123.1
click at [572, 382] on html "**********" at bounding box center [809, 348] width 729 height 109
copy p "**********"
click at [686, 399] on html "**********" at bounding box center [809, 348] width 729 height 109
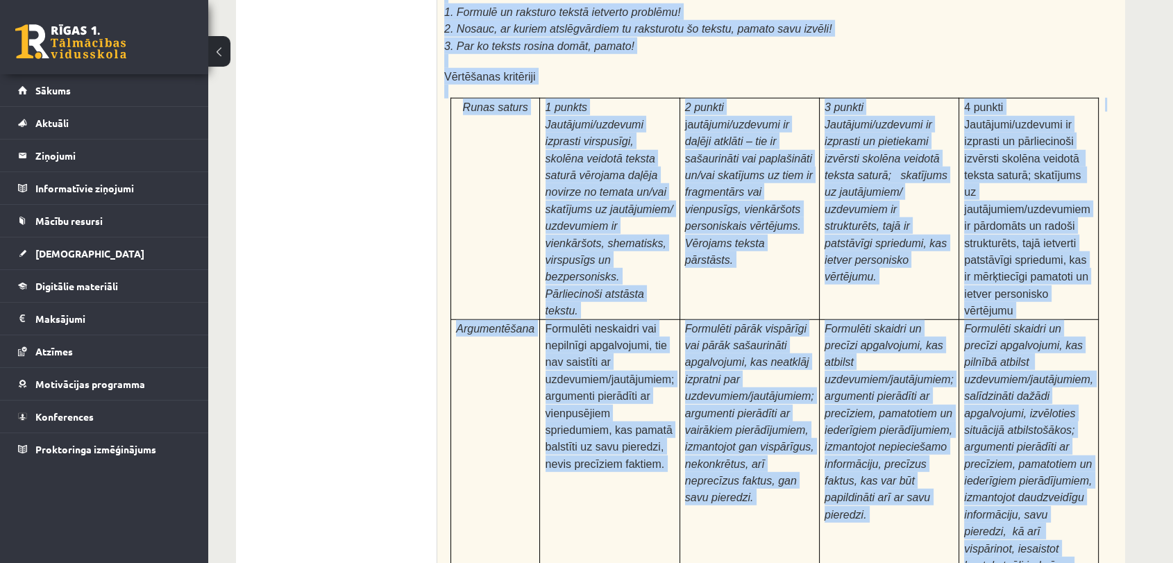
scroll to position [4328, 0]
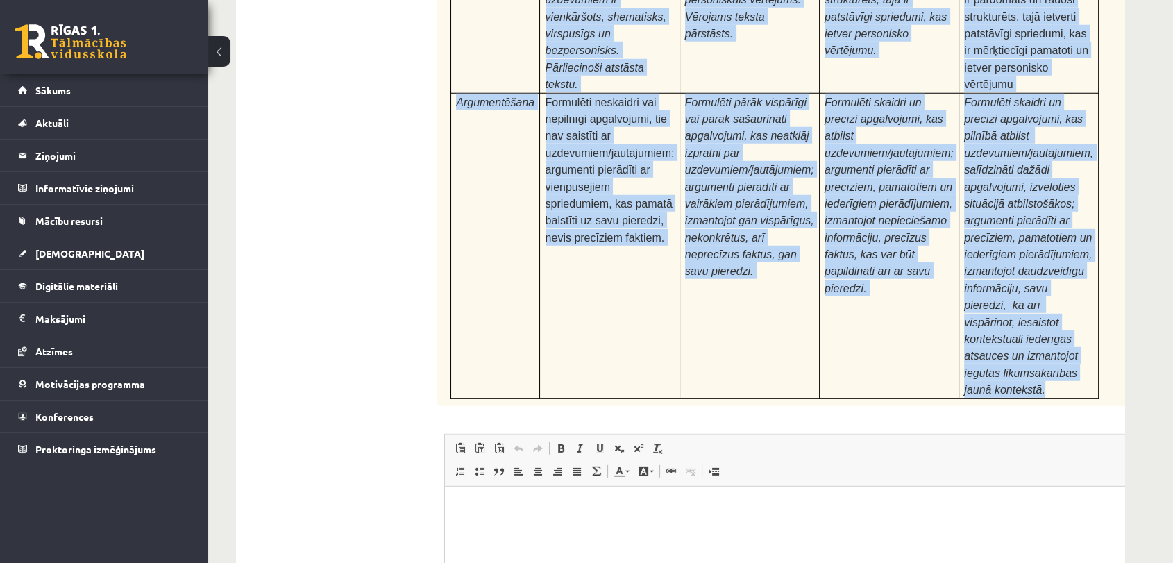
drag, startPoint x: 444, startPoint y: 198, endPoint x: 1026, endPoint y: 176, distance: 582.6
click at [1026, 175] on div "Pamatojoties uz izlasīto tekstu, izsaki viedokli par izlasīto, atbildot uz jaut…" at bounding box center [809, 29] width 744 height 753
copy div "Pamatojoties uz izlasīto tekstu, izsaki viedokli par izlasīto, atbildot uz jaut…"
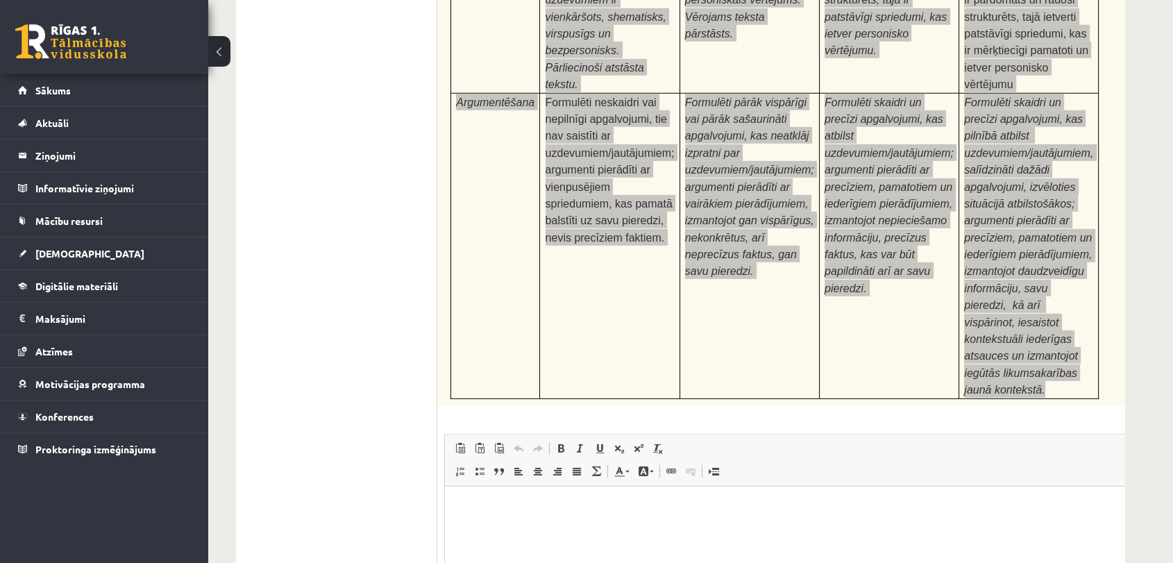
click at [597, 506] on html at bounding box center [809, 507] width 729 height 42
click at [722, 506] on html at bounding box center [809, 507] width 729 height 42
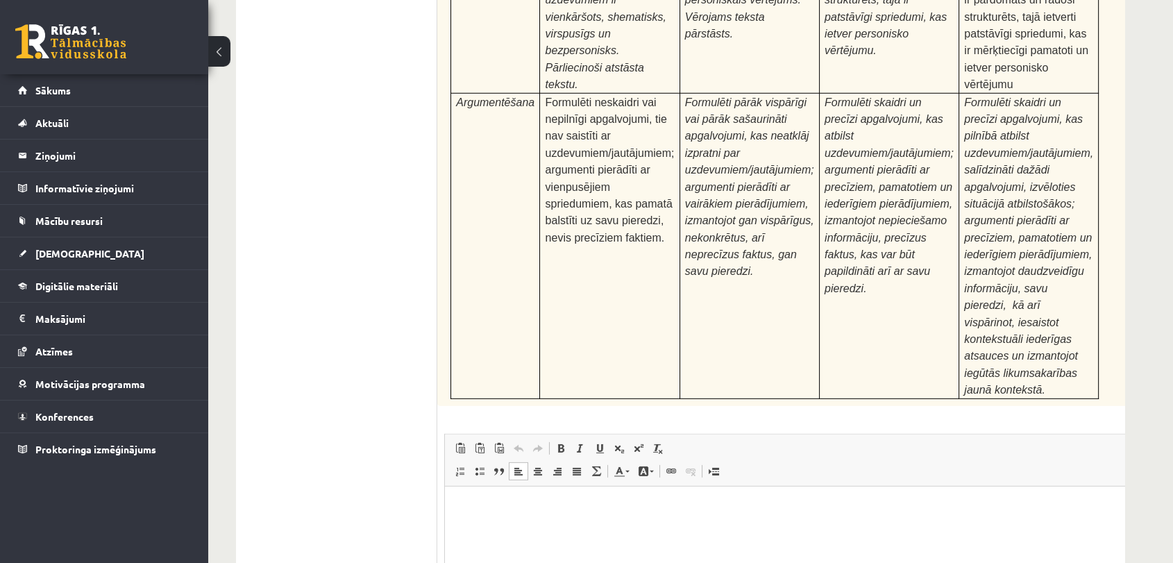
click at [1055, 104] on div "Pamatojoties uz izlasīto tekstu, izsaki viedokli par izlasīto, atbildot uz jaut…" at bounding box center [809, 29] width 744 height 753
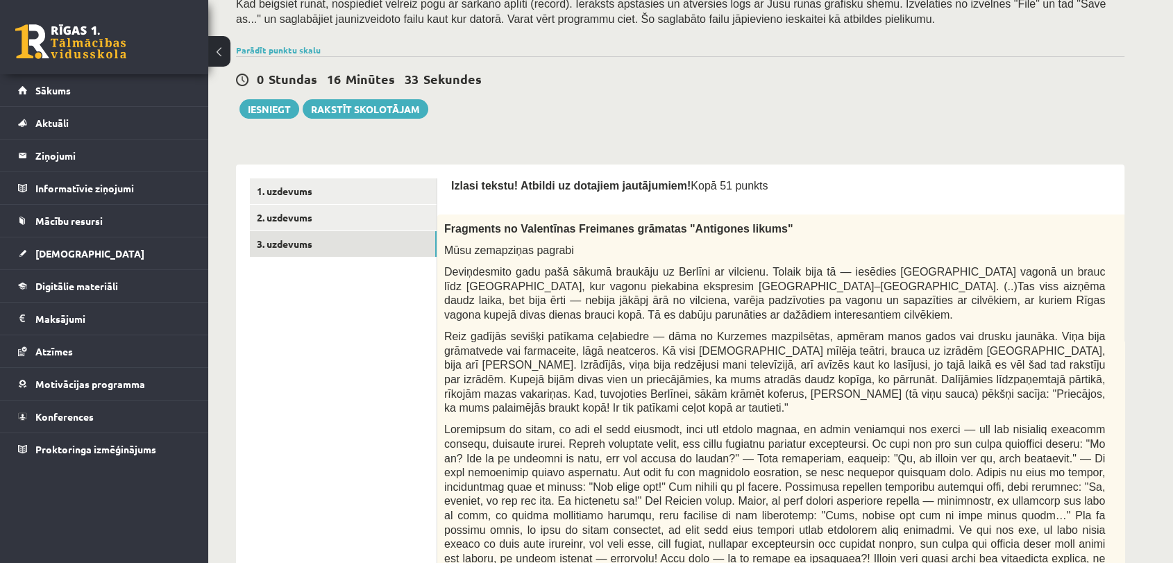
scroll to position [340, 0]
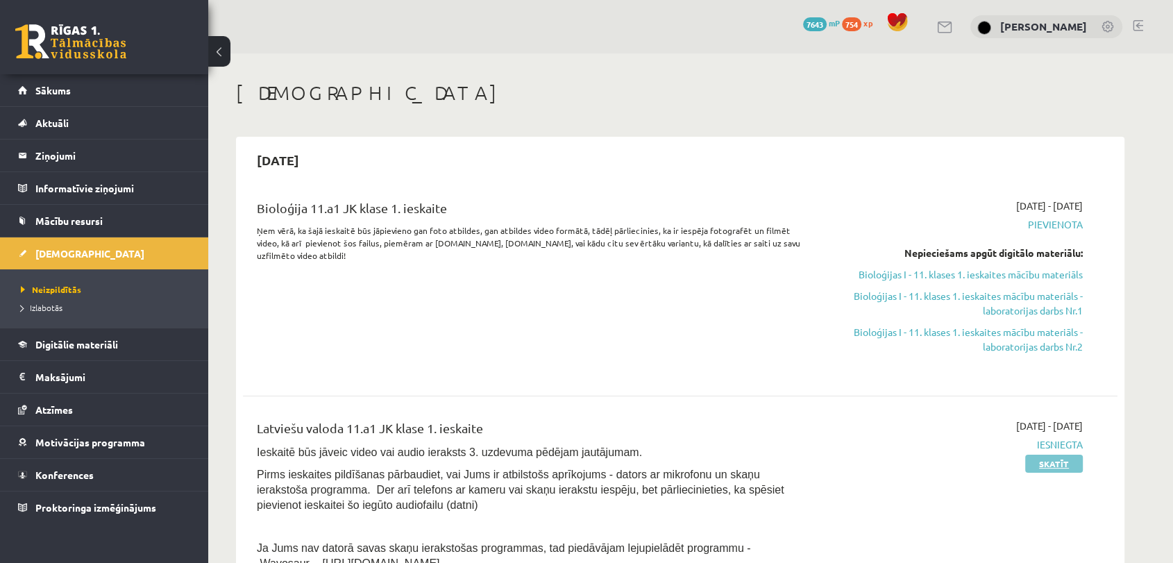
click at [1049, 459] on link "Skatīt" at bounding box center [1054, 463] width 58 height 18
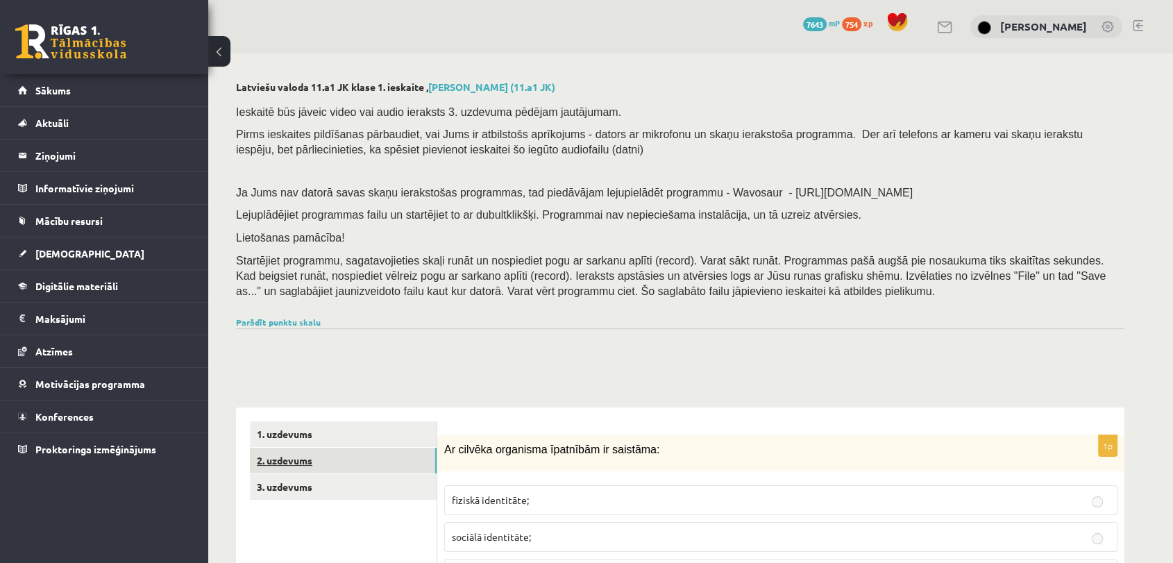
click at [287, 457] on link "2. uzdevums" at bounding box center [343, 461] width 187 height 26
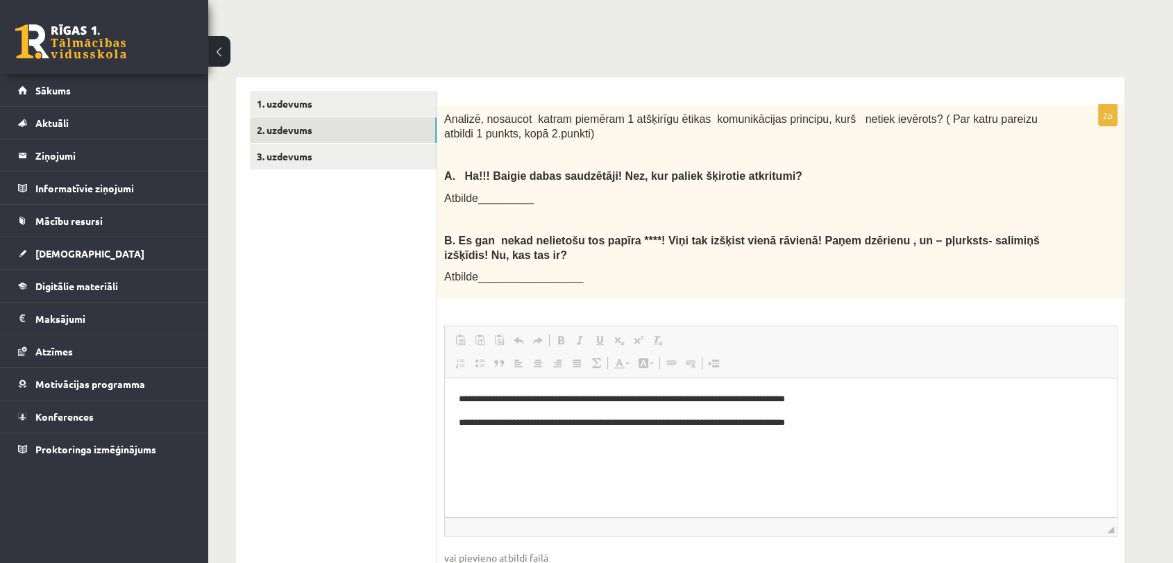
scroll to position [333, 0]
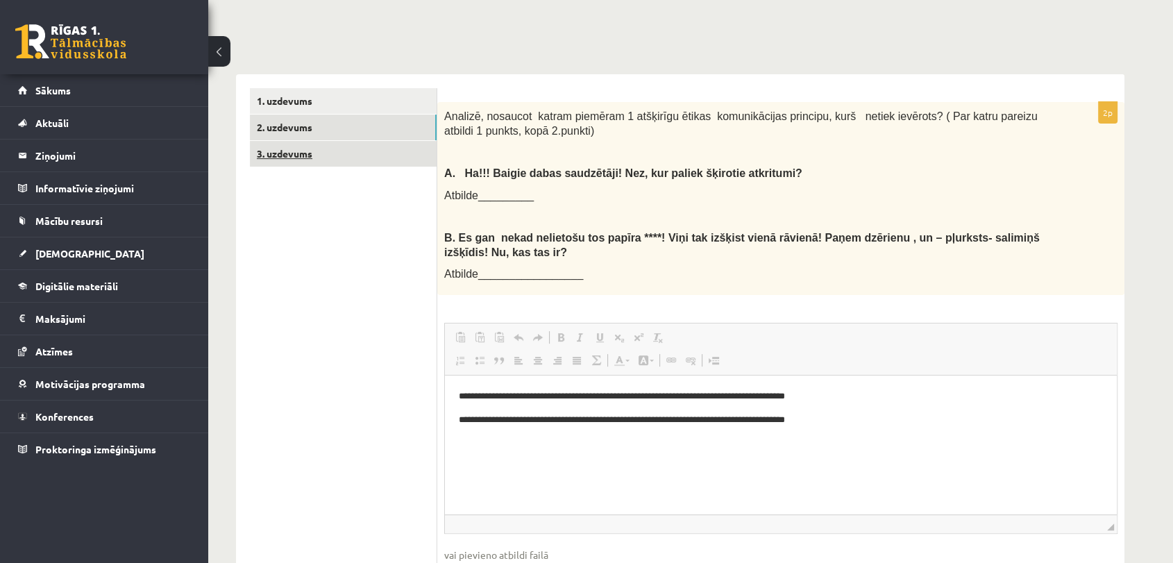
click at [326, 155] on link "3. uzdevums" at bounding box center [343, 154] width 187 height 26
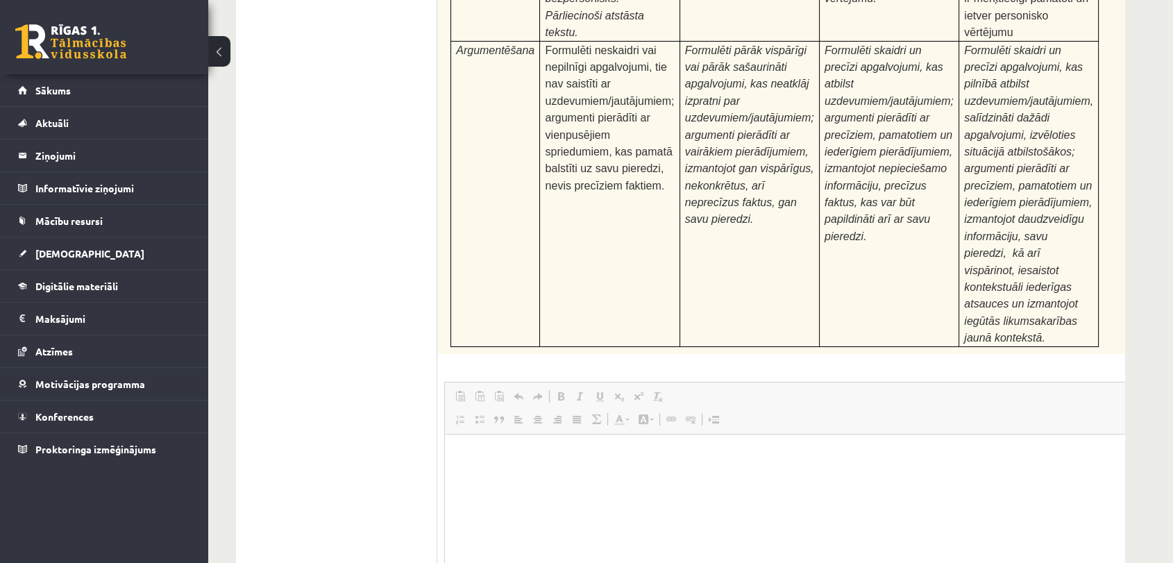
scroll to position [5430, 0]
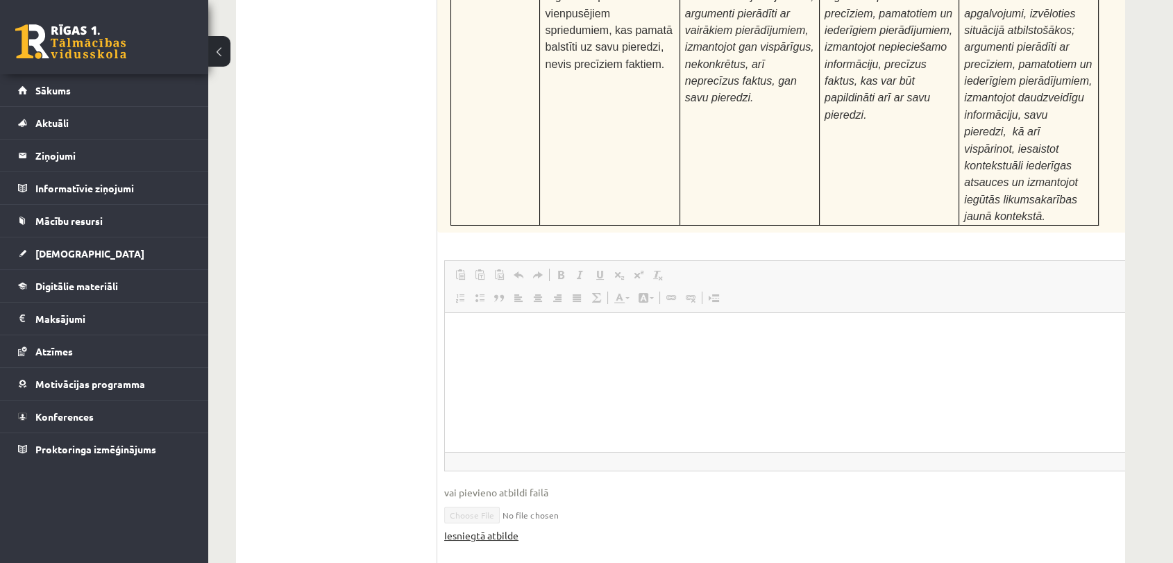
click at [485, 528] on link "Iesniegtā atbilde" at bounding box center [481, 535] width 74 height 15
